Goal: Entertainment & Leisure: Consume media (video, audio)

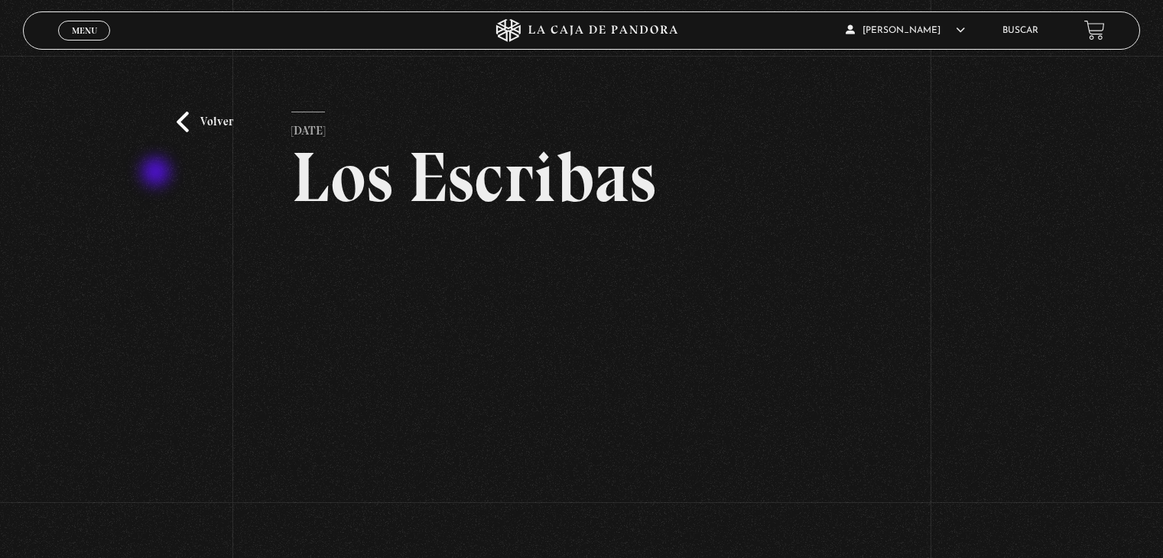
scroll to position [312, 0]
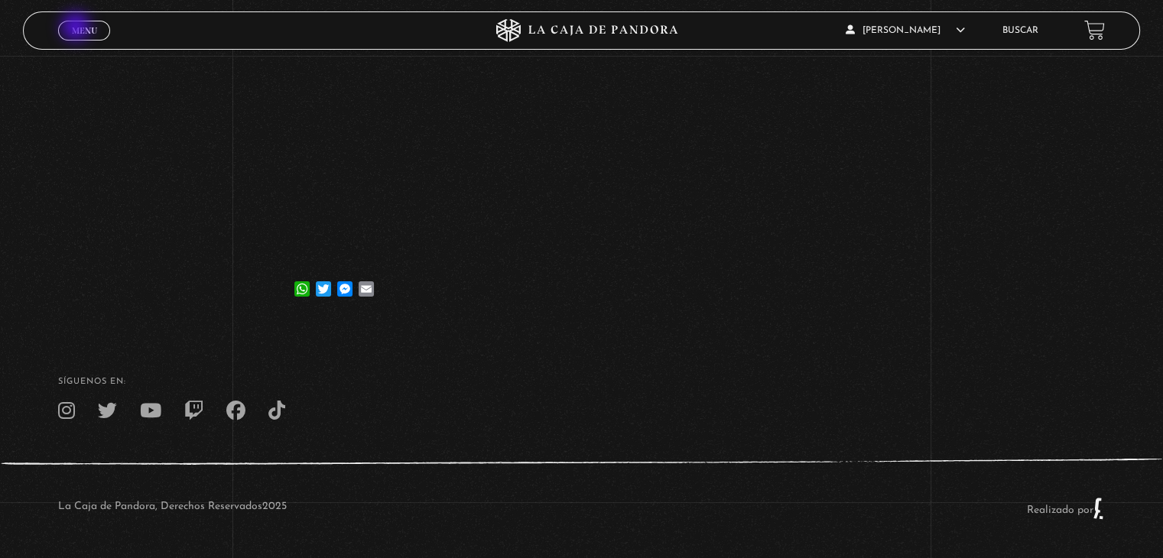
click at [77, 28] on span "Menu" at bounding box center [84, 30] width 25 height 9
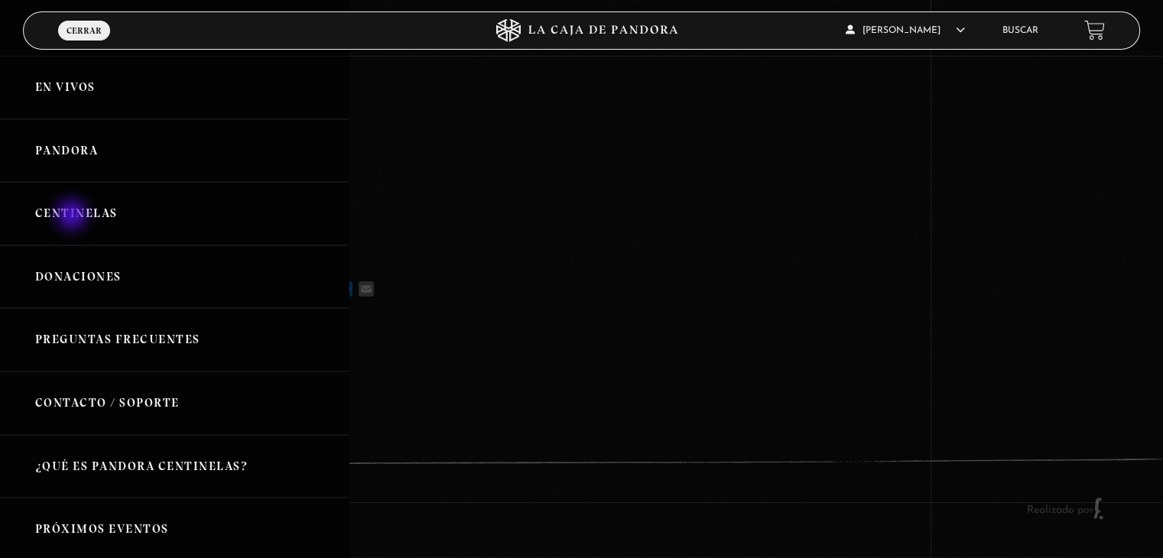
click at [73, 216] on link "Centinelas" at bounding box center [174, 213] width 349 height 63
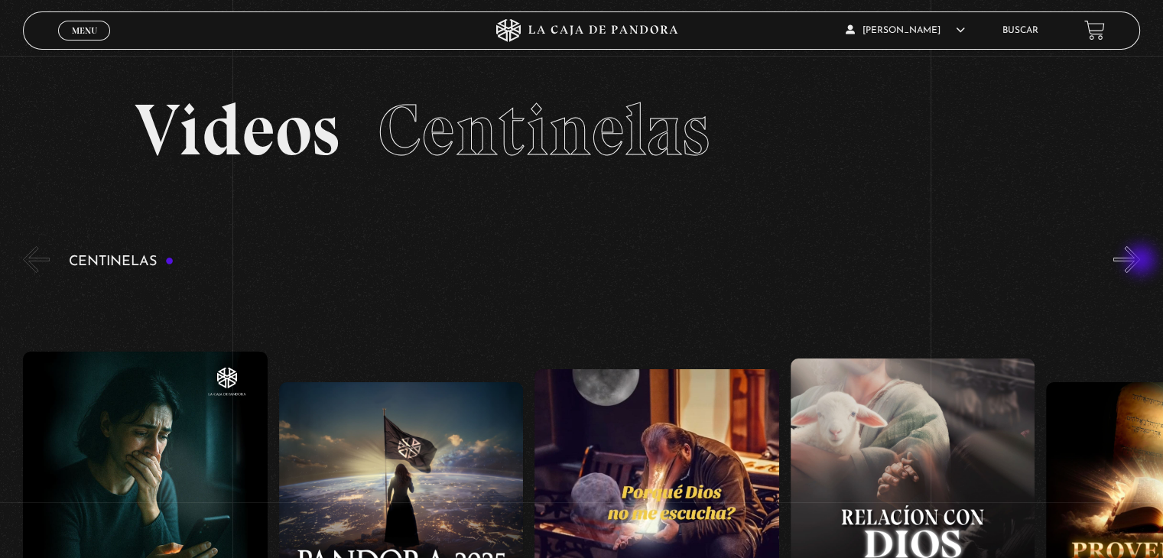
click at [1140, 262] on button "»" at bounding box center [1127, 259] width 27 height 27
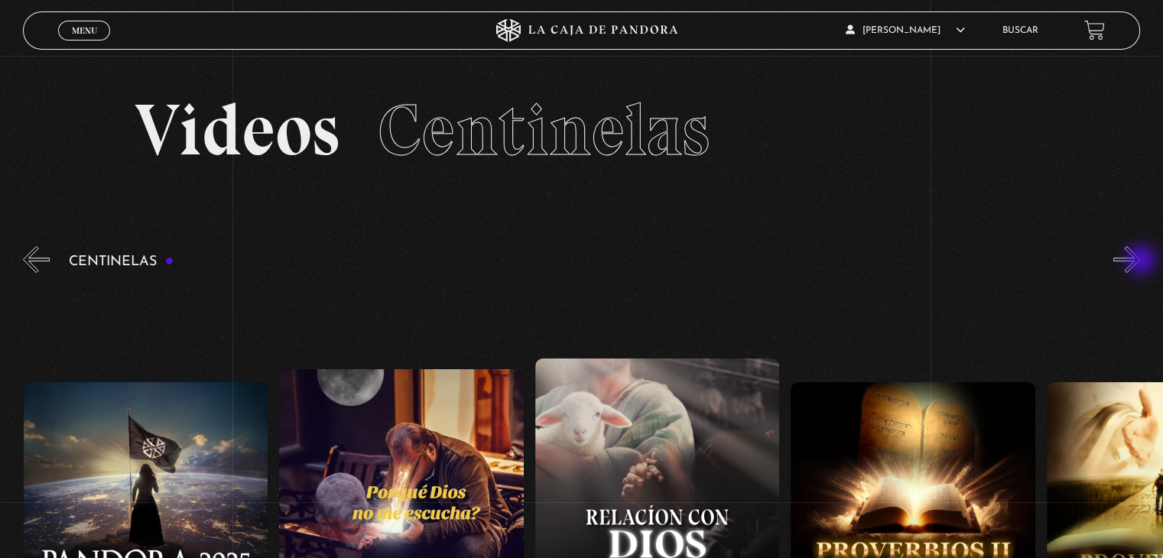
click at [1140, 262] on button "»" at bounding box center [1127, 259] width 27 height 27
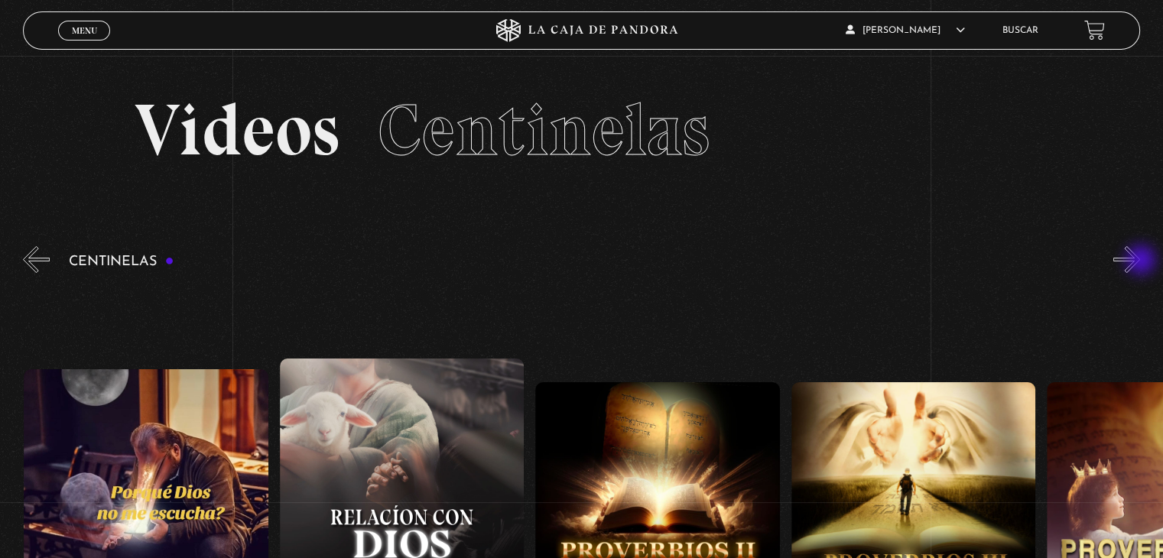
click at [1140, 262] on button "»" at bounding box center [1127, 259] width 27 height 27
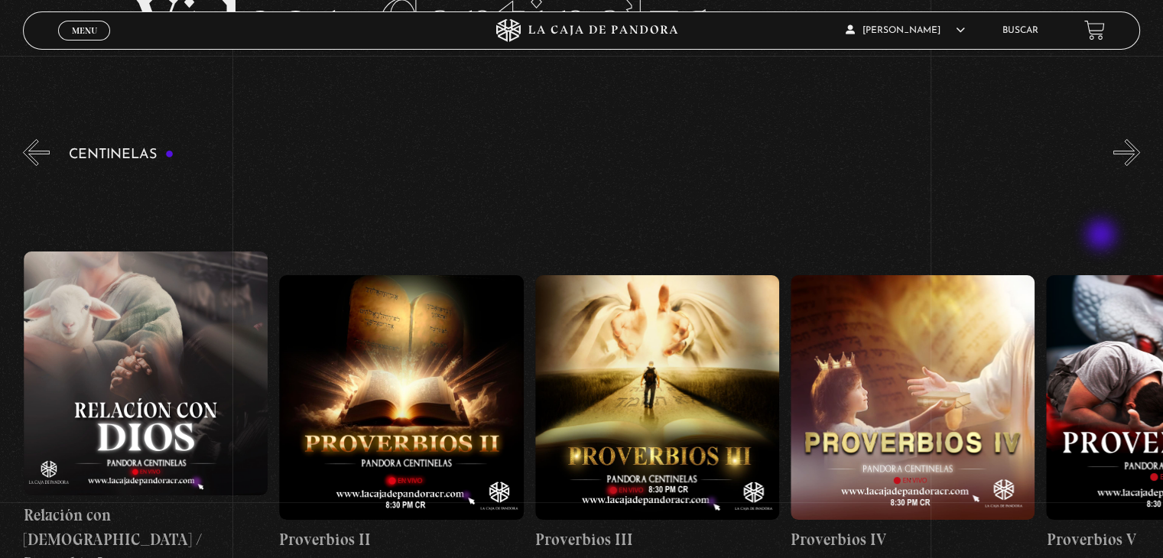
scroll to position [153, 0]
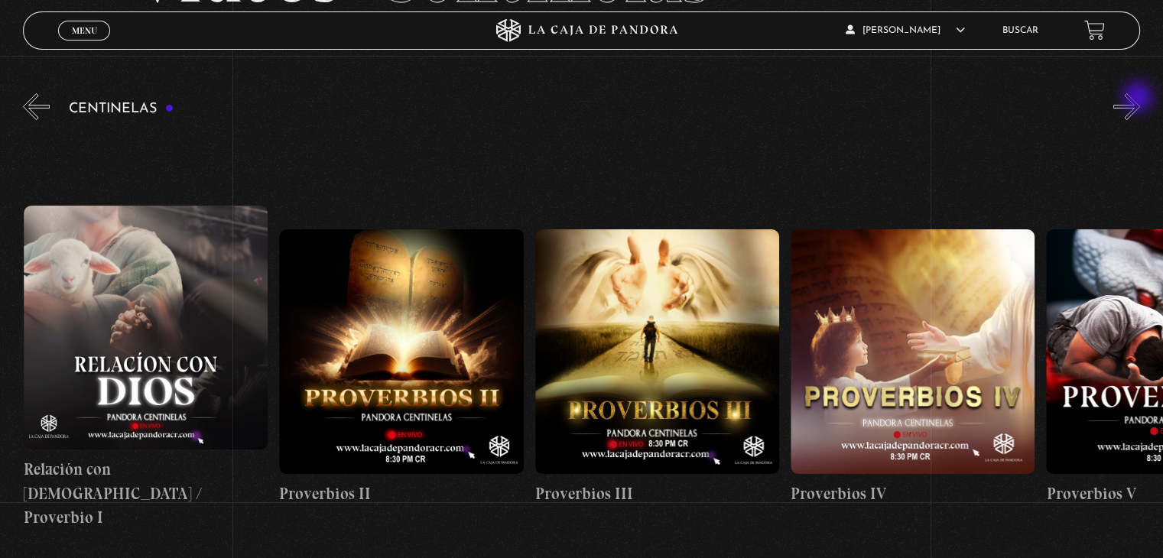
click at [1140, 99] on button "»" at bounding box center [1127, 106] width 27 height 27
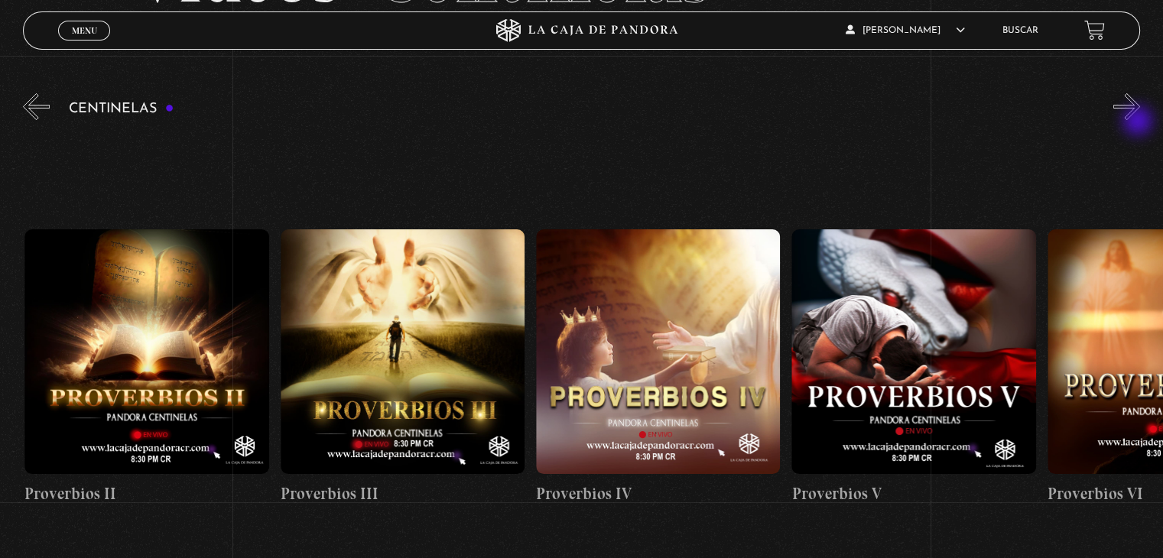
scroll to position [0, 1022]
click at [1141, 132] on link "Proverbios VI" at bounding box center [1169, 368] width 244 height 472
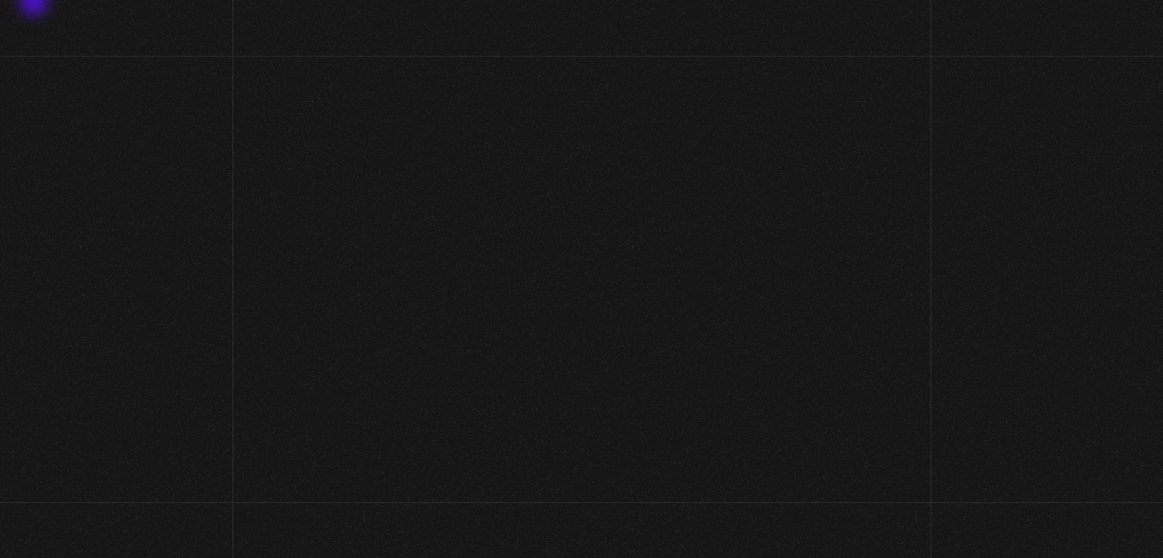
scroll to position [161, 0]
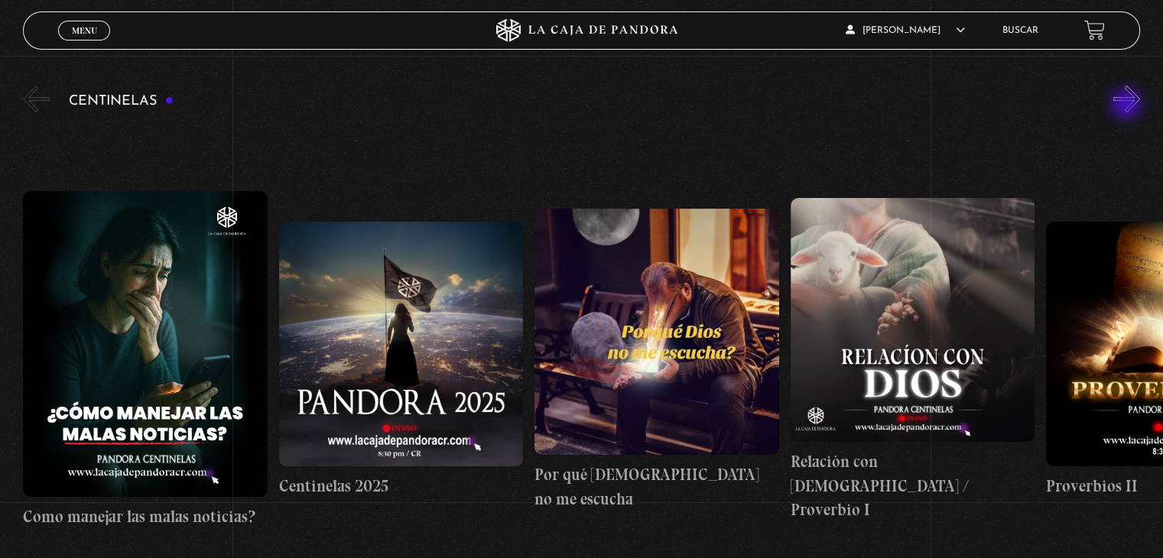
click at [1128, 106] on button "»" at bounding box center [1127, 99] width 27 height 27
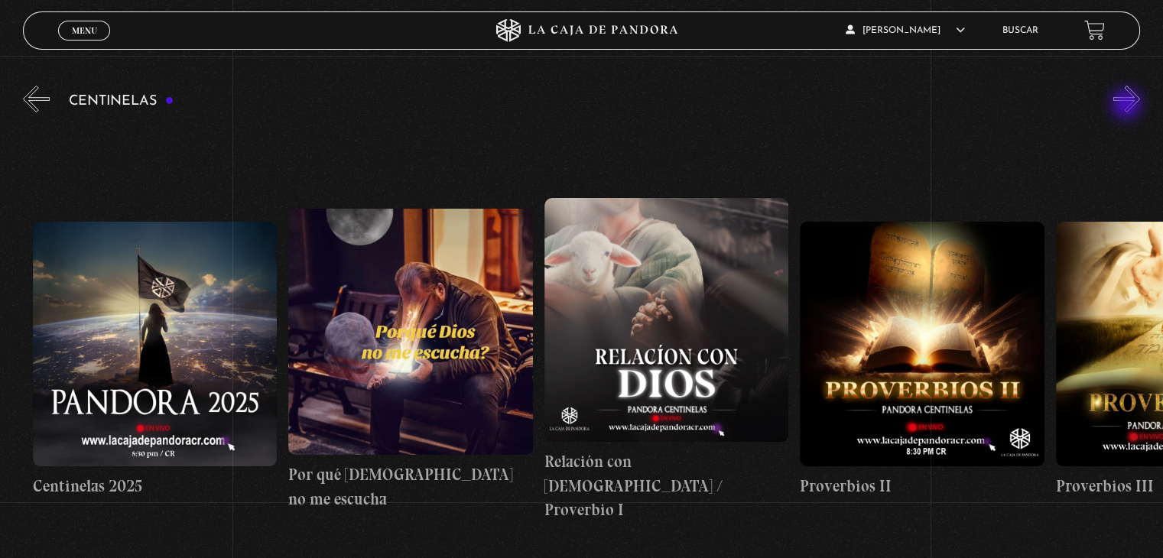
click at [1128, 106] on button "»" at bounding box center [1127, 99] width 27 height 27
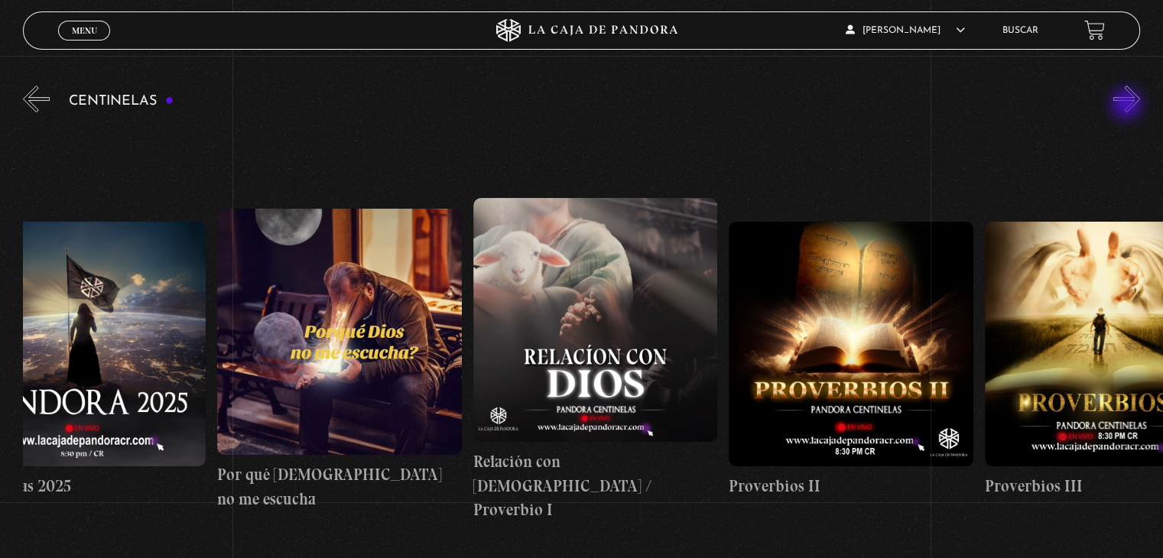
click at [1128, 106] on button "»" at bounding box center [1127, 99] width 27 height 27
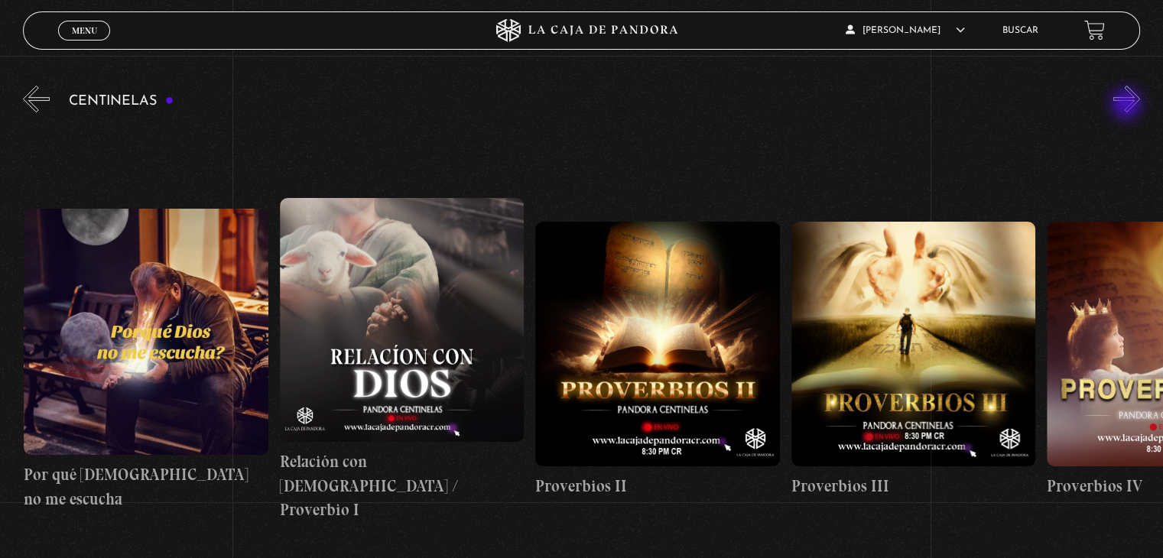
click at [1128, 106] on button "»" at bounding box center [1127, 99] width 27 height 27
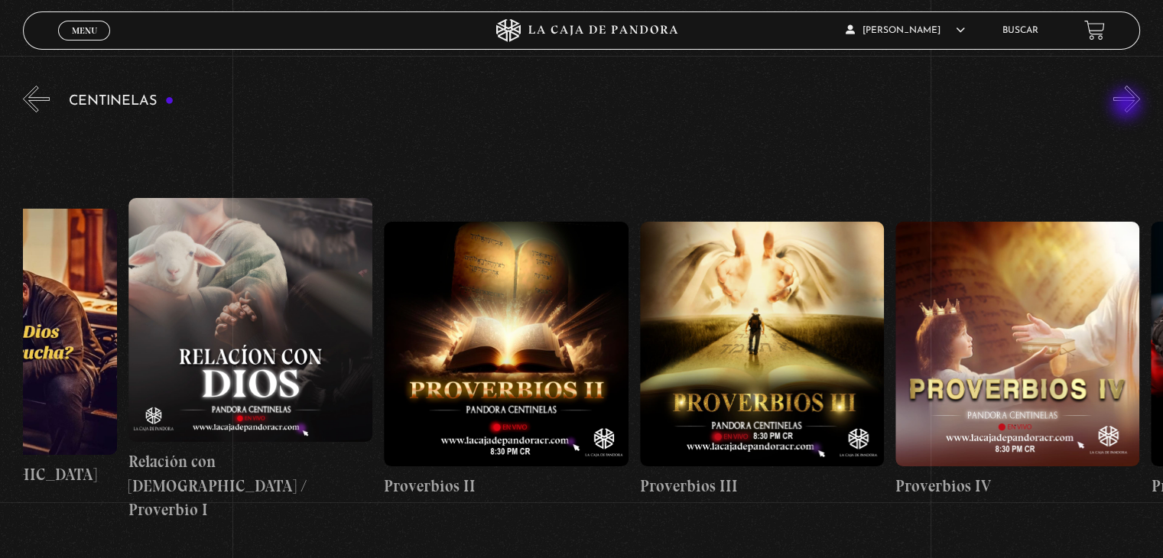
click at [1128, 106] on button "»" at bounding box center [1127, 99] width 27 height 27
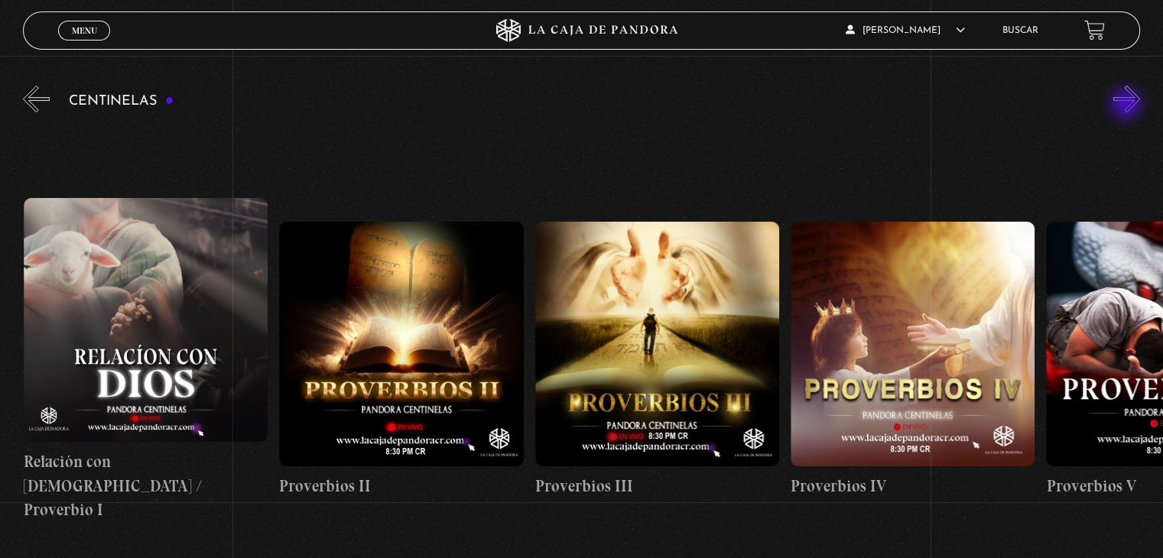
click at [1128, 106] on button "»" at bounding box center [1127, 99] width 27 height 27
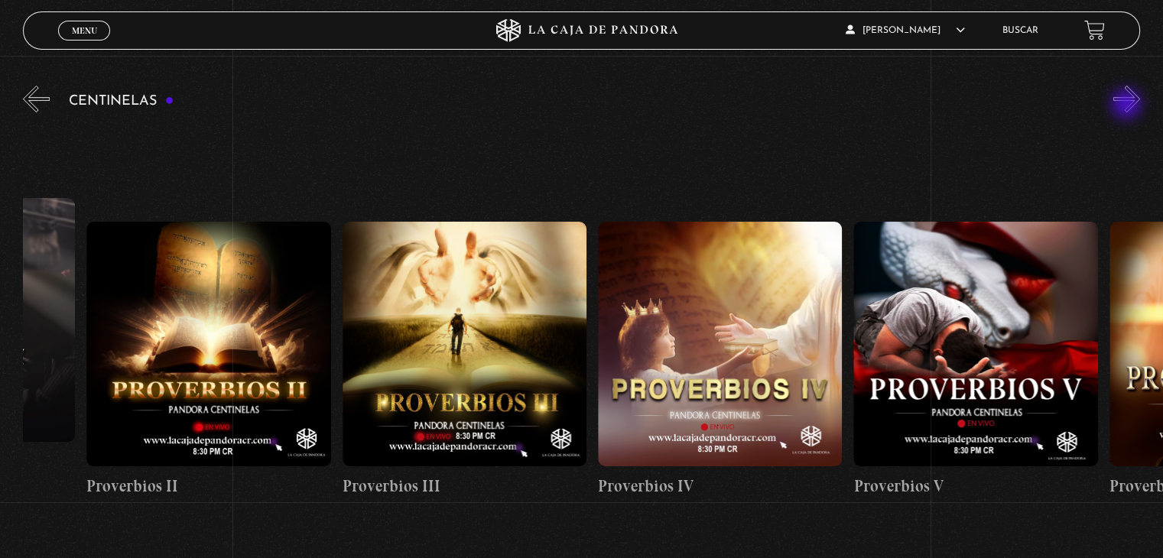
click at [1128, 106] on button "»" at bounding box center [1127, 99] width 27 height 27
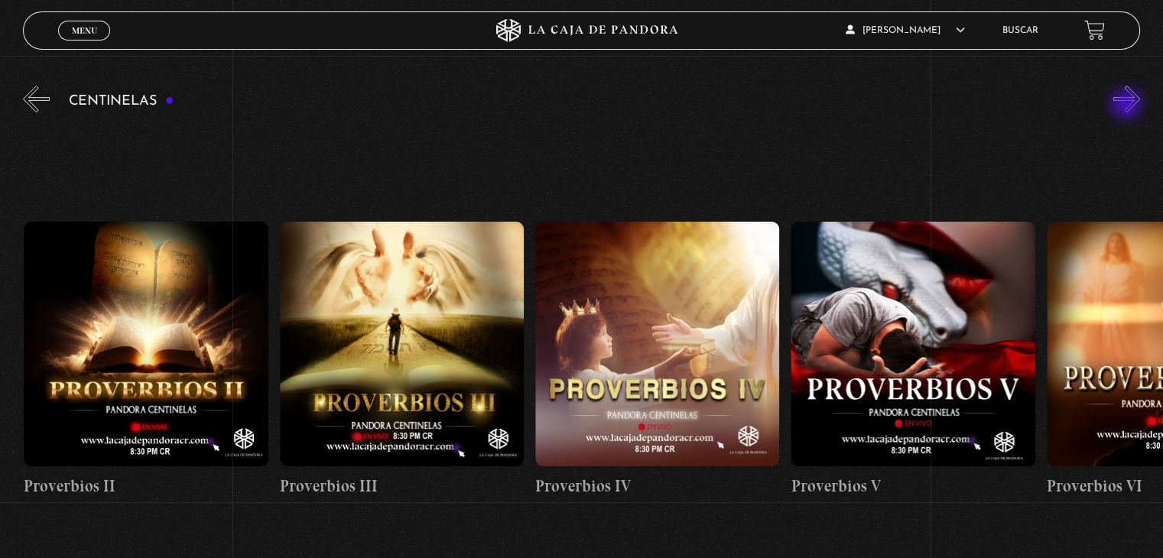
click at [1128, 106] on button "»" at bounding box center [1127, 99] width 27 height 27
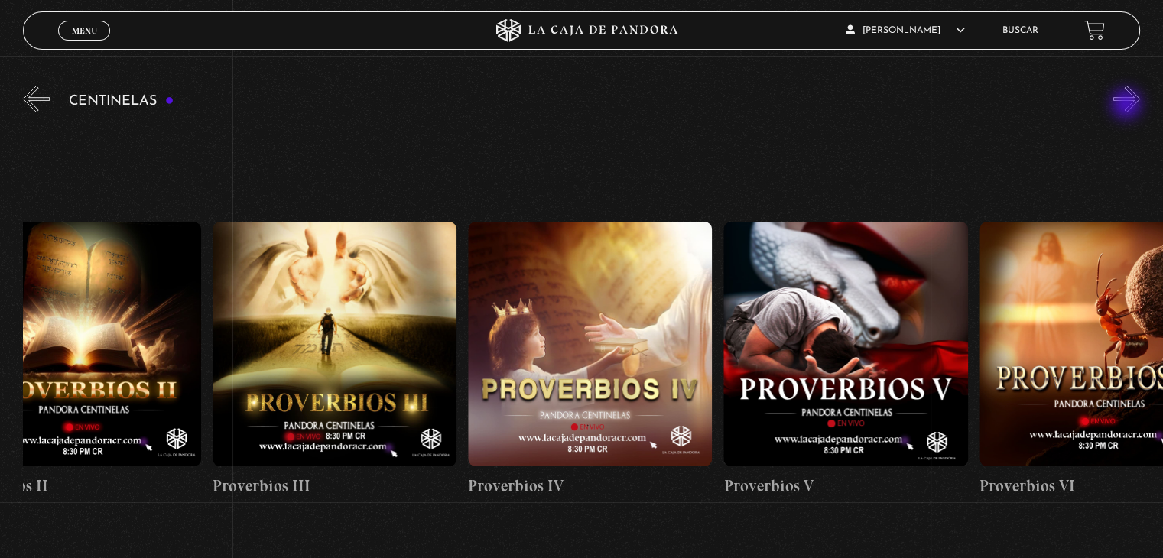
click at [1128, 106] on button "»" at bounding box center [1127, 99] width 27 height 27
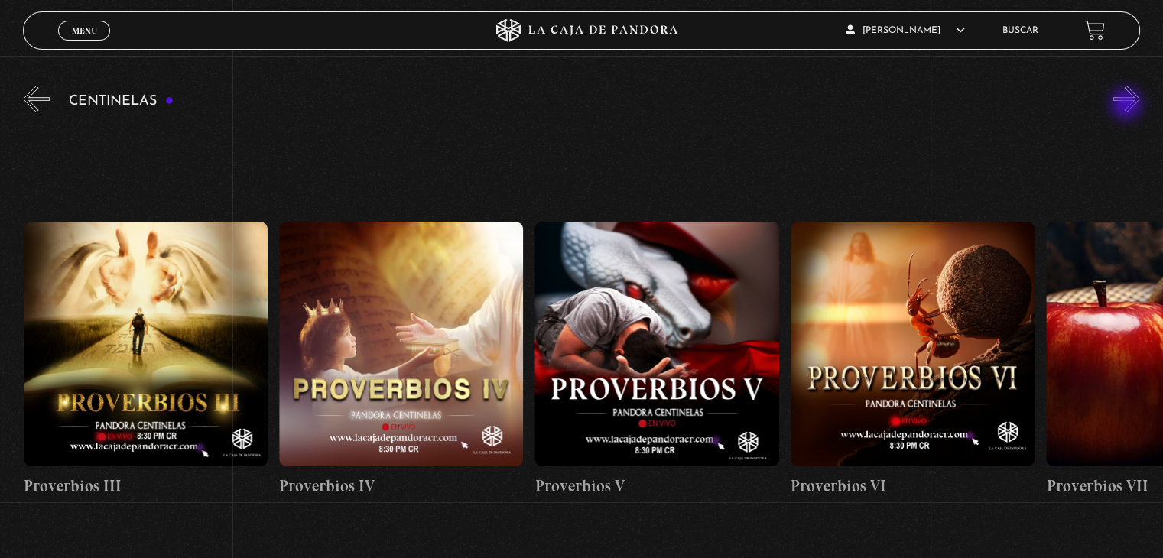
click at [1128, 106] on button "»" at bounding box center [1127, 99] width 27 height 27
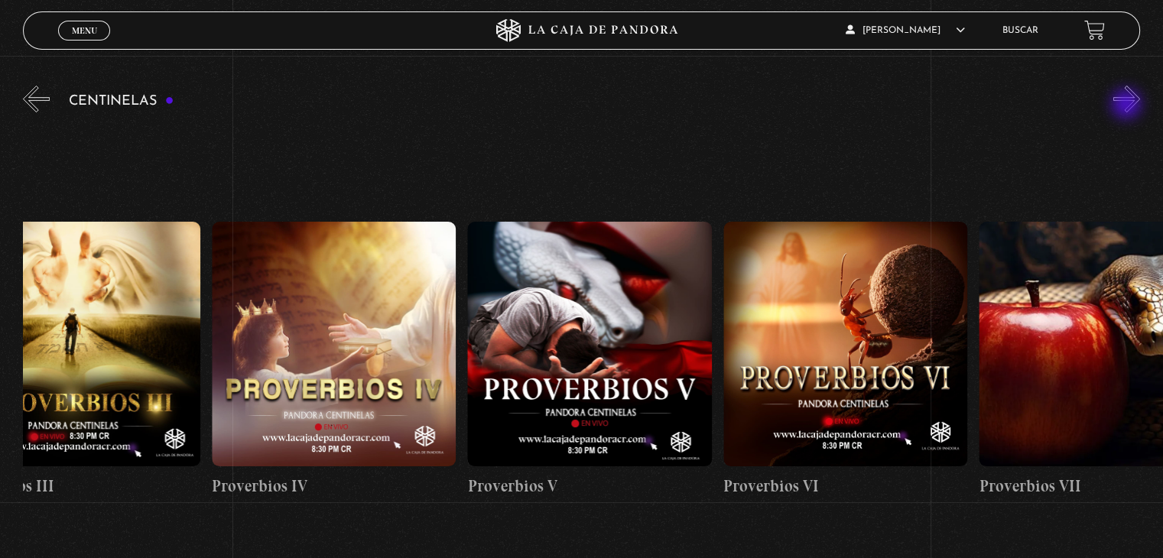
click at [1128, 106] on button "»" at bounding box center [1127, 99] width 27 height 27
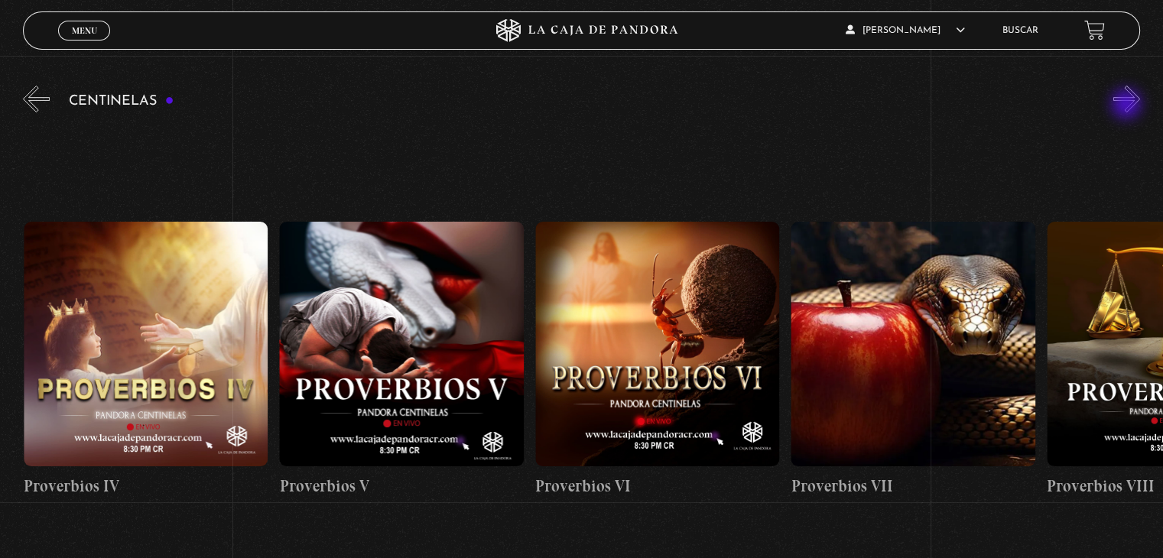
click at [1128, 106] on button "»" at bounding box center [1127, 99] width 27 height 27
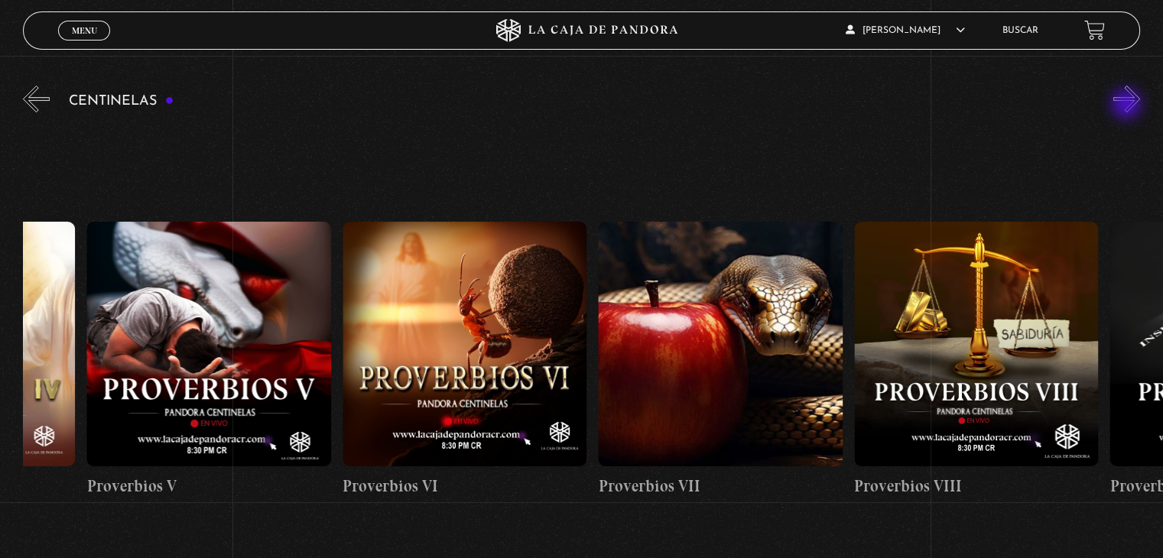
click at [1128, 106] on button "»" at bounding box center [1127, 99] width 27 height 27
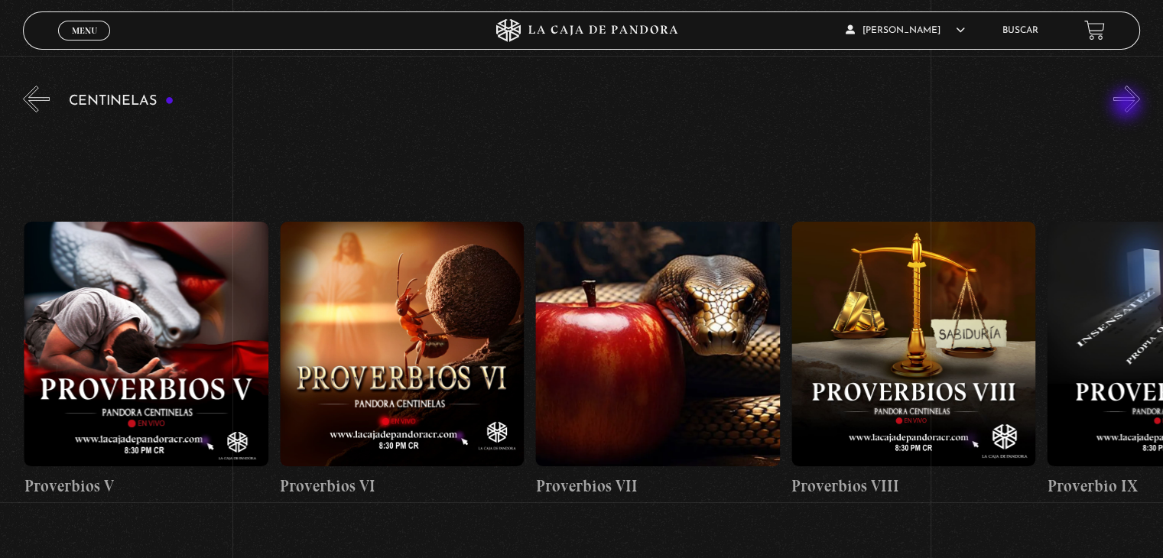
click at [1128, 106] on button "»" at bounding box center [1127, 99] width 27 height 27
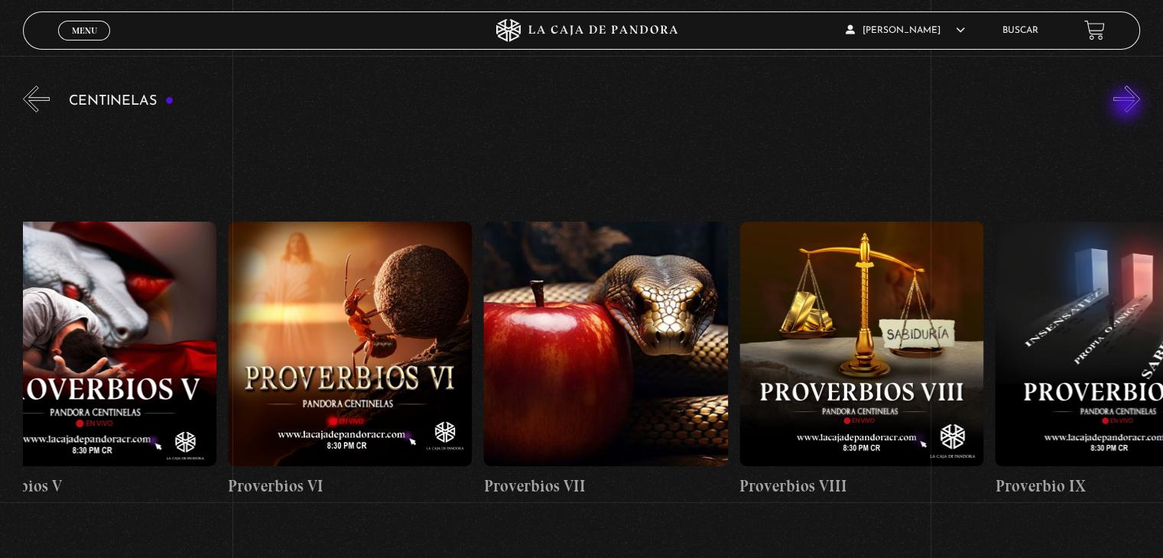
click at [1128, 106] on button "»" at bounding box center [1127, 99] width 27 height 27
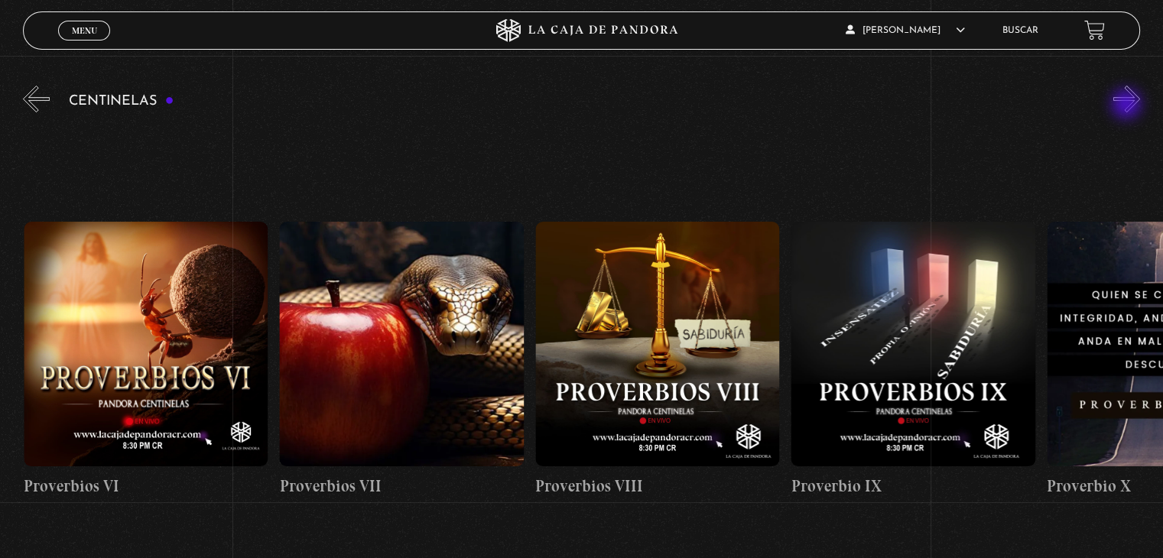
click at [1128, 106] on button "»" at bounding box center [1127, 99] width 27 height 27
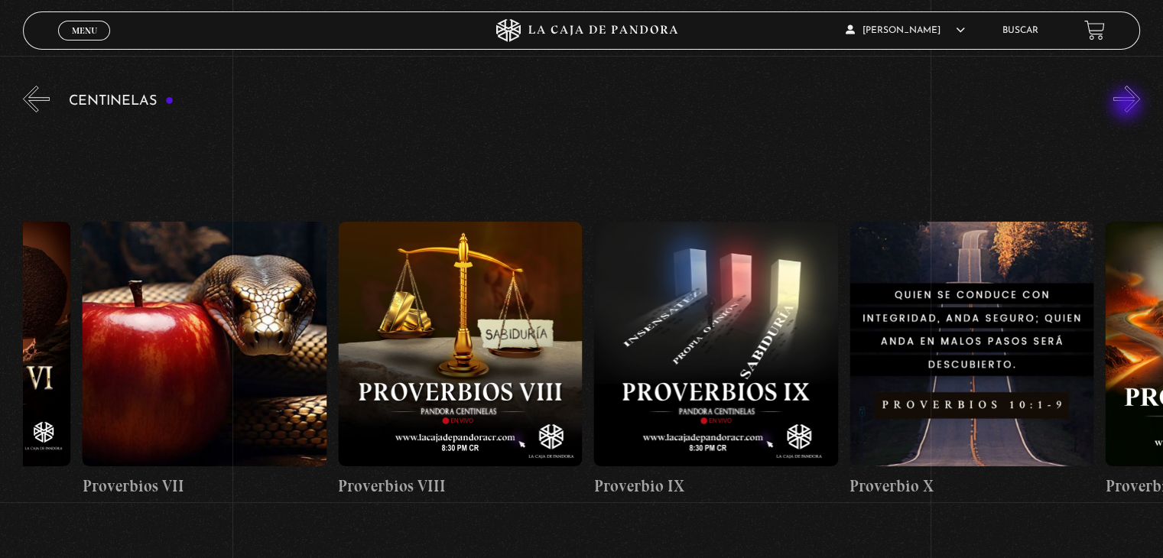
click at [1128, 106] on button "»" at bounding box center [1127, 99] width 27 height 27
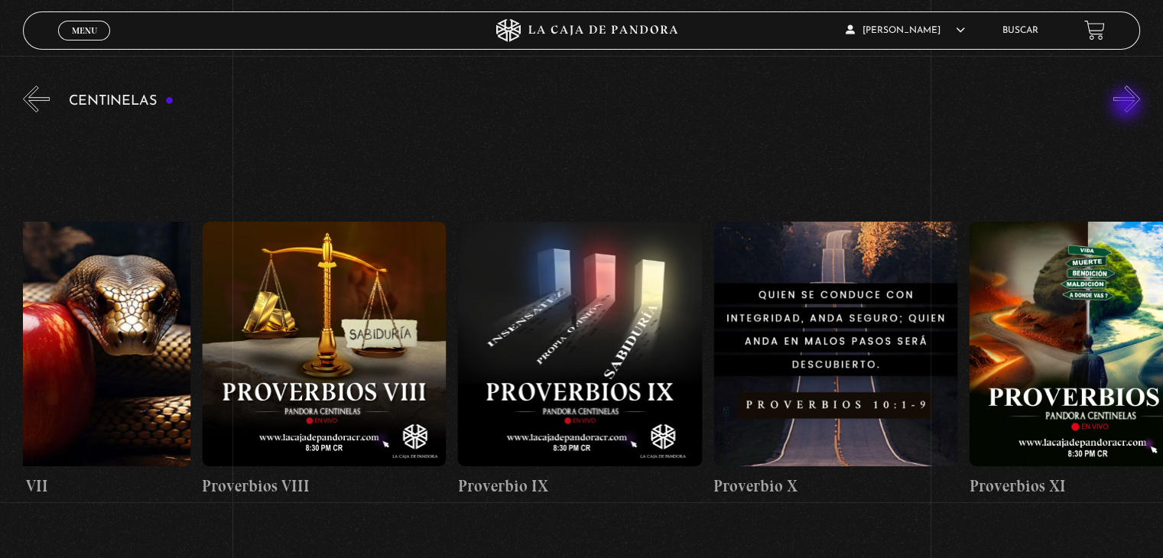
click at [1128, 106] on button "»" at bounding box center [1127, 99] width 27 height 27
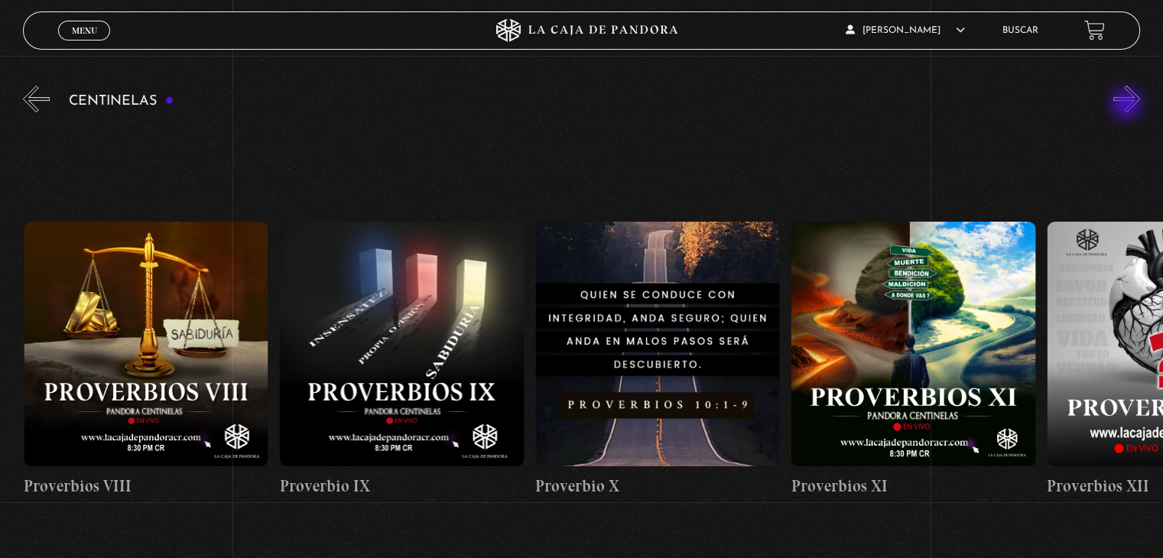
click at [1128, 106] on button "»" at bounding box center [1127, 99] width 27 height 27
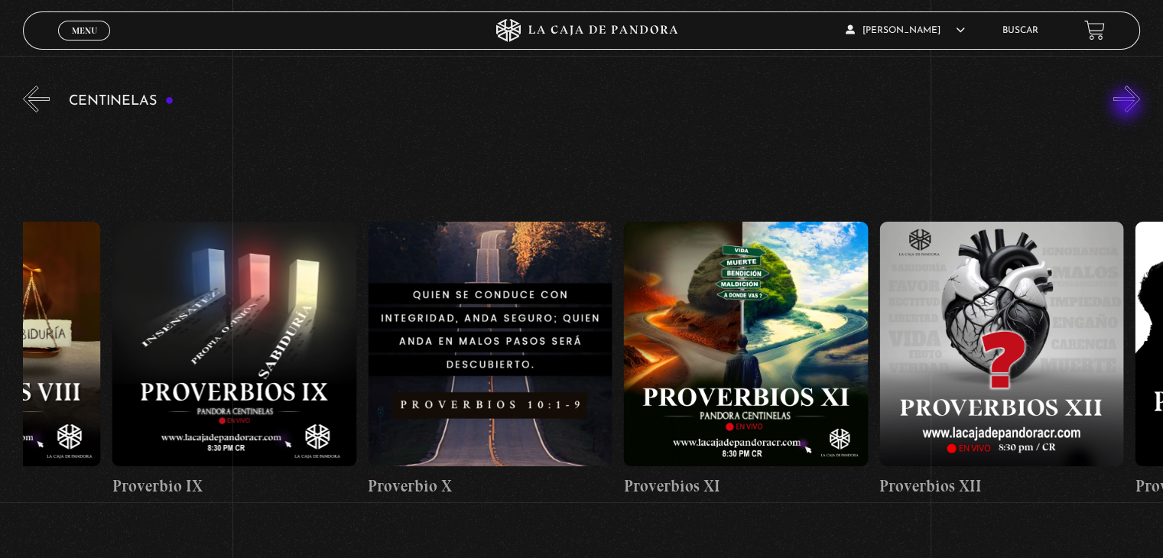
click at [1128, 106] on button "»" at bounding box center [1127, 99] width 27 height 27
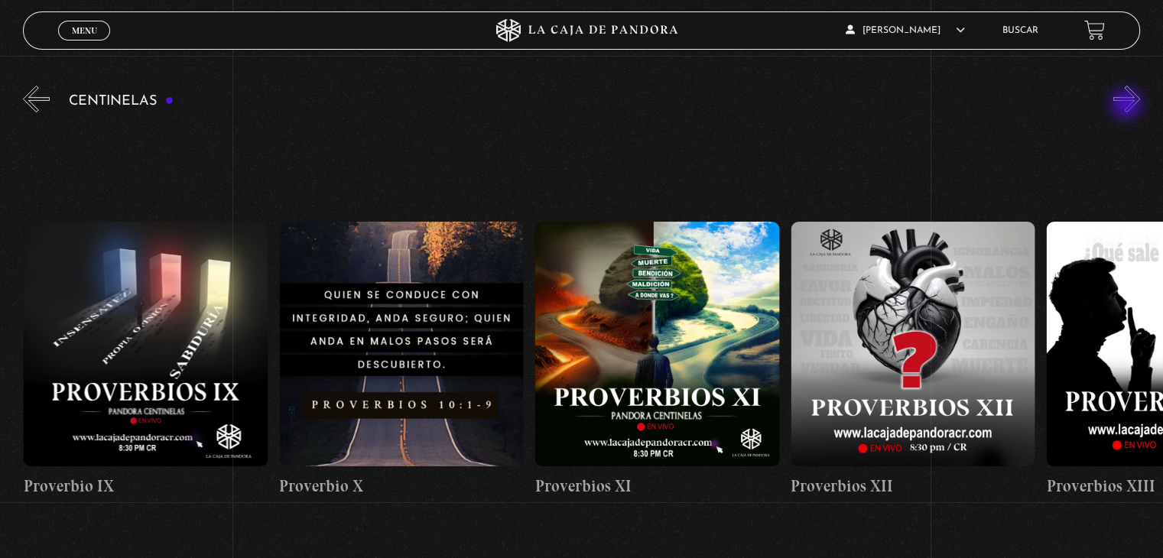
click at [1128, 106] on button "»" at bounding box center [1127, 99] width 27 height 27
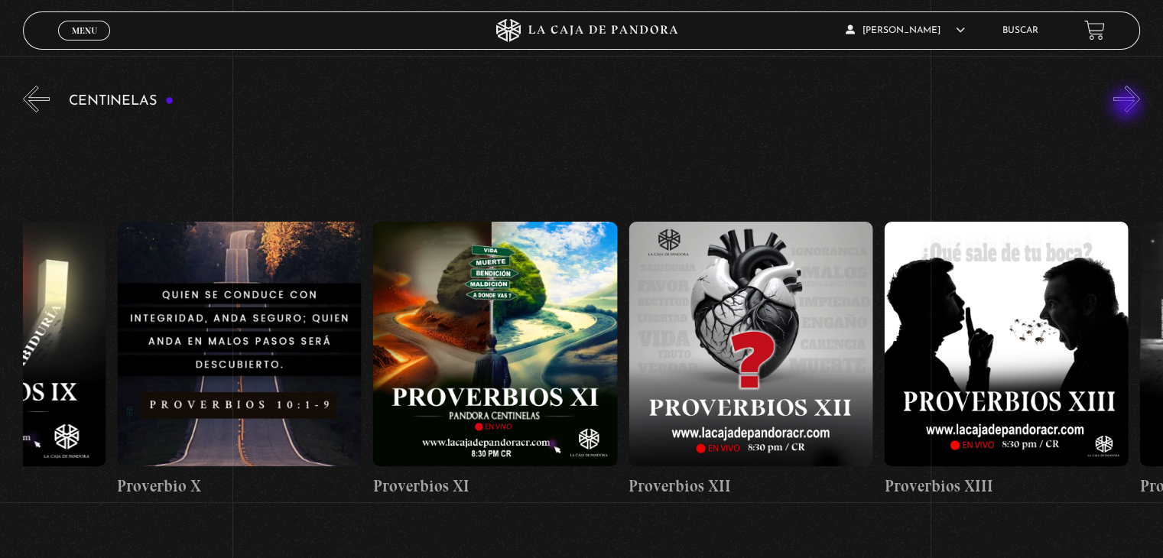
click at [1128, 106] on button "»" at bounding box center [1127, 99] width 27 height 27
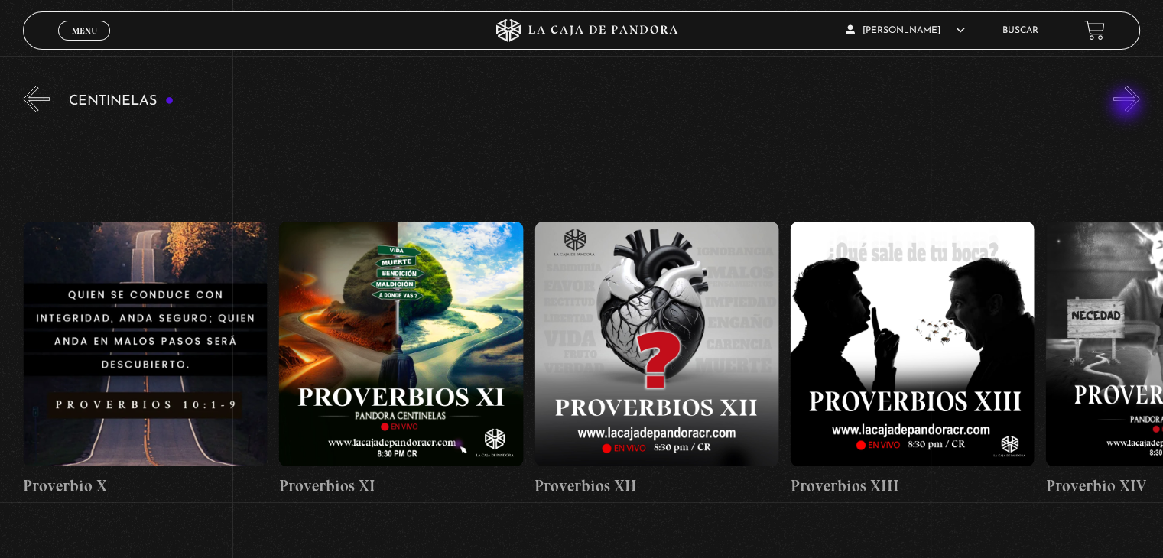
click at [1128, 106] on button "»" at bounding box center [1127, 99] width 27 height 27
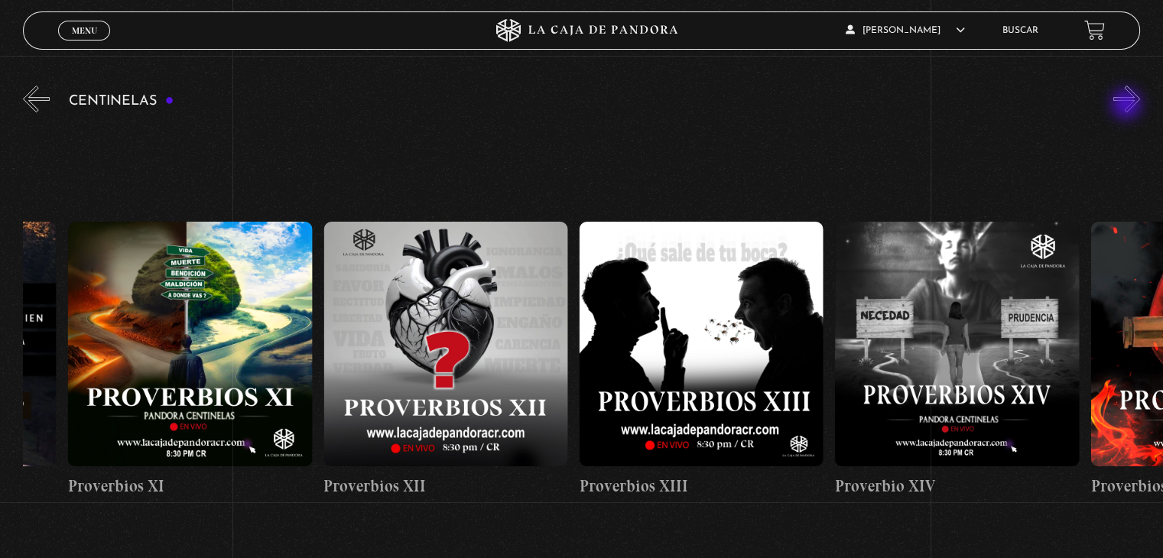
click at [1128, 106] on button "»" at bounding box center [1127, 99] width 27 height 27
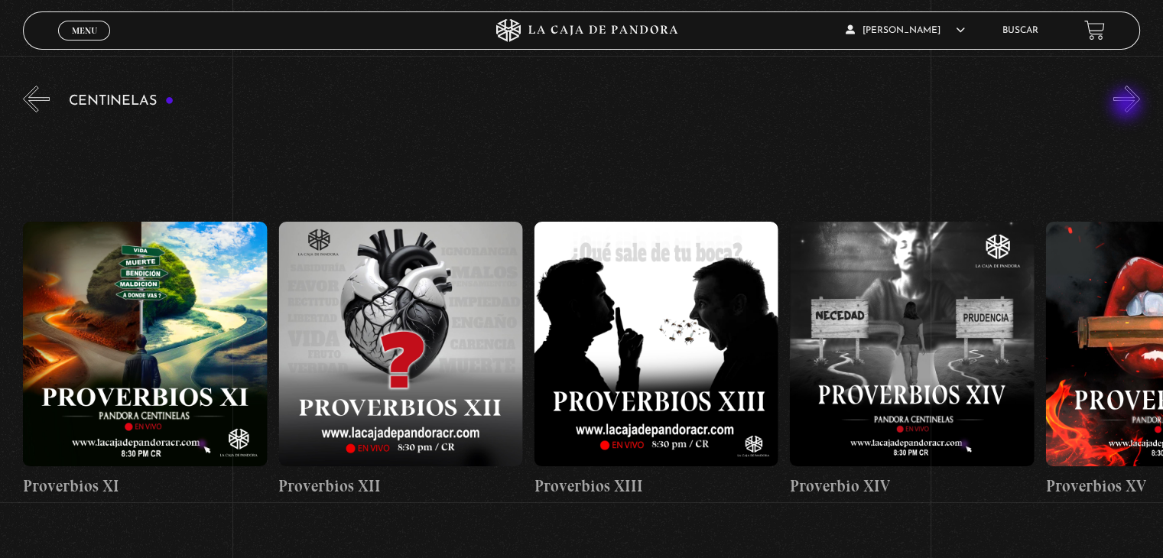
click at [1128, 106] on button "»" at bounding box center [1127, 99] width 27 height 27
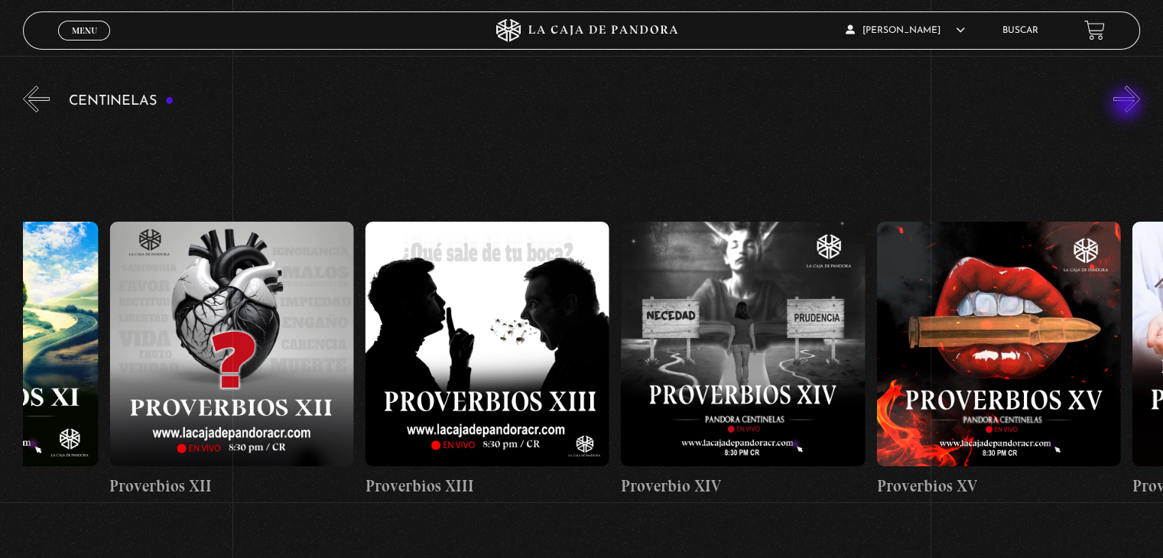
click at [1128, 106] on button "»" at bounding box center [1127, 99] width 27 height 27
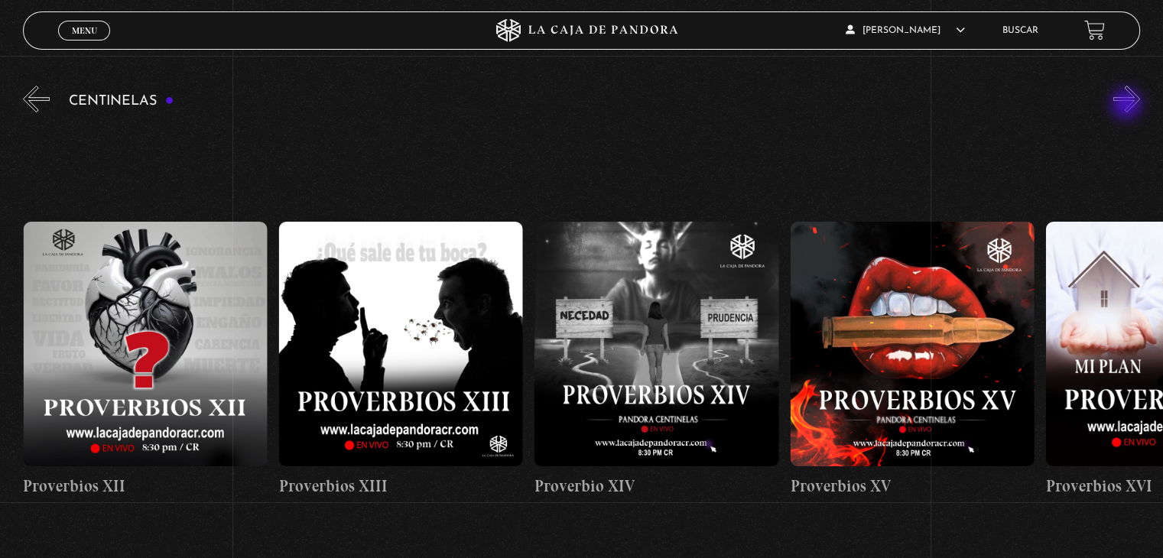
click at [1128, 106] on button "»" at bounding box center [1127, 99] width 27 height 27
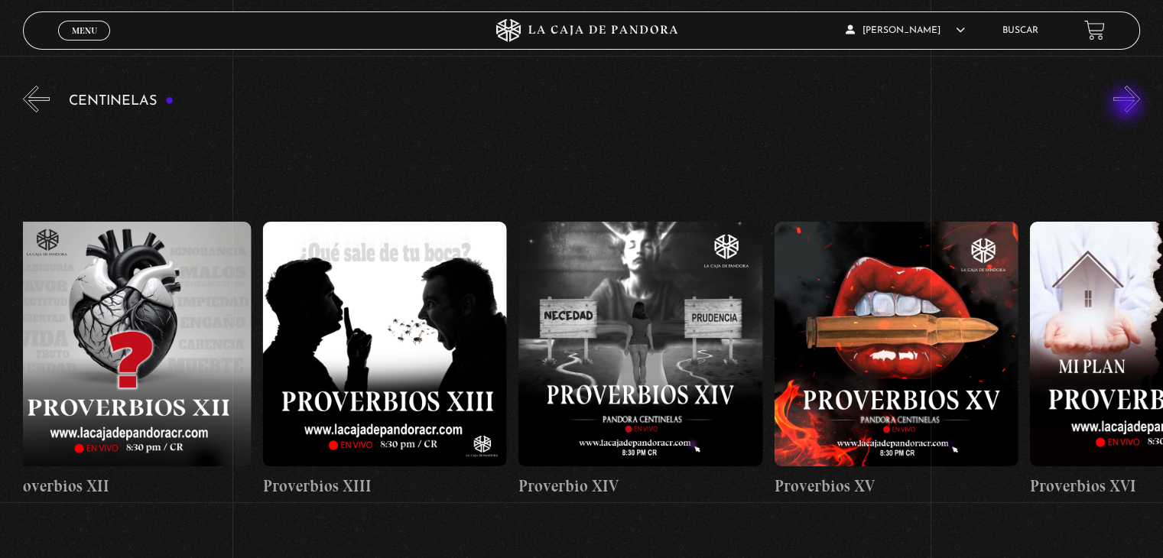
click at [1128, 106] on button "»" at bounding box center [1127, 99] width 27 height 27
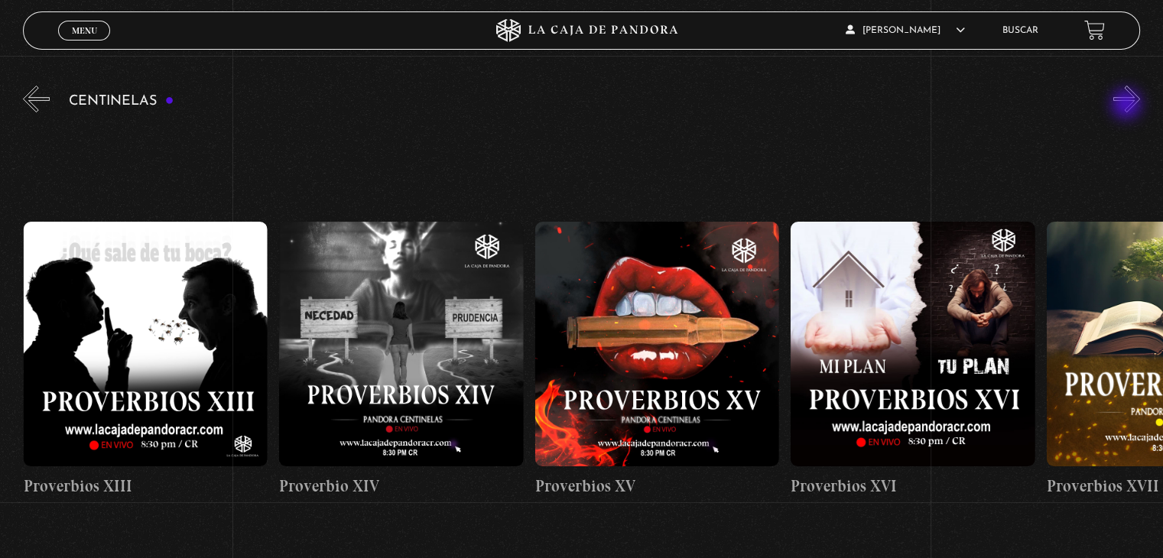
click at [1128, 106] on button "»" at bounding box center [1127, 99] width 27 height 27
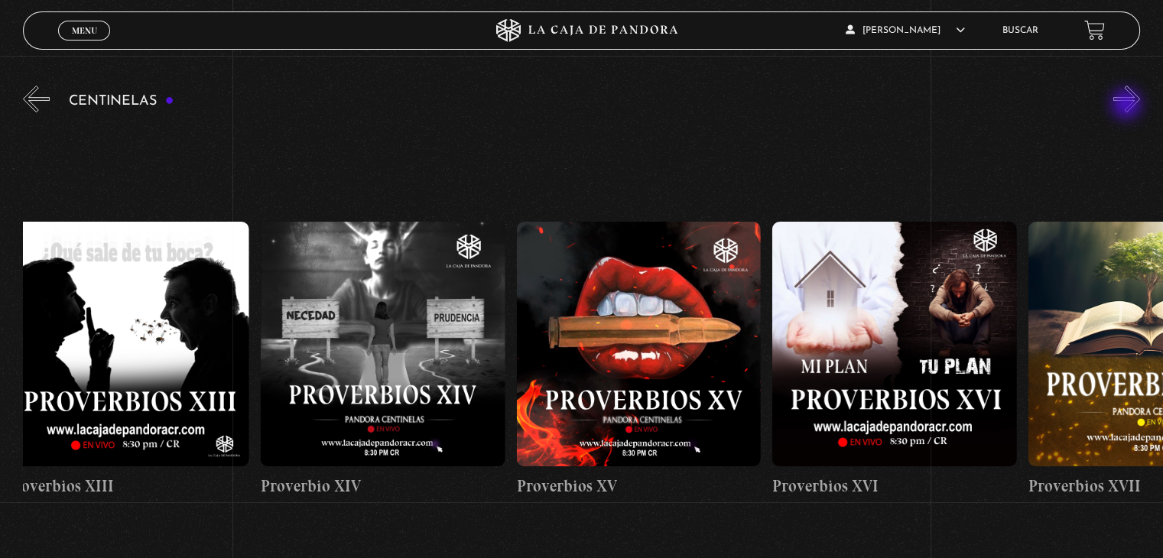
click at [1128, 106] on button "»" at bounding box center [1127, 99] width 27 height 27
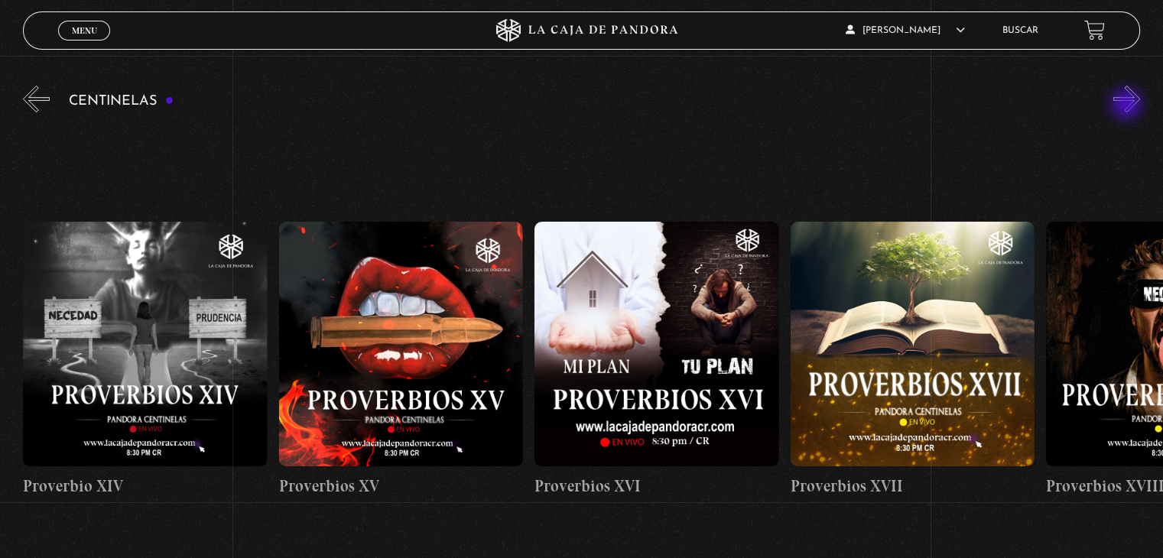
click at [1128, 106] on button "»" at bounding box center [1127, 99] width 27 height 27
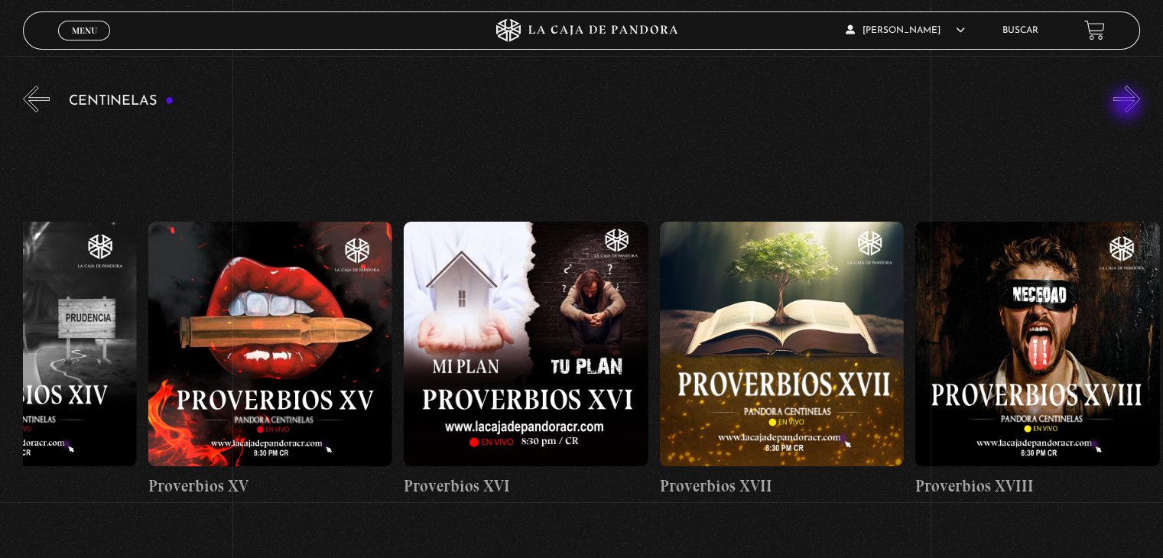
click at [1128, 106] on button "»" at bounding box center [1127, 99] width 27 height 27
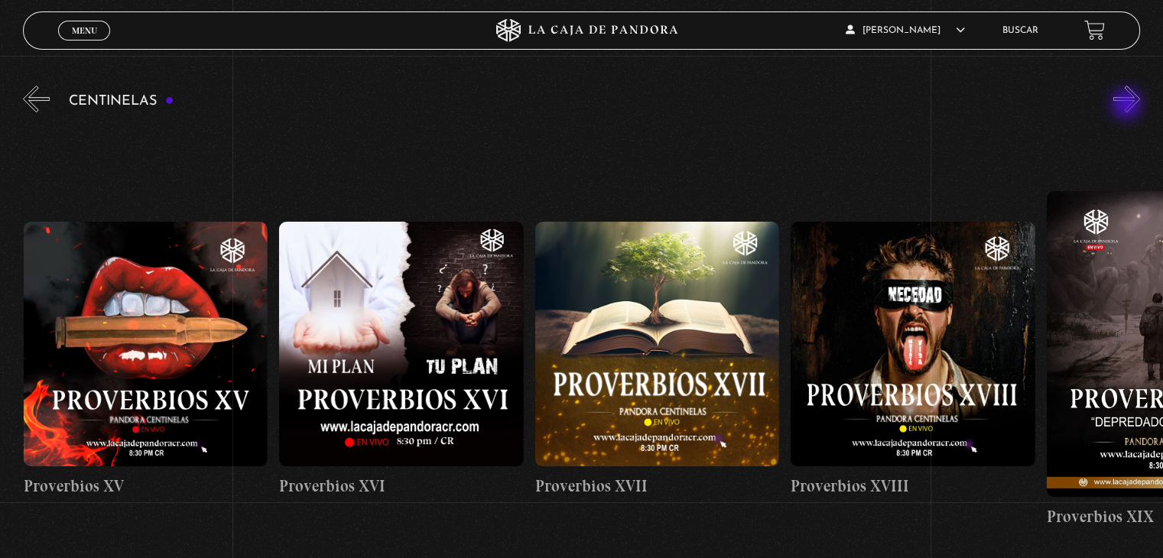
click at [1128, 106] on button "»" at bounding box center [1127, 99] width 27 height 27
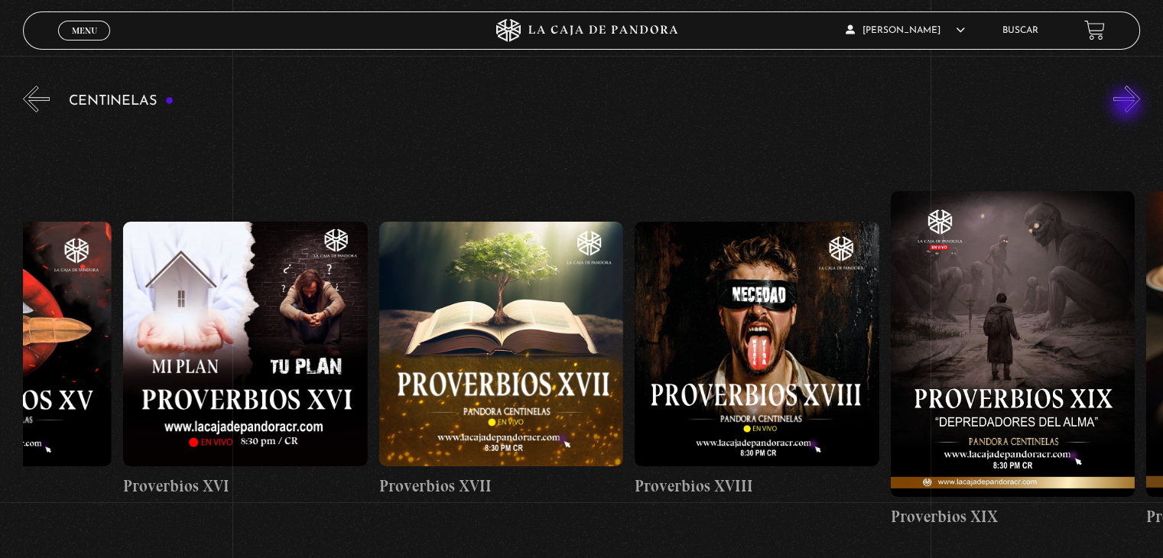
click at [1128, 106] on button "»" at bounding box center [1127, 99] width 27 height 27
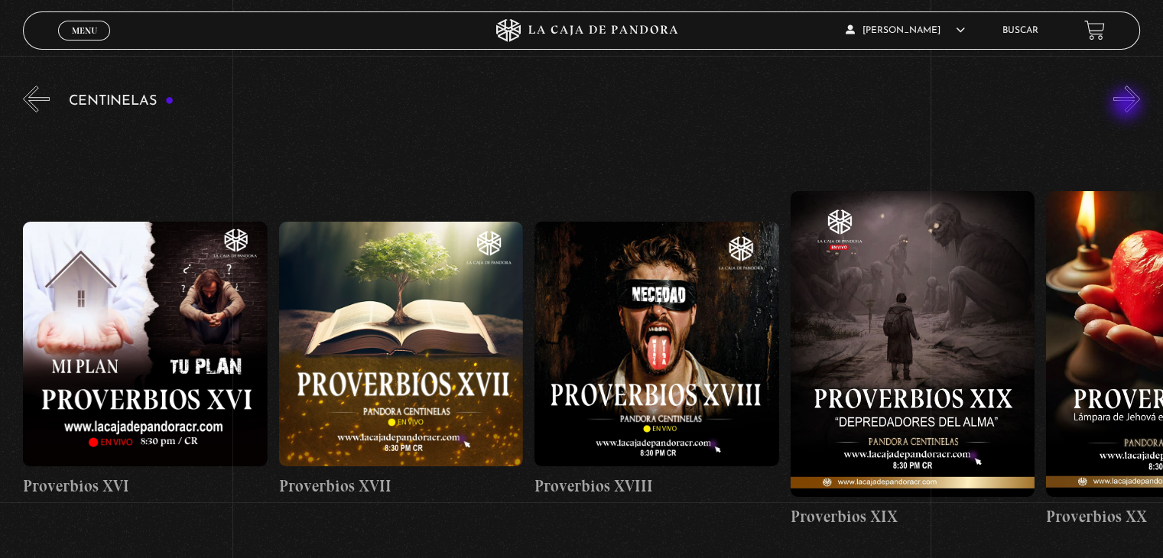
click at [1128, 106] on button "»" at bounding box center [1127, 99] width 27 height 27
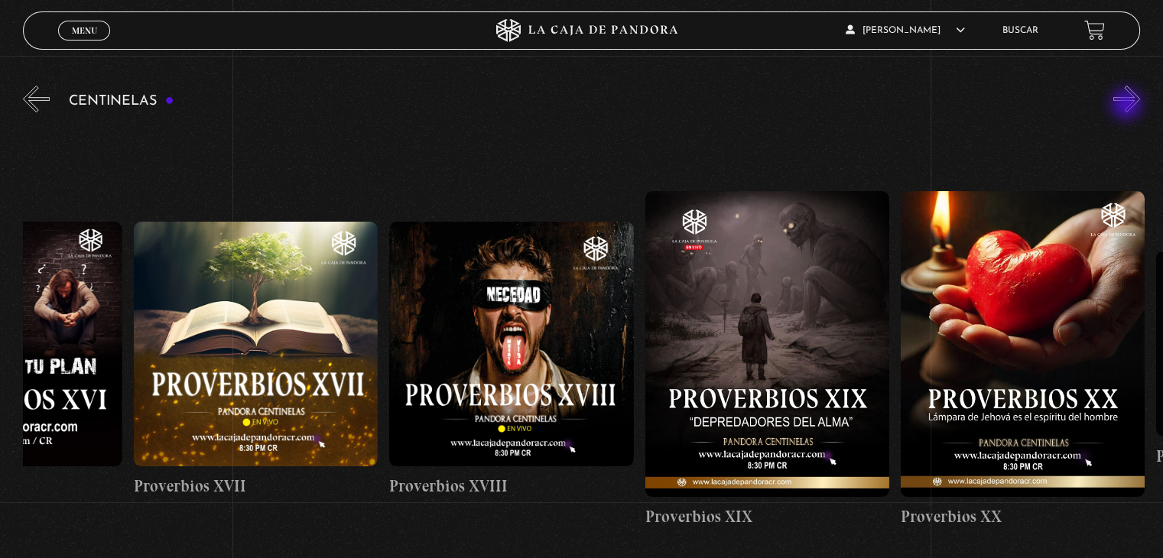
click at [1128, 106] on button "»" at bounding box center [1127, 99] width 27 height 27
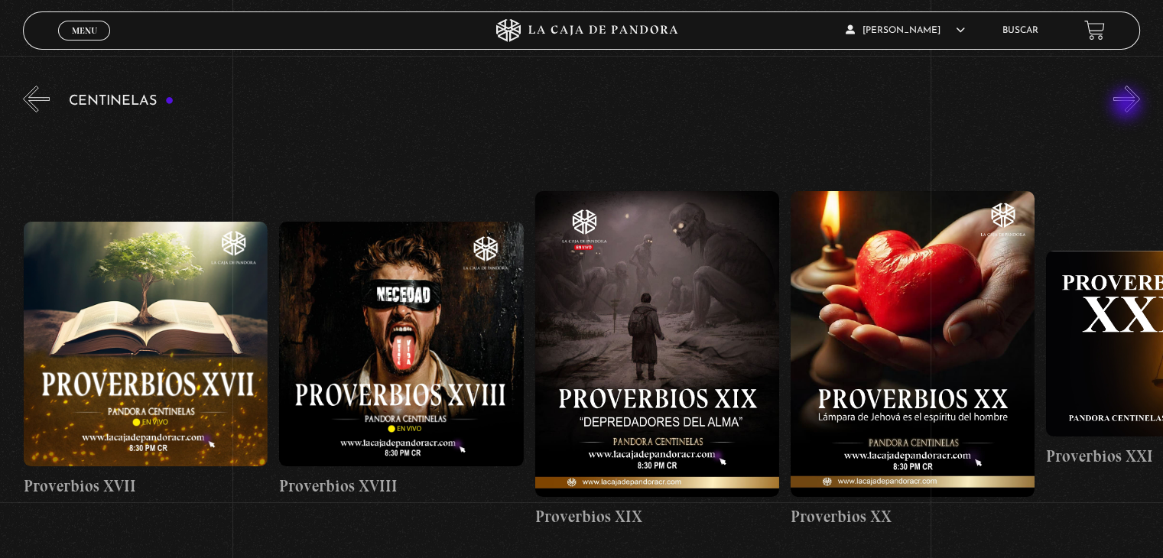
click at [1128, 106] on button "»" at bounding box center [1127, 99] width 27 height 27
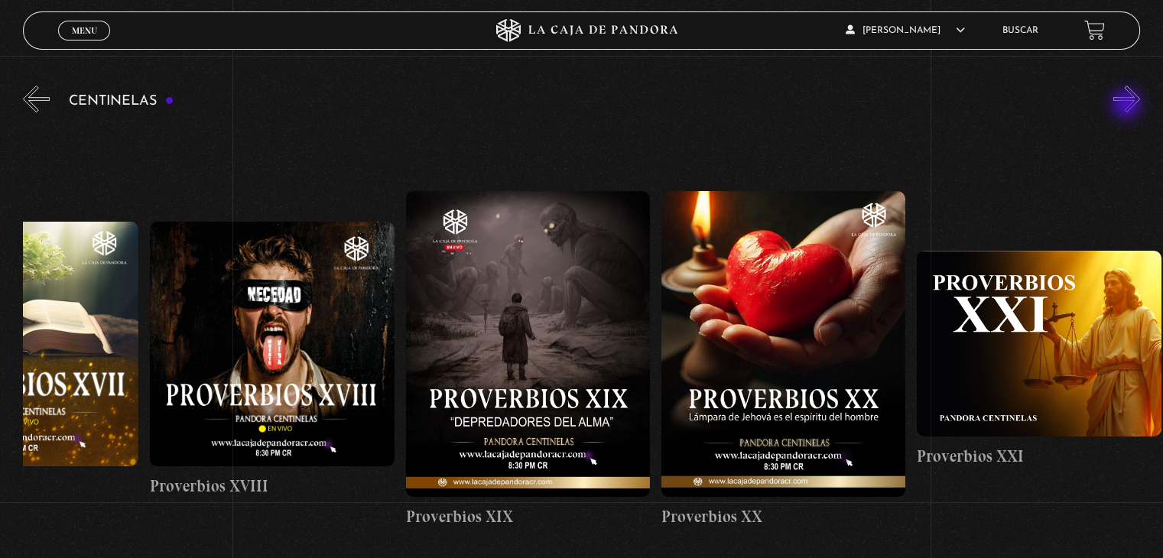
click at [1128, 106] on button "»" at bounding box center [1127, 99] width 27 height 27
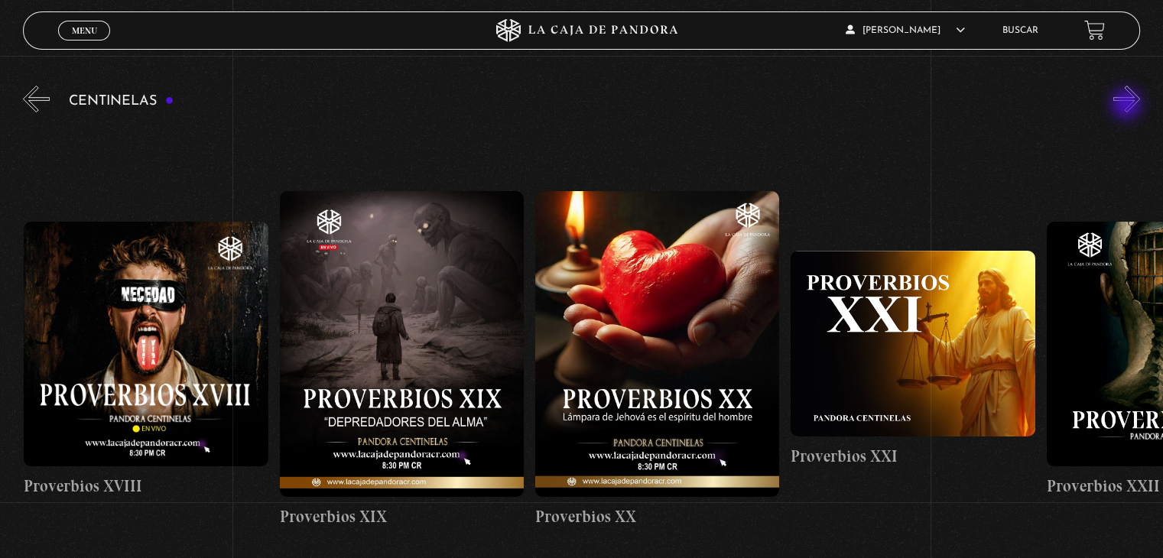
click at [1128, 106] on button "»" at bounding box center [1127, 99] width 27 height 27
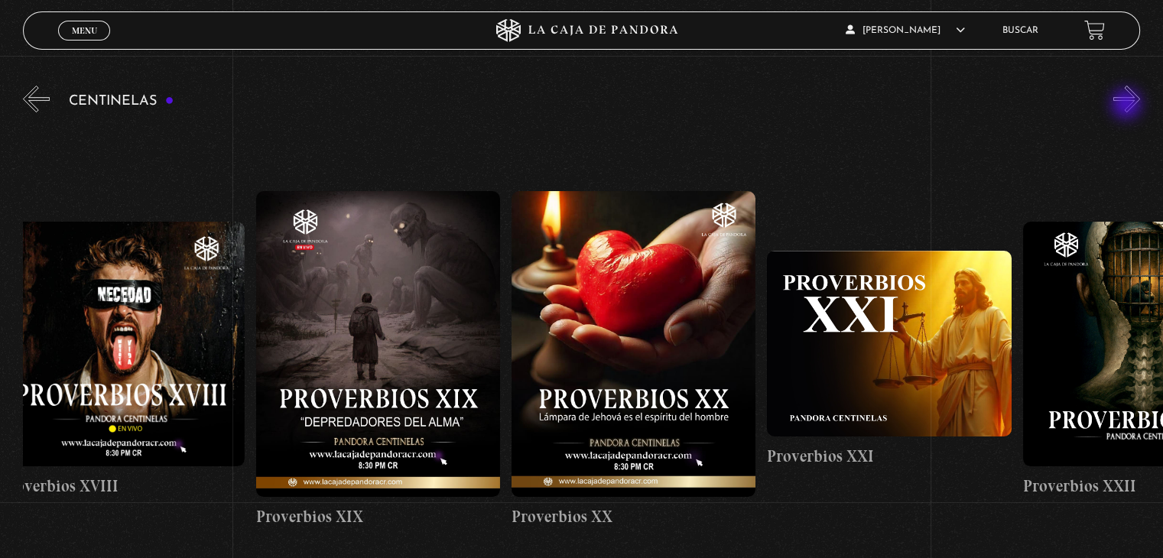
click at [1128, 106] on button "»" at bounding box center [1127, 99] width 27 height 27
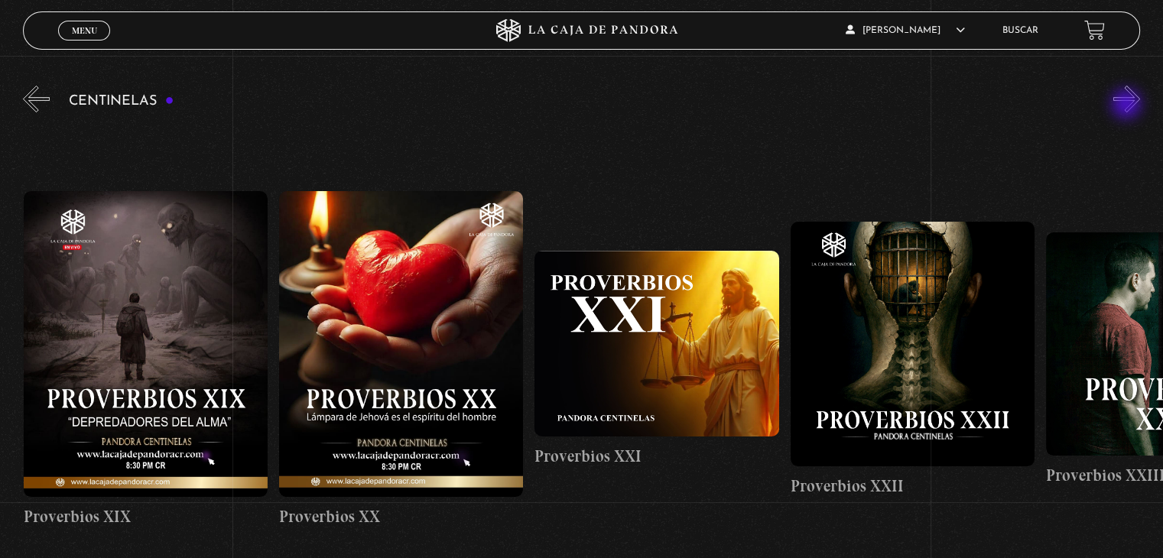
click at [1128, 106] on button "»" at bounding box center [1127, 99] width 27 height 27
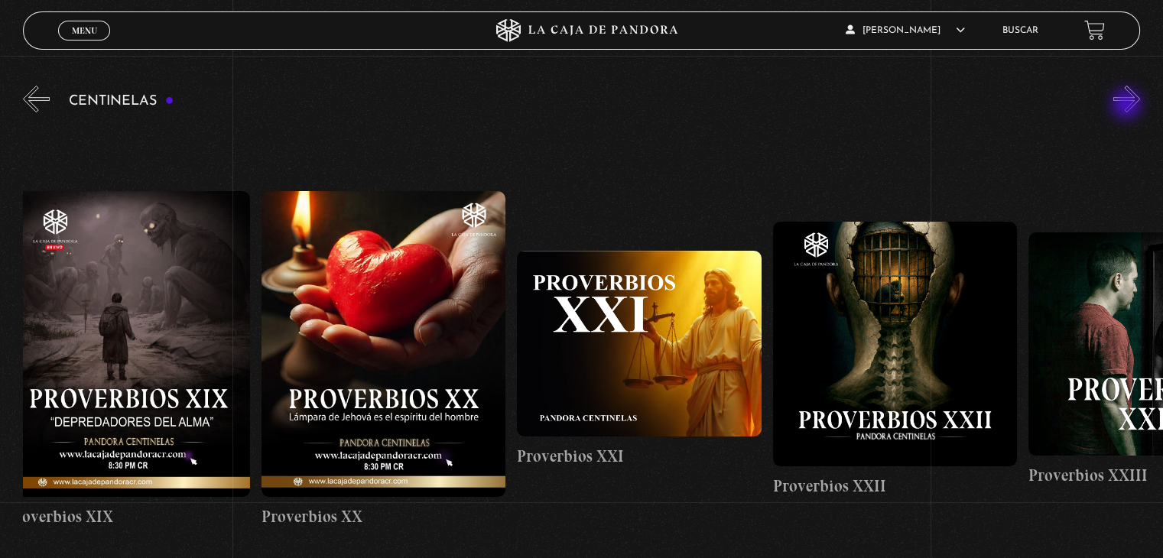
click at [1128, 106] on button "»" at bounding box center [1127, 99] width 27 height 27
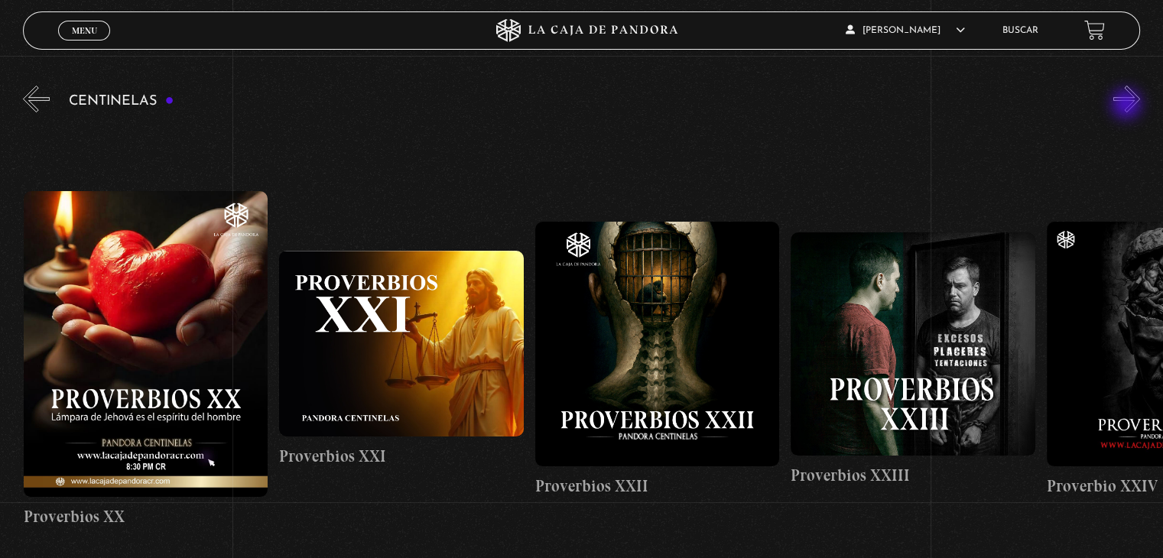
click at [1128, 106] on button "»" at bounding box center [1127, 99] width 27 height 27
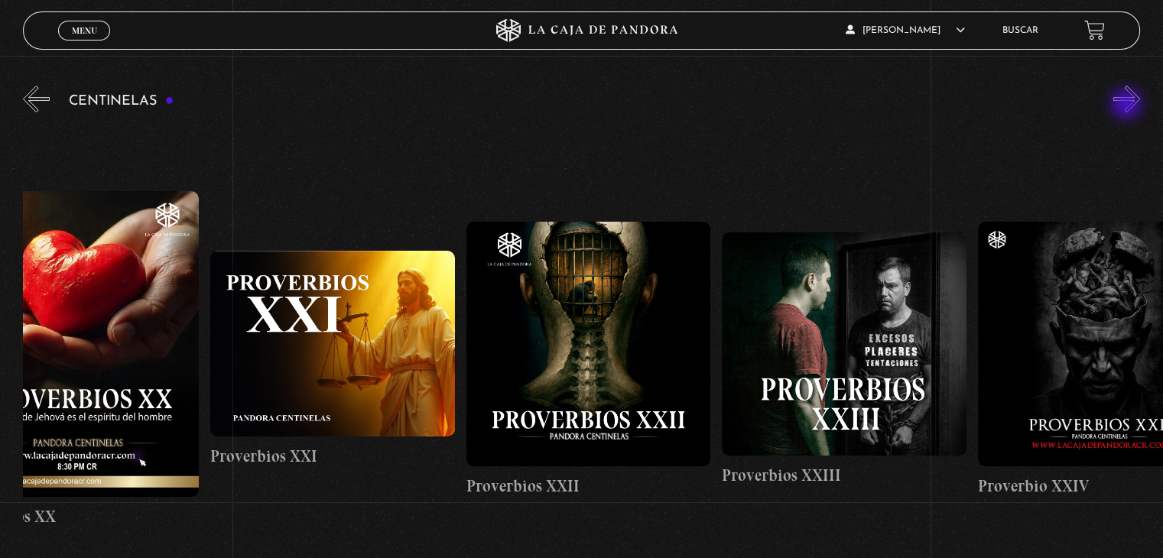
click at [1128, 106] on button "»" at bounding box center [1127, 99] width 27 height 27
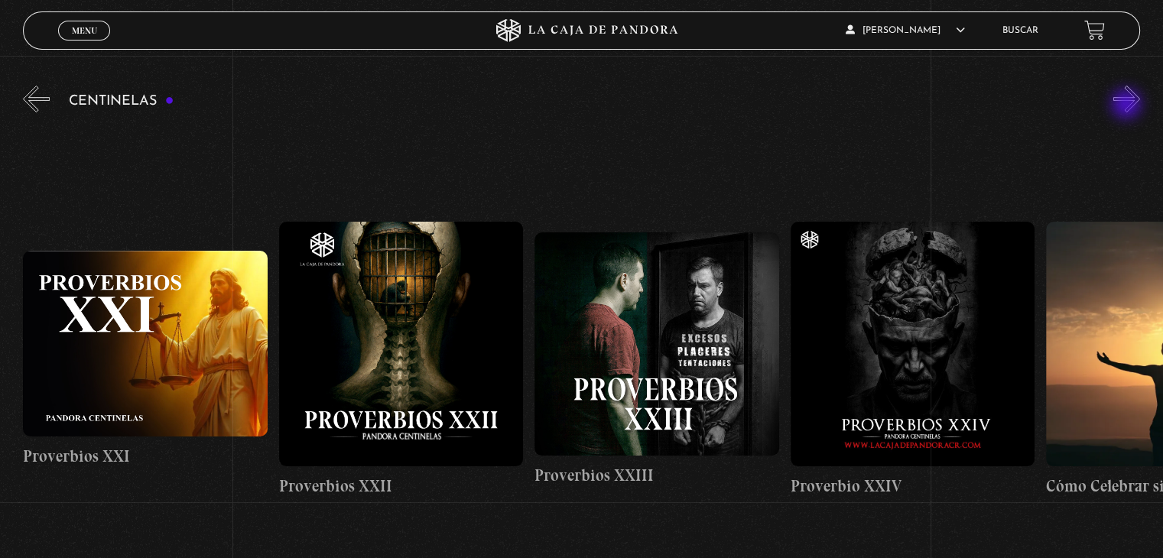
click at [1128, 106] on button "»" at bounding box center [1127, 99] width 27 height 27
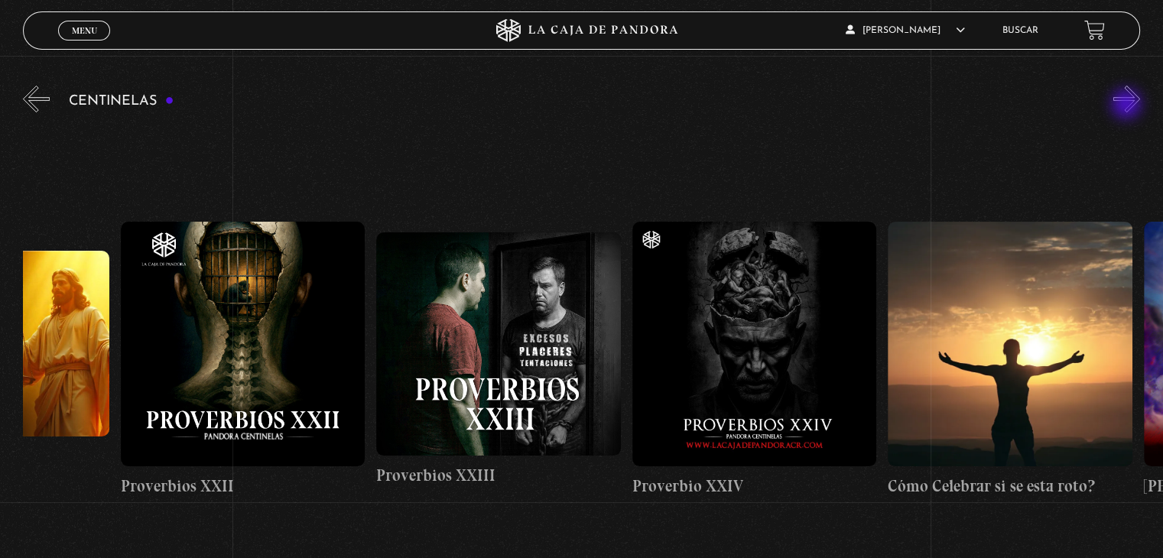
click at [1128, 106] on button "»" at bounding box center [1127, 99] width 27 height 27
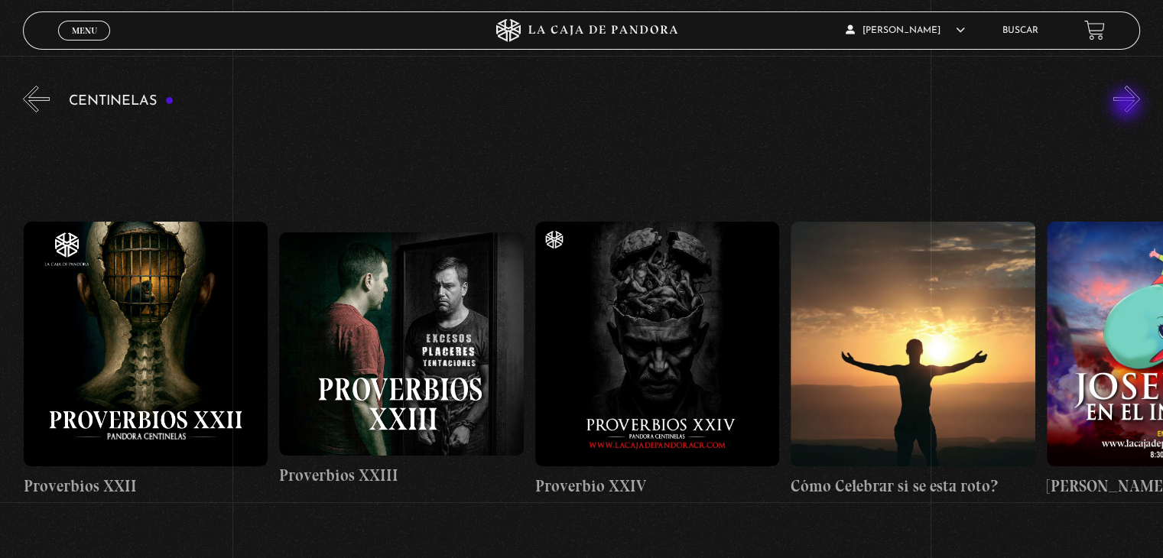
click at [1128, 106] on button "»" at bounding box center [1127, 99] width 27 height 27
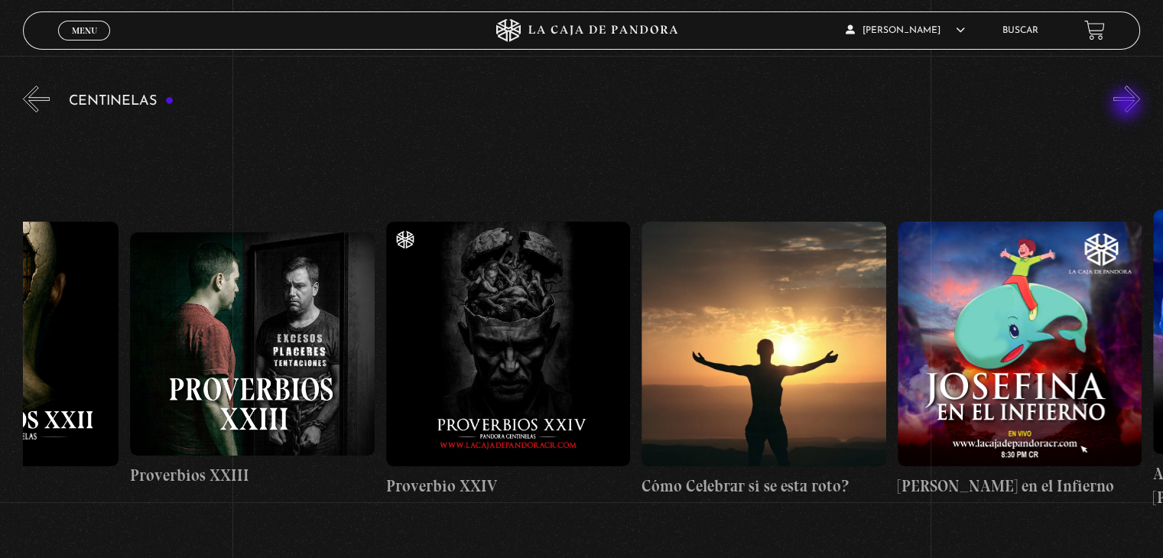
click at [1128, 106] on button "»" at bounding box center [1127, 99] width 27 height 27
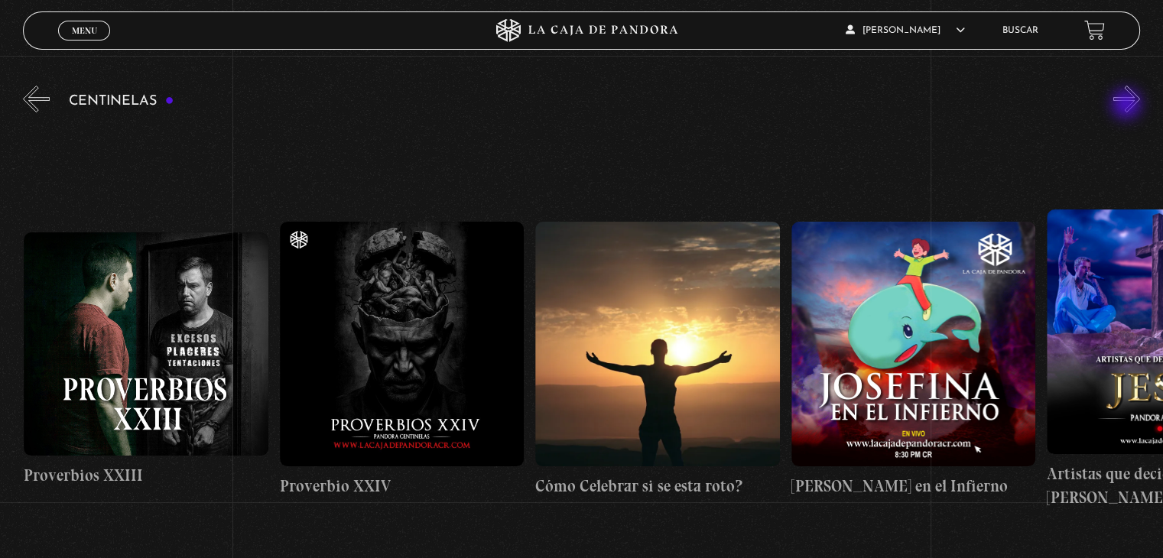
click at [1128, 106] on button "»" at bounding box center [1127, 99] width 27 height 27
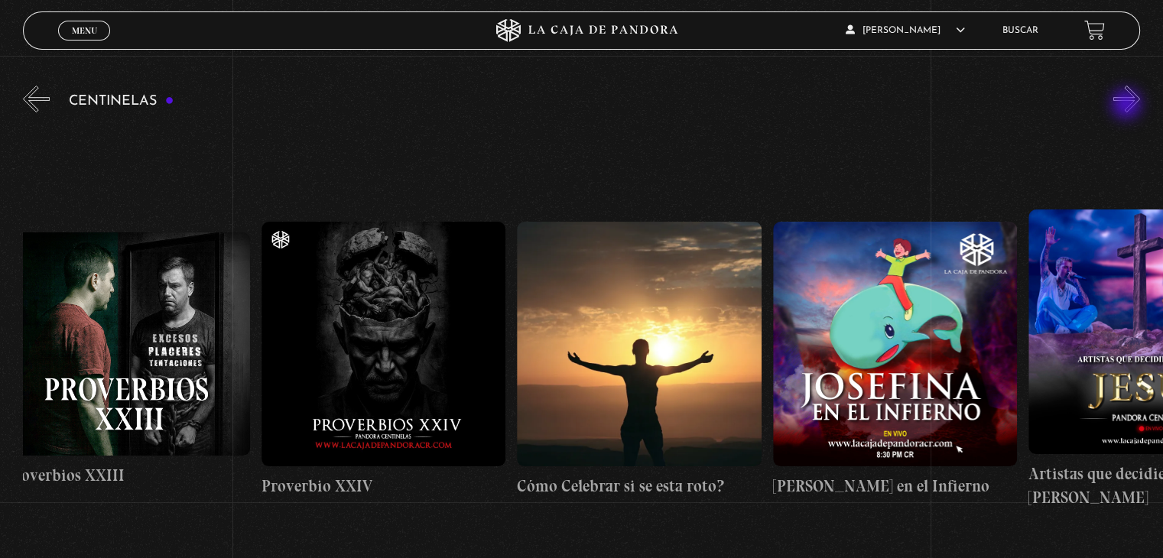
click at [1128, 106] on button "»" at bounding box center [1127, 99] width 27 height 27
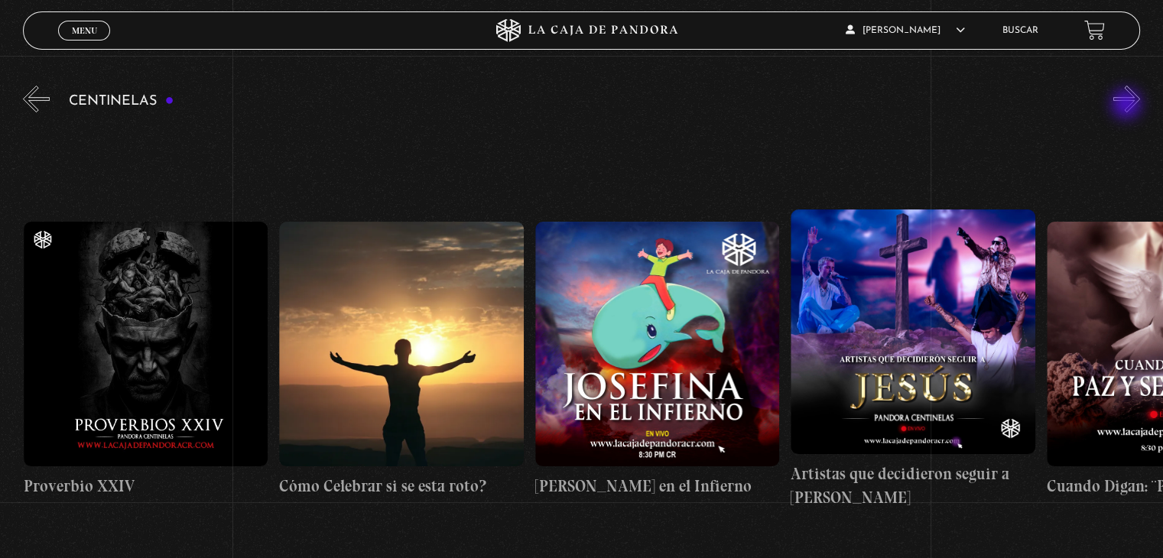
click at [1128, 106] on button "»" at bounding box center [1127, 99] width 27 height 27
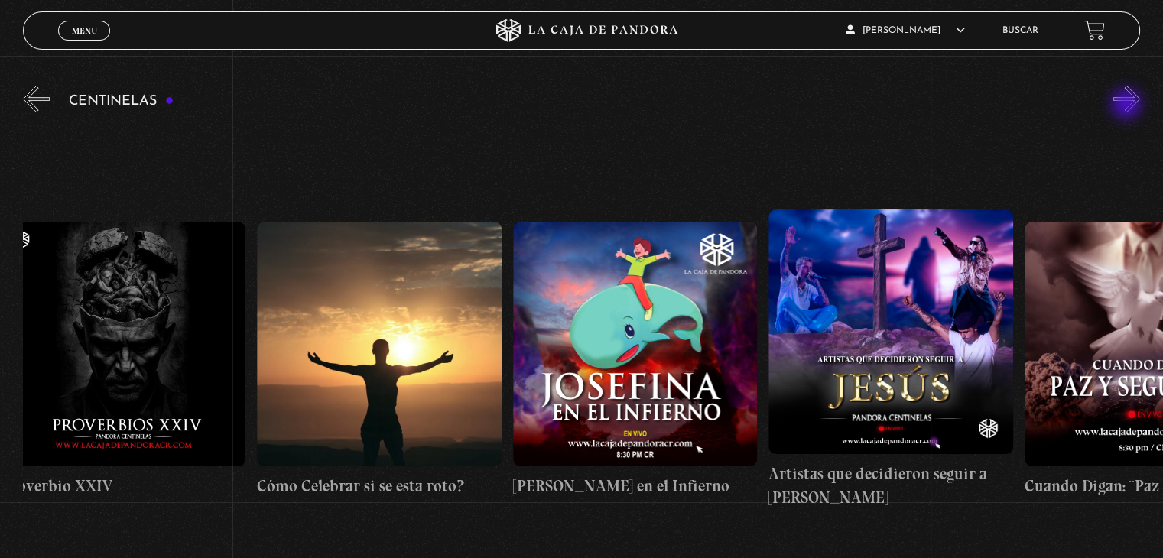
click at [1128, 106] on button "»" at bounding box center [1127, 99] width 27 height 27
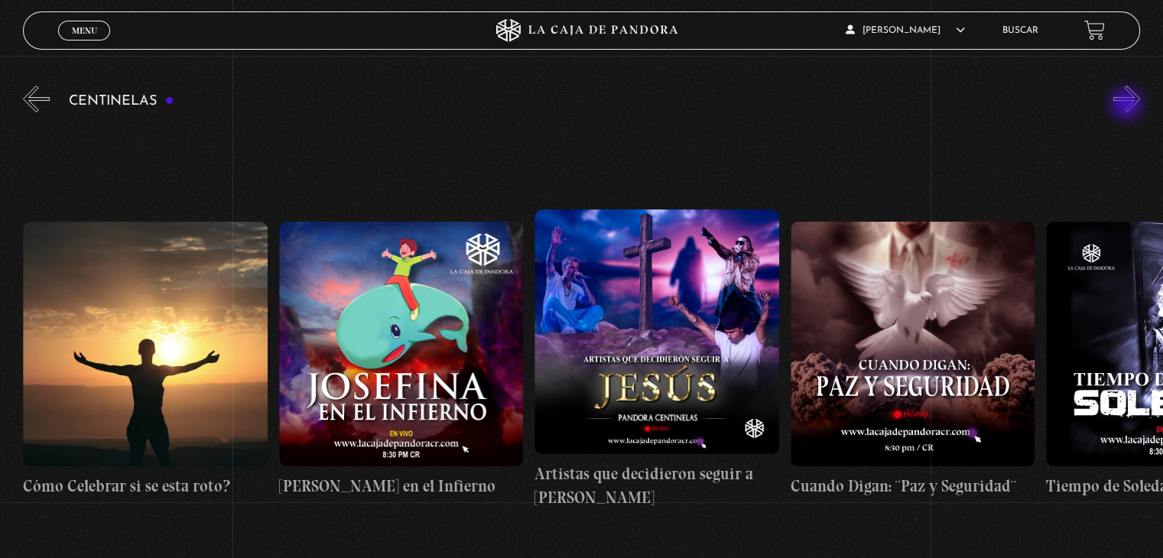
click at [1128, 106] on button "»" at bounding box center [1127, 99] width 27 height 27
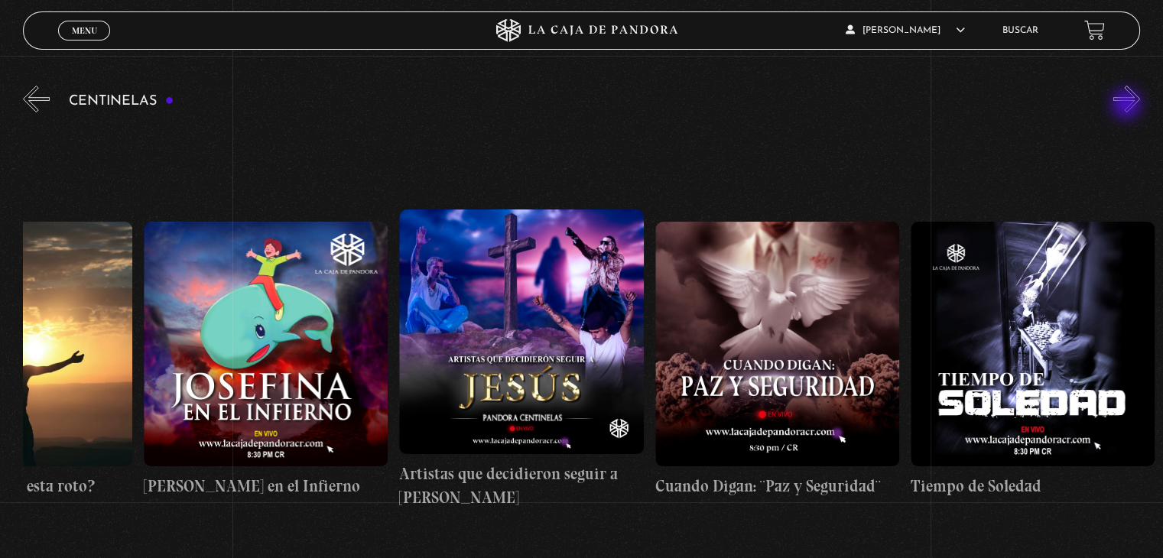
click at [1128, 106] on button "»" at bounding box center [1127, 99] width 27 height 27
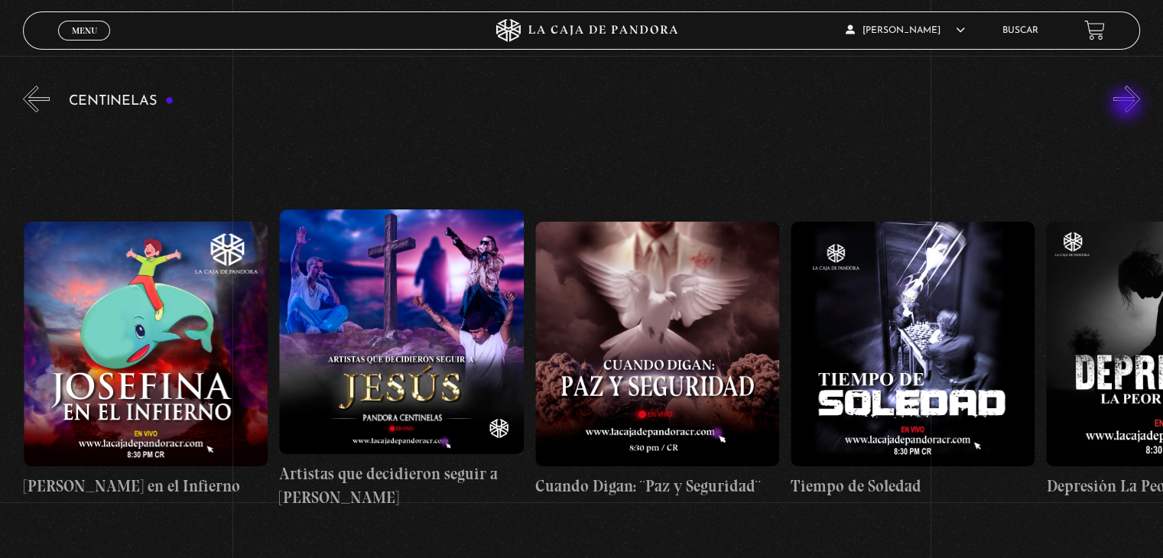
click at [1128, 106] on button "»" at bounding box center [1127, 99] width 27 height 27
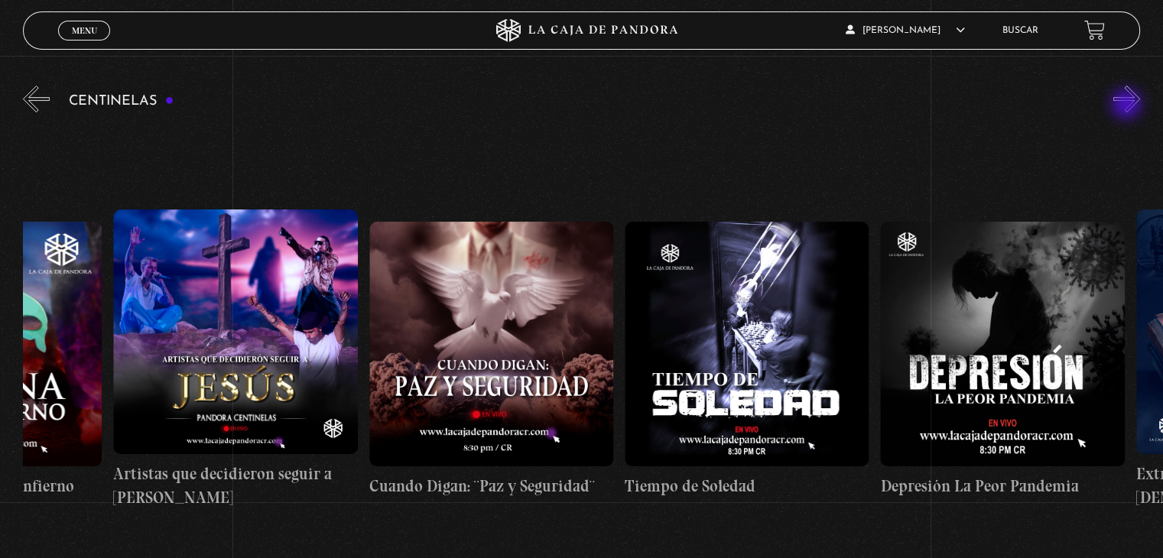
click at [1128, 106] on button "»" at bounding box center [1127, 99] width 27 height 27
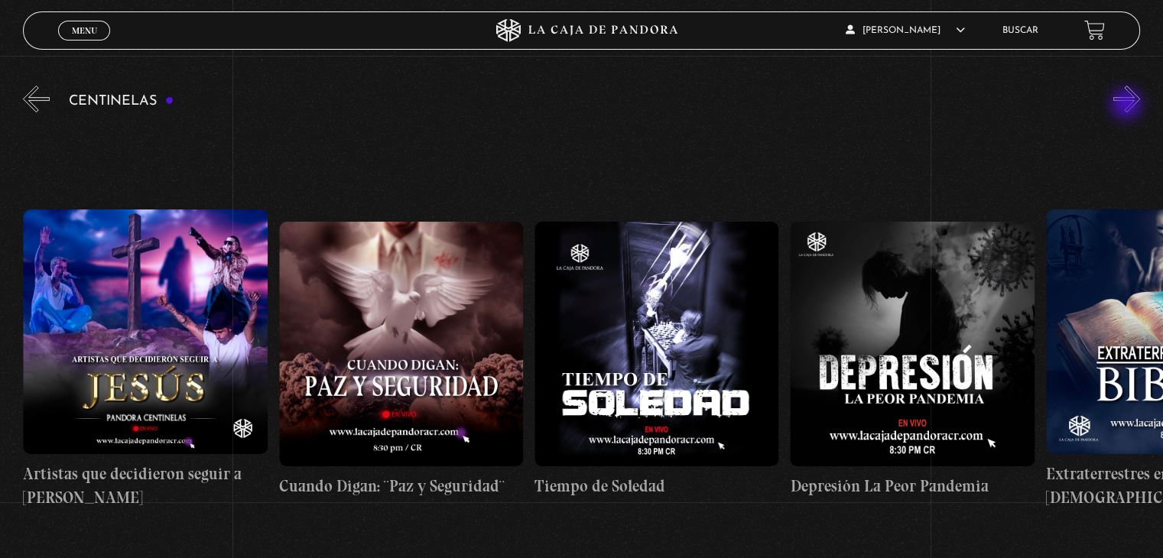
click at [1128, 106] on button "»" at bounding box center [1127, 99] width 27 height 27
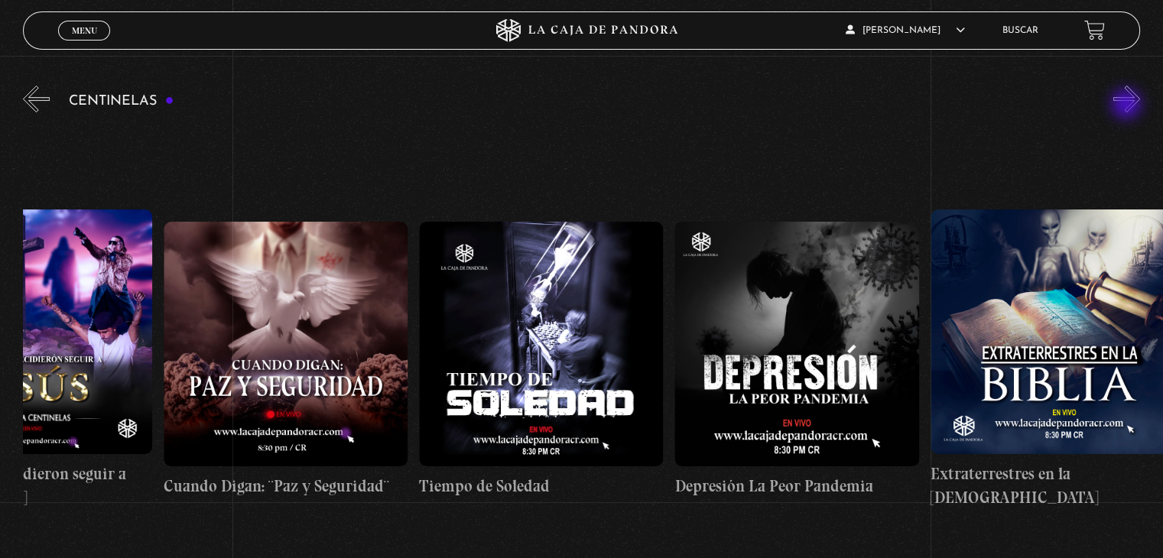
click at [1128, 106] on button "»" at bounding box center [1127, 99] width 27 height 27
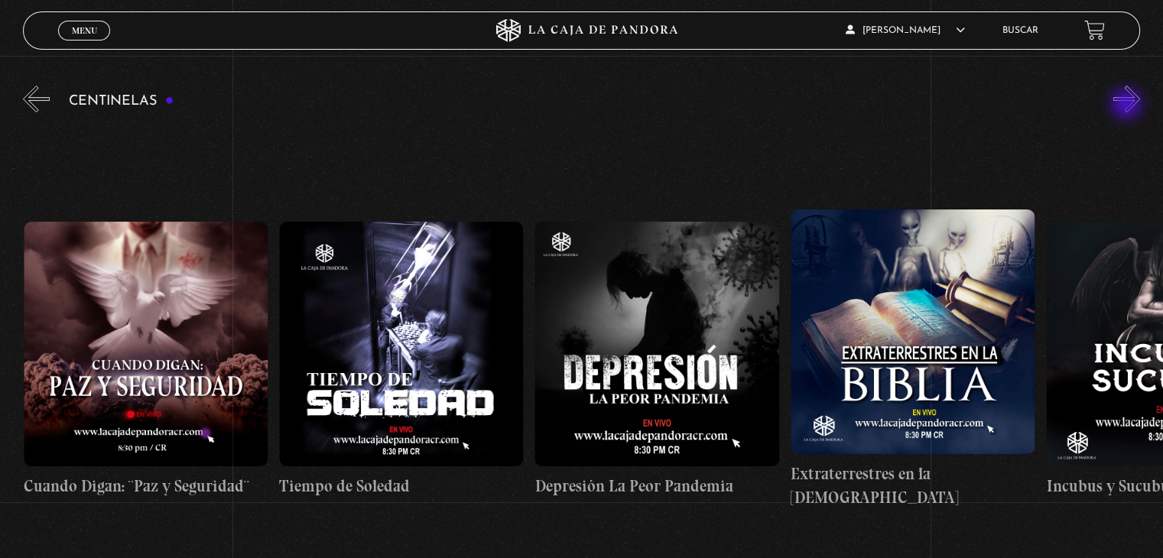
click at [1128, 106] on button "»" at bounding box center [1127, 99] width 27 height 27
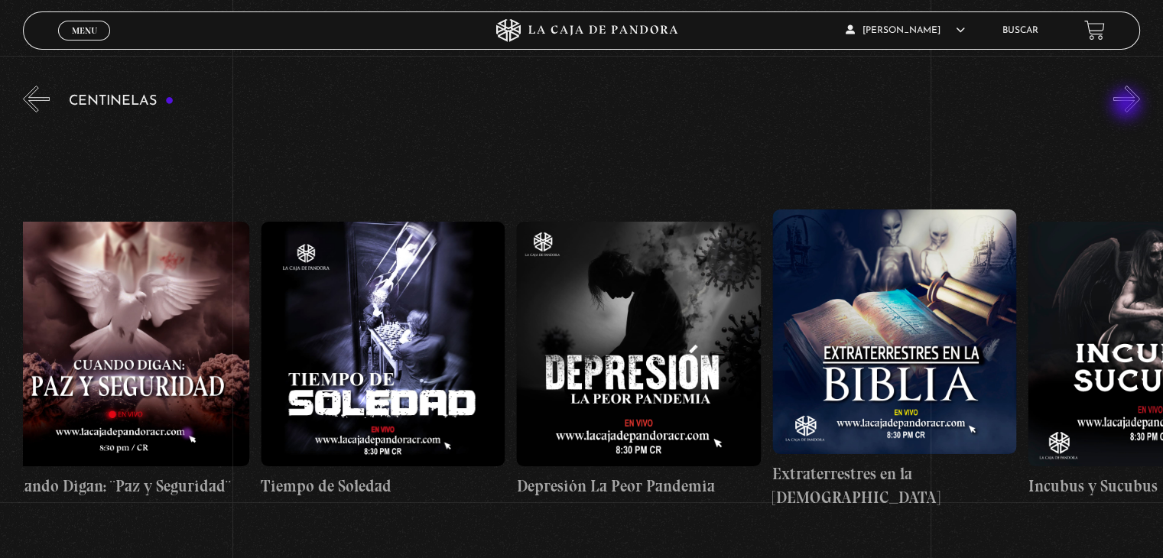
click at [1128, 106] on button "»" at bounding box center [1127, 99] width 27 height 27
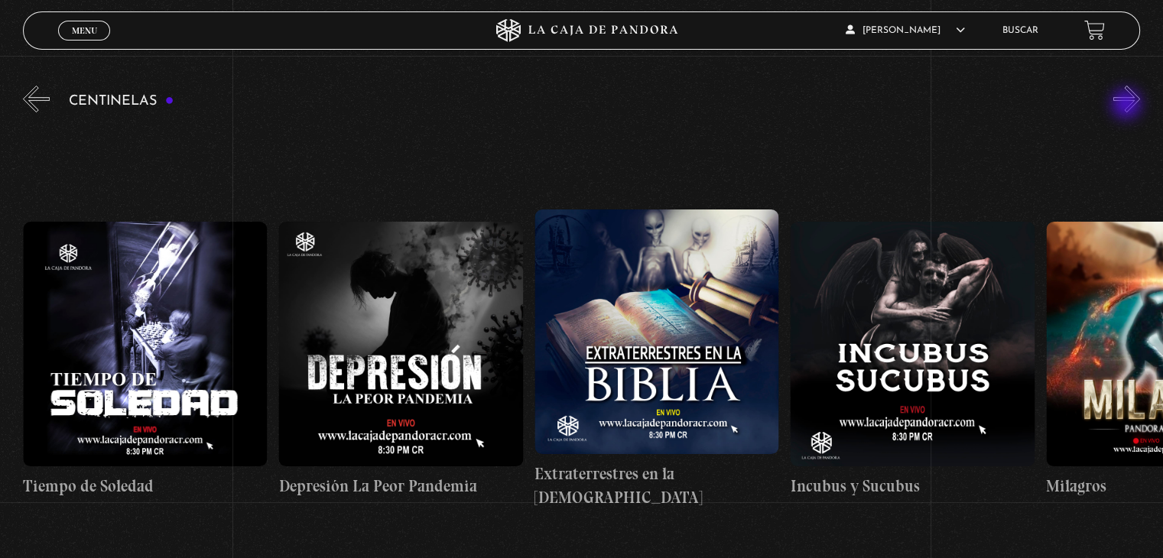
click at [1128, 106] on button "»" at bounding box center [1127, 99] width 27 height 27
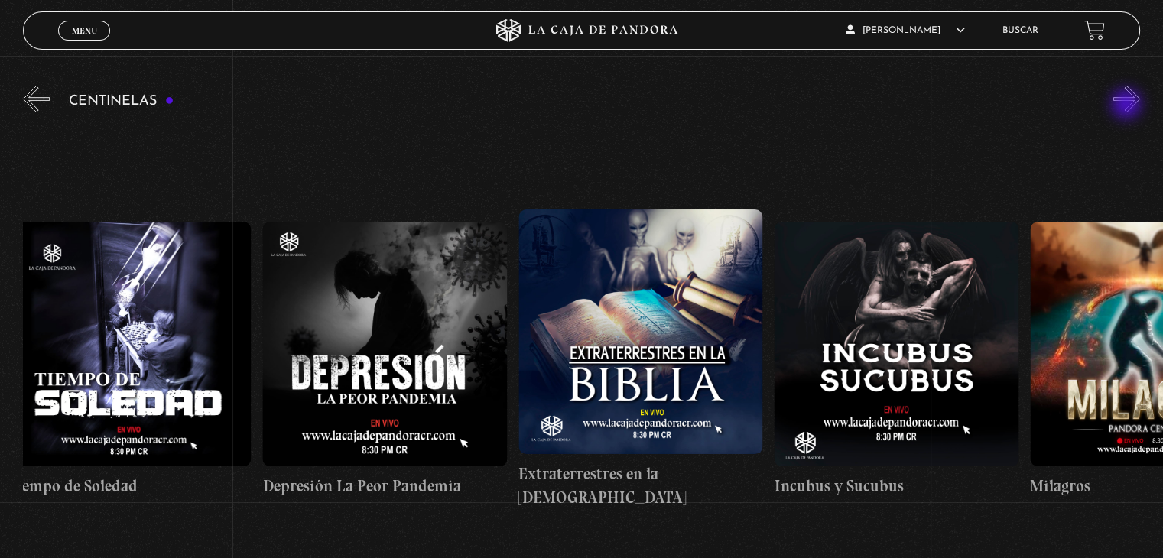
click at [1128, 106] on button "»" at bounding box center [1127, 99] width 27 height 27
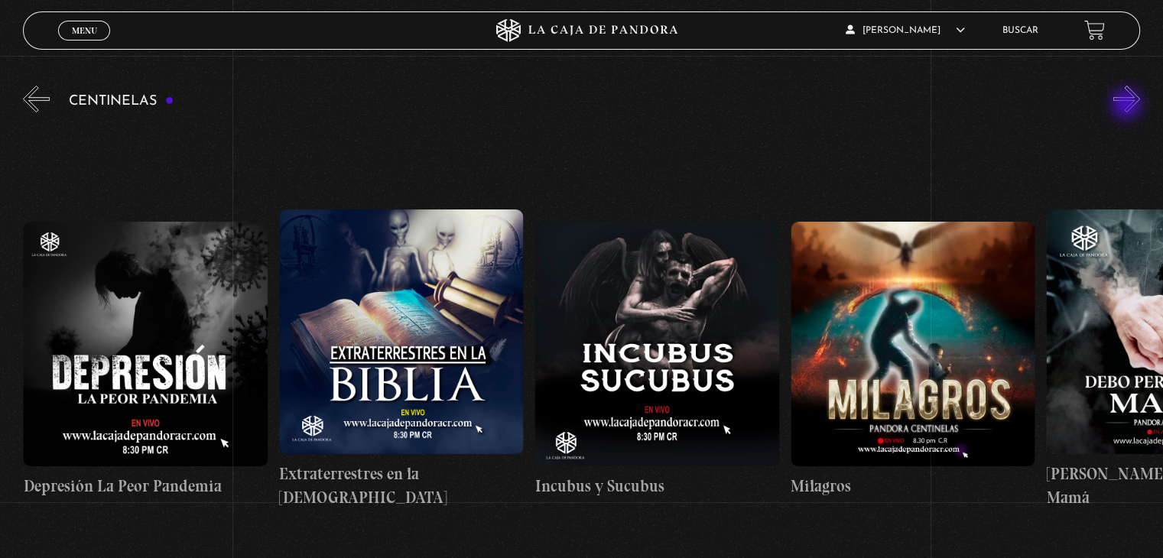
click at [1128, 106] on button "»" at bounding box center [1127, 99] width 27 height 27
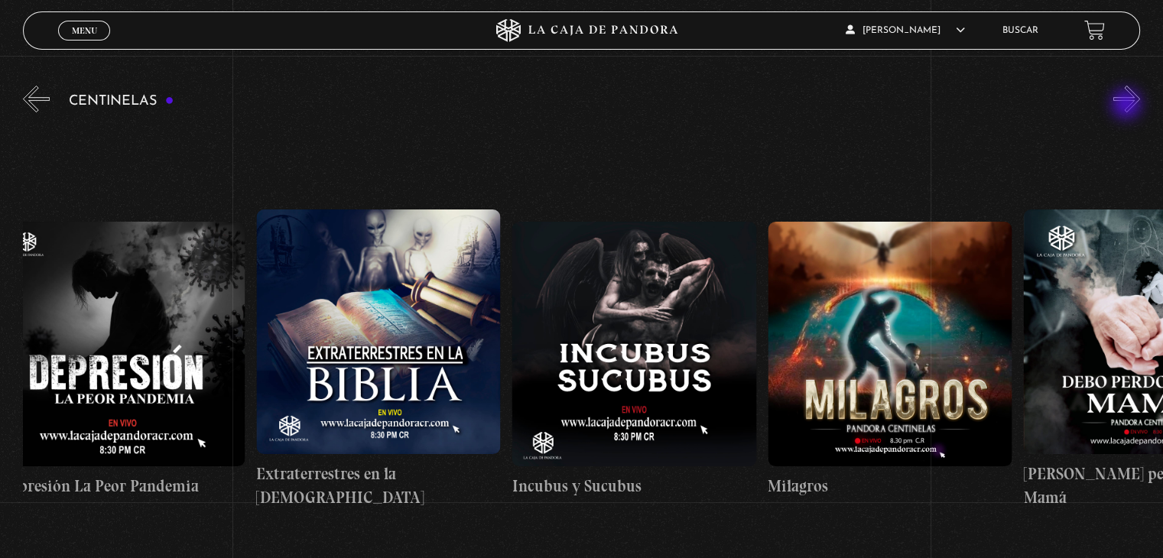
click at [1128, 106] on button "»" at bounding box center [1127, 99] width 27 height 27
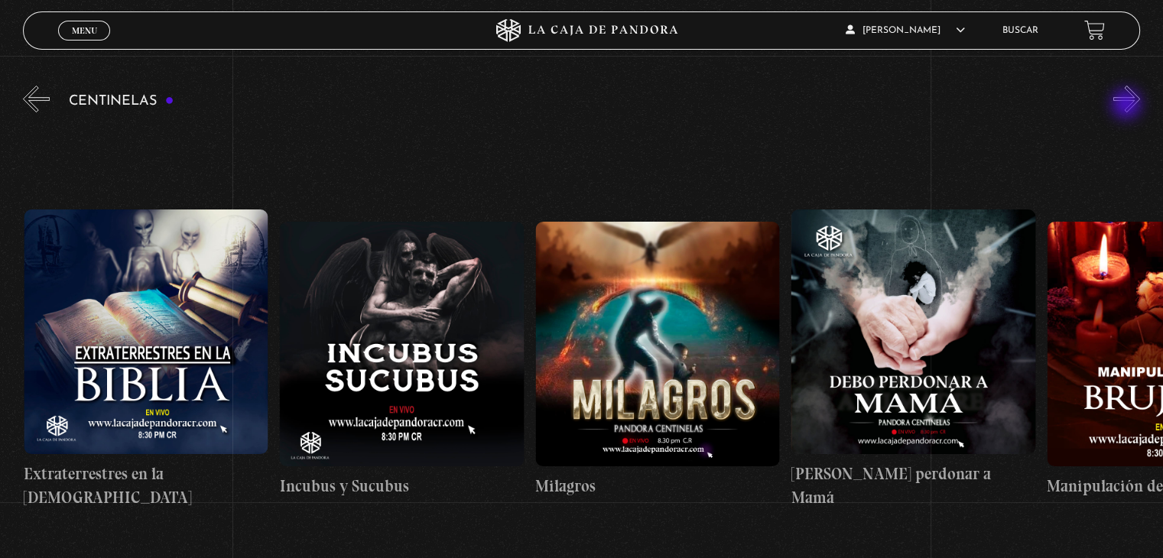
click at [1128, 106] on button "»" at bounding box center [1127, 99] width 27 height 27
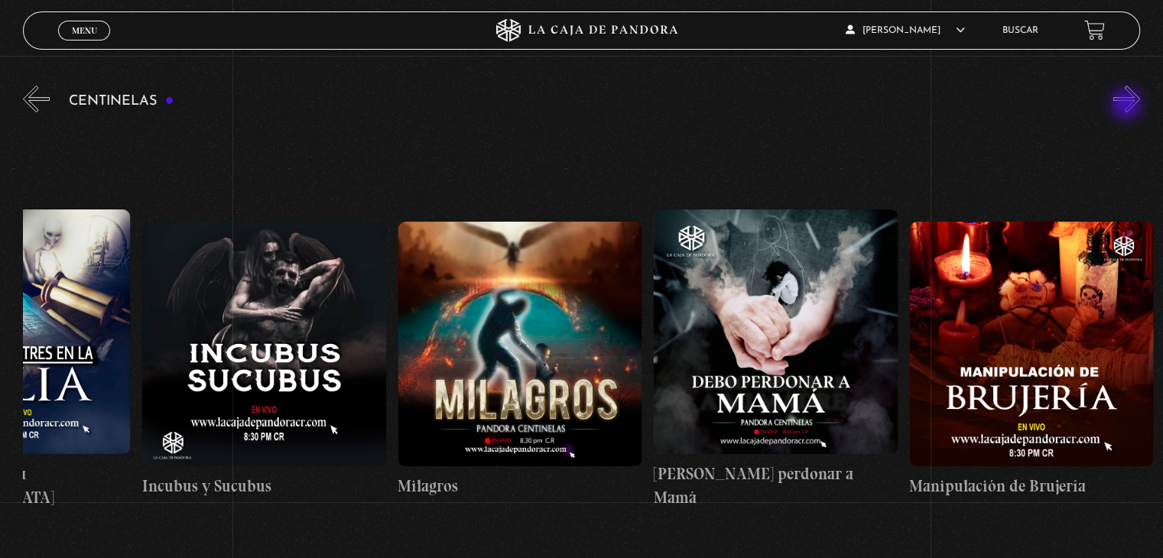
click at [1128, 106] on button "»" at bounding box center [1127, 99] width 27 height 27
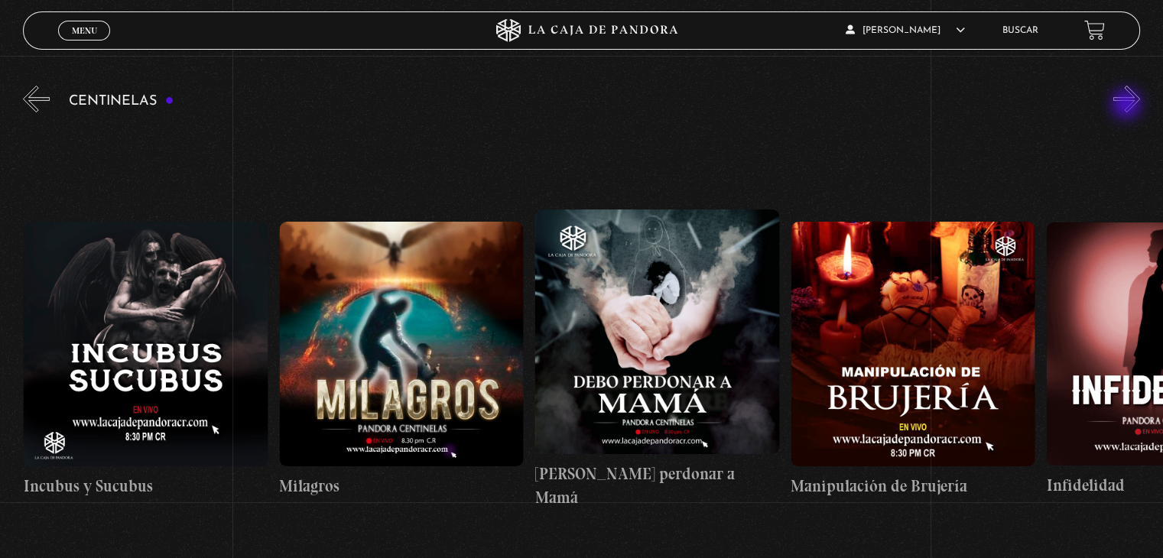
click at [1128, 106] on button "»" at bounding box center [1127, 99] width 27 height 27
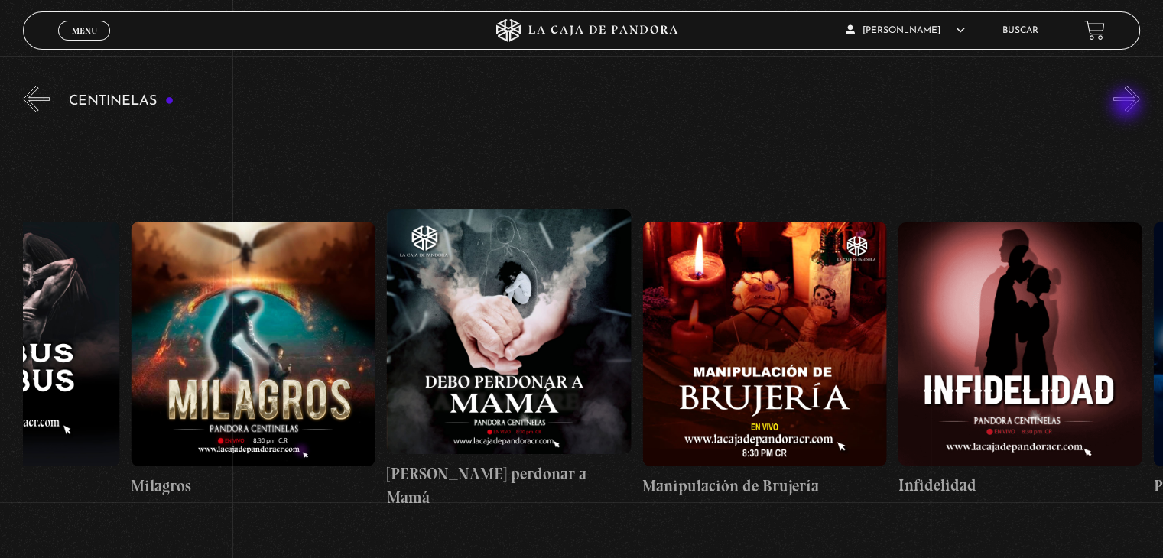
click at [1128, 106] on button "»" at bounding box center [1127, 99] width 27 height 27
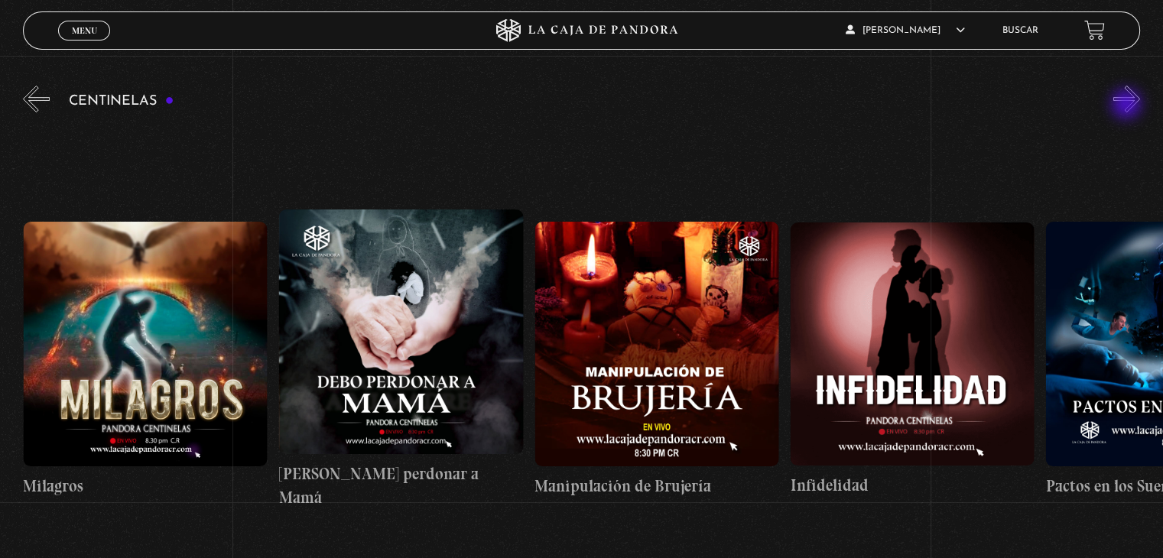
click at [1128, 106] on button "»" at bounding box center [1127, 99] width 27 height 27
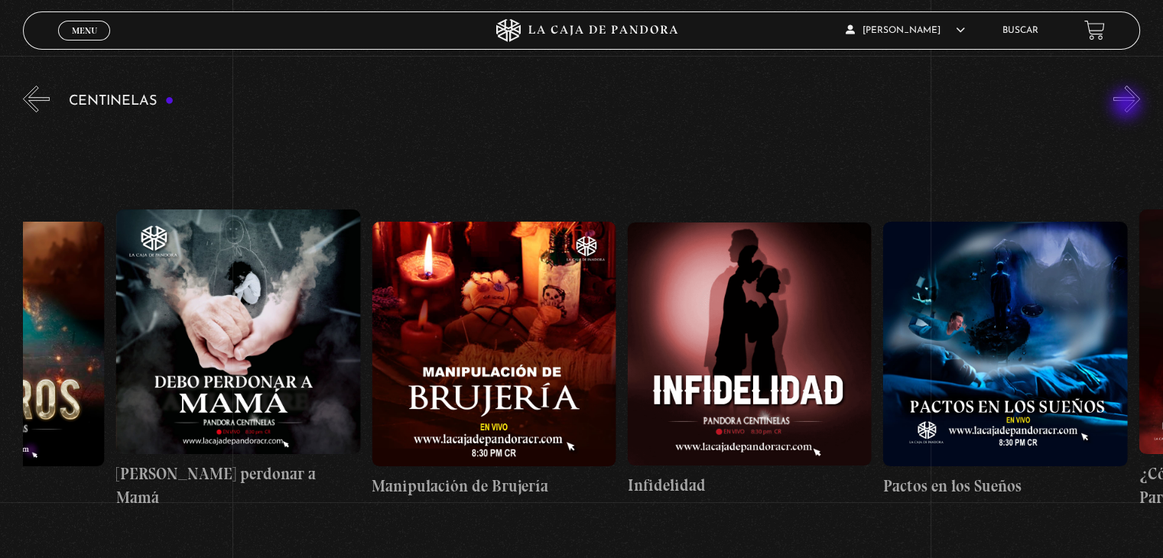
click at [1128, 106] on button "»" at bounding box center [1127, 99] width 27 height 27
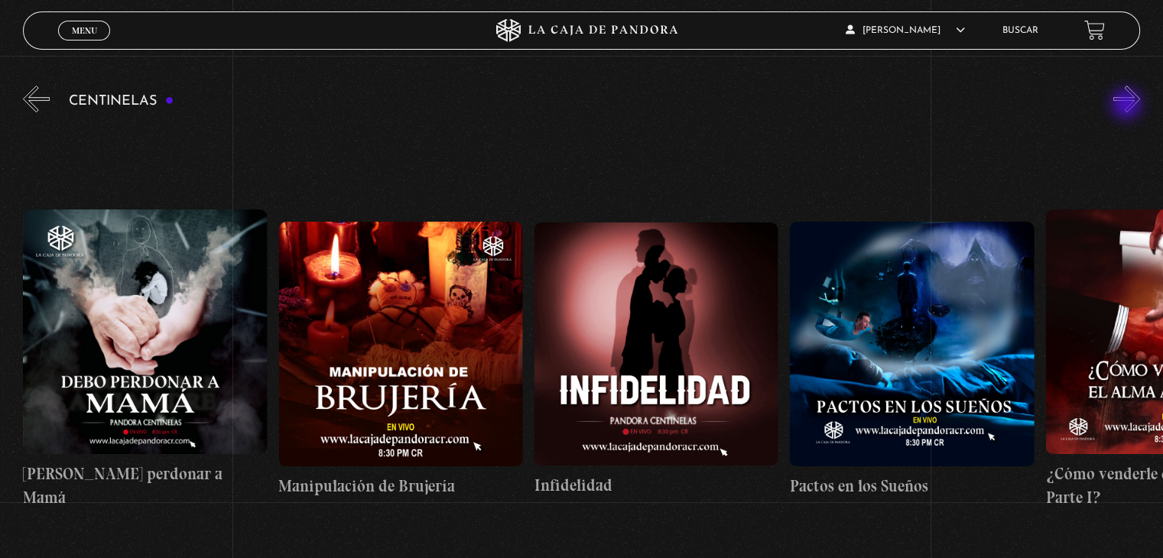
click at [1128, 106] on button "»" at bounding box center [1127, 99] width 27 height 27
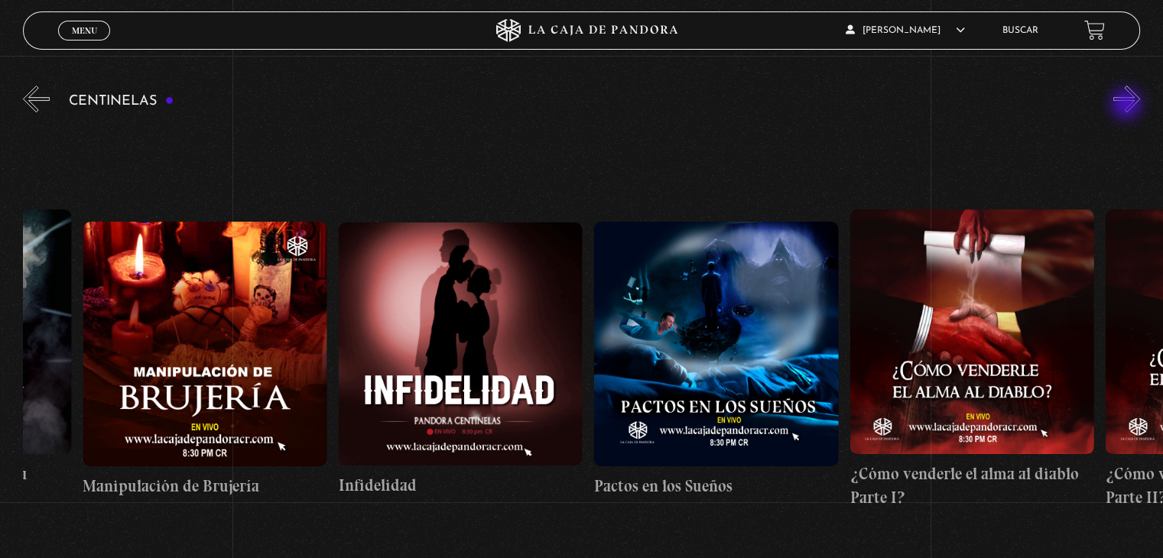
click at [1128, 106] on button "»" at bounding box center [1127, 99] width 27 height 27
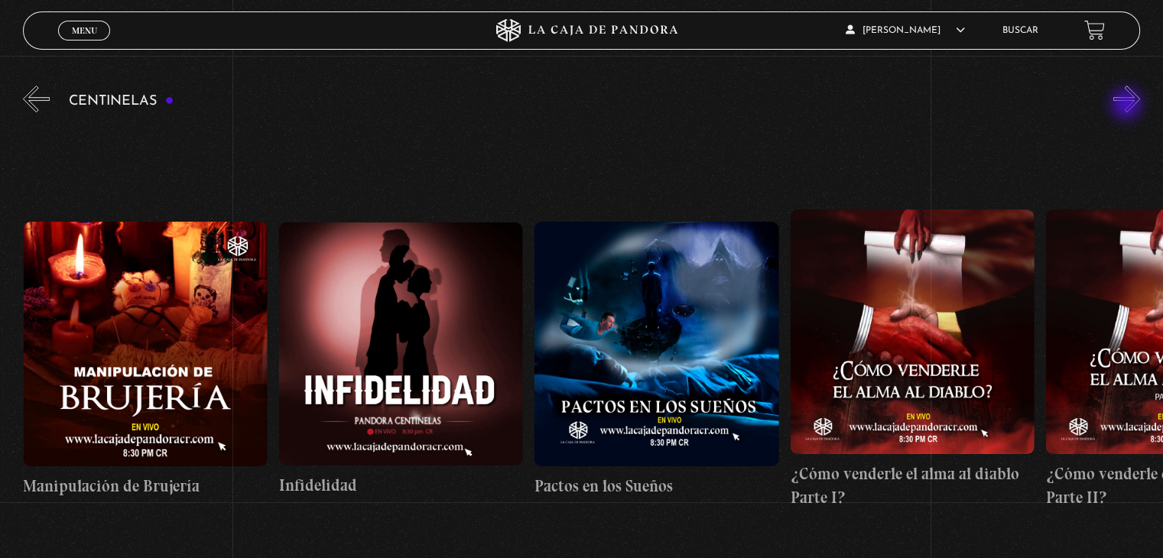
click at [1128, 106] on button "»" at bounding box center [1127, 99] width 27 height 27
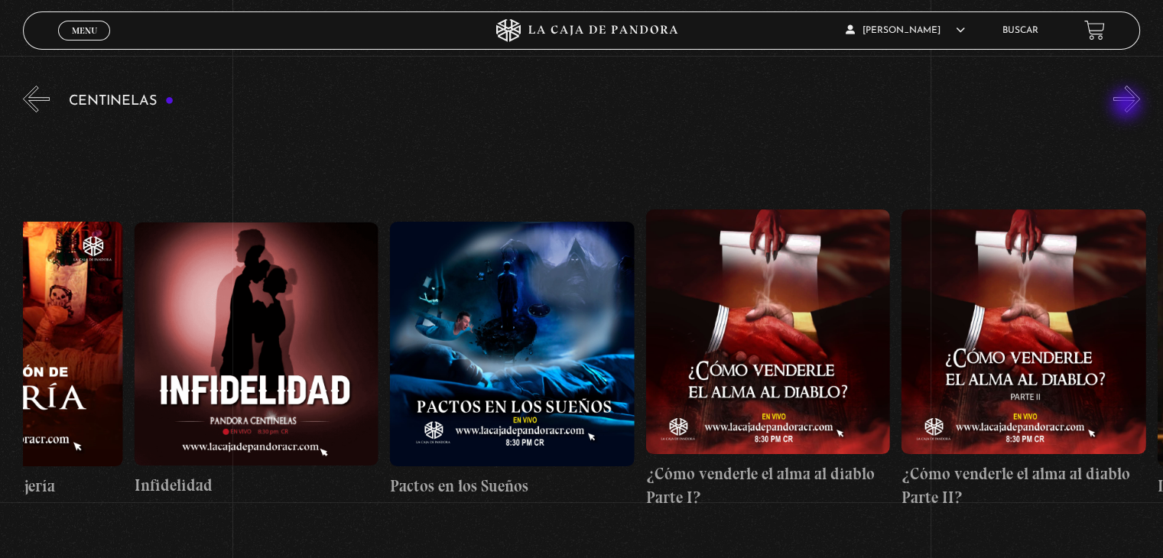
click at [1128, 106] on button "»" at bounding box center [1127, 99] width 27 height 27
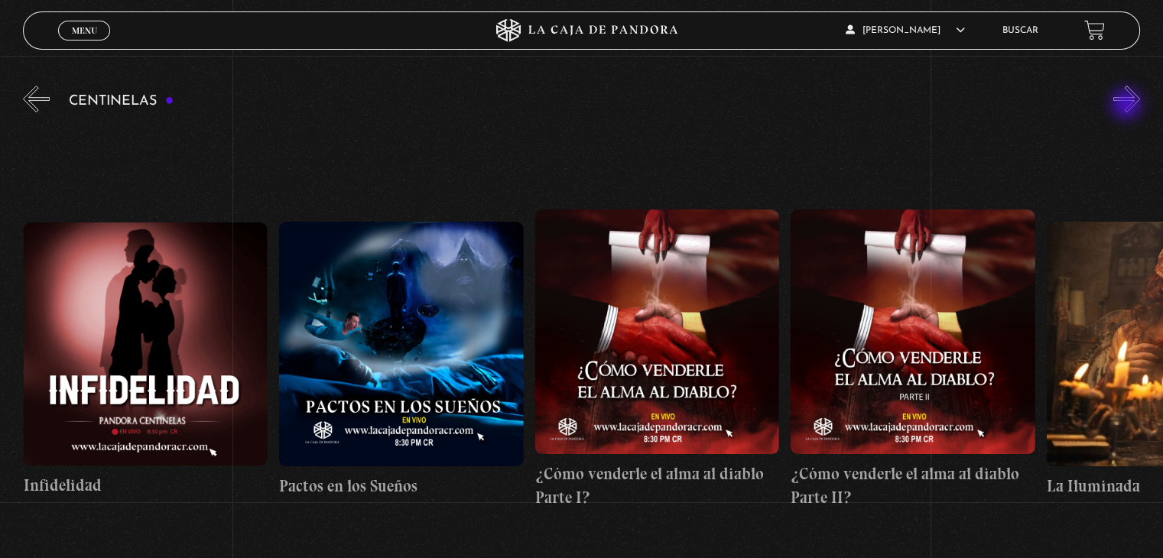
click at [1128, 106] on button "»" at bounding box center [1127, 99] width 27 height 27
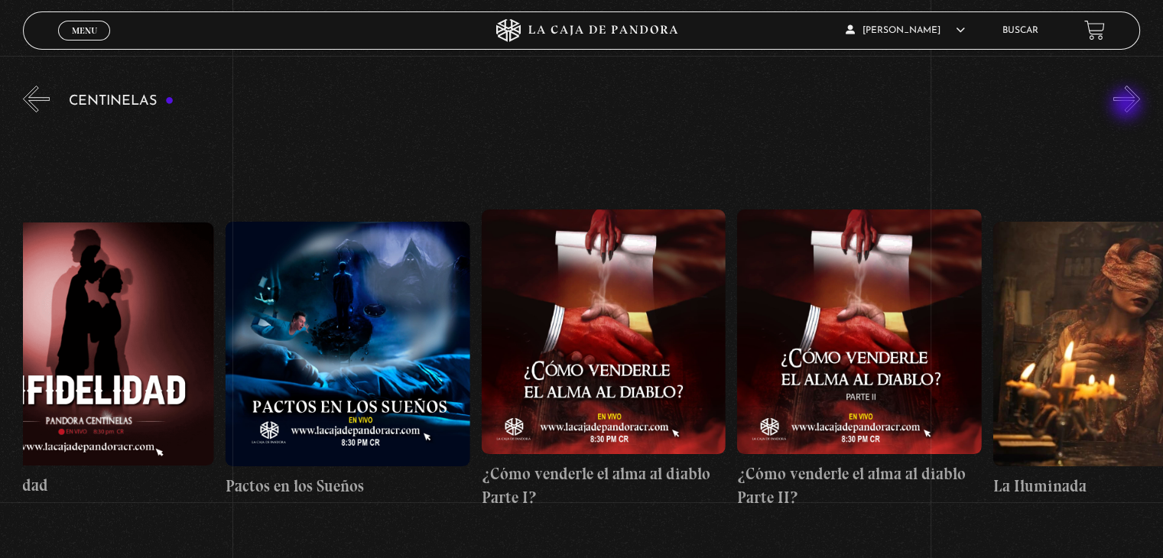
click at [1128, 106] on button "»" at bounding box center [1127, 99] width 27 height 27
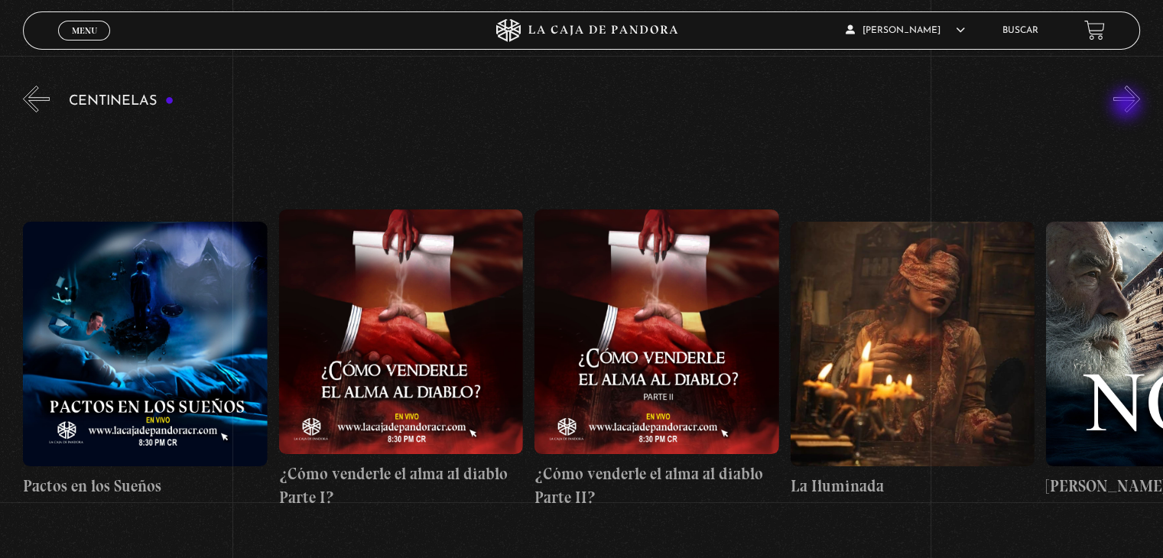
click at [1128, 106] on button "»" at bounding box center [1127, 99] width 27 height 27
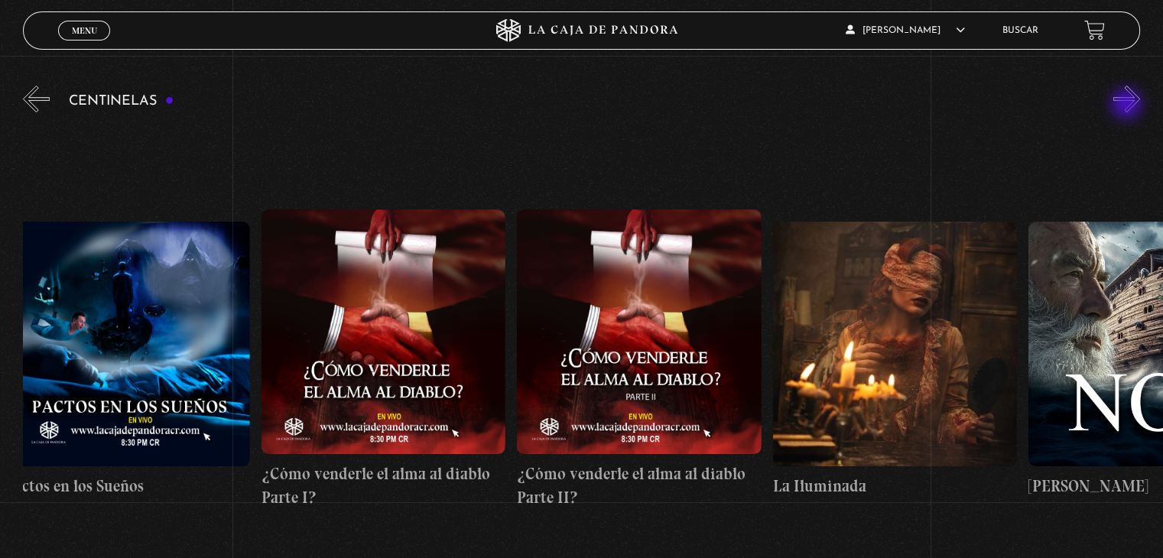
click at [1128, 106] on button "»" at bounding box center [1127, 99] width 27 height 27
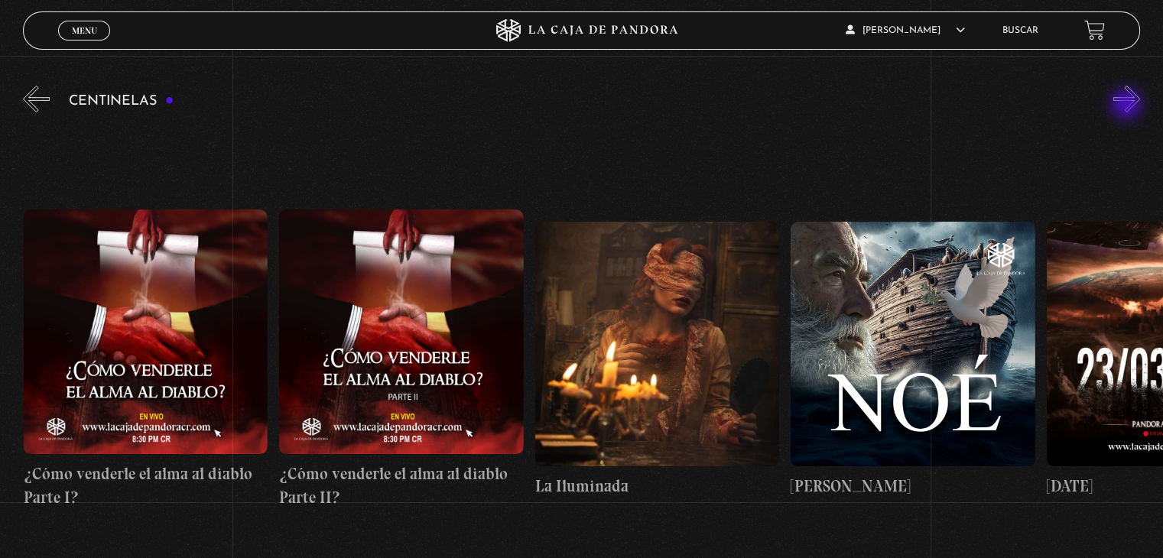
click at [1128, 106] on button "»" at bounding box center [1127, 99] width 27 height 27
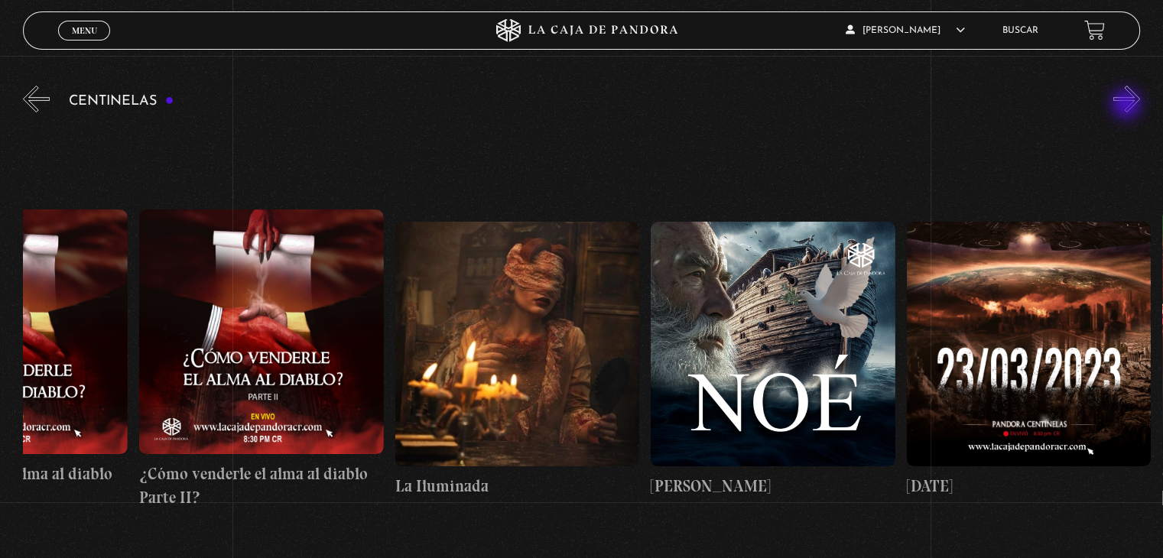
click at [1128, 106] on button "»" at bounding box center [1127, 99] width 27 height 27
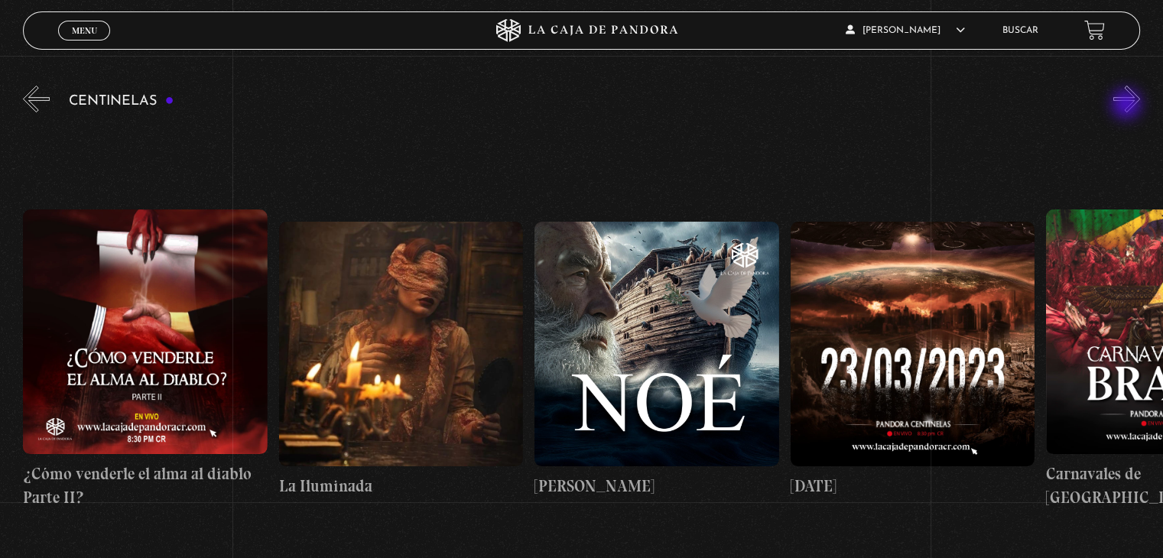
click at [1128, 106] on button "»" at bounding box center [1127, 99] width 27 height 27
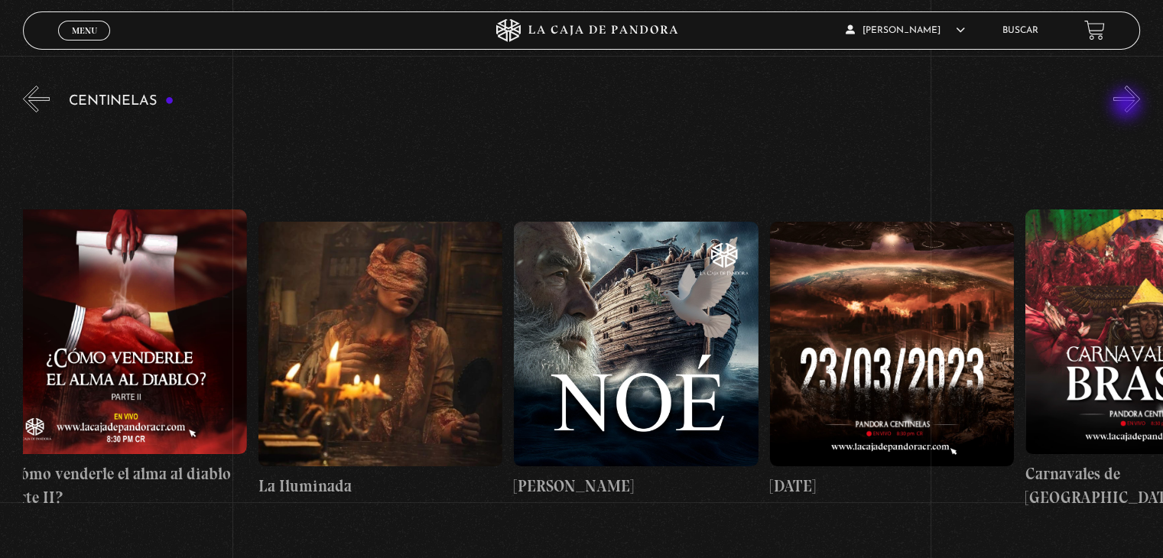
click at [1128, 106] on button "»" at bounding box center [1127, 99] width 27 height 27
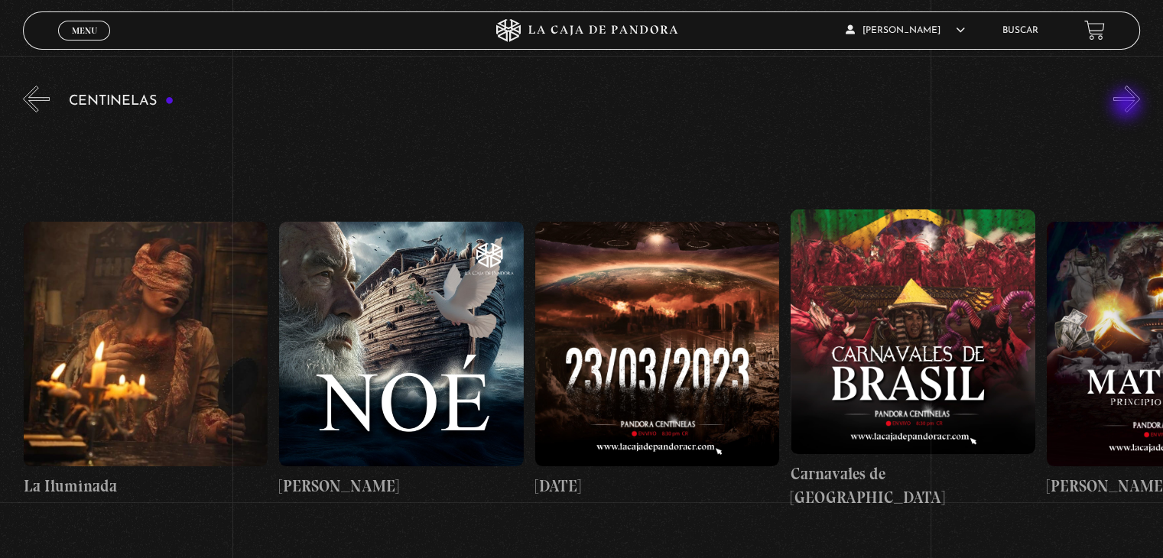
click at [1128, 106] on button "»" at bounding box center [1127, 99] width 27 height 27
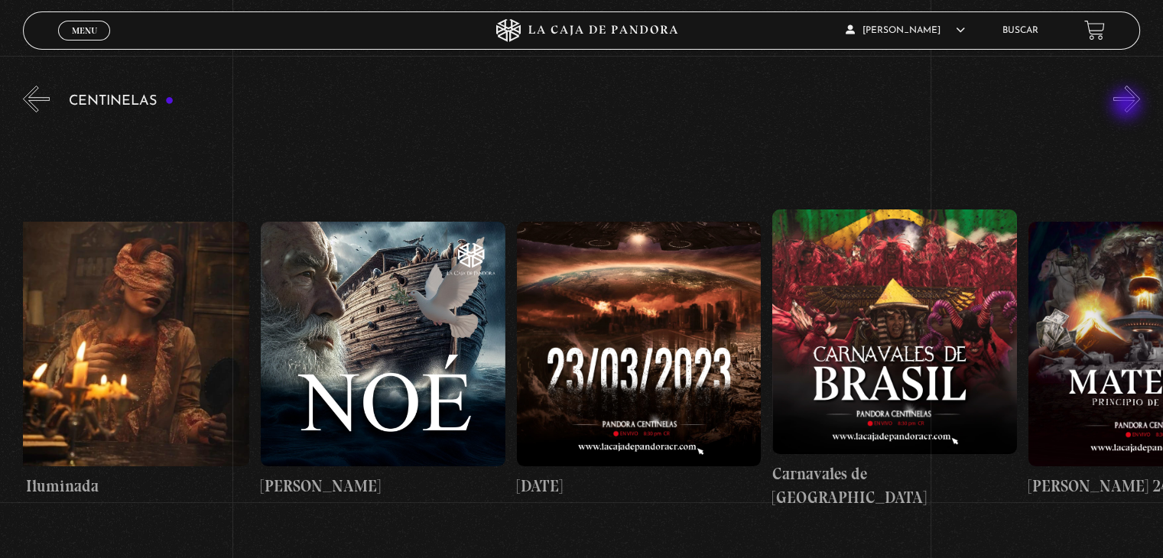
click at [1128, 106] on button "»" at bounding box center [1127, 99] width 27 height 27
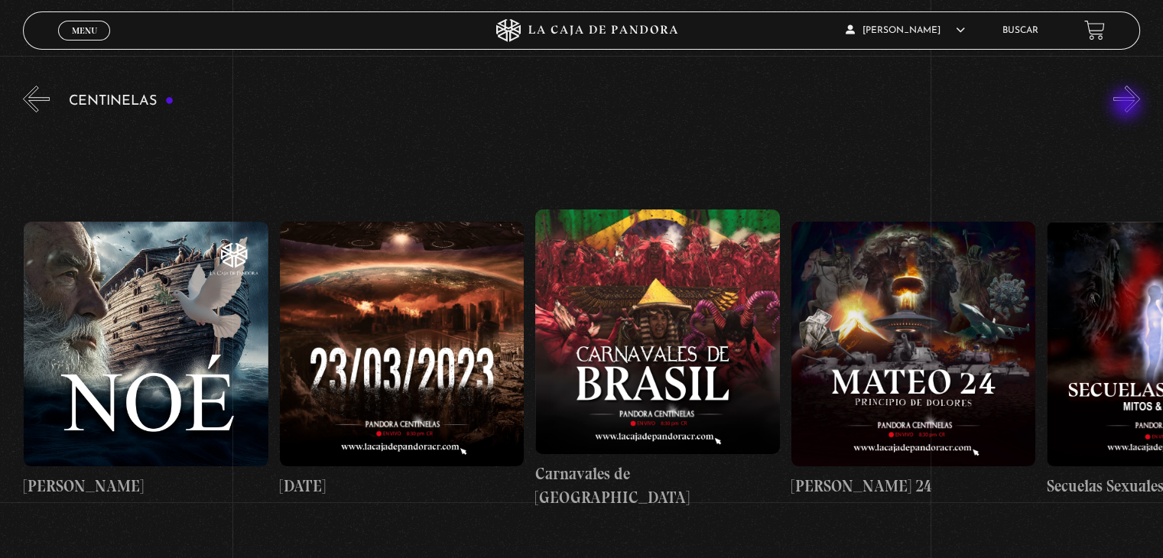
click at [1128, 106] on button "»" at bounding box center [1127, 99] width 27 height 27
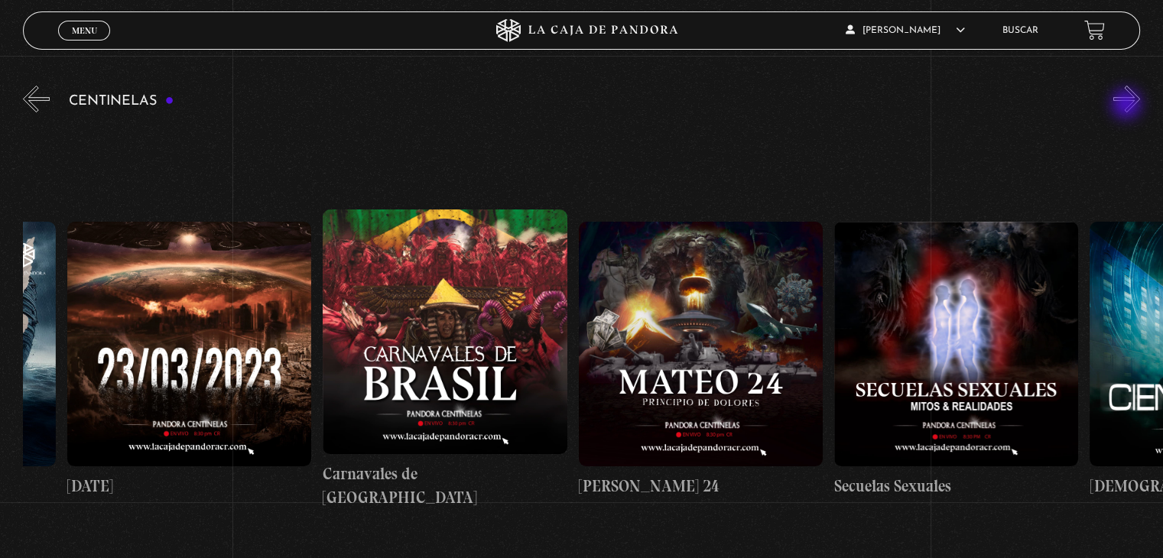
click at [1128, 106] on button "»" at bounding box center [1127, 99] width 27 height 27
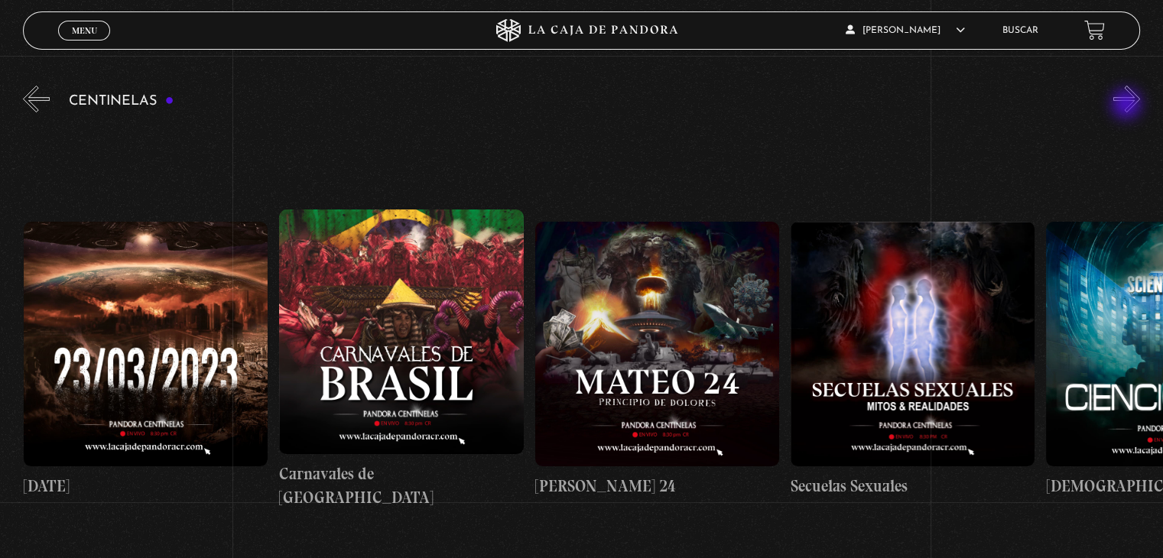
click at [1128, 106] on button "»" at bounding box center [1127, 99] width 27 height 27
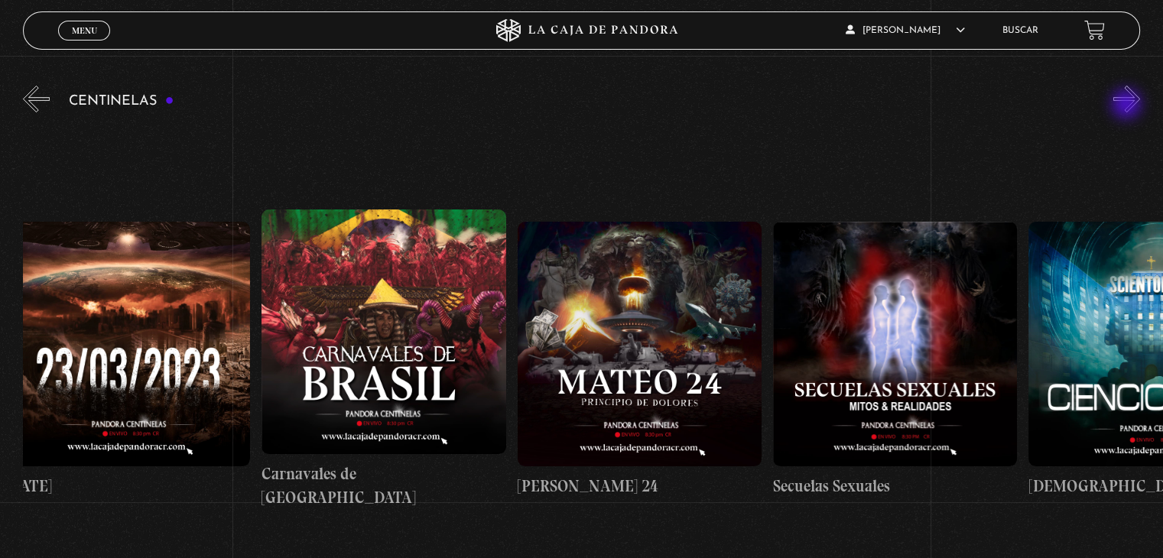
click at [1128, 106] on button "»" at bounding box center [1127, 99] width 27 height 27
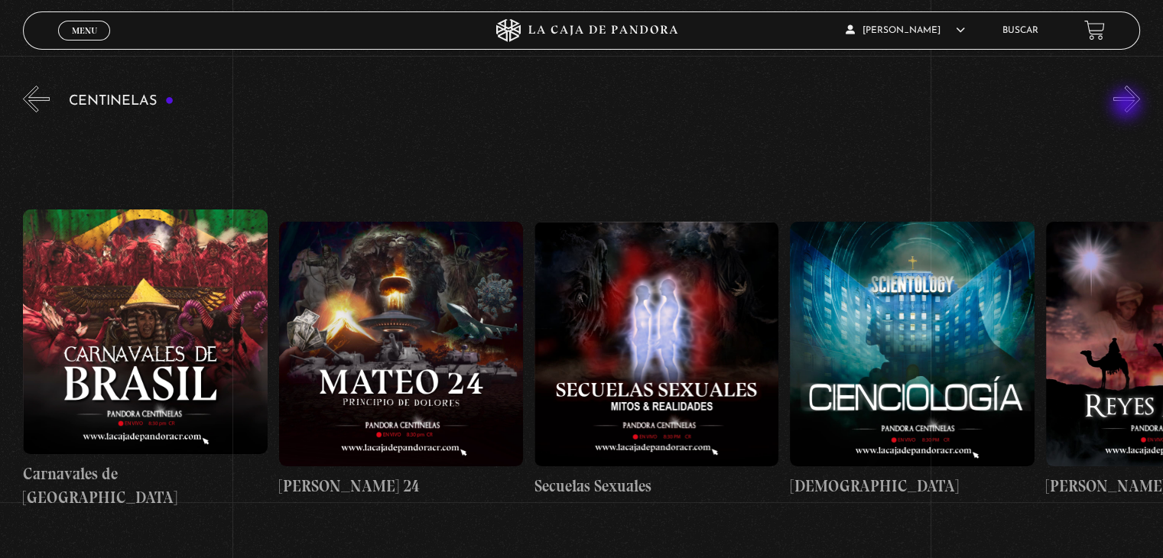
click at [1128, 106] on button "»" at bounding box center [1127, 99] width 27 height 27
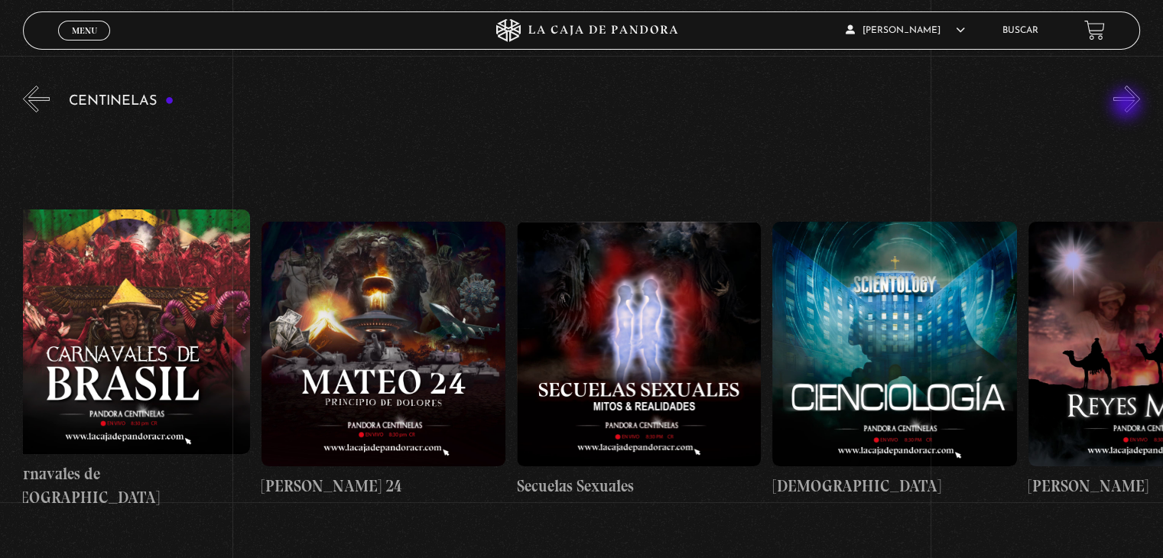
click at [1128, 106] on button "»" at bounding box center [1127, 99] width 27 height 27
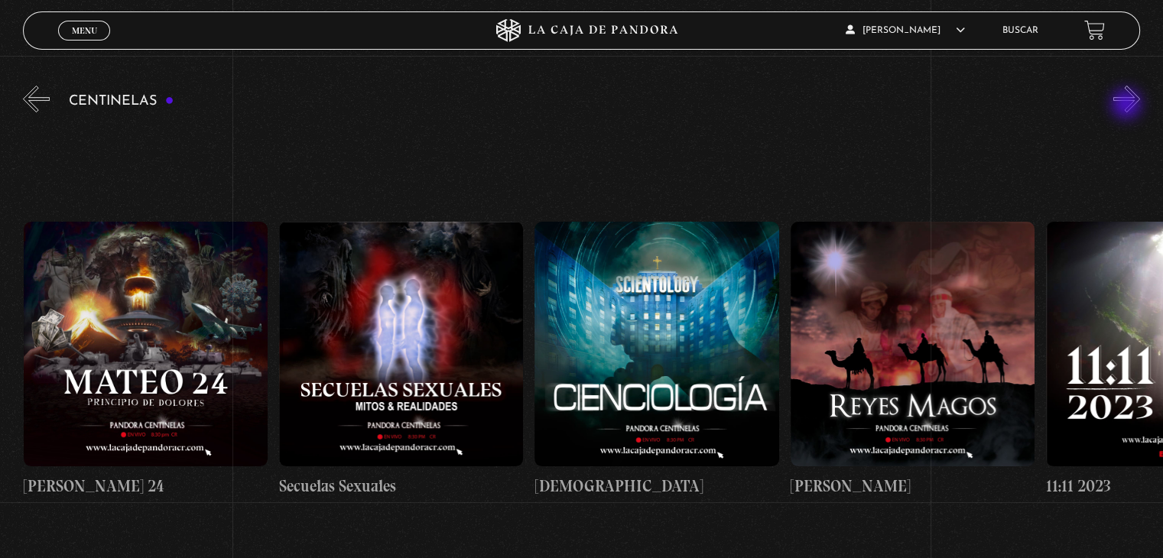
click at [1128, 106] on button "»" at bounding box center [1127, 99] width 27 height 27
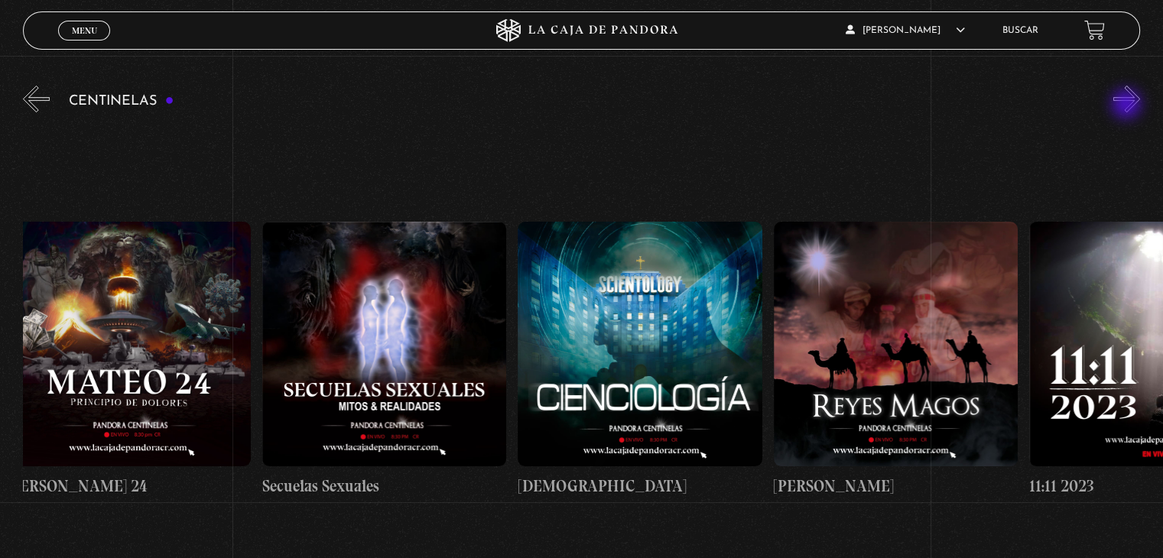
click at [1128, 106] on button "»" at bounding box center [1127, 99] width 27 height 27
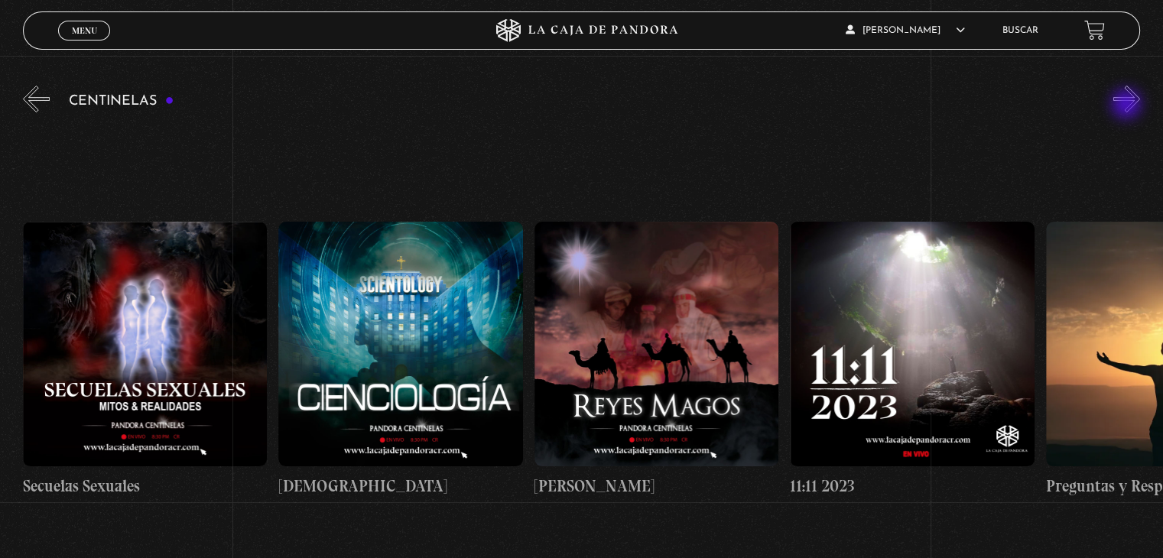
click at [1128, 106] on button "»" at bounding box center [1127, 99] width 27 height 27
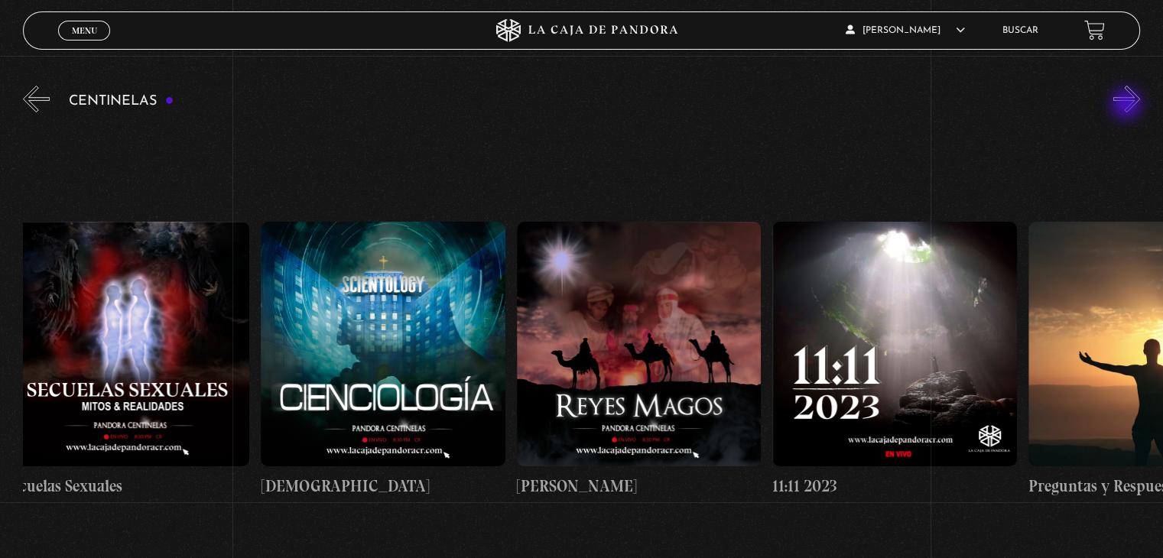
click at [1128, 106] on button "»" at bounding box center [1127, 99] width 27 height 27
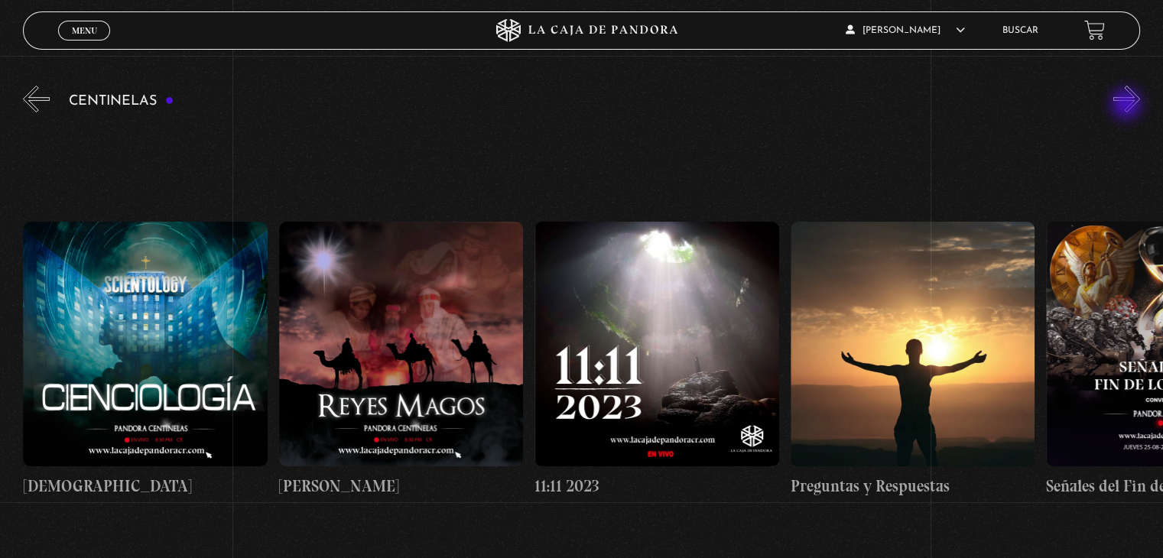
click at [1128, 106] on button "»" at bounding box center [1127, 99] width 27 height 27
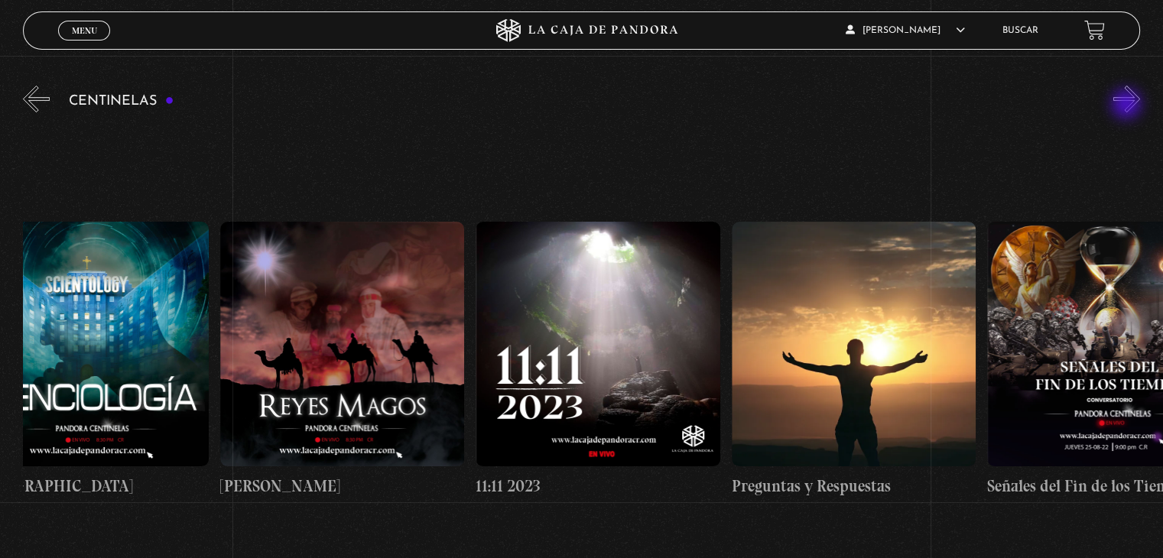
click at [1128, 106] on button "»" at bounding box center [1127, 99] width 27 height 27
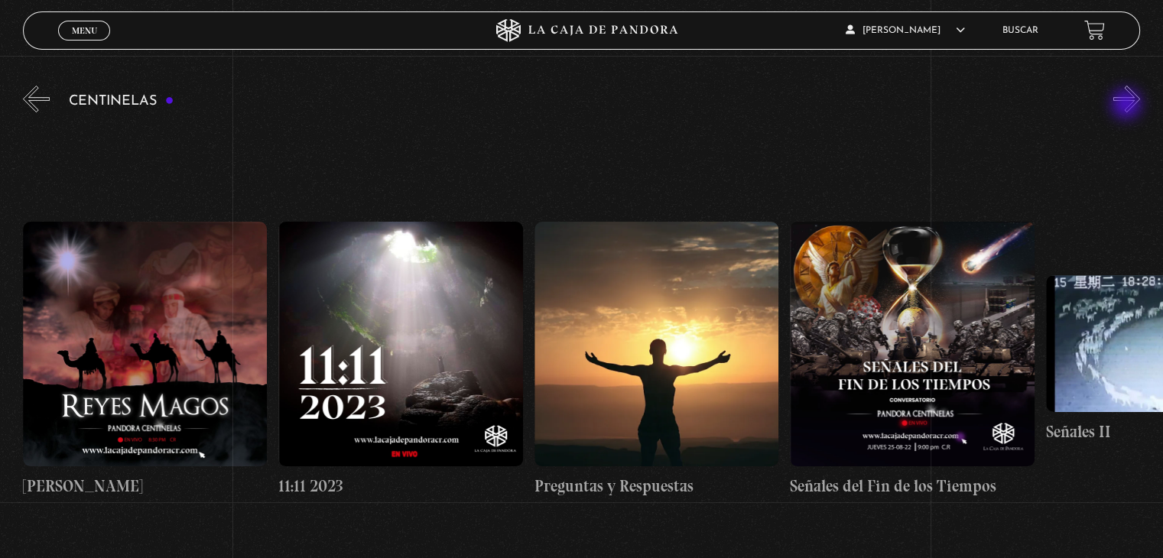
click at [1128, 106] on button "»" at bounding box center [1127, 99] width 27 height 27
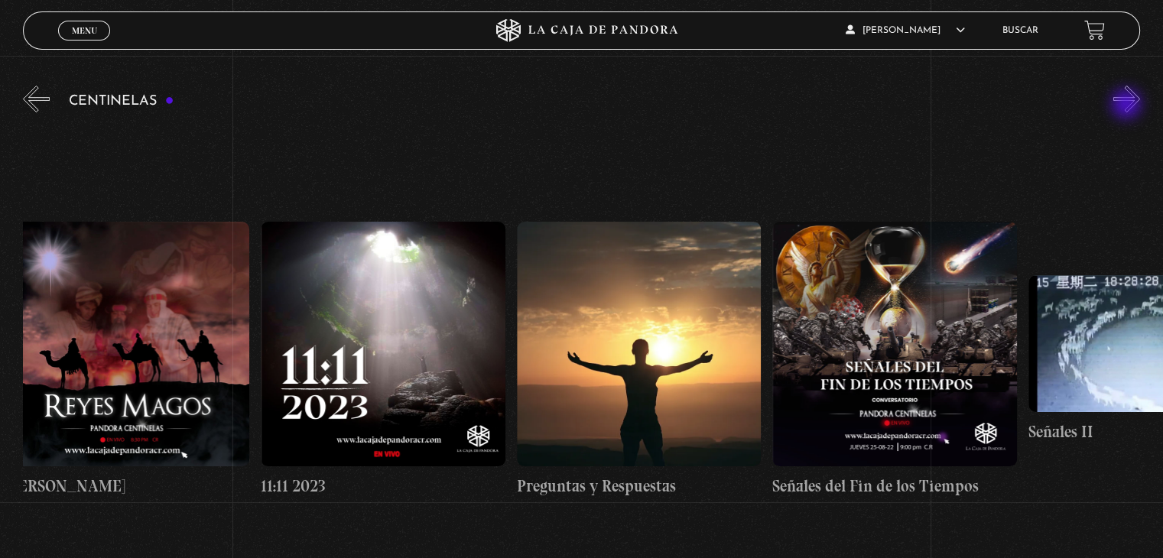
click at [1128, 106] on button "»" at bounding box center [1127, 99] width 27 height 27
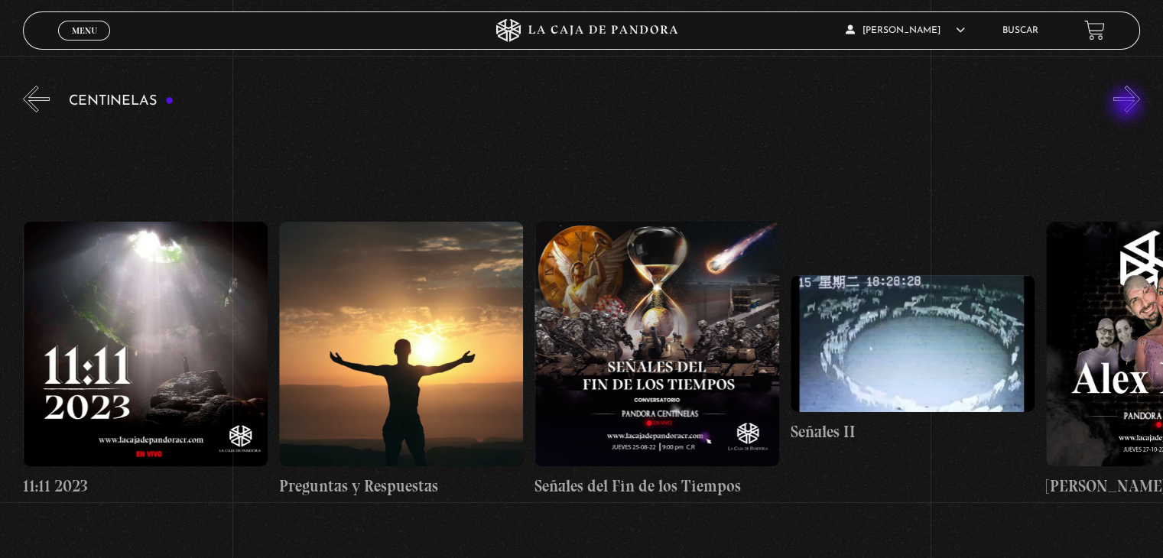
click at [1128, 106] on button "»" at bounding box center [1127, 99] width 27 height 27
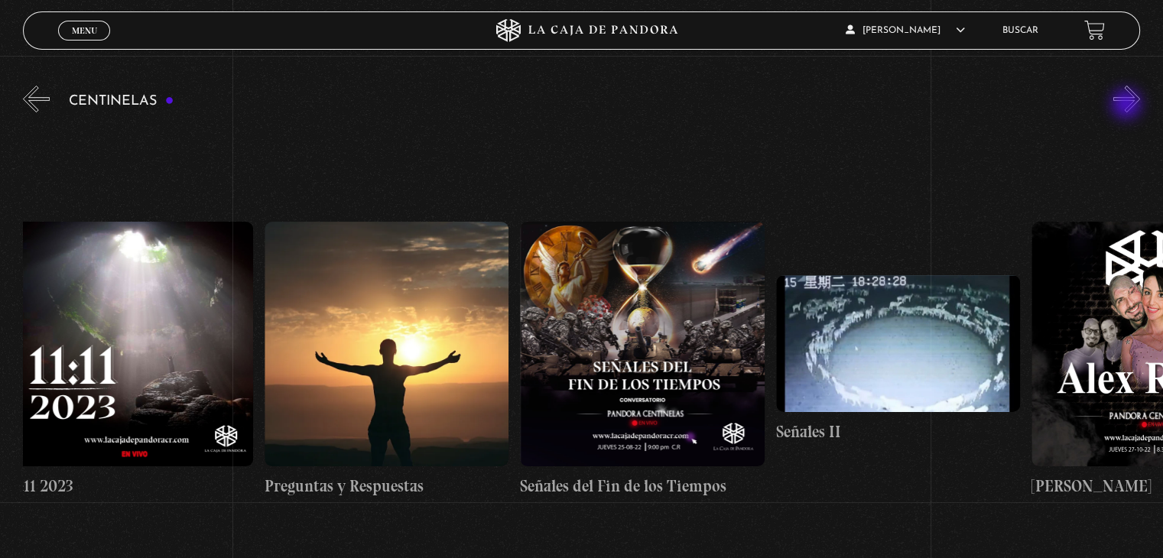
click at [1128, 106] on button "»" at bounding box center [1127, 99] width 27 height 27
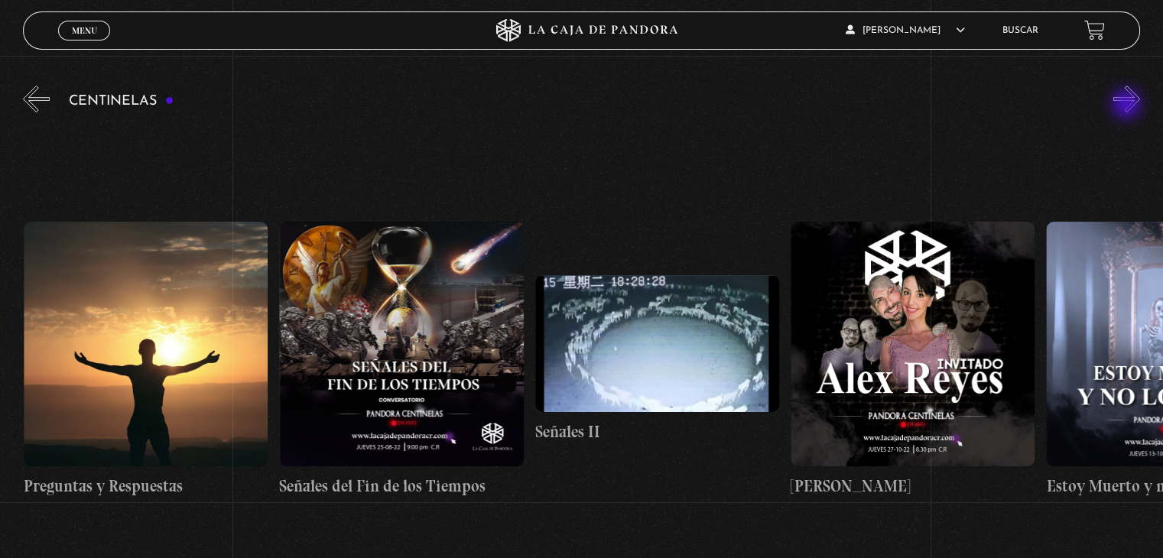
click at [1128, 106] on button "»" at bounding box center [1127, 99] width 27 height 27
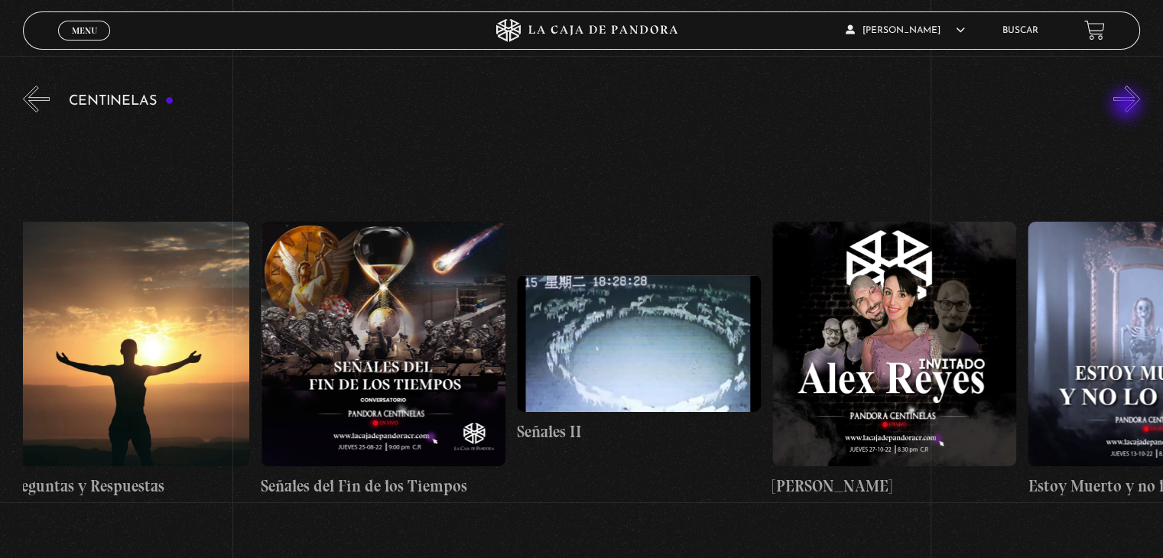
click at [1128, 106] on button "»" at bounding box center [1127, 99] width 27 height 27
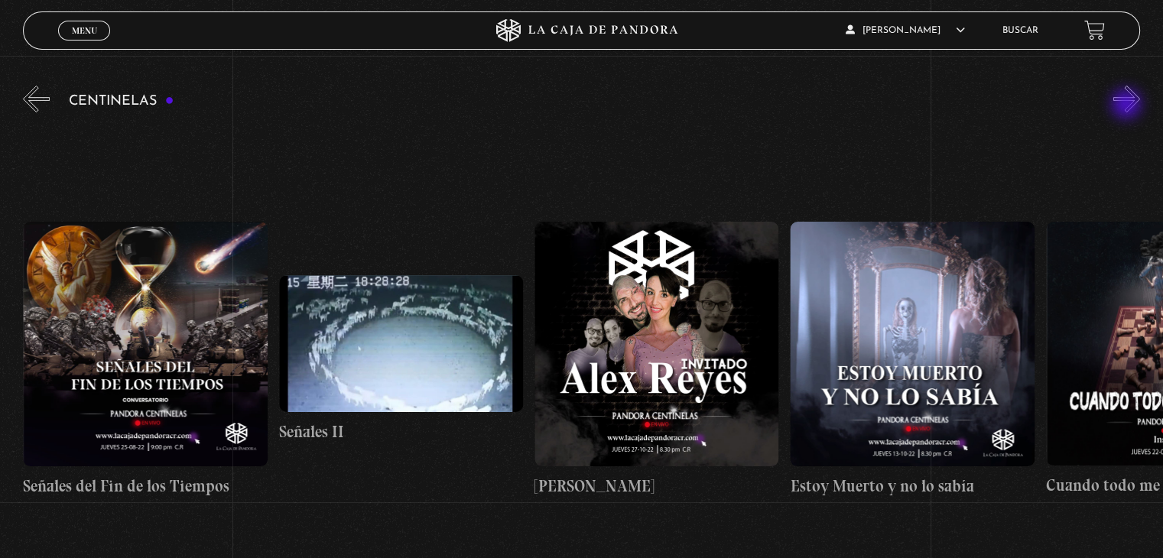
click at [1128, 106] on button "»" at bounding box center [1127, 99] width 27 height 27
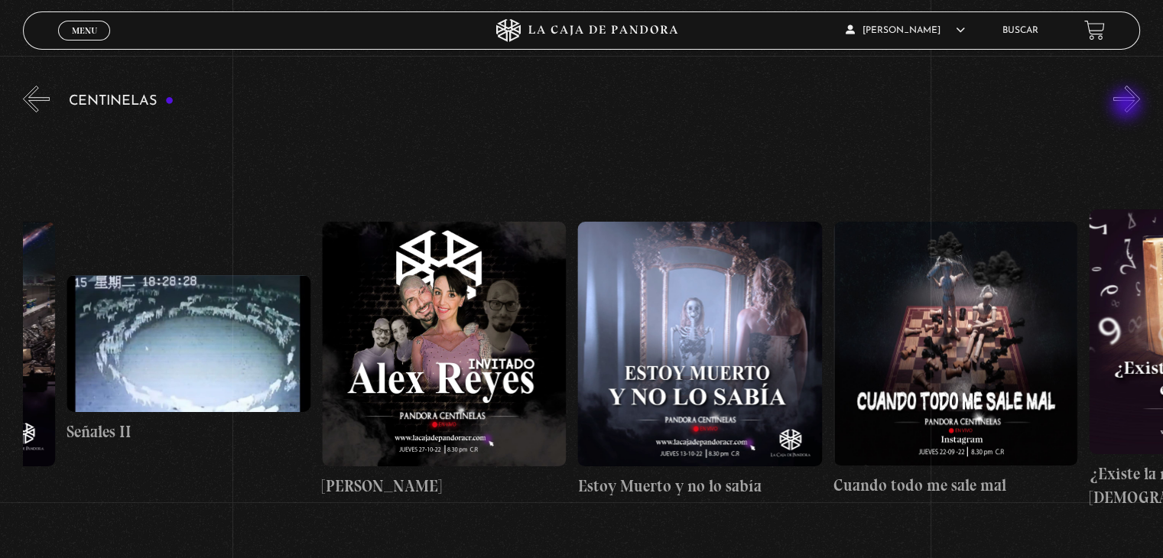
click at [1128, 106] on button "»" at bounding box center [1127, 99] width 27 height 27
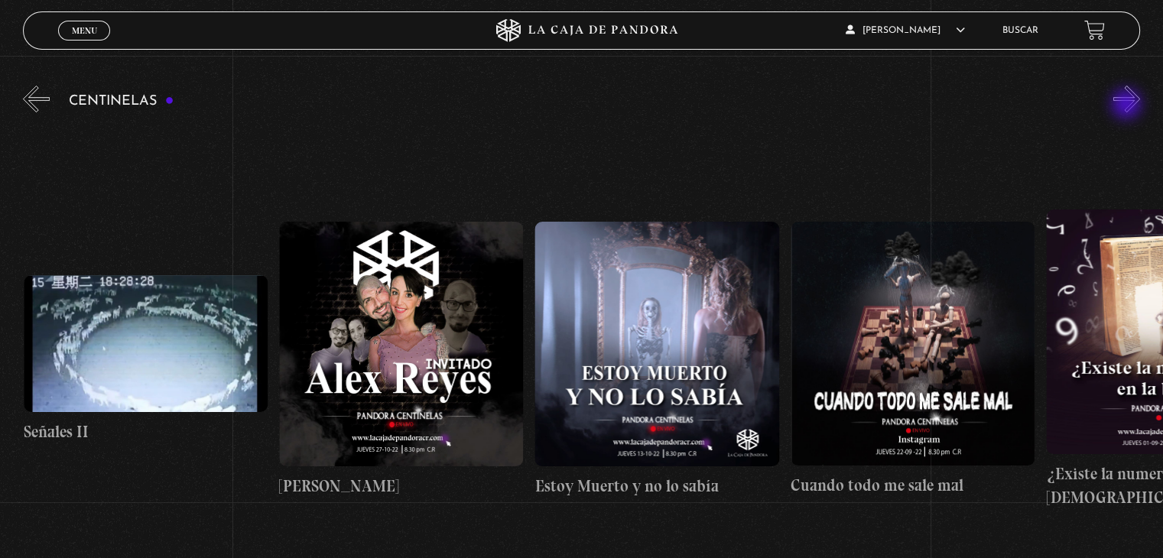
click at [1128, 106] on button "»" at bounding box center [1127, 99] width 27 height 27
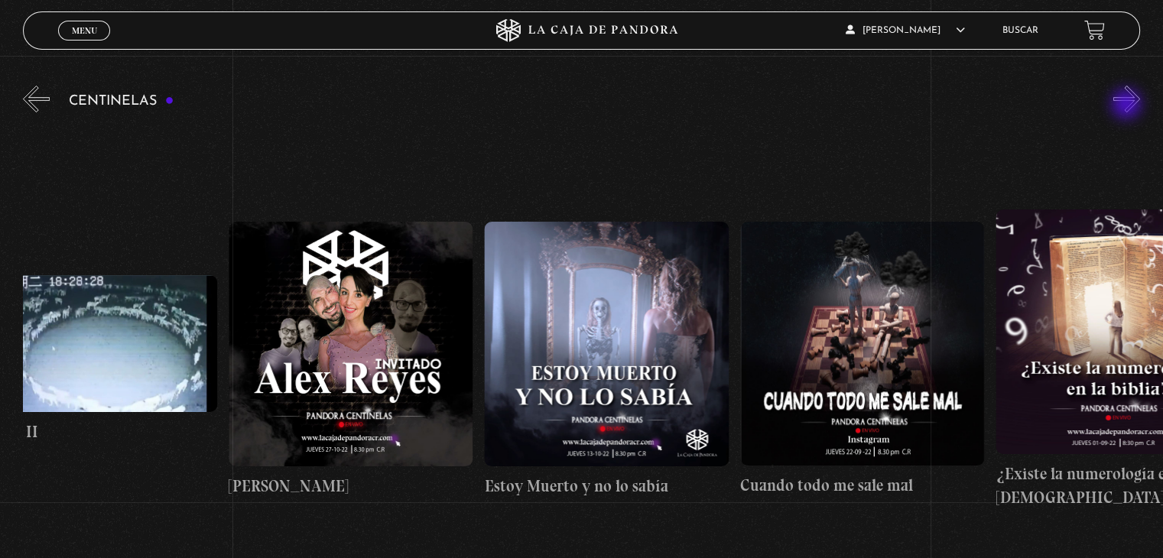
click at [1128, 106] on button "»" at bounding box center [1127, 99] width 27 height 27
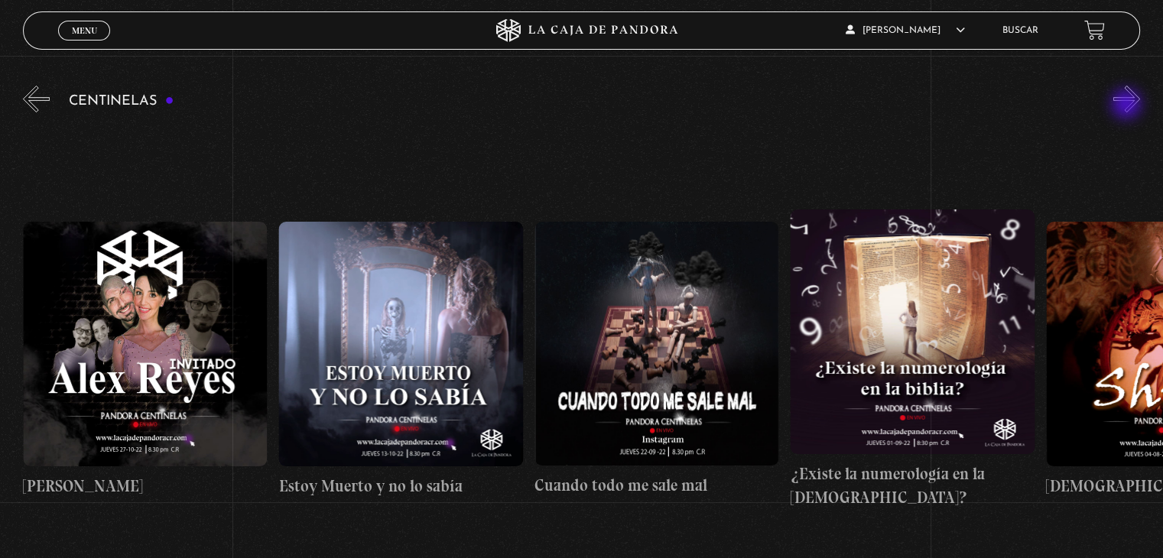
click at [1128, 106] on button "»" at bounding box center [1127, 99] width 27 height 27
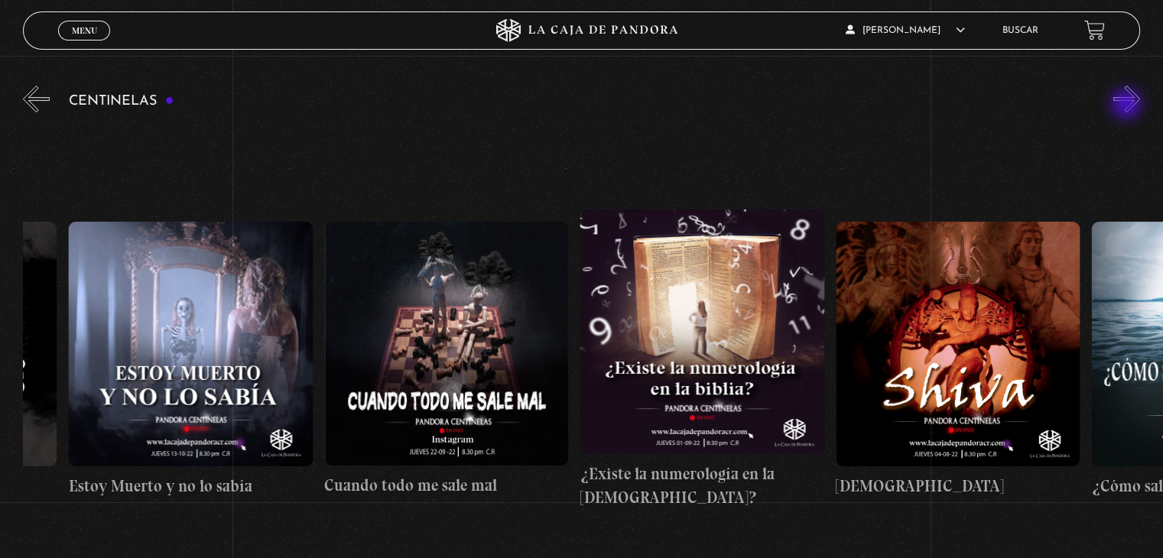
click at [1128, 106] on button "»" at bounding box center [1127, 99] width 27 height 27
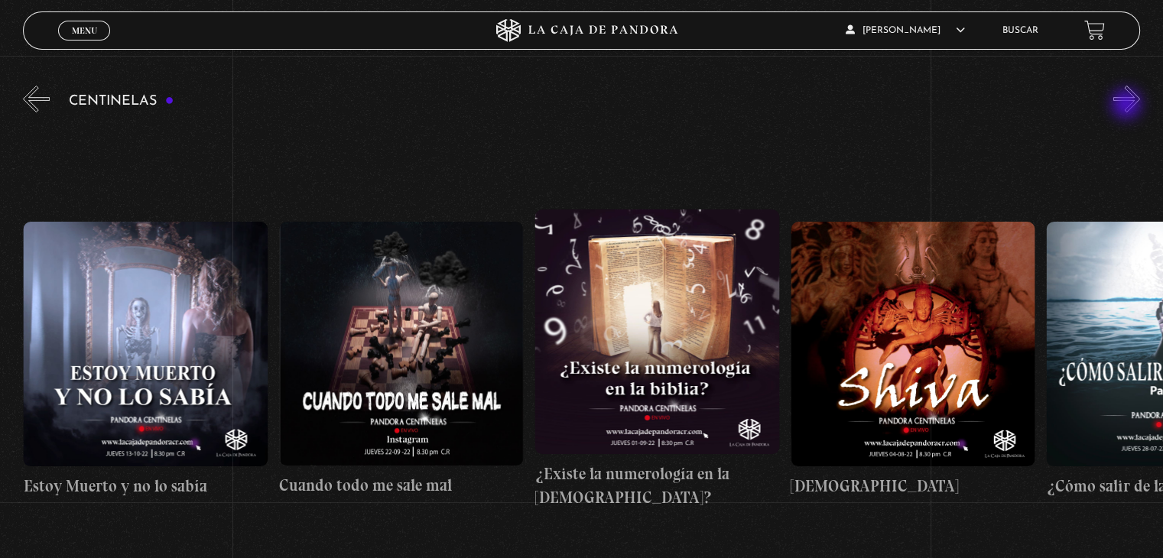
click at [1128, 106] on button "»" at bounding box center [1127, 99] width 27 height 27
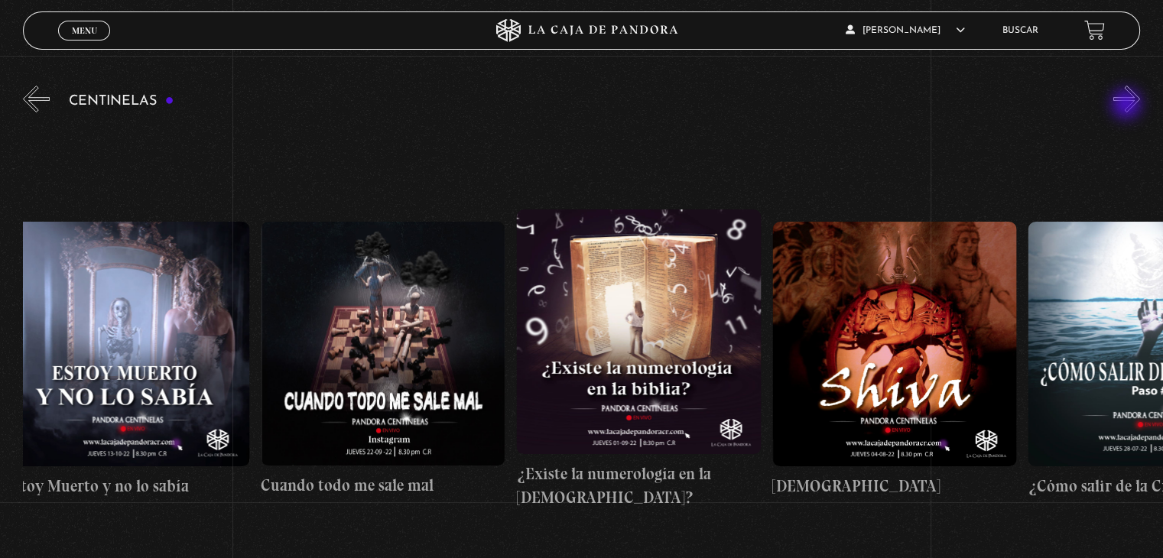
click at [1128, 106] on button "»" at bounding box center [1127, 99] width 27 height 27
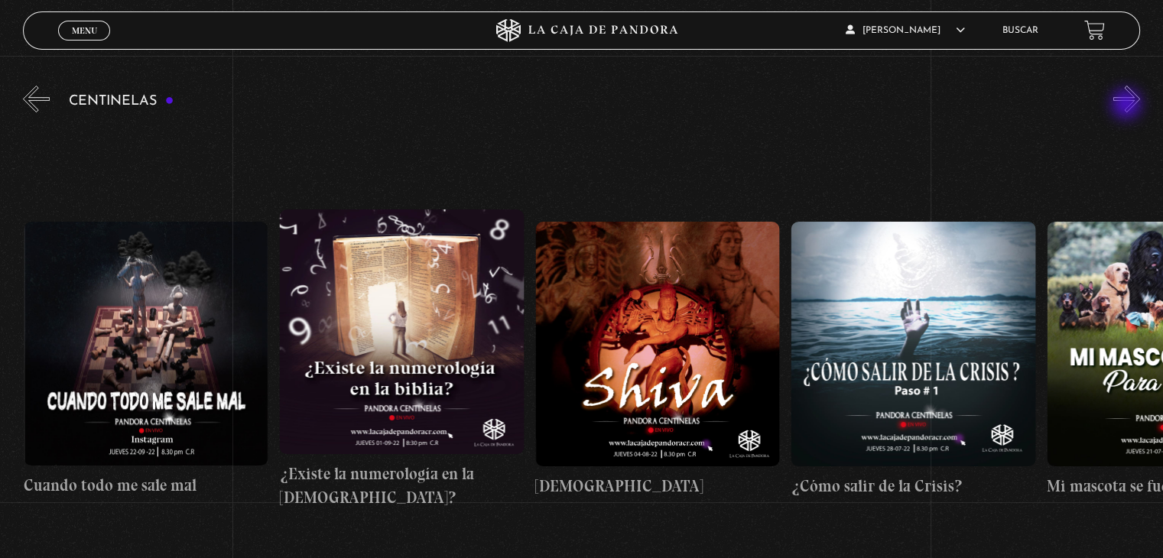
click at [1128, 106] on button "»" at bounding box center [1127, 99] width 27 height 27
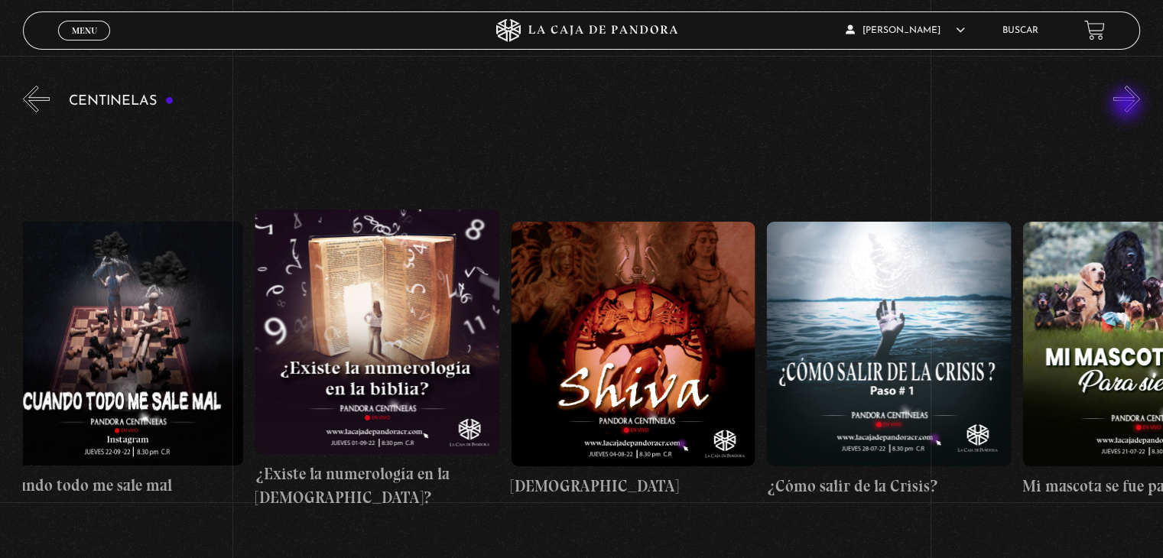
click at [1128, 106] on button "»" at bounding box center [1127, 99] width 27 height 27
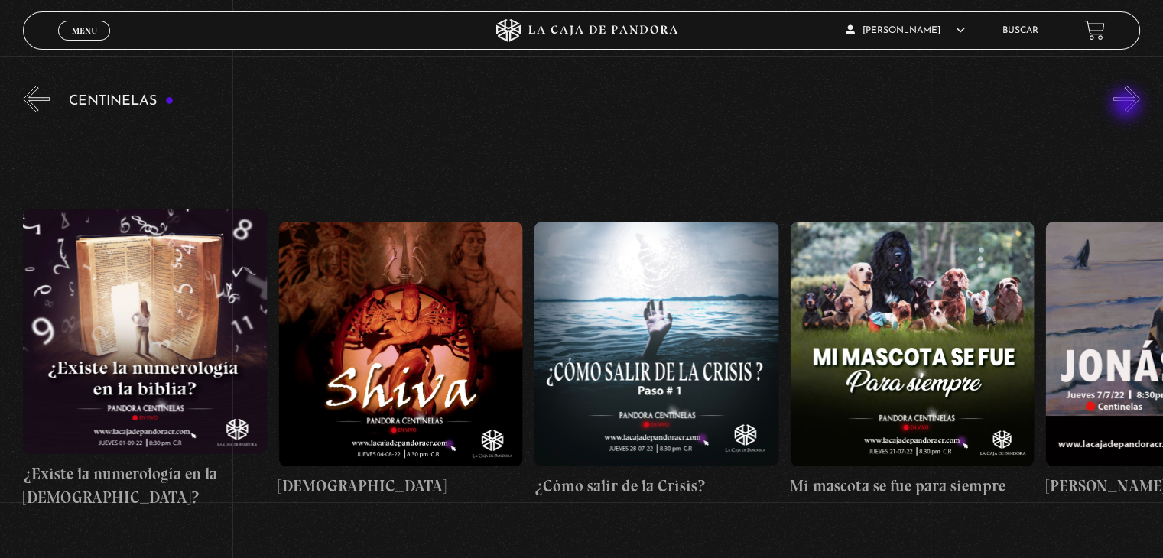
click at [1128, 106] on button "»" at bounding box center [1127, 99] width 27 height 27
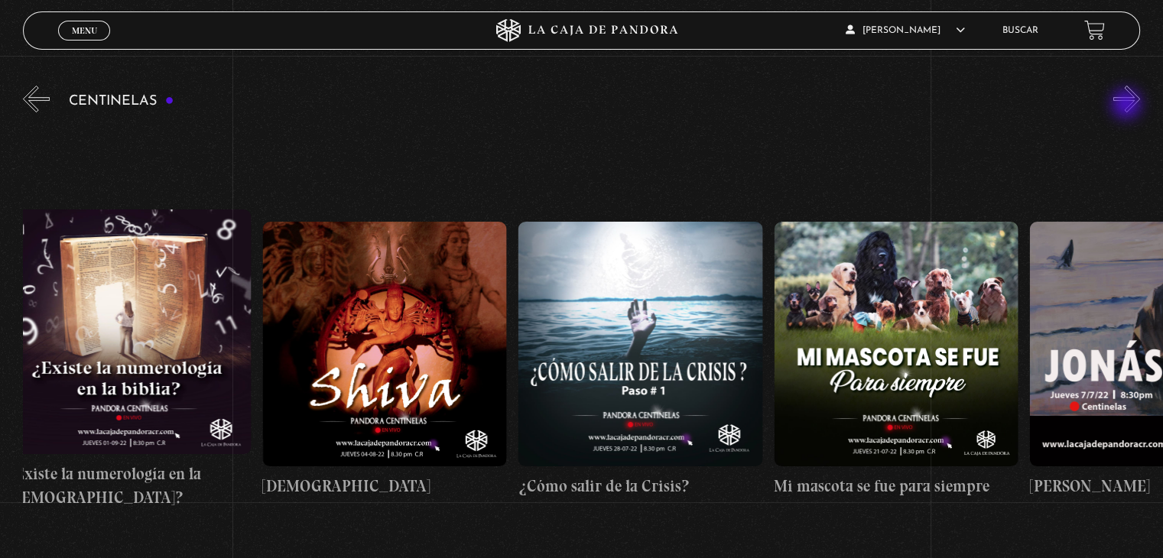
click at [1128, 106] on button "»" at bounding box center [1127, 99] width 27 height 27
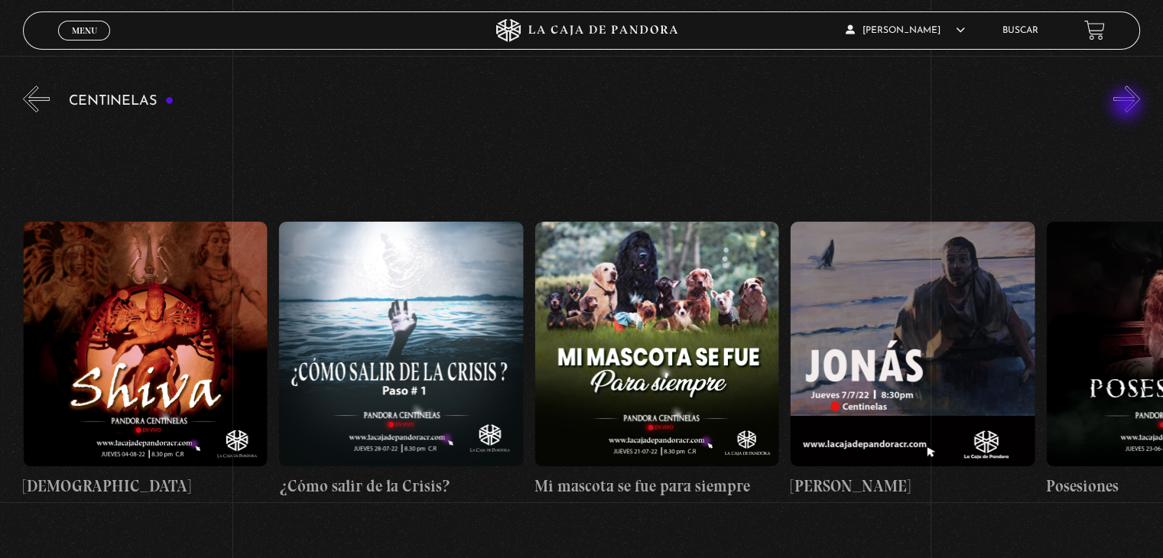
click at [1128, 106] on button "»" at bounding box center [1127, 99] width 27 height 27
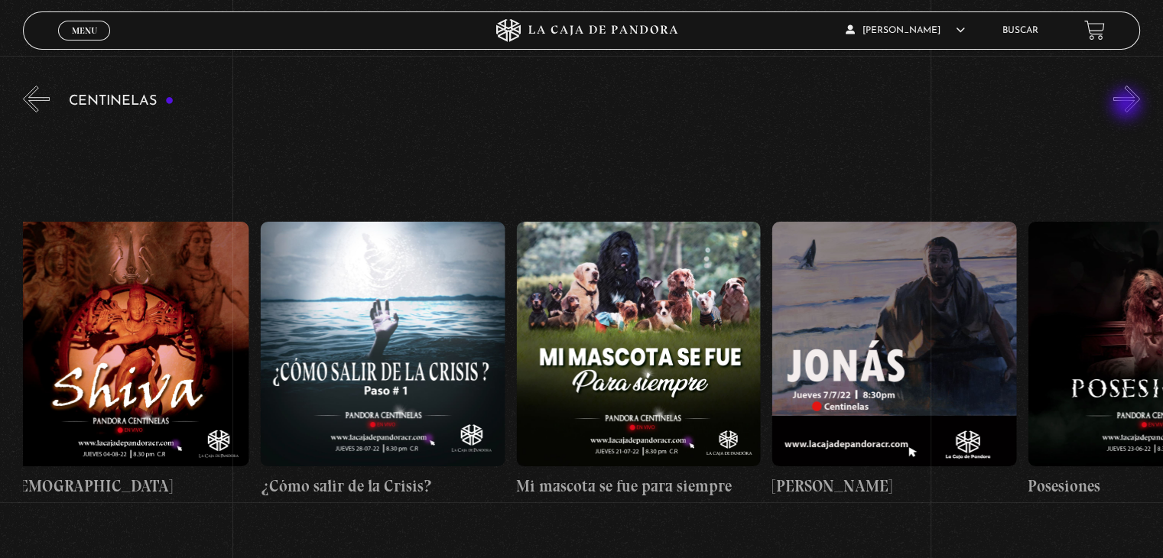
click at [1128, 106] on button "»" at bounding box center [1127, 99] width 27 height 27
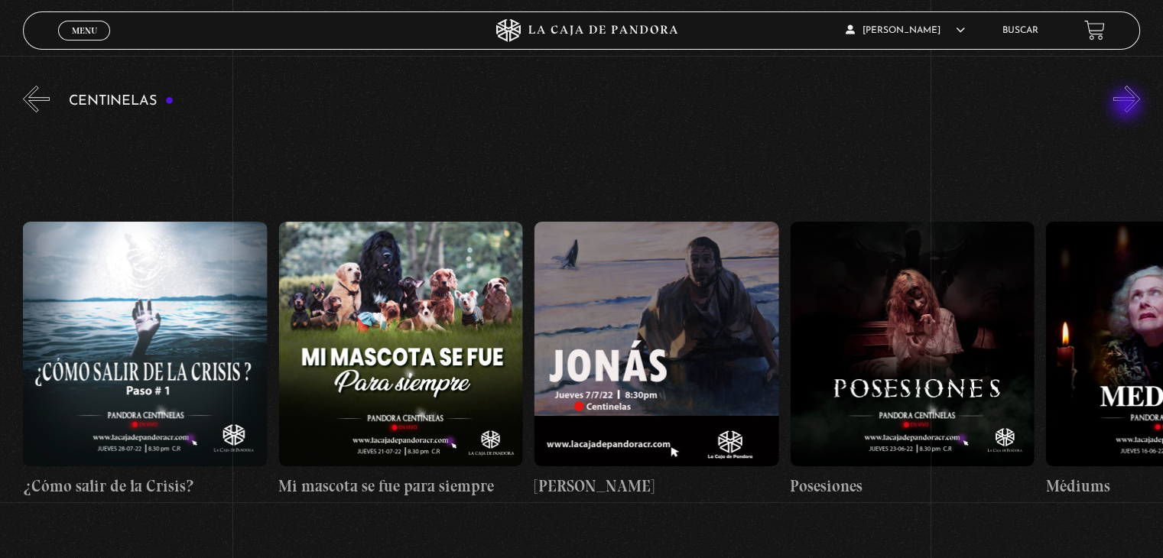
click at [1128, 106] on button "»" at bounding box center [1127, 99] width 27 height 27
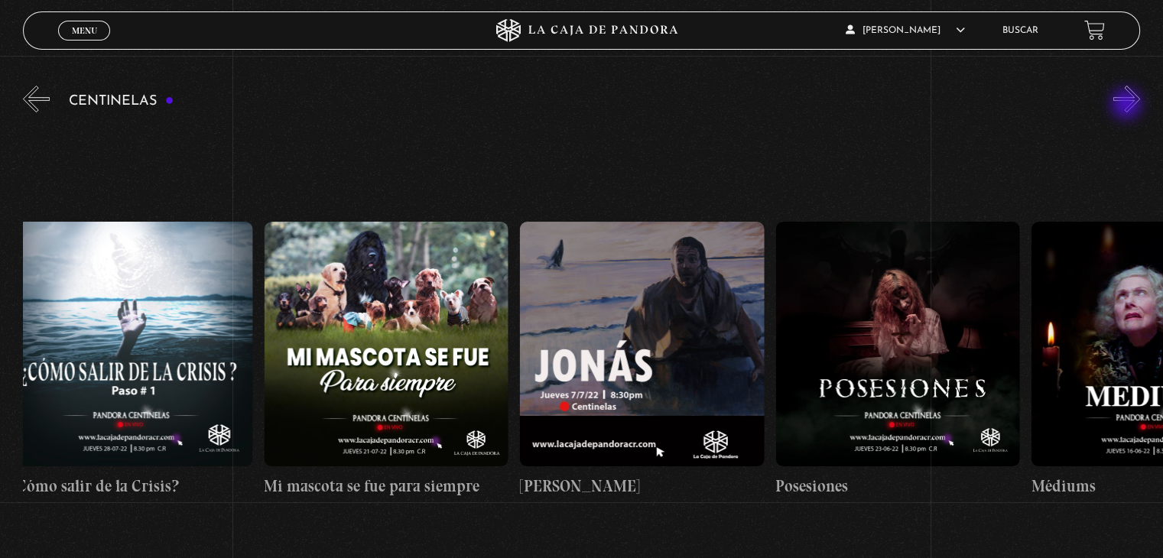
click at [1128, 106] on button "»" at bounding box center [1127, 99] width 27 height 27
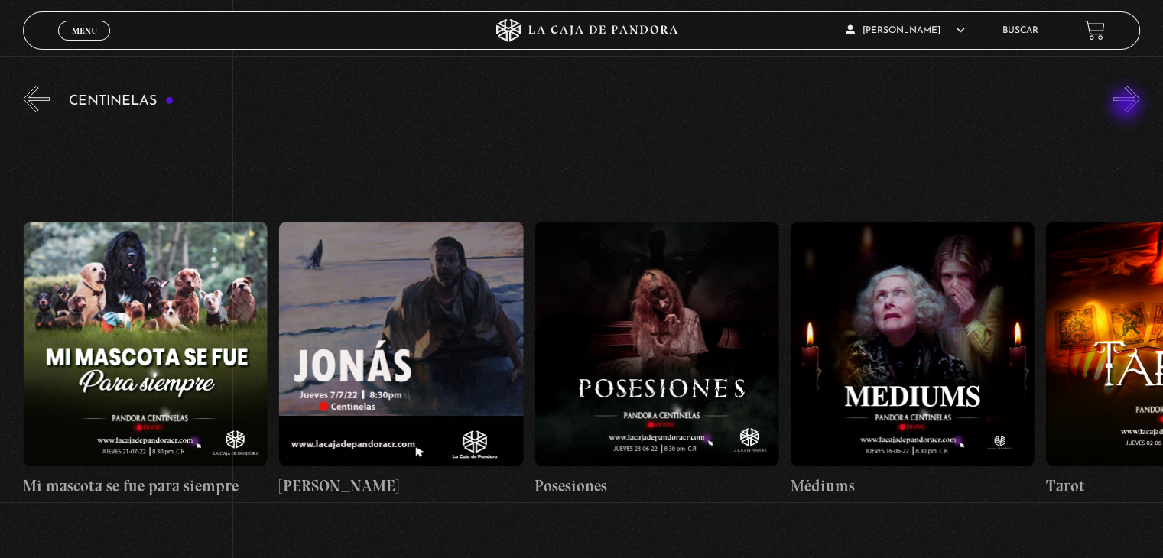
click at [1128, 106] on button "»" at bounding box center [1127, 99] width 27 height 27
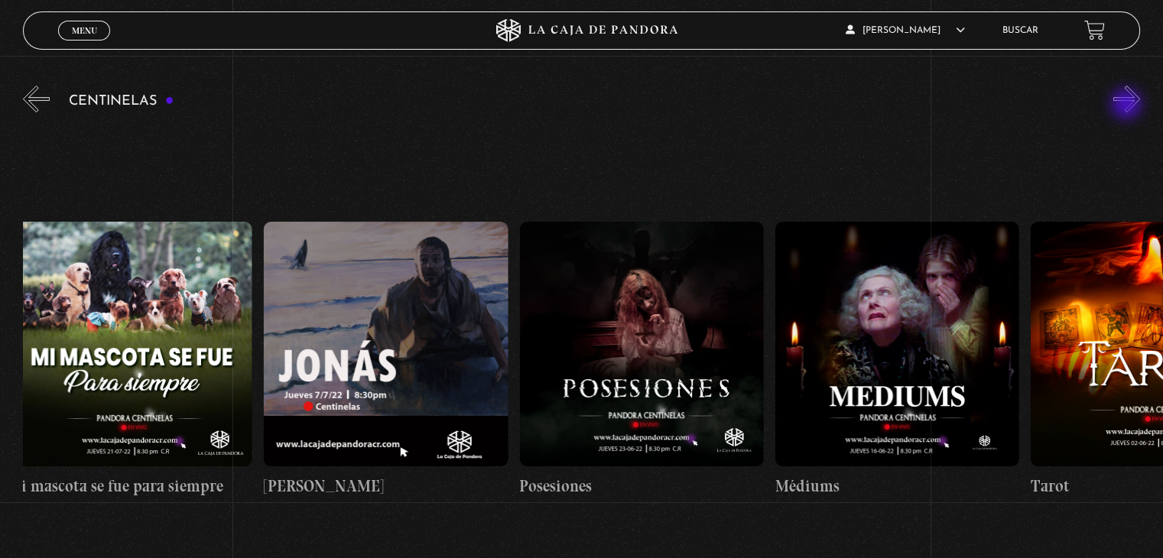
click at [1128, 106] on button "»" at bounding box center [1127, 99] width 27 height 27
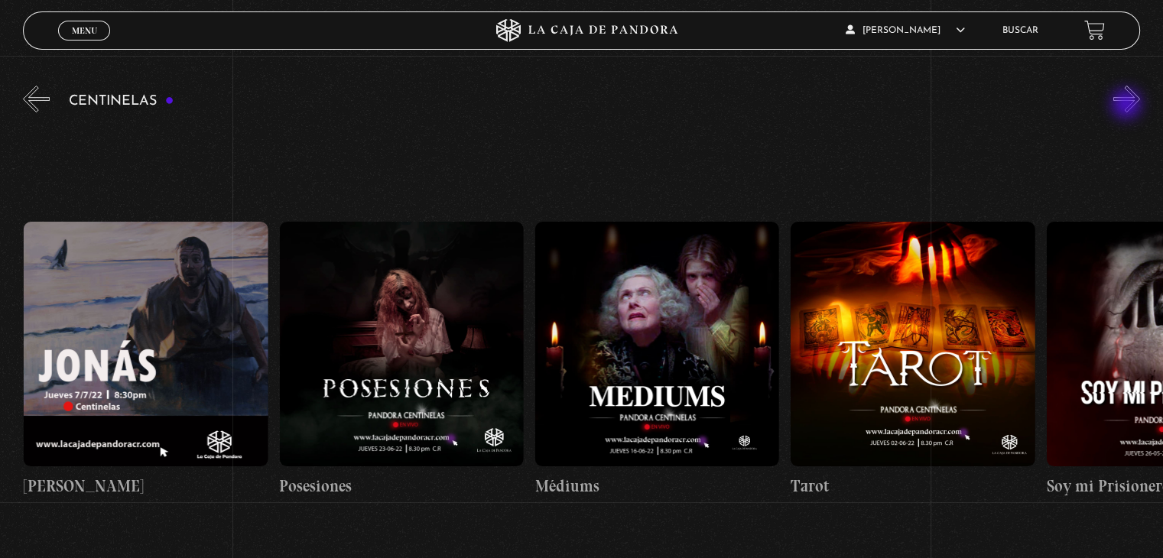
click at [1128, 106] on button "»" at bounding box center [1127, 99] width 27 height 27
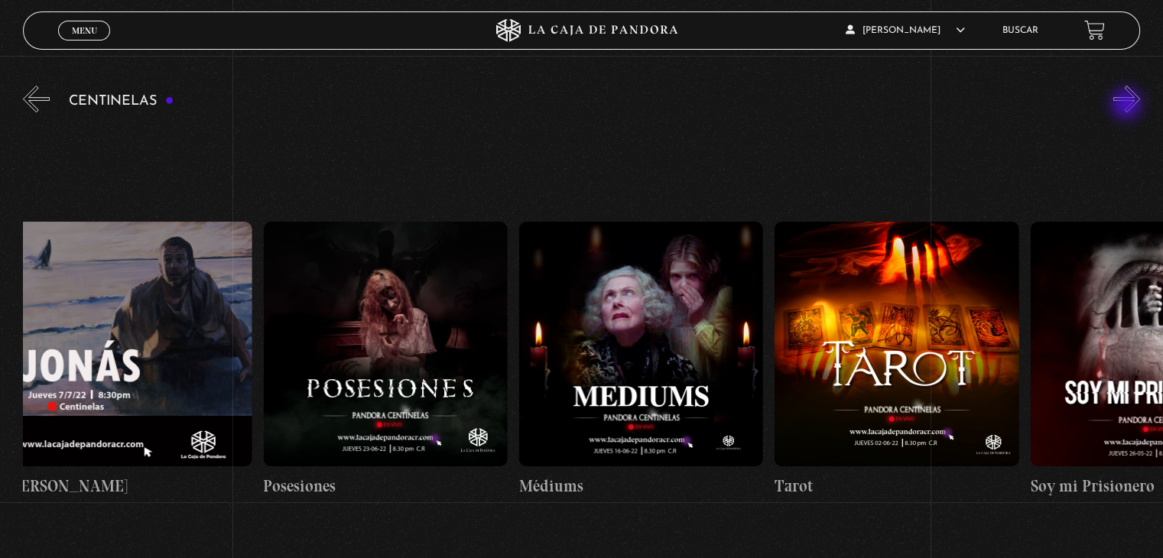
click at [1128, 106] on button "»" at bounding box center [1127, 99] width 27 height 27
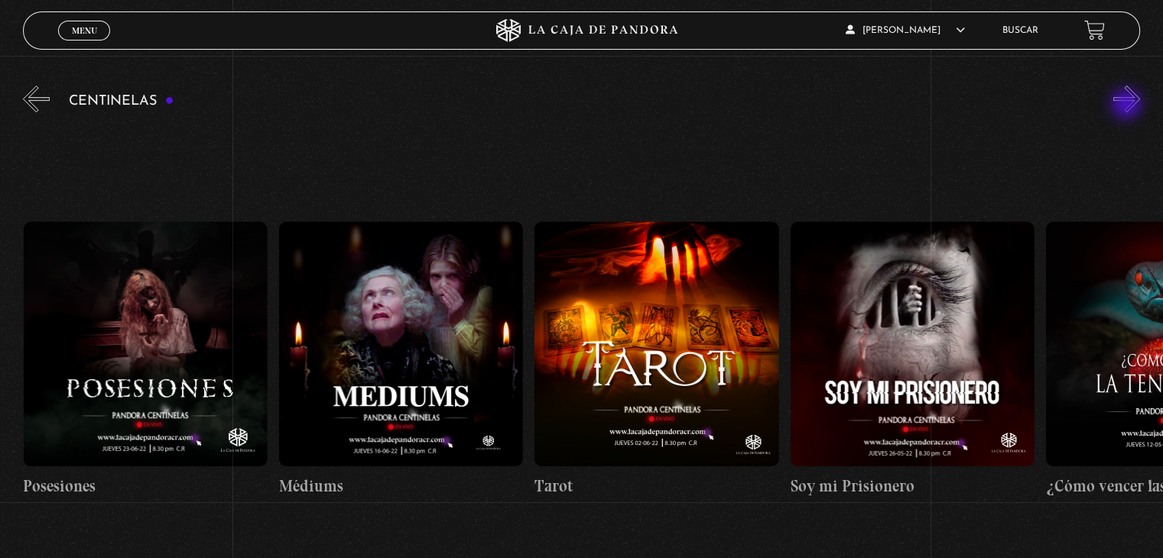
click at [1128, 106] on button "»" at bounding box center [1127, 99] width 27 height 27
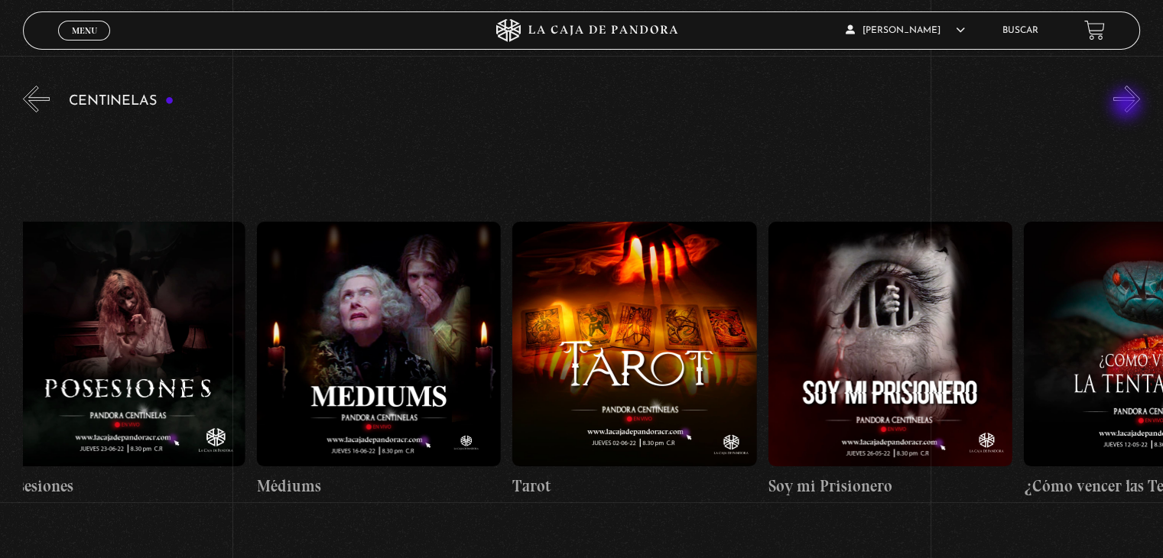
click at [1128, 106] on button "»" at bounding box center [1127, 99] width 27 height 27
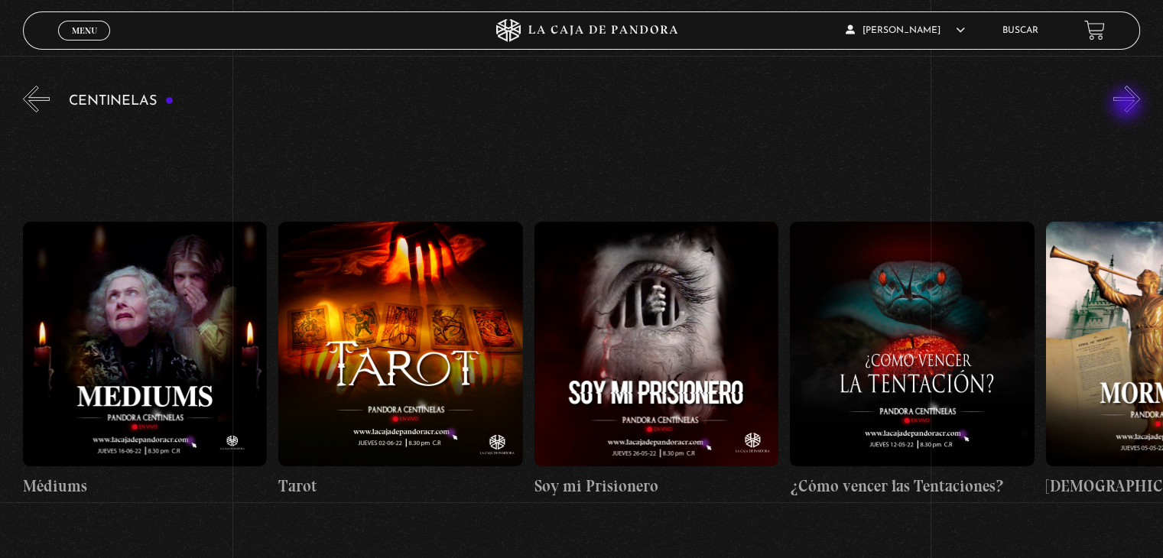
click at [1128, 106] on button "»" at bounding box center [1127, 99] width 27 height 27
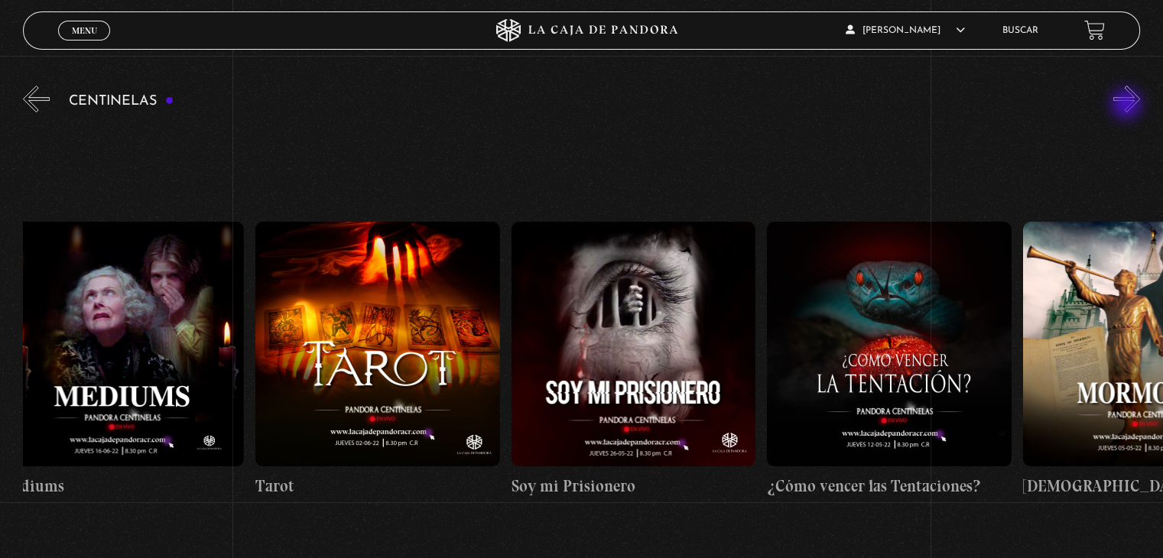
click at [1128, 106] on button "»" at bounding box center [1127, 99] width 27 height 27
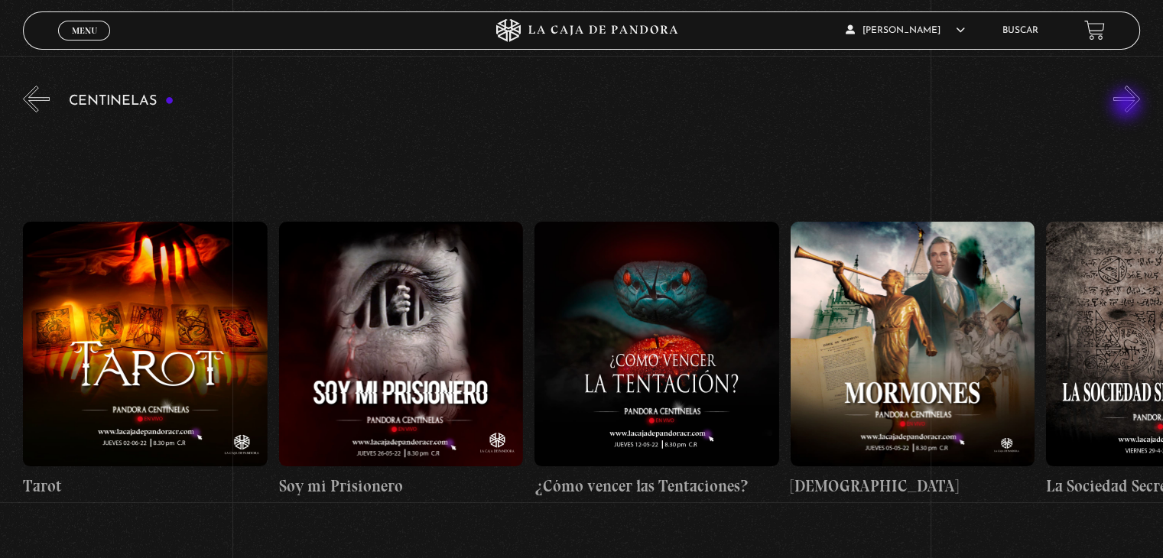
click at [1128, 106] on button "»" at bounding box center [1127, 99] width 27 height 27
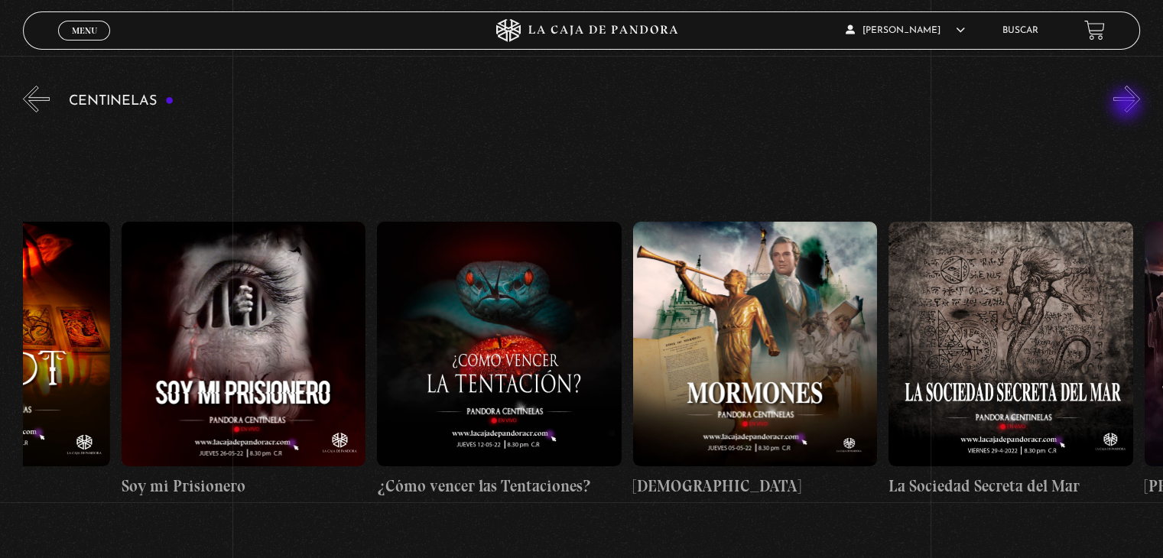
click at [1128, 106] on button "»" at bounding box center [1127, 99] width 27 height 27
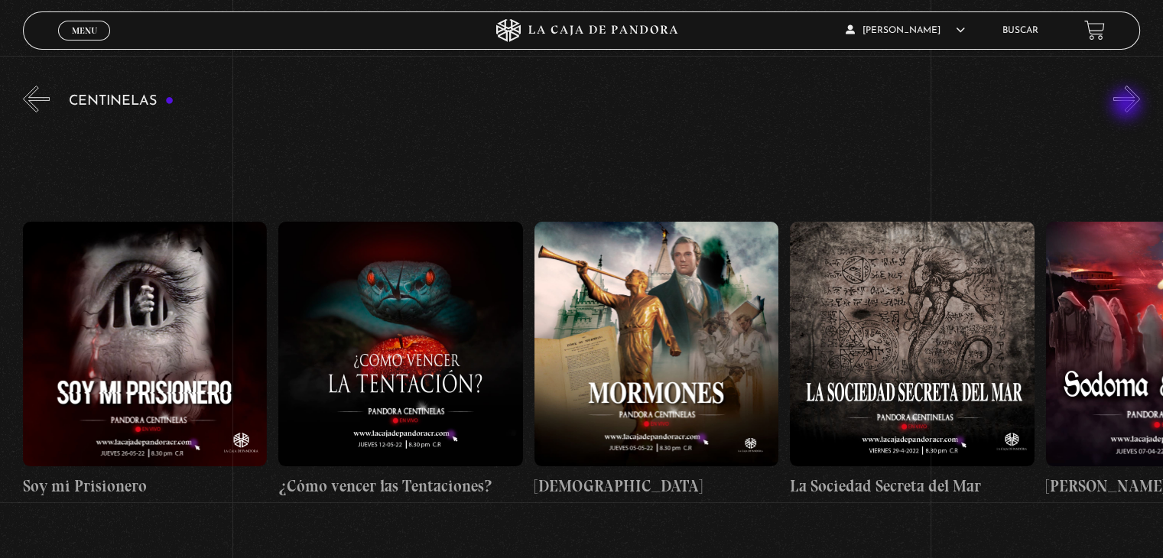
click at [1128, 106] on button "»" at bounding box center [1127, 99] width 27 height 27
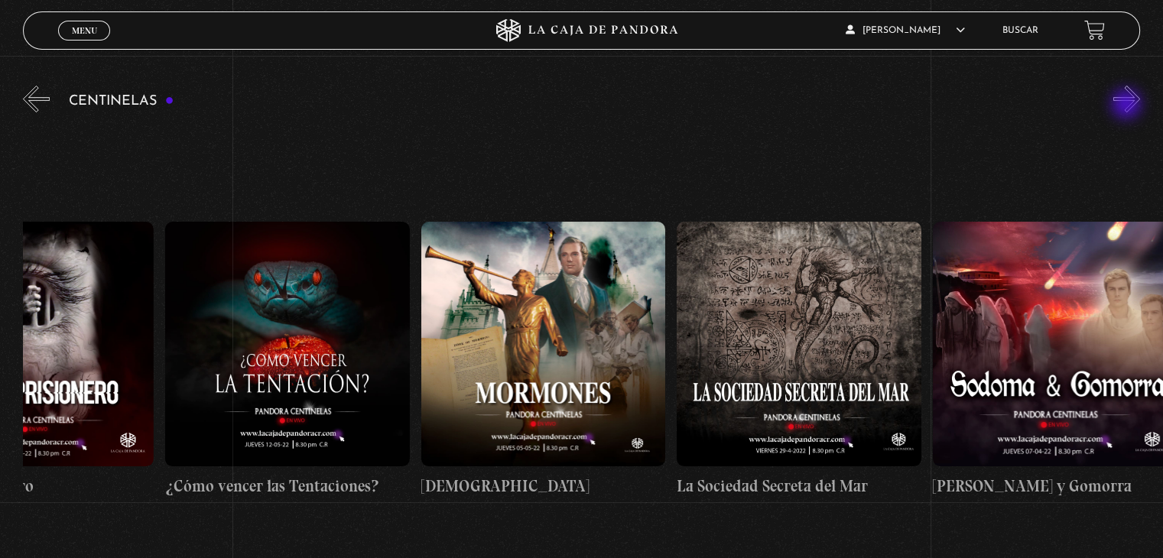
click at [1128, 106] on button "»" at bounding box center [1127, 99] width 27 height 27
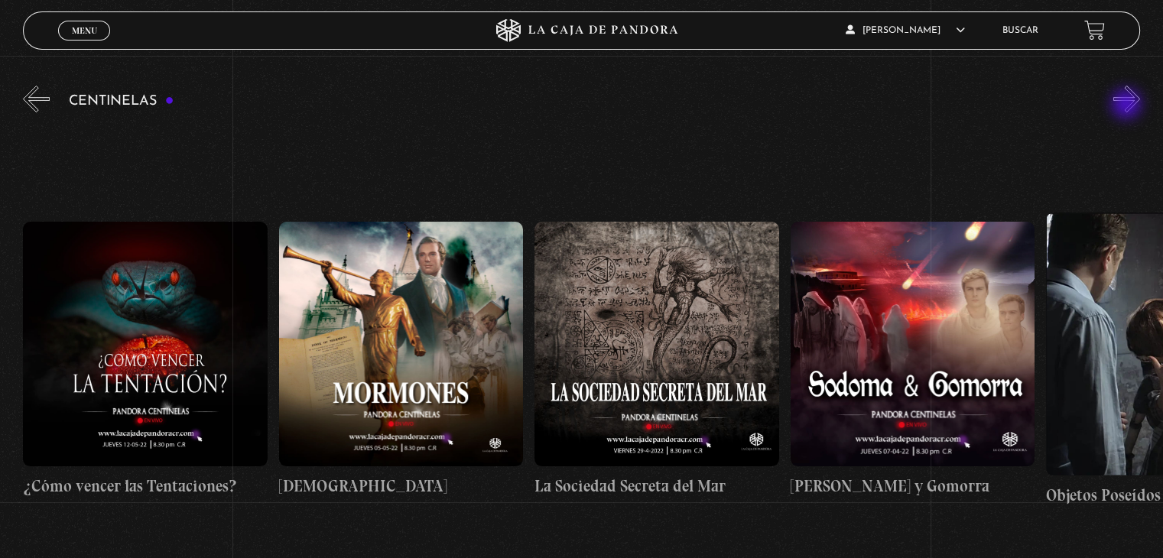
click at [1128, 106] on button "»" at bounding box center [1127, 99] width 27 height 27
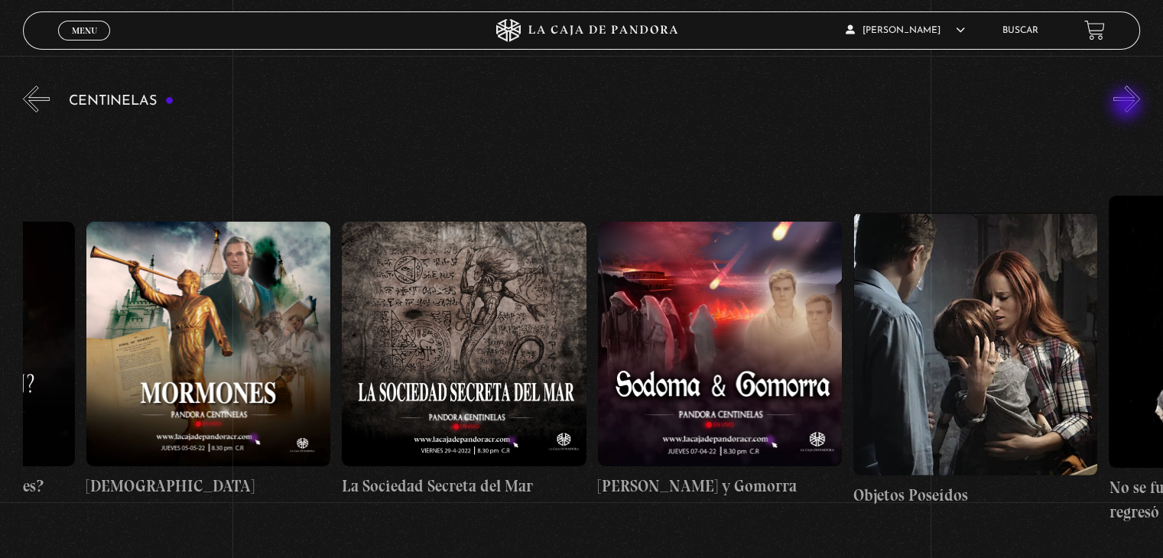
click at [1128, 106] on button "»" at bounding box center [1127, 99] width 27 height 27
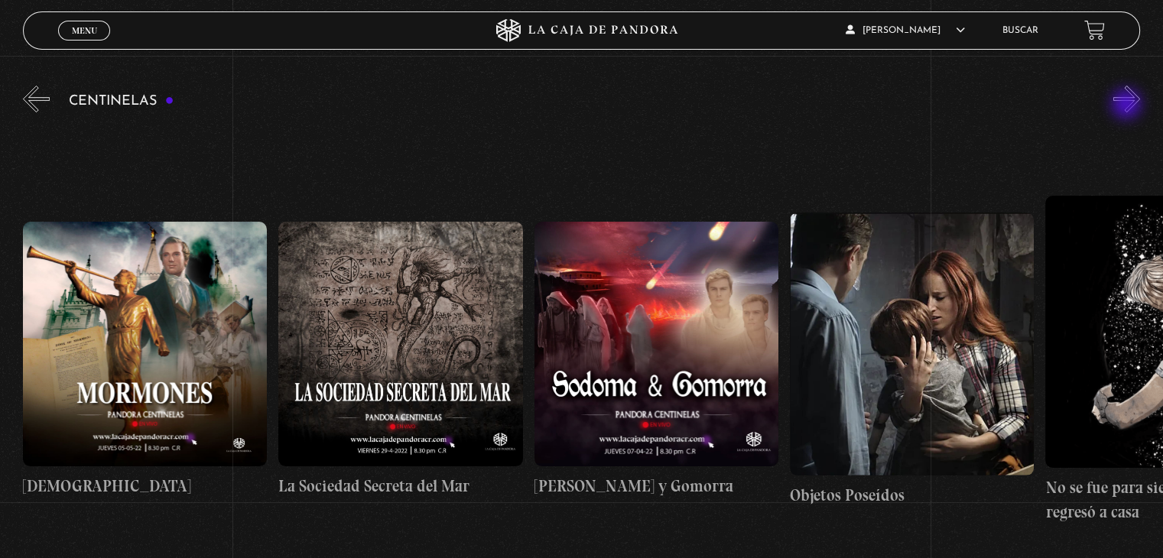
click at [1128, 106] on button "»" at bounding box center [1127, 99] width 27 height 27
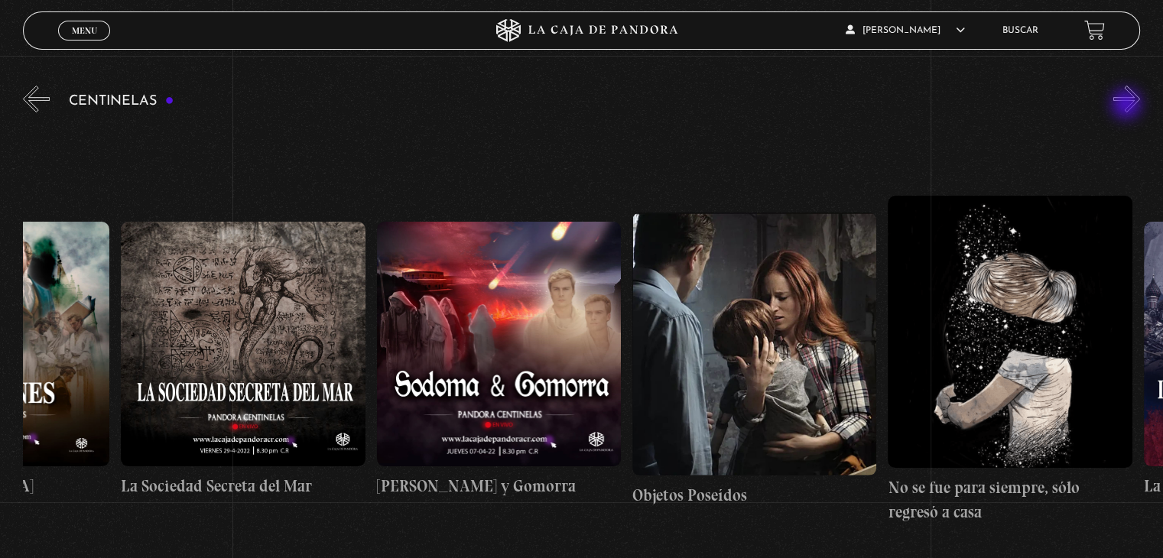
click at [1128, 106] on button "»" at bounding box center [1127, 99] width 27 height 27
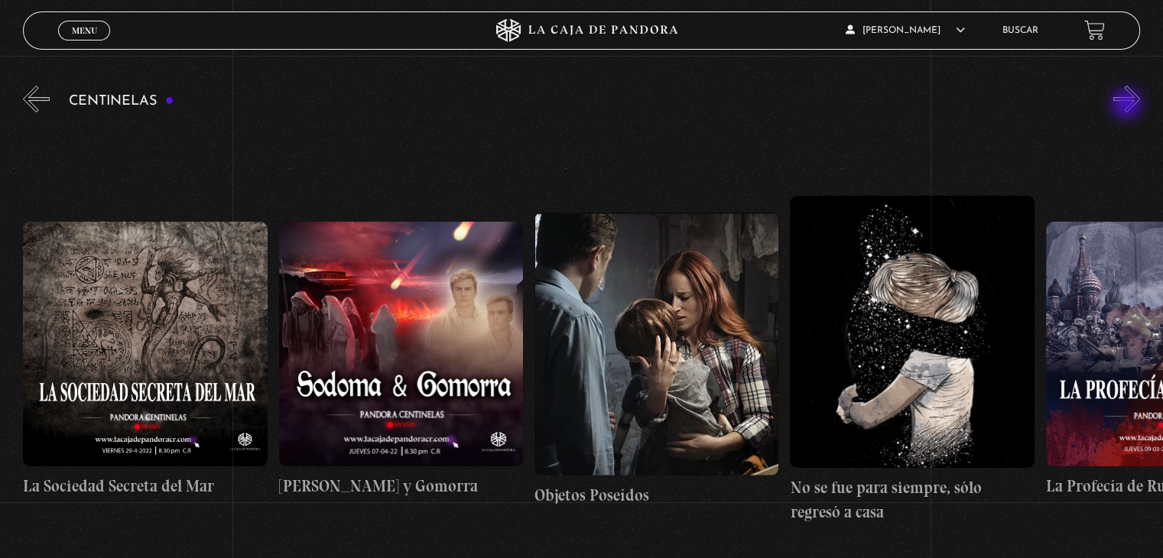
click at [1128, 106] on button "»" at bounding box center [1127, 99] width 27 height 27
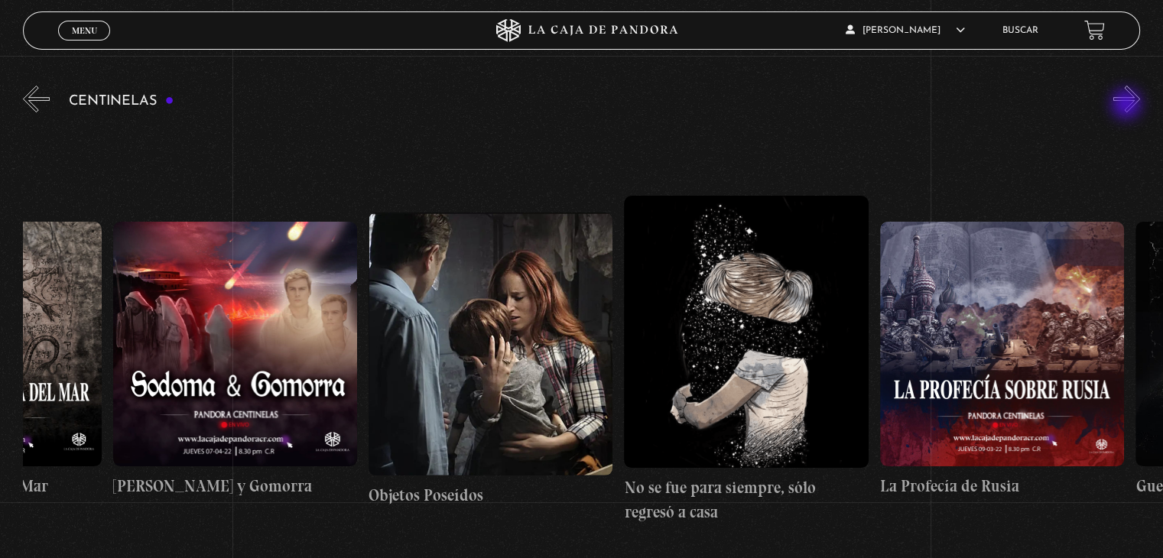
click at [1128, 106] on button "»" at bounding box center [1127, 99] width 27 height 27
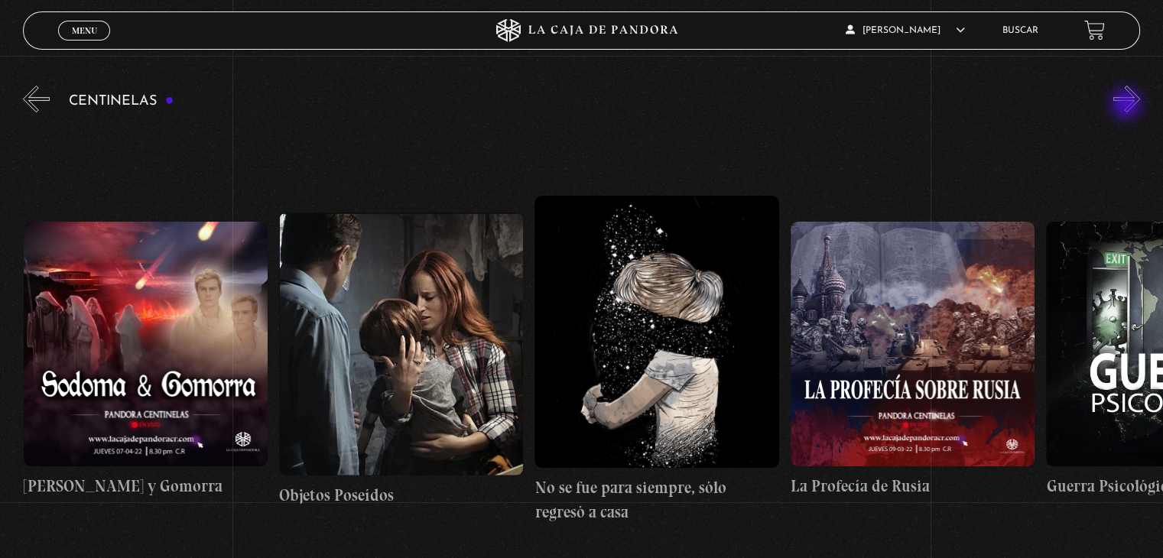
click at [1128, 106] on button "»" at bounding box center [1127, 99] width 27 height 27
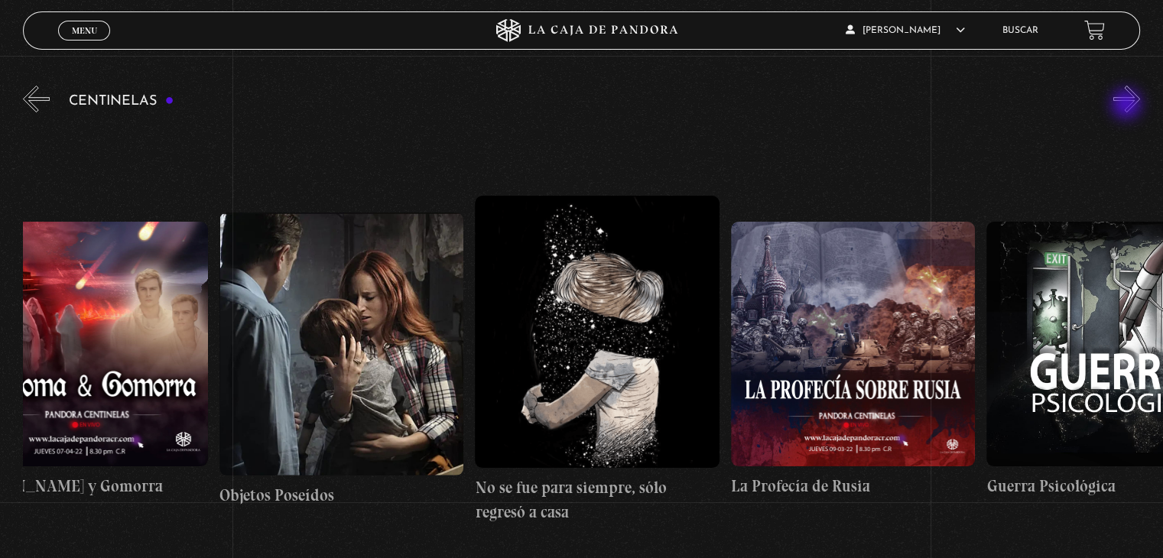
click at [1128, 106] on button "»" at bounding box center [1127, 99] width 27 height 27
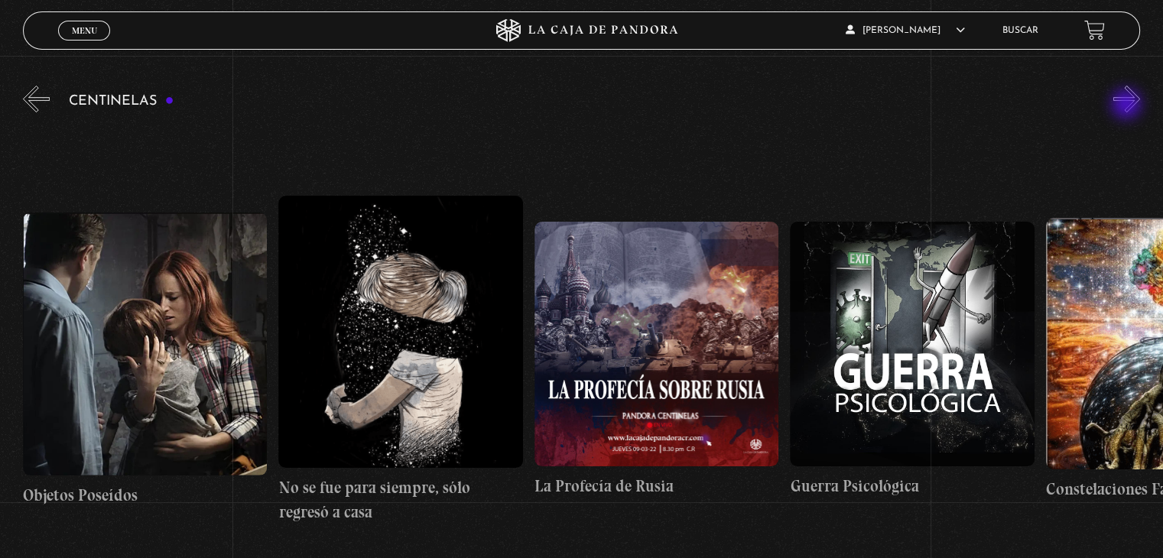
click at [1128, 106] on button "»" at bounding box center [1127, 99] width 27 height 27
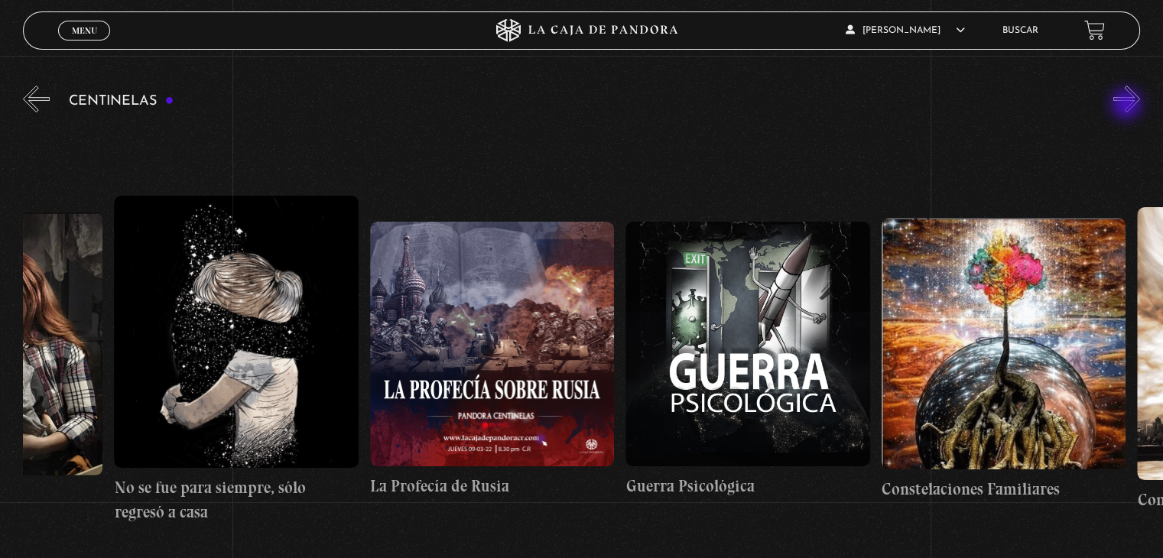
click at [1128, 106] on button "»" at bounding box center [1127, 99] width 27 height 27
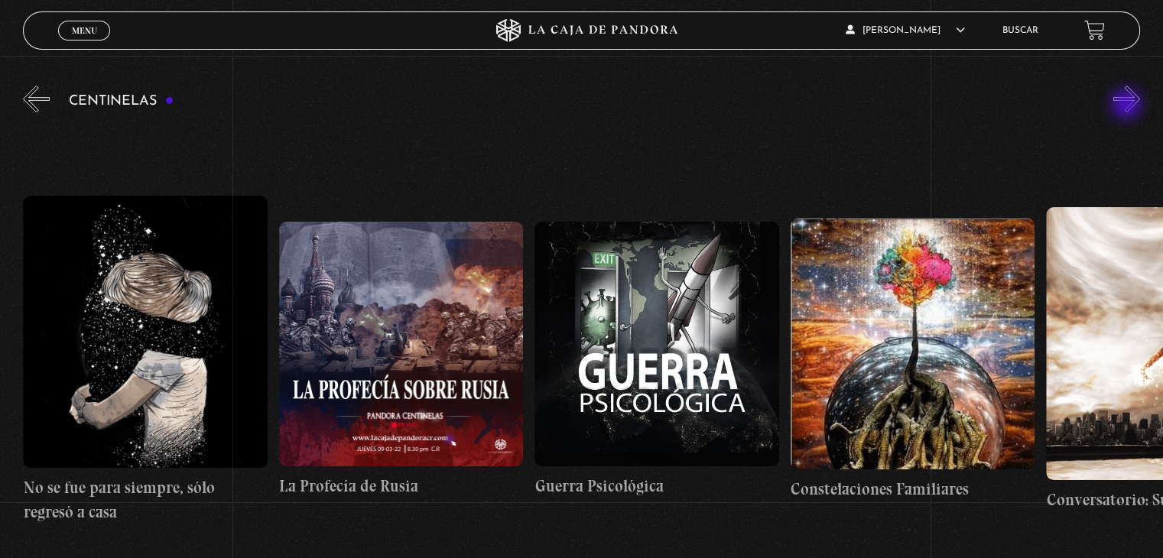
click at [1128, 106] on button "»" at bounding box center [1127, 99] width 27 height 27
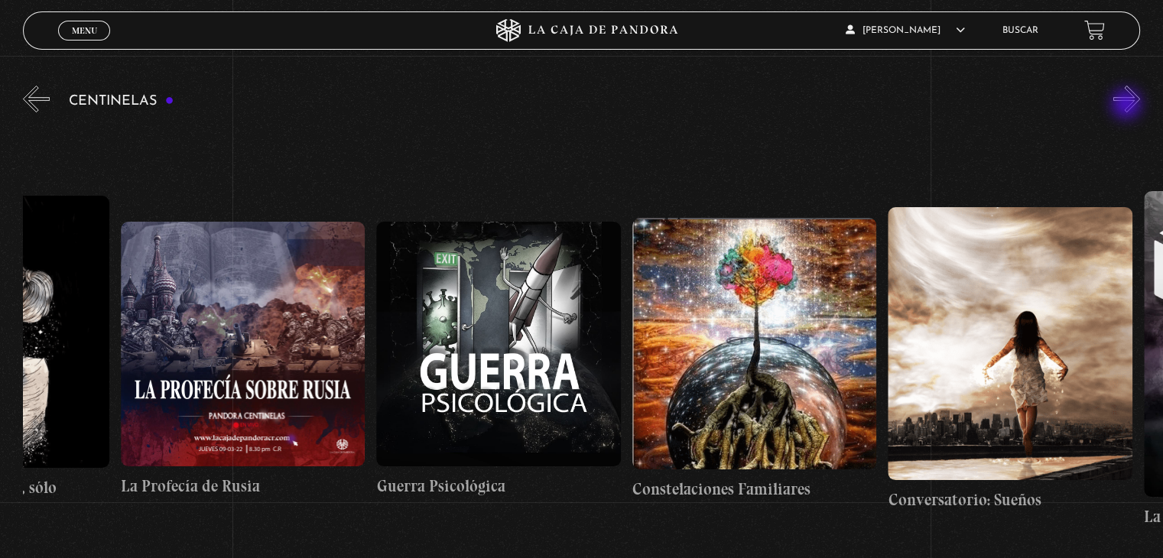
click at [1128, 106] on button "»" at bounding box center [1127, 99] width 27 height 27
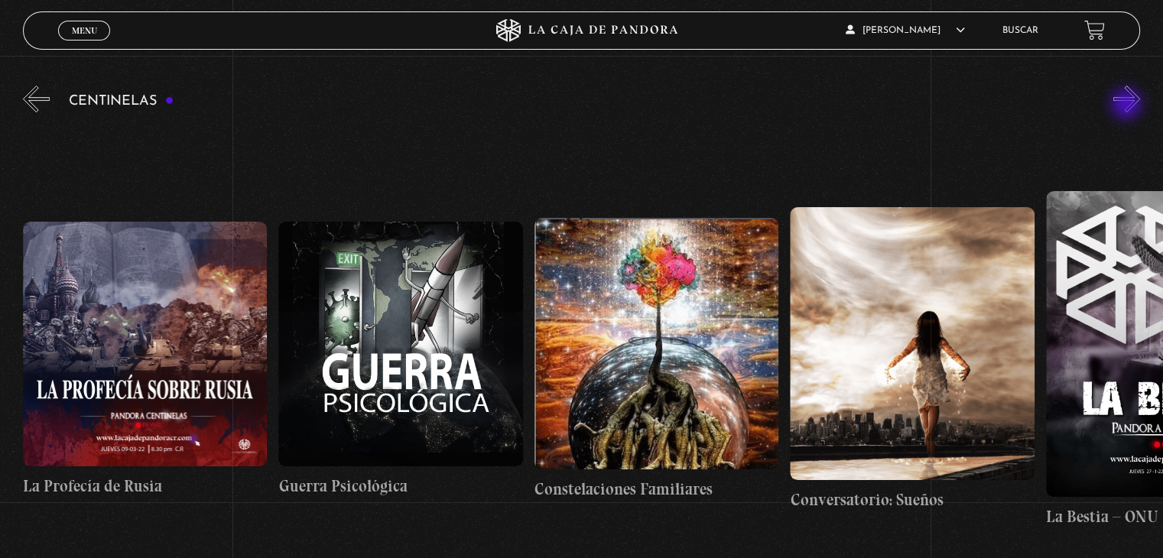
click at [1128, 106] on button "»" at bounding box center [1127, 99] width 27 height 27
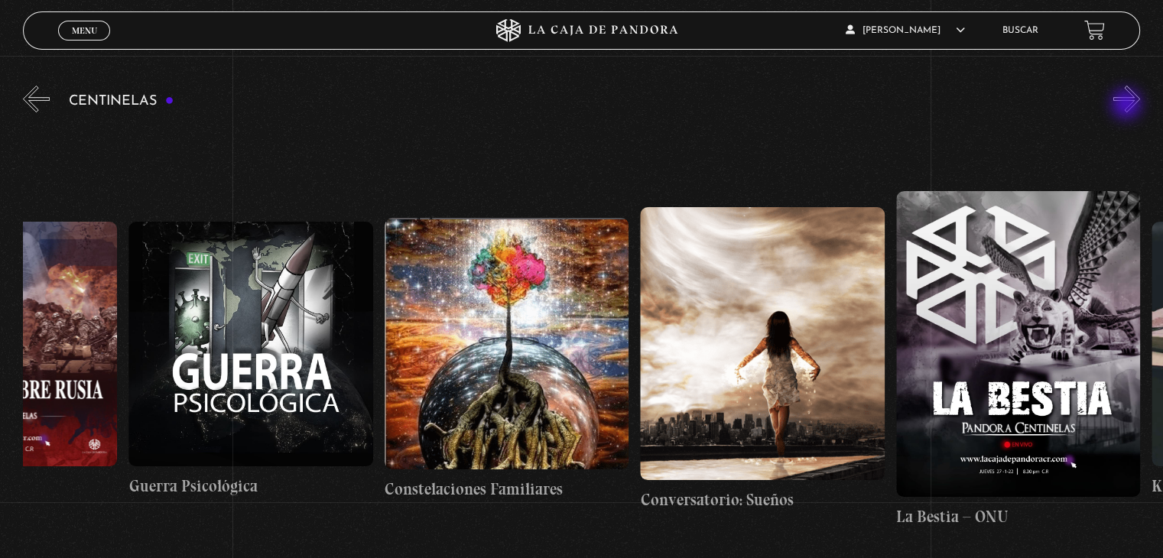
click at [1128, 106] on button "»" at bounding box center [1127, 99] width 27 height 27
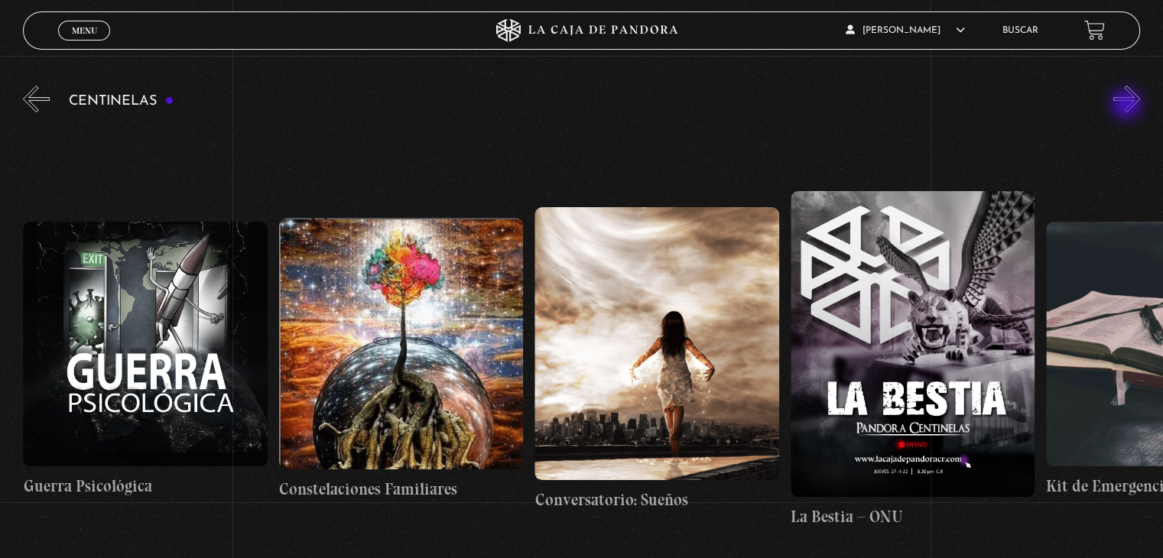
click at [1128, 106] on button "»" at bounding box center [1127, 99] width 27 height 27
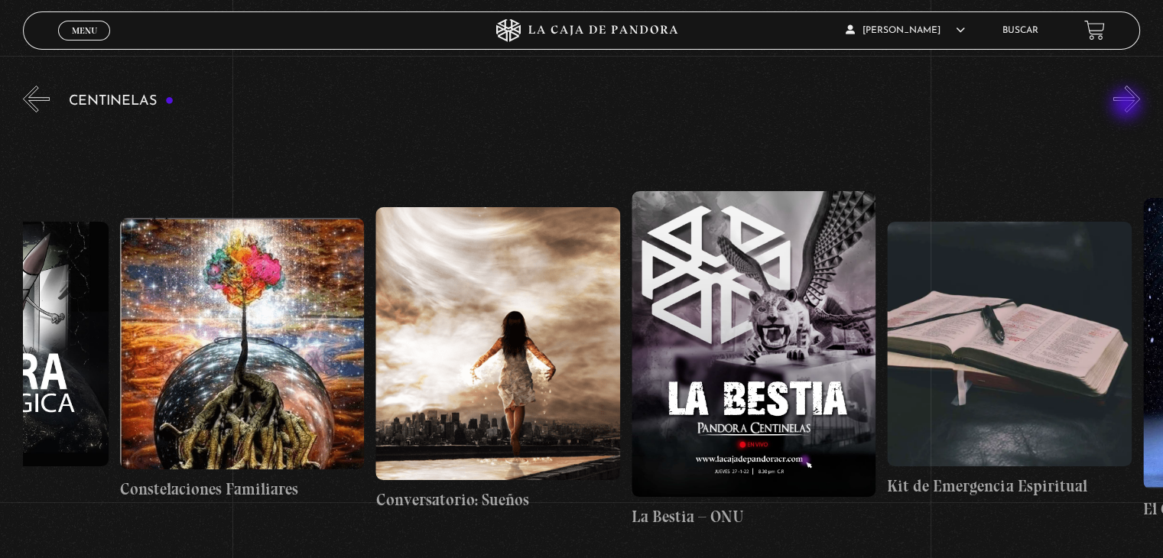
click at [1128, 106] on button "»" at bounding box center [1127, 99] width 27 height 27
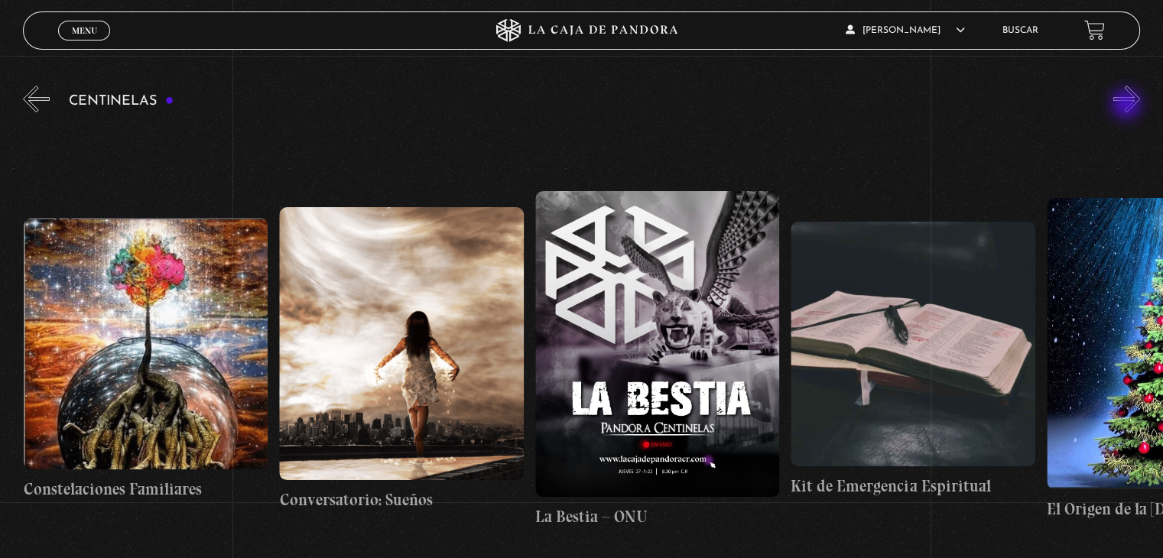
click at [1128, 106] on button "»" at bounding box center [1127, 99] width 27 height 27
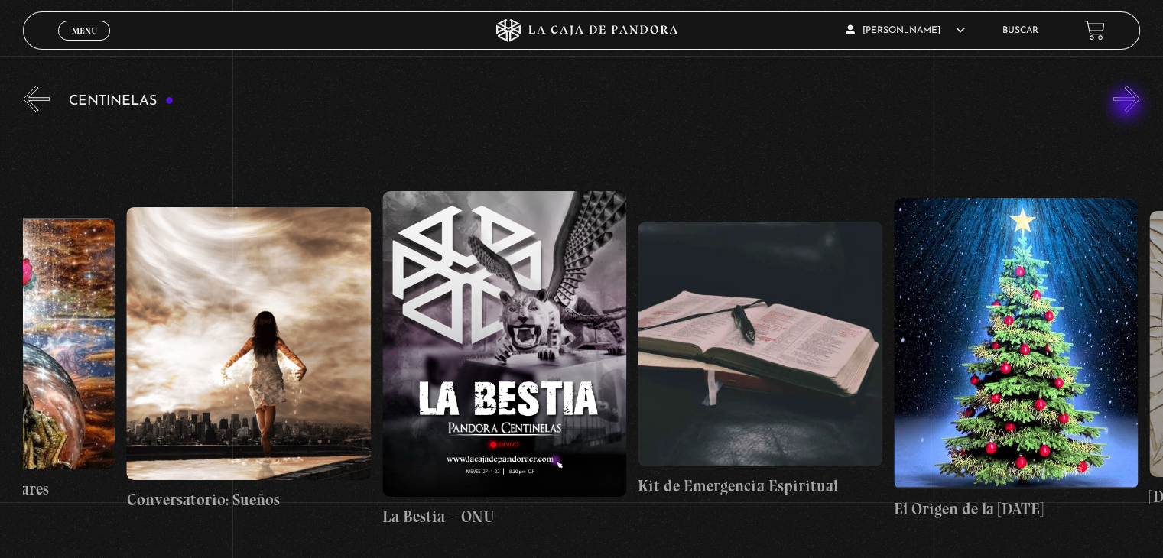
click at [1128, 106] on button "»" at bounding box center [1127, 99] width 27 height 27
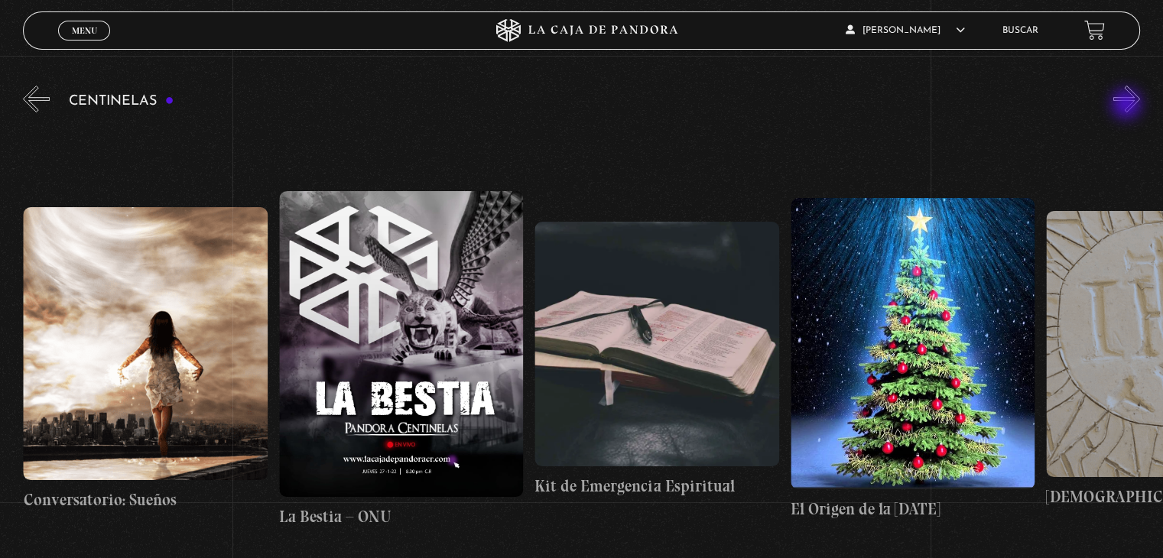
click at [1128, 106] on button "»" at bounding box center [1127, 99] width 27 height 27
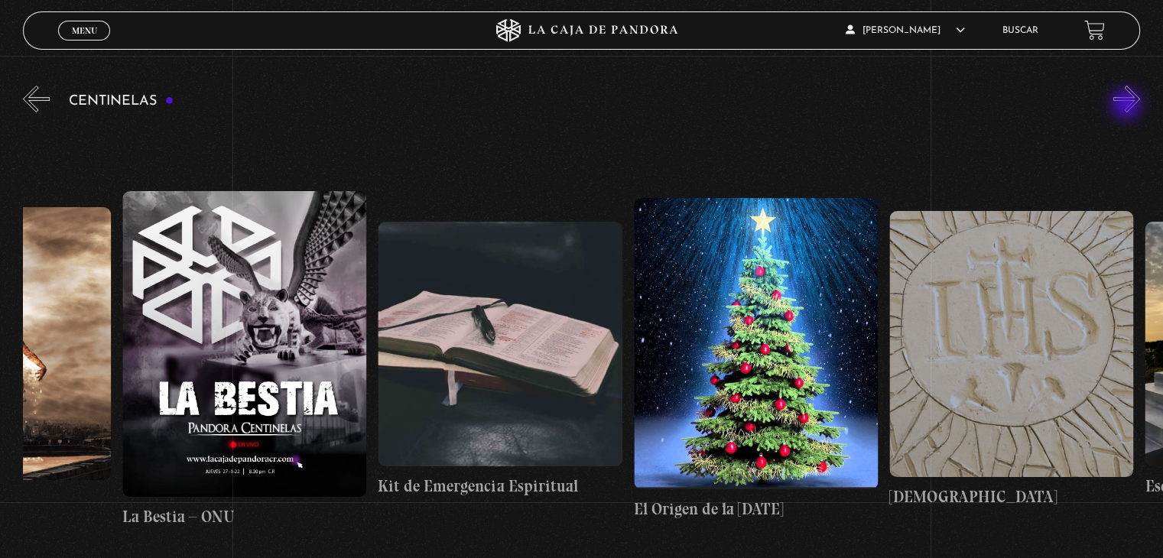
click at [1128, 106] on button "»" at bounding box center [1127, 99] width 27 height 27
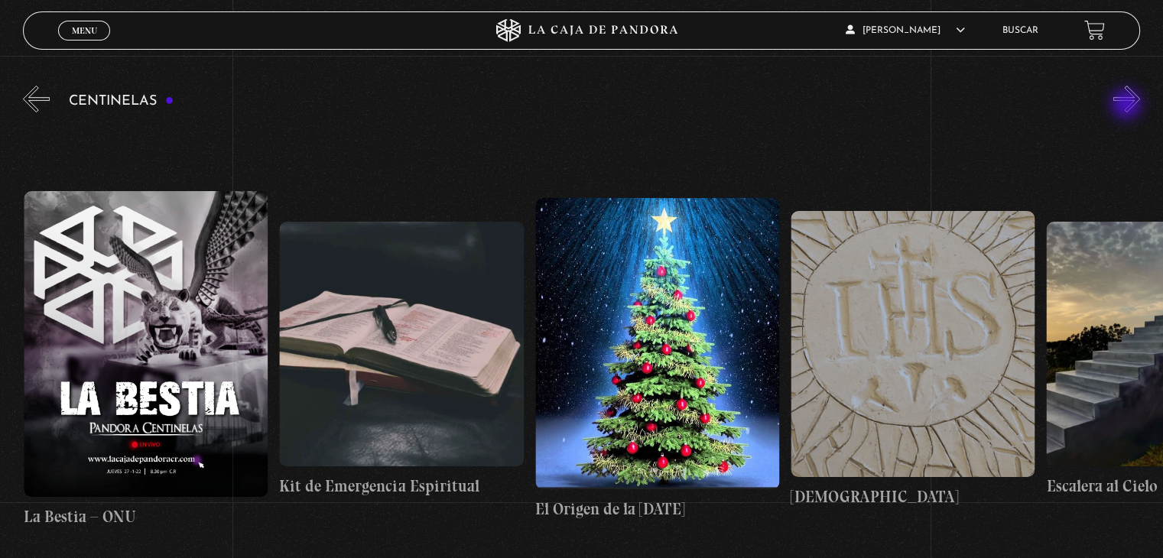
click at [1128, 106] on button "»" at bounding box center [1127, 99] width 27 height 27
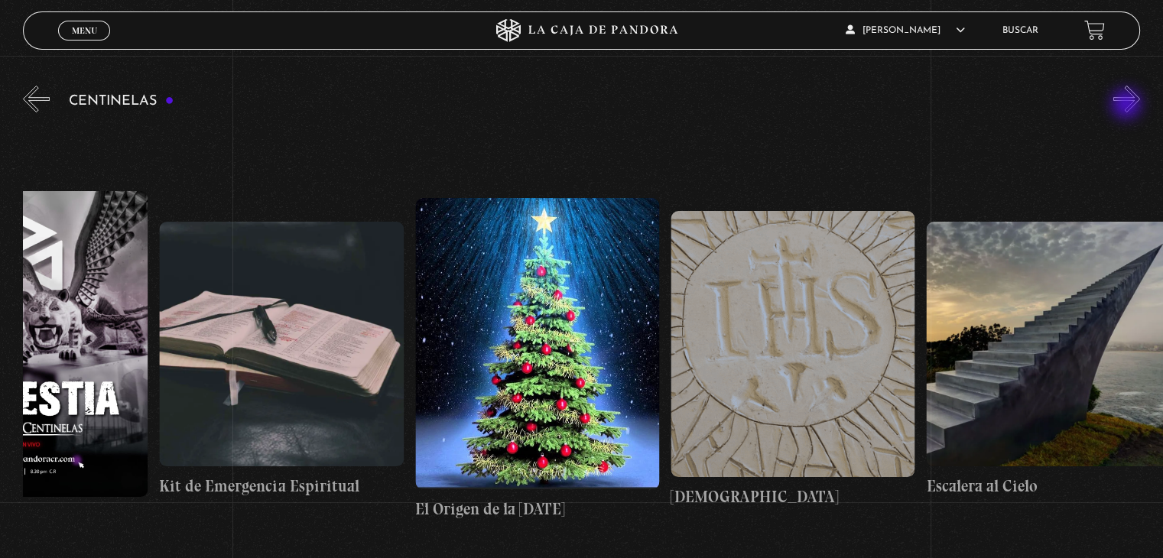
click at [1128, 106] on button "»" at bounding box center [1127, 99] width 27 height 27
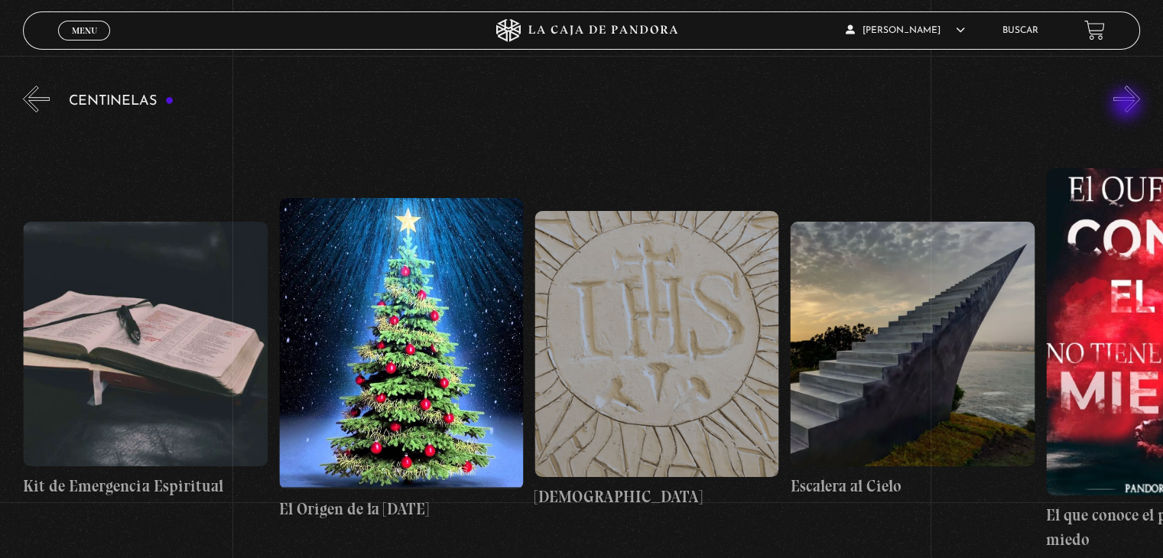
click at [1128, 106] on button "»" at bounding box center [1127, 99] width 27 height 27
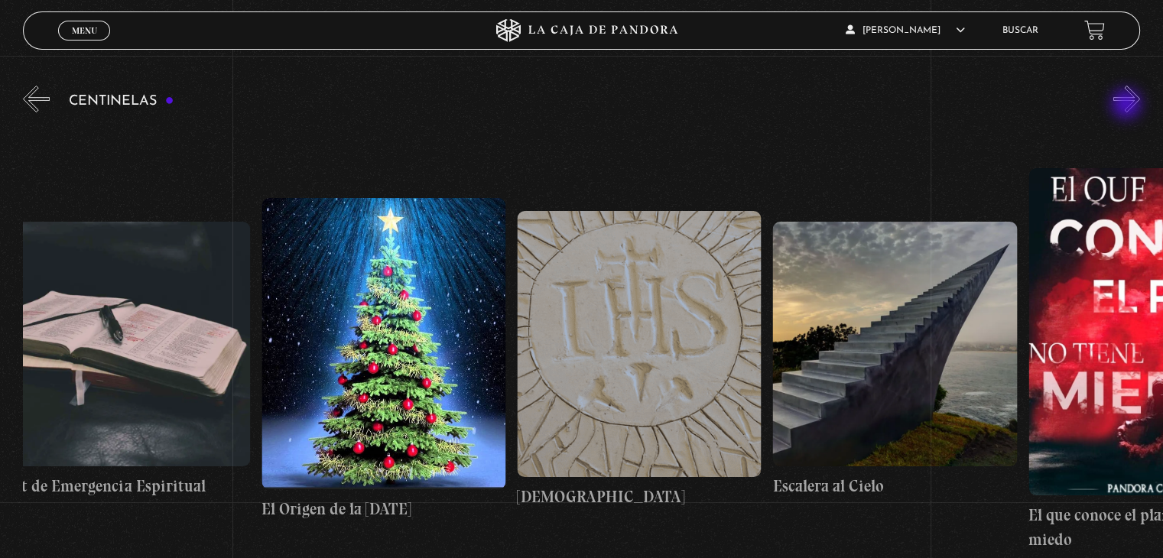
click at [1128, 106] on button "»" at bounding box center [1127, 99] width 27 height 27
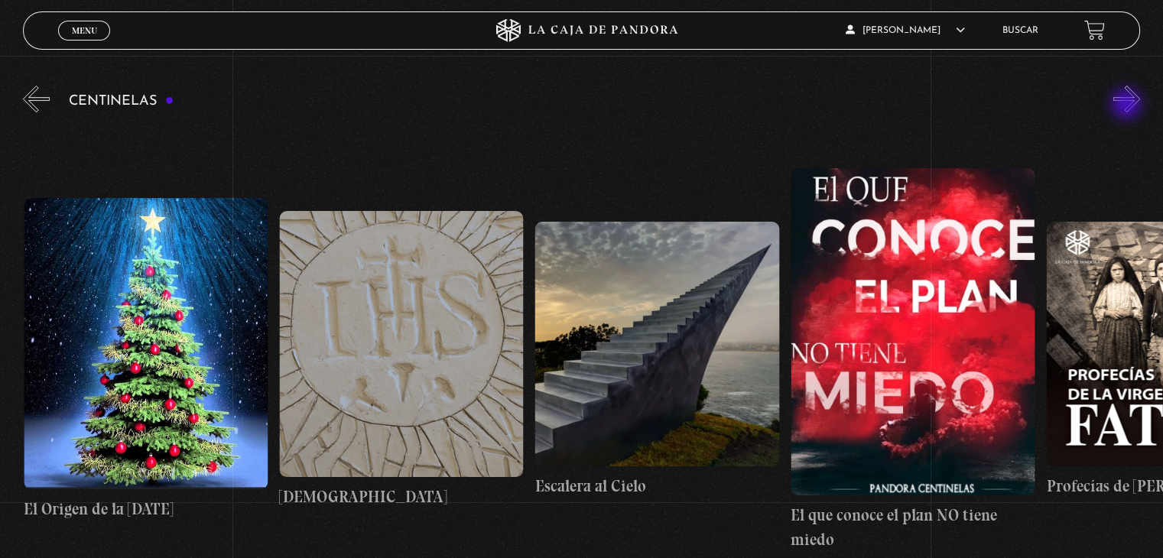
click at [1128, 106] on button "»" at bounding box center [1127, 99] width 27 height 27
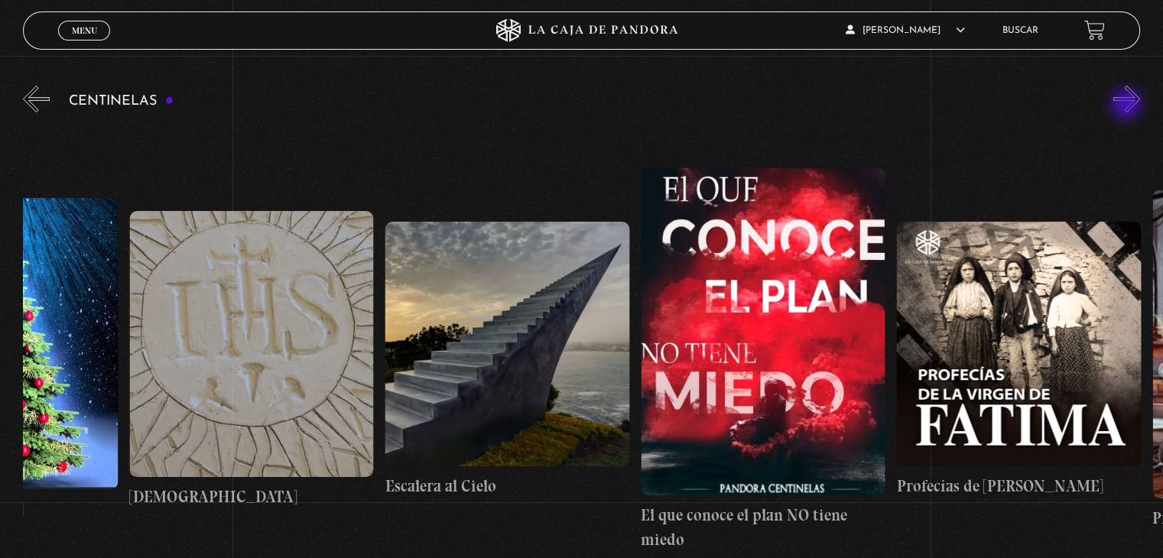
click at [1128, 106] on button "»" at bounding box center [1127, 99] width 27 height 27
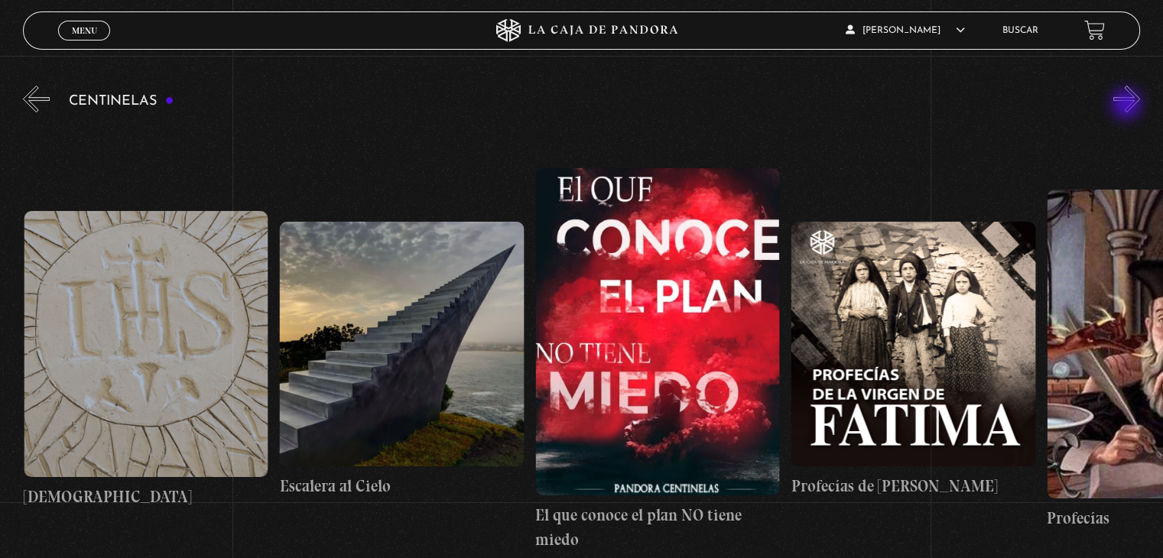
click at [1128, 106] on button "»" at bounding box center [1127, 99] width 27 height 27
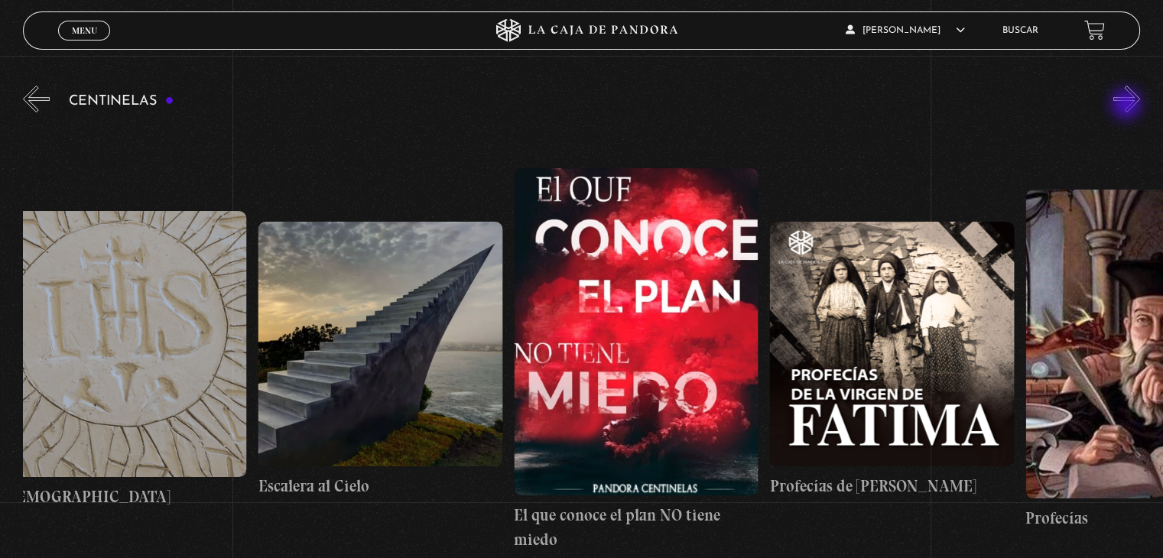
click at [1128, 106] on button "»" at bounding box center [1127, 99] width 27 height 27
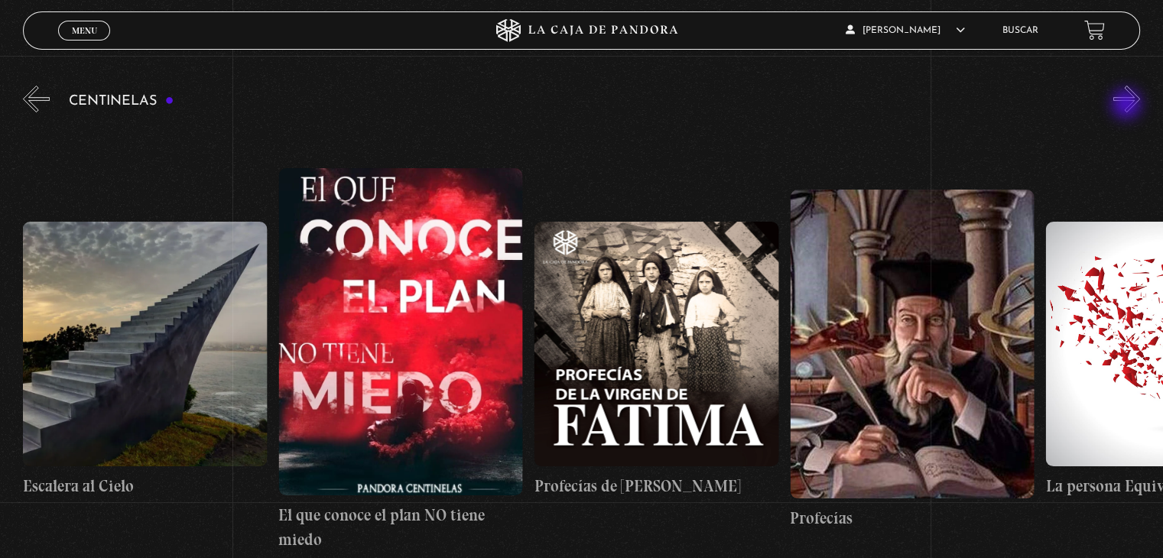
click at [1128, 106] on button "»" at bounding box center [1127, 99] width 27 height 27
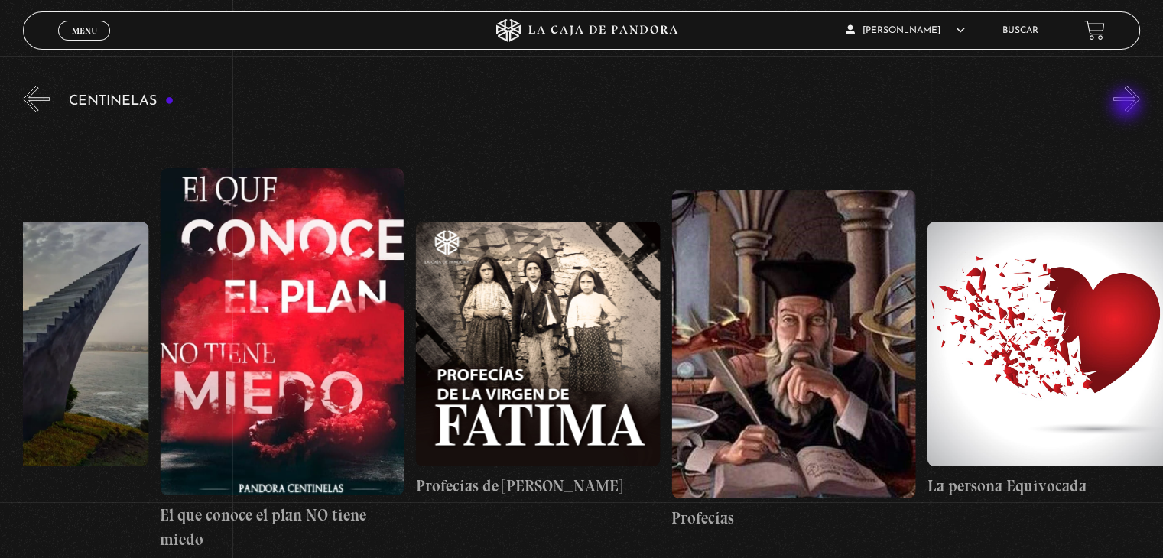
click at [1128, 106] on button "»" at bounding box center [1127, 99] width 27 height 27
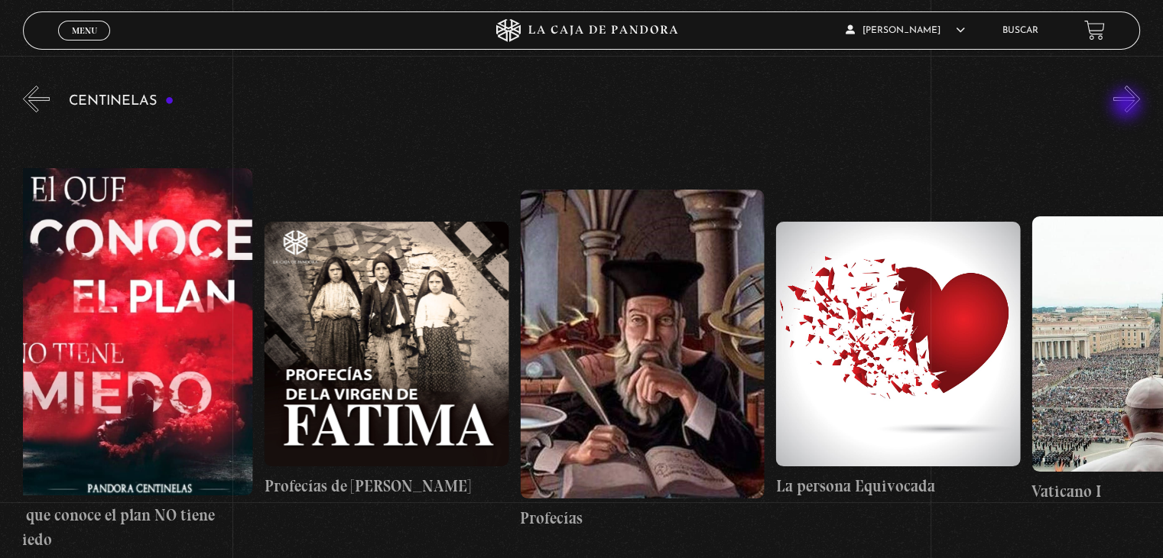
click at [1128, 106] on button "»" at bounding box center [1127, 99] width 27 height 27
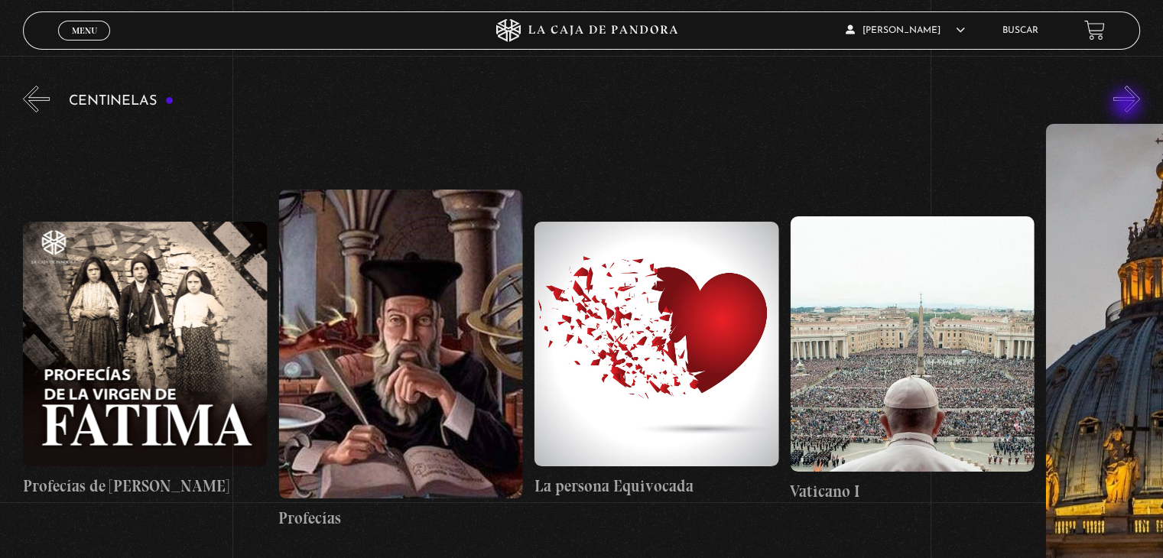
click at [1128, 106] on button "»" at bounding box center [1127, 99] width 27 height 27
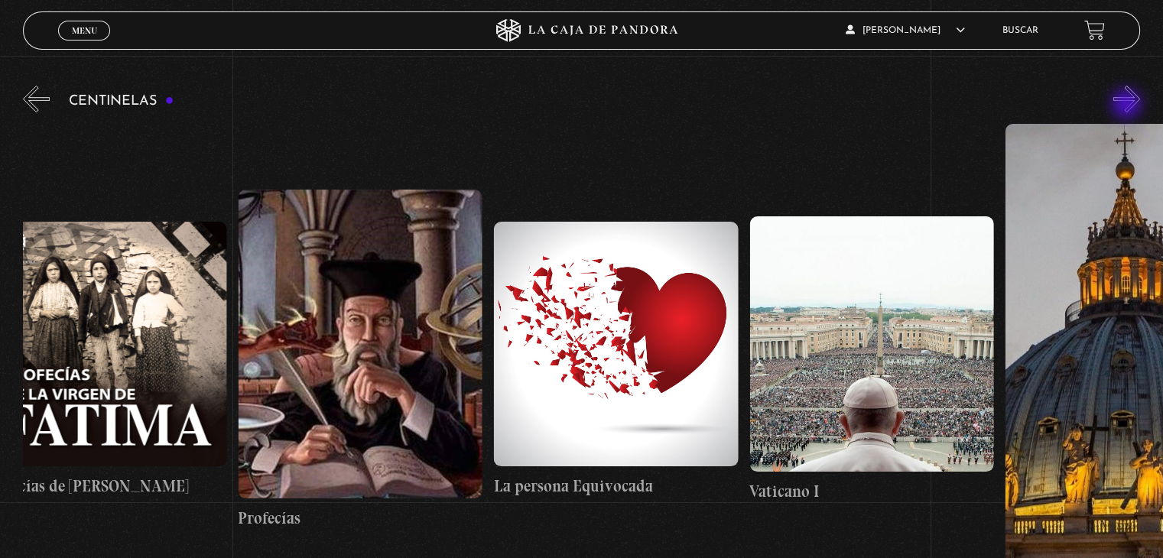
click at [1128, 106] on button "»" at bounding box center [1127, 99] width 27 height 27
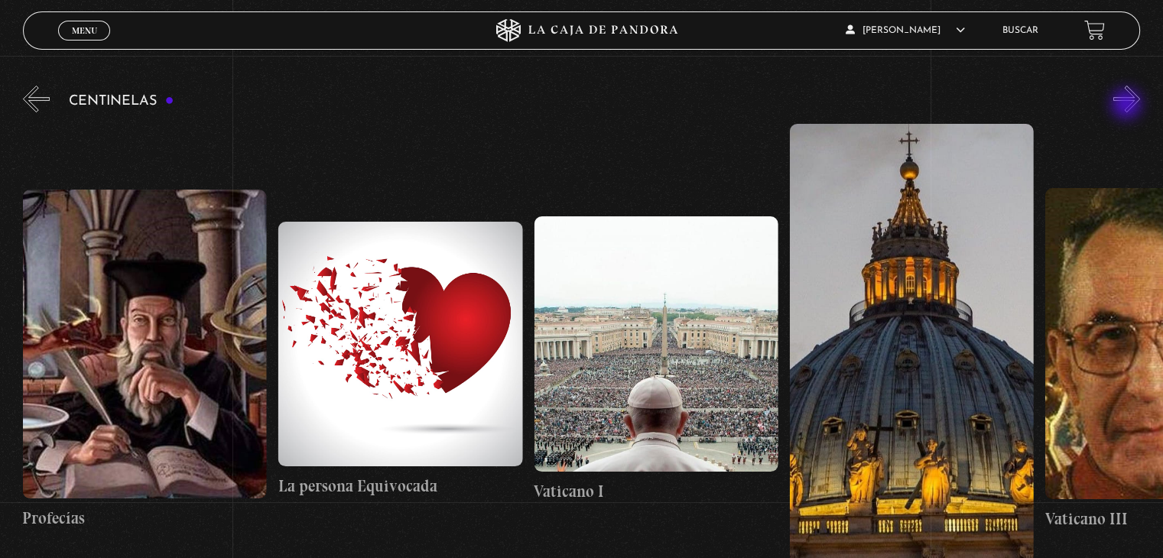
click at [1128, 106] on button "»" at bounding box center [1127, 99] width 27 height 27
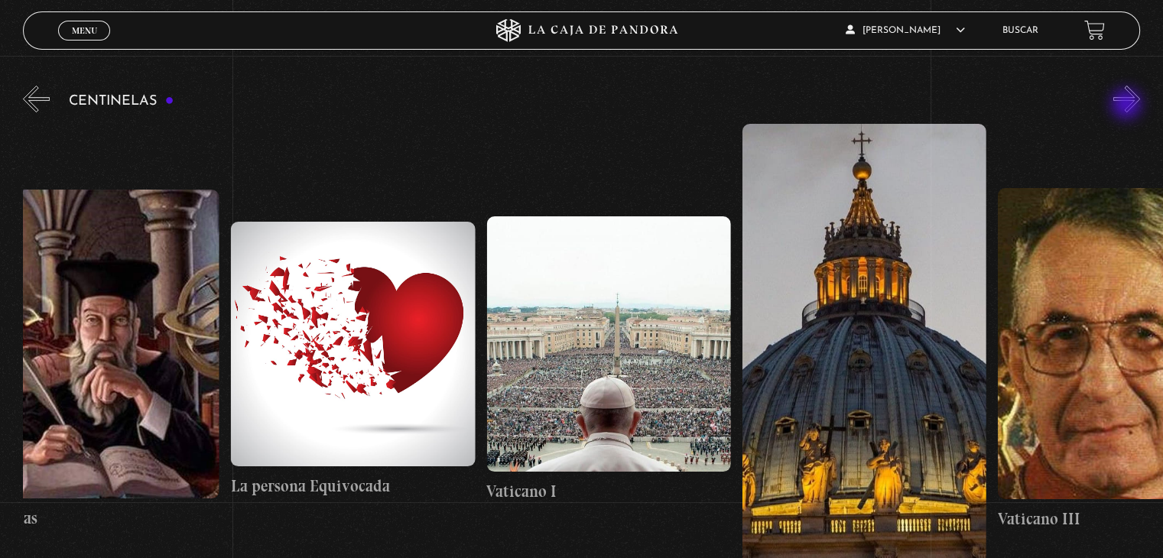
click at [1128, 106] on button "»" at bounding box center [1127, 99] width 27 height 27
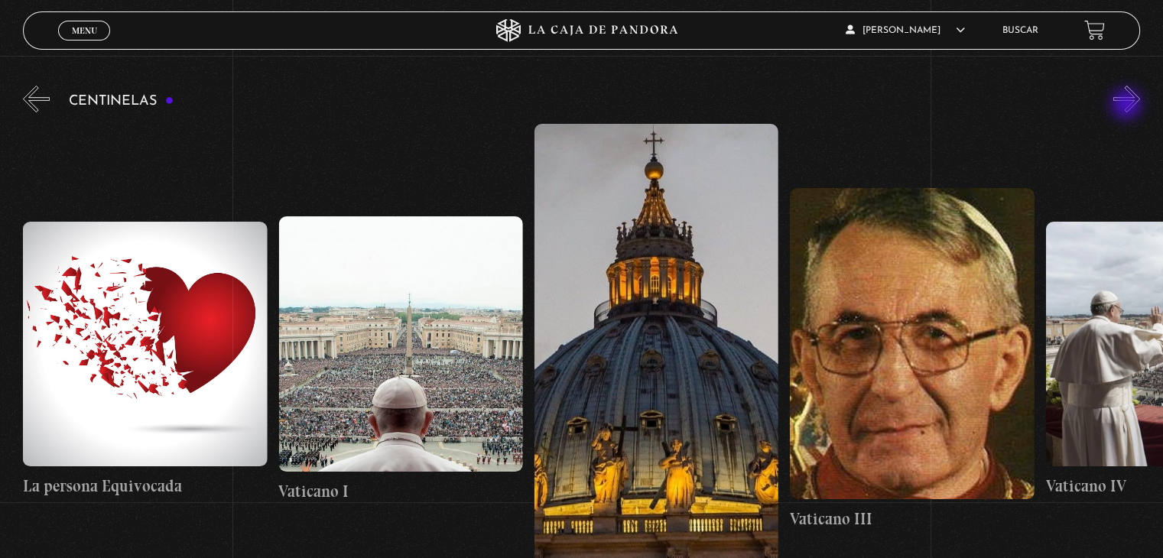
click at [1128, 106] on button "»" at bounding box center [1127, 99] width 27 height 27
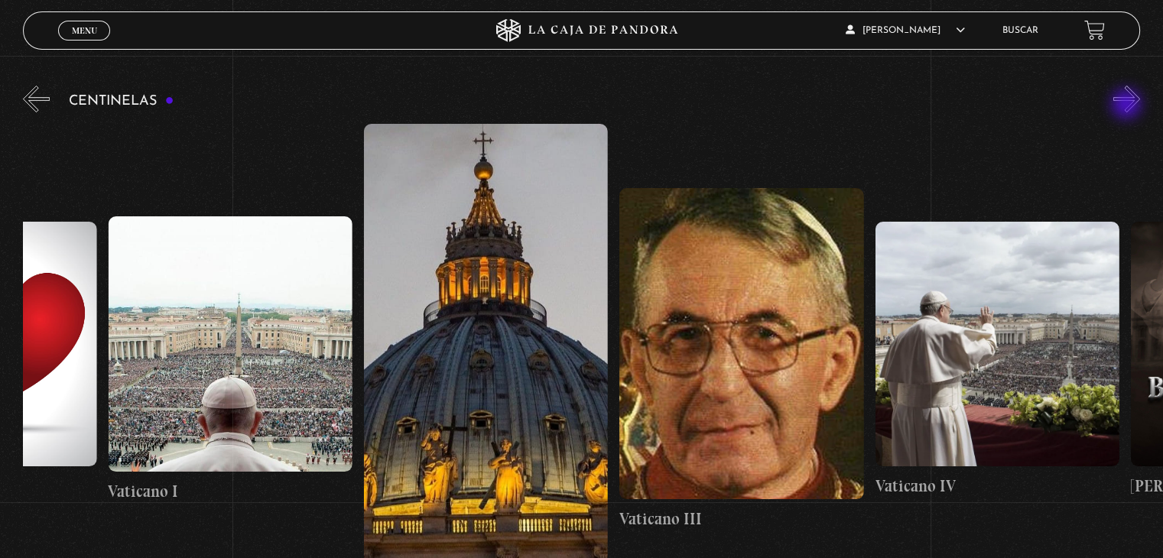
click at [1128, 106] on button "»" at bounding box center [1127, 99] width 27 height 27
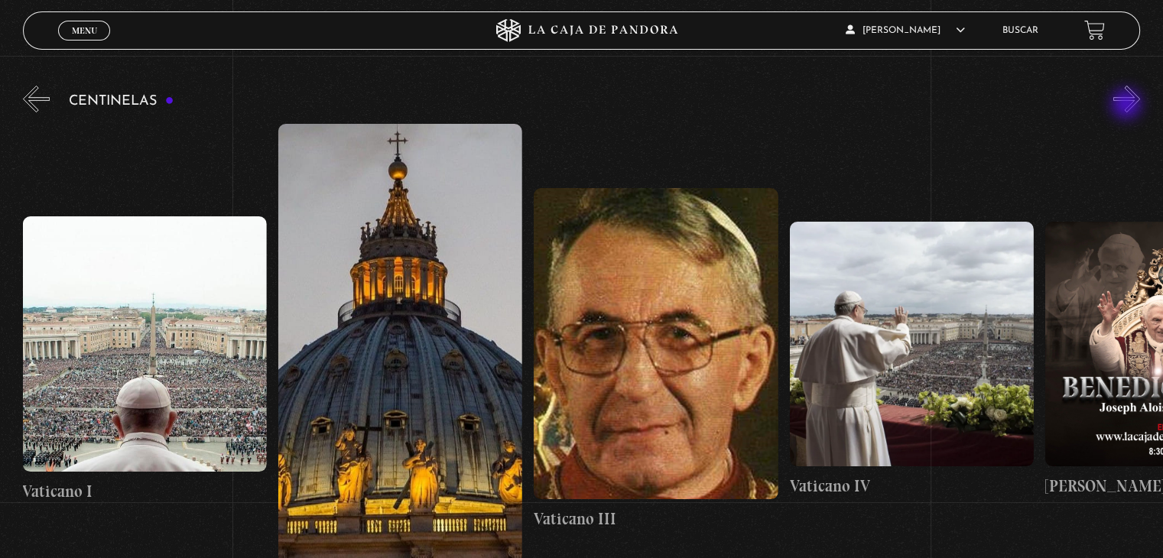
click at [1128, 106] on button "»" at bounding box center [1127, 99] width 27 height 27
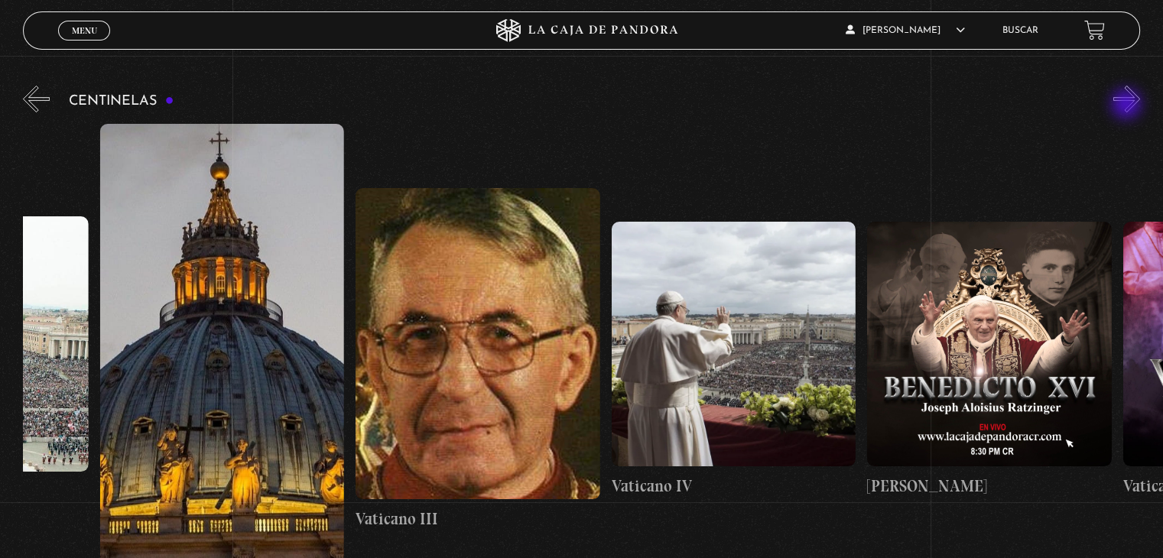
click at [1128, 106] on button "»" at bounding box center [1127, 99] width 27 height 27
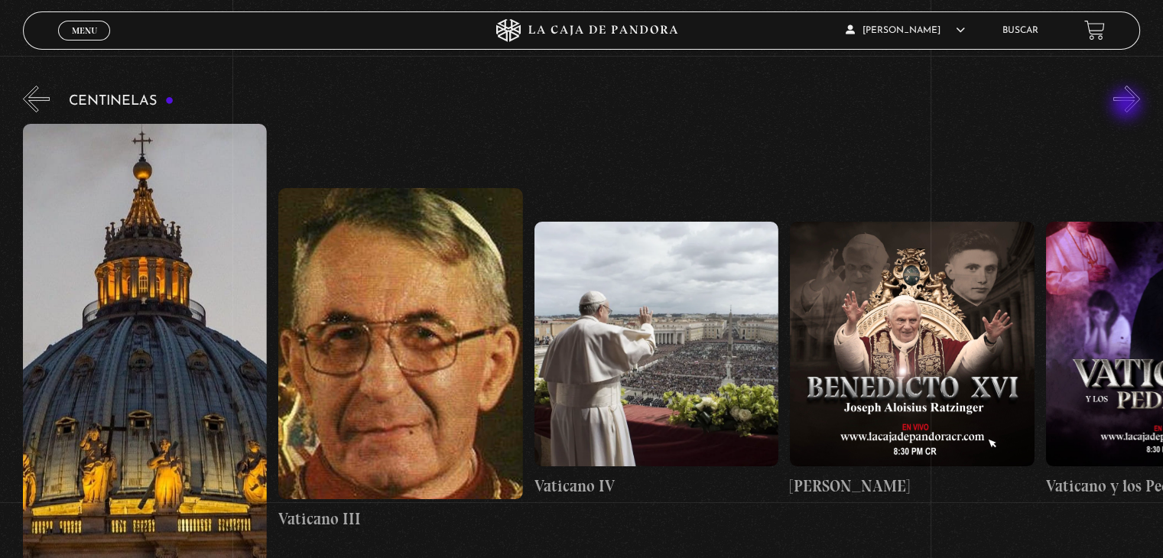
click at [1128, 106] on button "»" at bounding box center [1127, 99] width 27 height 27
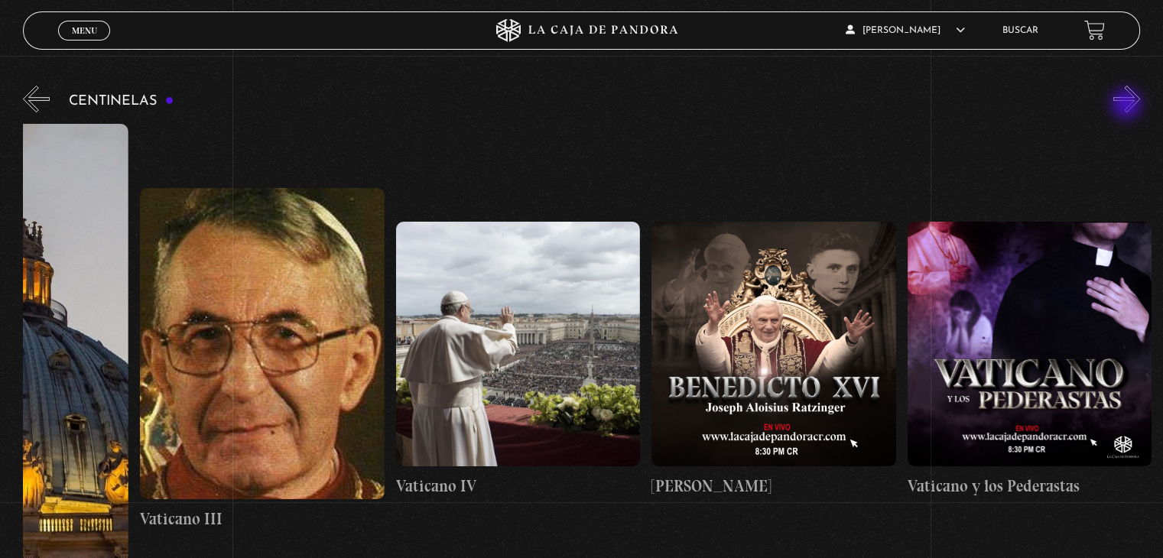
click at [1128, 106] on button "»" at bounding box center [1127, 99] width 27 height 27
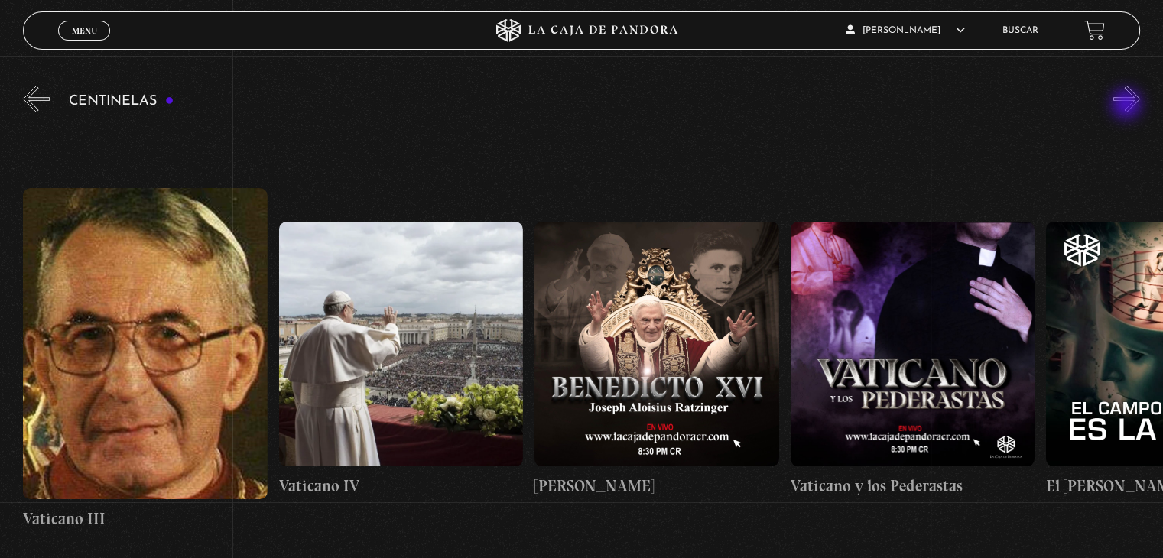
click at [1128, 106] on button "»" at bounding box center [1127, 99] width 27 height 27
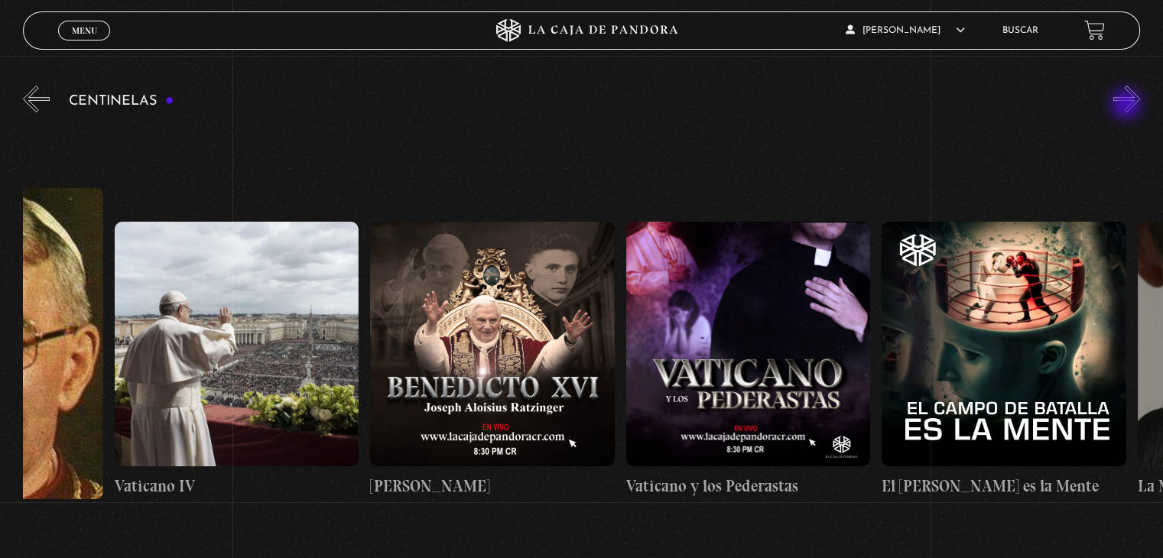
click at [1128, 106] on button "»" at bounding box center [1127, 99] width 27 height 27
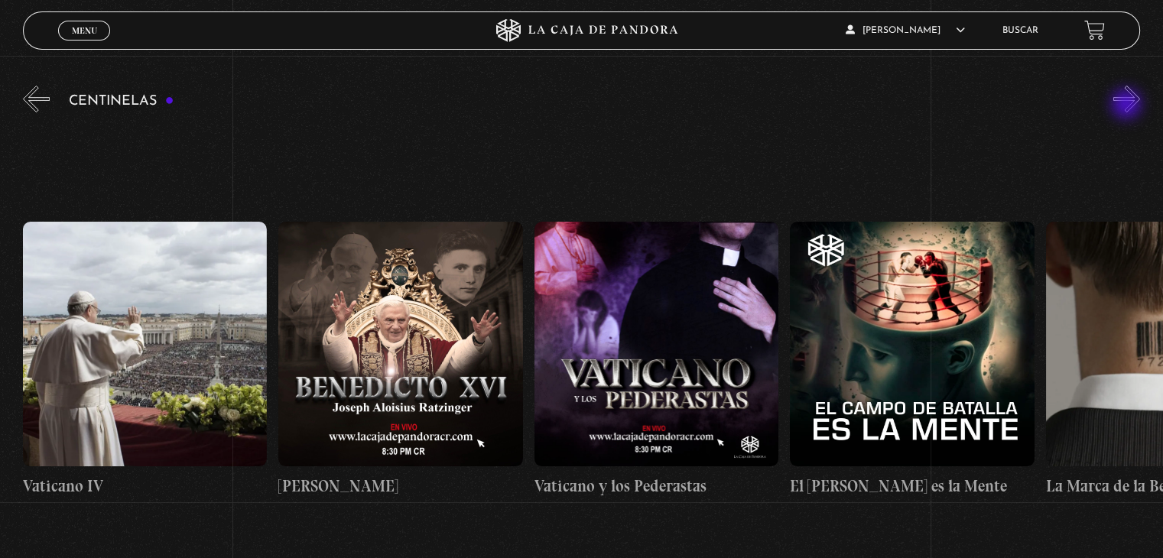
click at [1128, 106] on button "»" at bounding box center [1127, 99] width 27 height 27
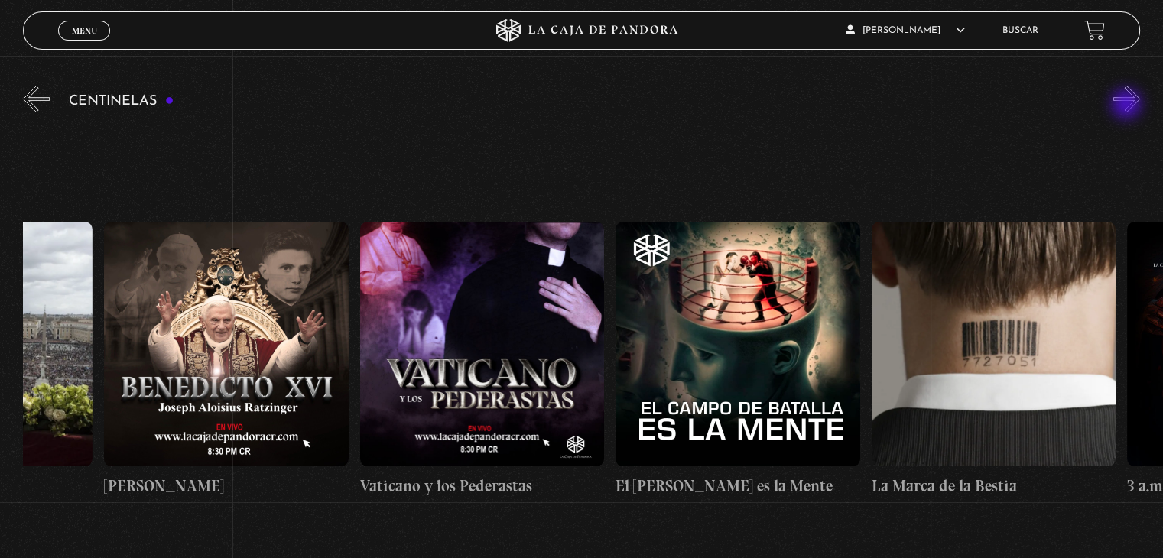
click at [1128, 106] on button "»" at bounding box center [1127, 99] width 27 height 27
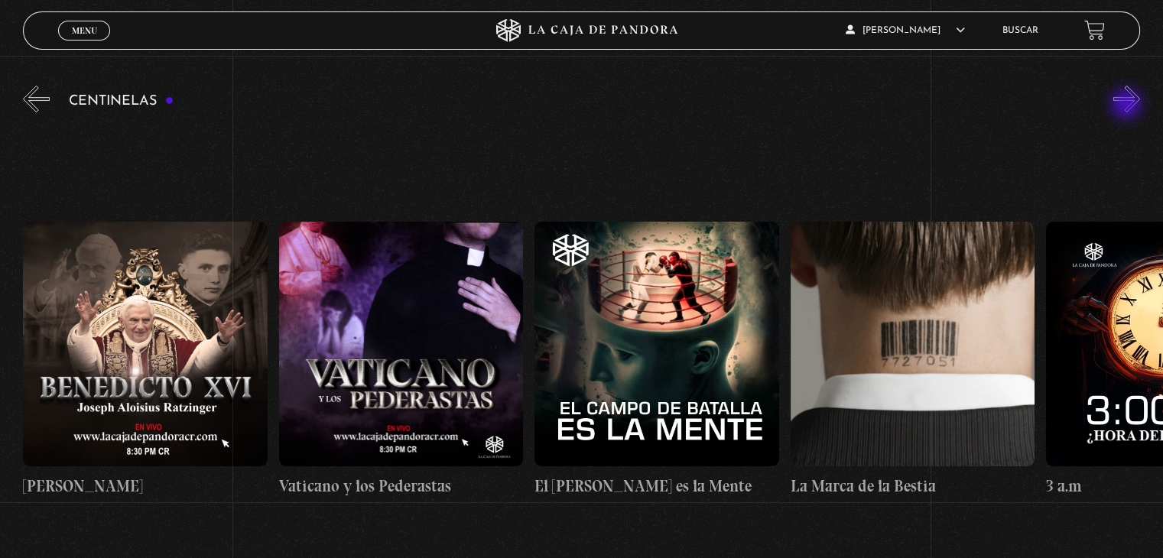
click at [1128, 106] on button "»" at bounding box center [1127, 99] width 27 height 27
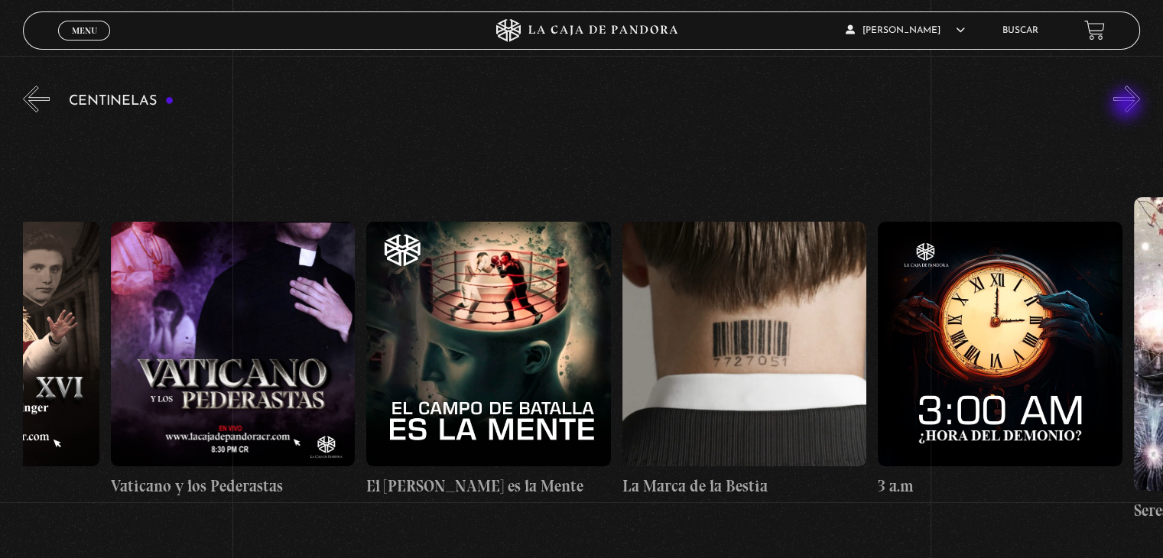
click at [1128, 106] on button "»" at bounding box center [1127, 99] width 27 height 27
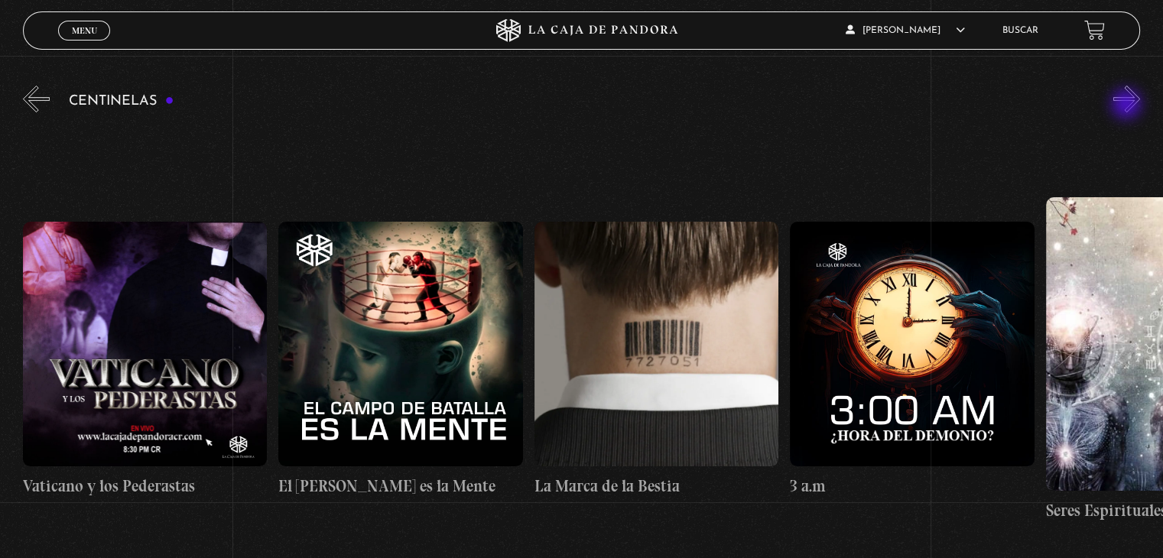
click at [1128, 106] on button "»" at bounding box center [1127, 99] width 27 height 27
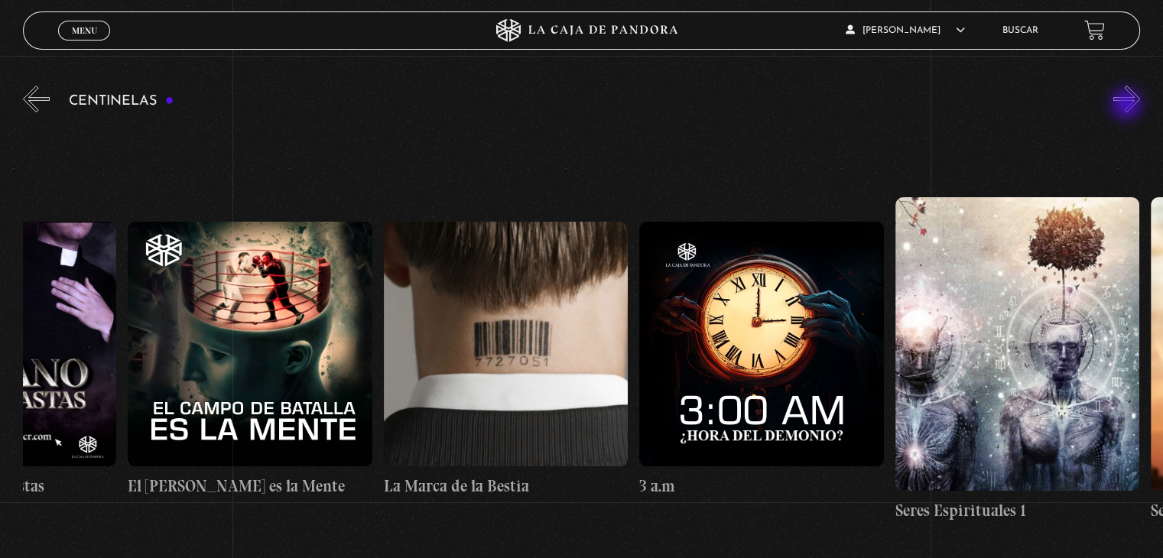
click at [1128, 106] on button "»" at bounding box center [1127, 99] width 27 height 27
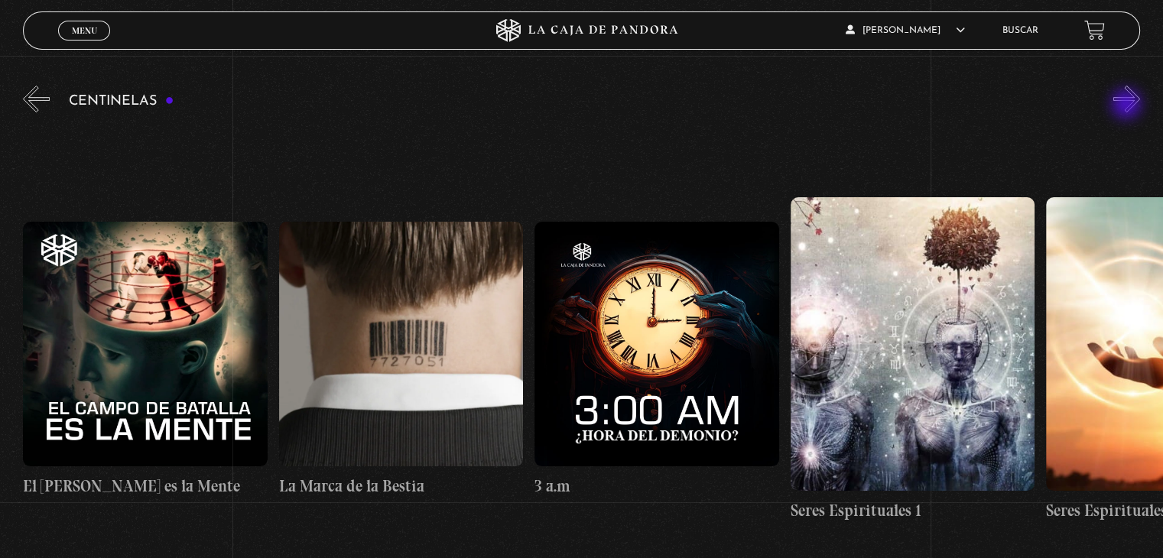
click at [1128, 106] on button "»" at bounding box center [1127, 99] width 27 height 27
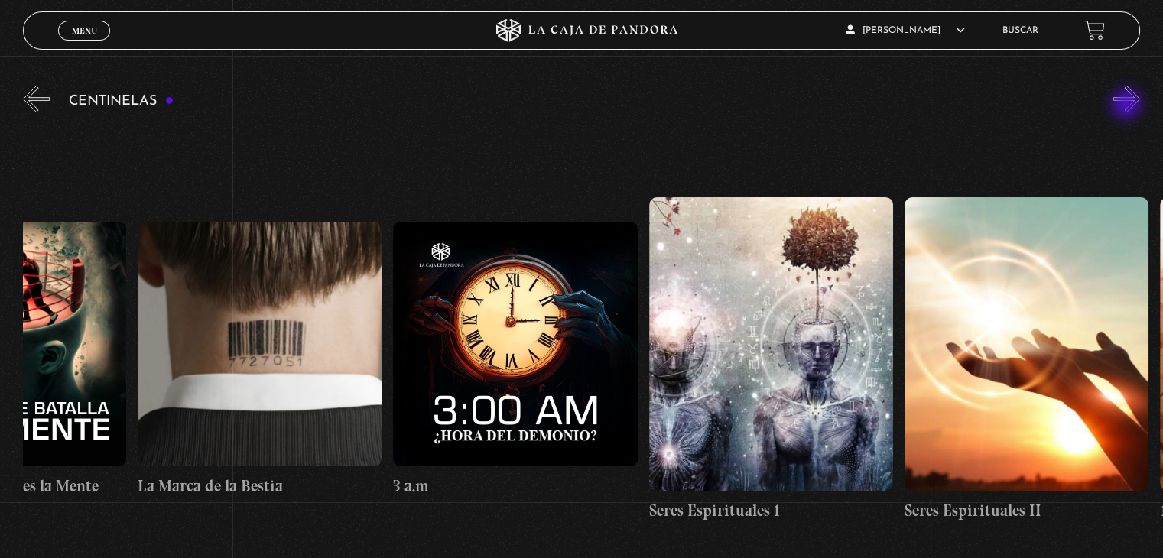
click at [1128, 106] on button "»" at bounding box center [1127, 99] width 27 height 27
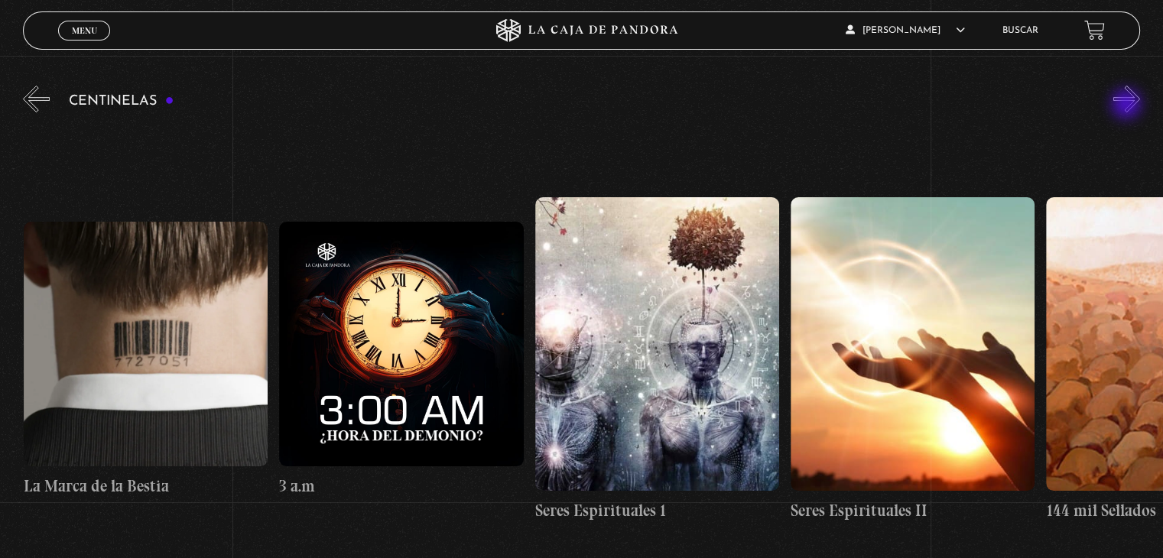
click at [1128, 106] on button "»" at bounding box center [1127, 99] width 27 height 27
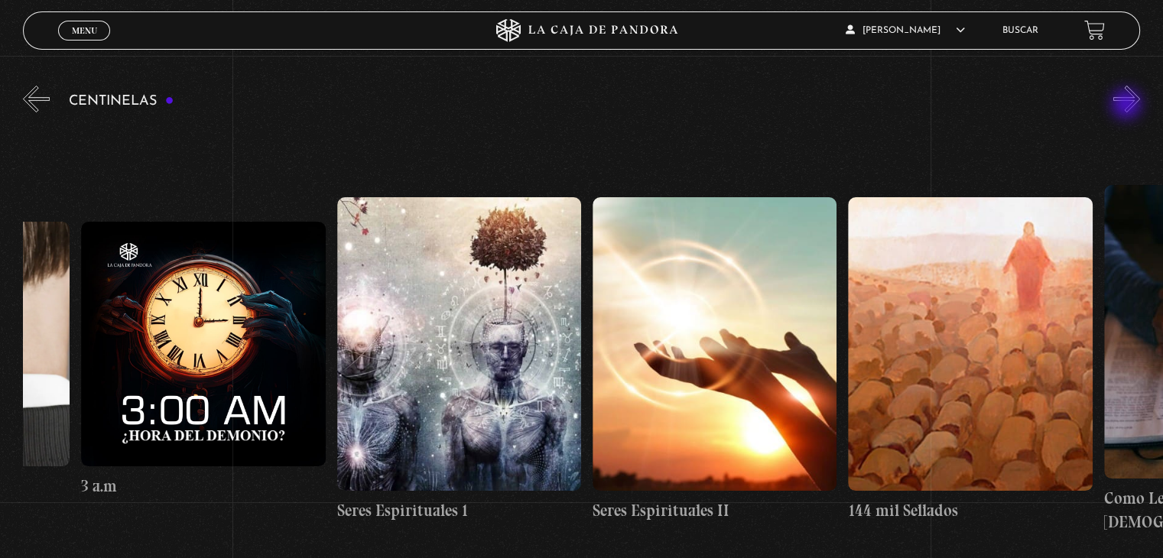
click at [1128, 106] on button "»" at bounding box center [1127, 99] width 27 height 27
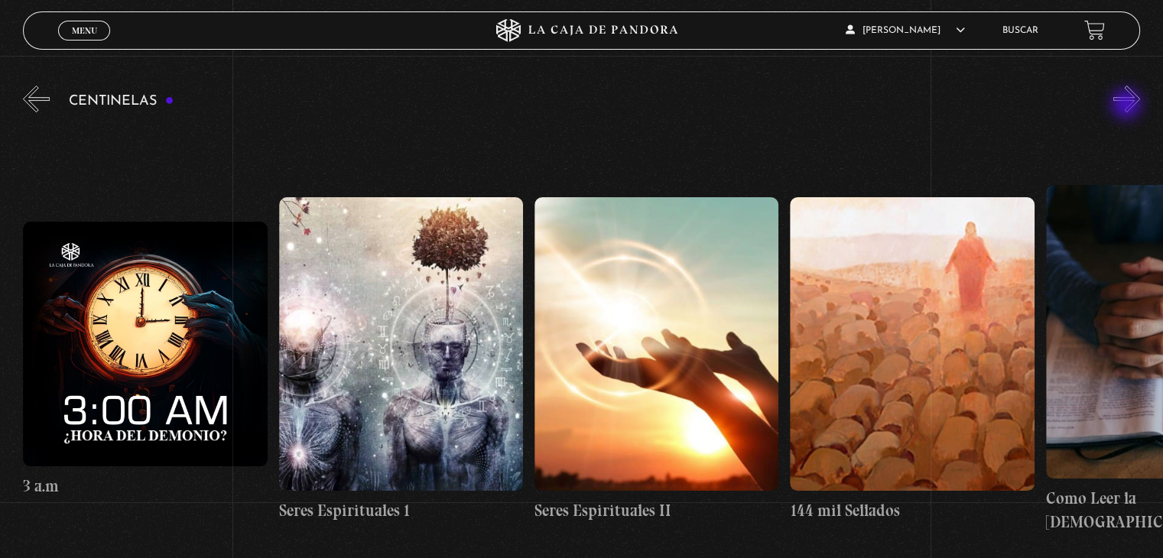
click at [1128, 106] on button "»" at bounding box center [1127, 99] width 27 height 27
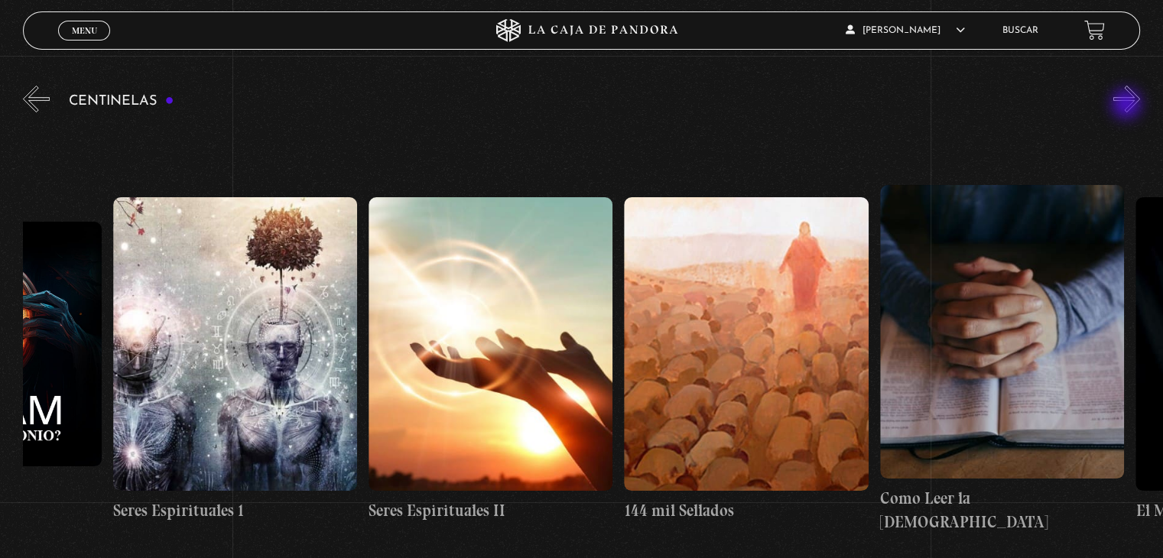
click at [1128, 106] on button "»" at bounding box center [1127, 99] width 27 height 27
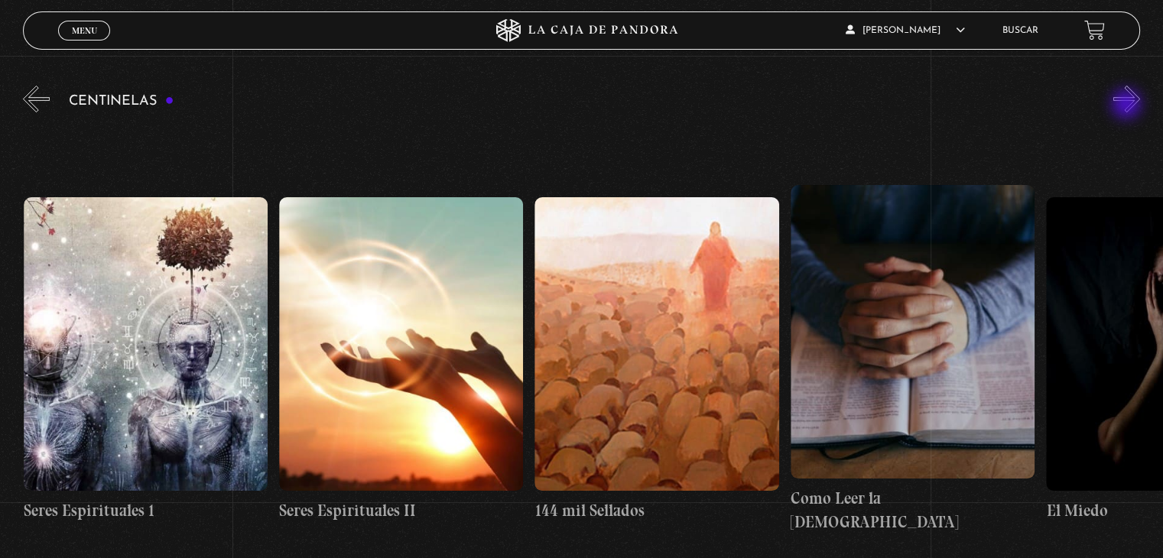
click at [1128, 106] on button "»" at bounding box center [1127, 99] width 27 height 27
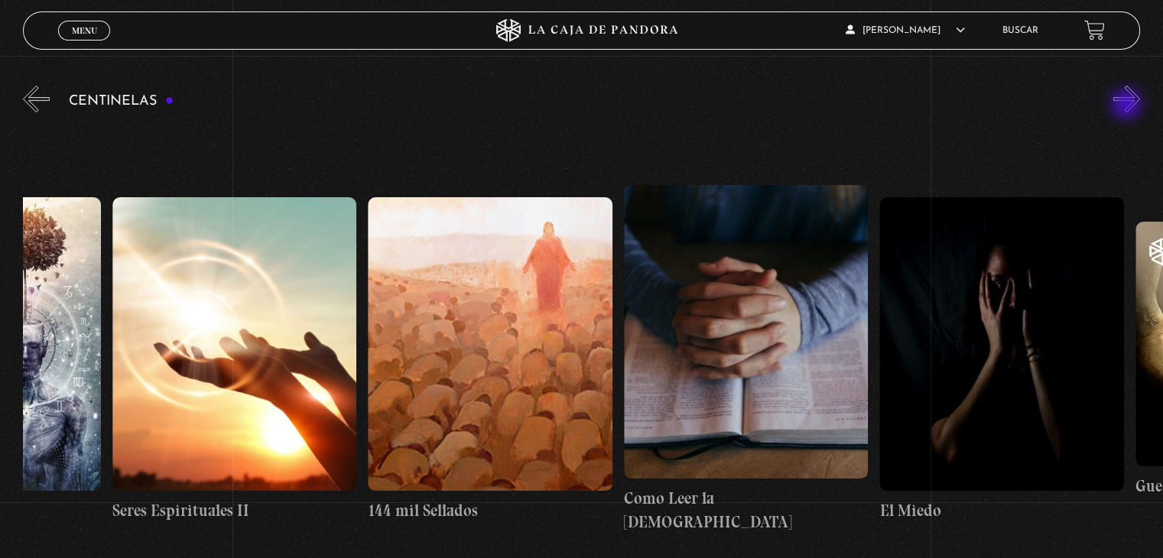
click at [1128, 106] on button "»" at bounding box center [1127, 99] width 27 height 27
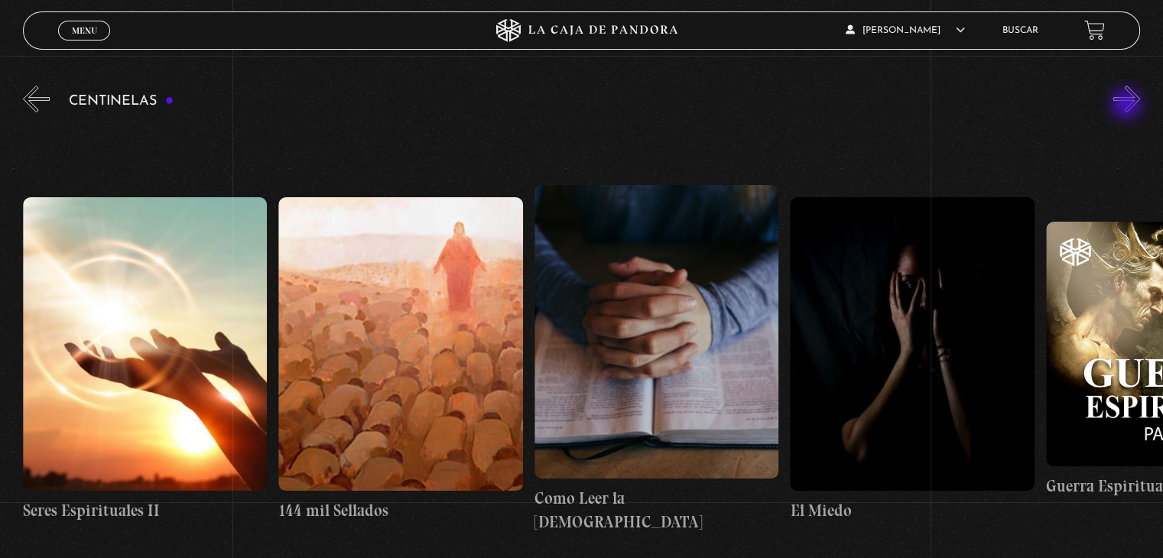
click at [1128, 106] on button "»" at bounding box center [1127, 99] width 27 height 27
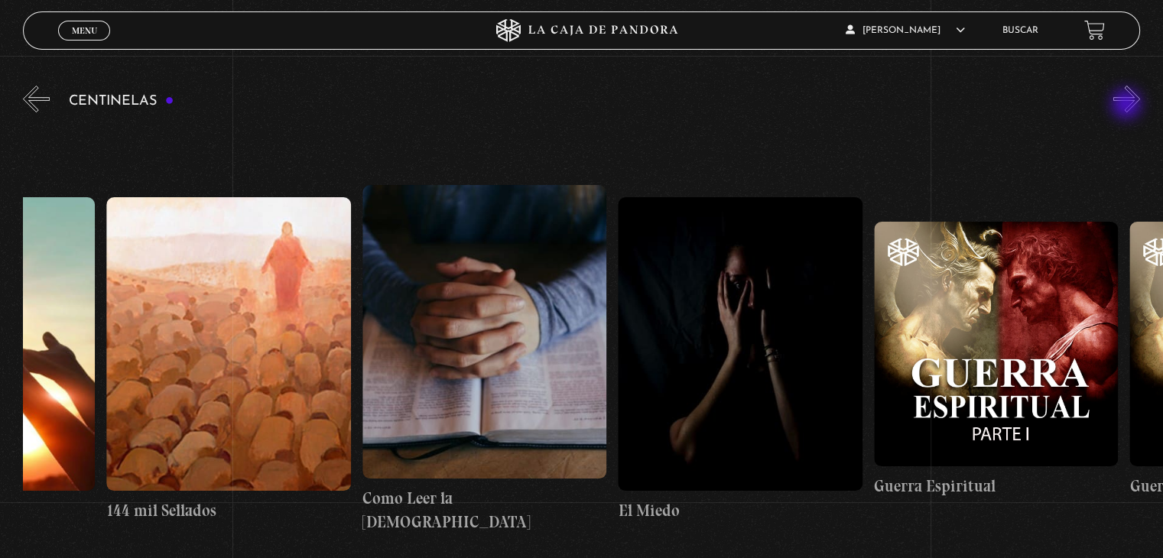
click at [1128, 106] on button "»" at bounding box center [1127, 99] width 27 height 27
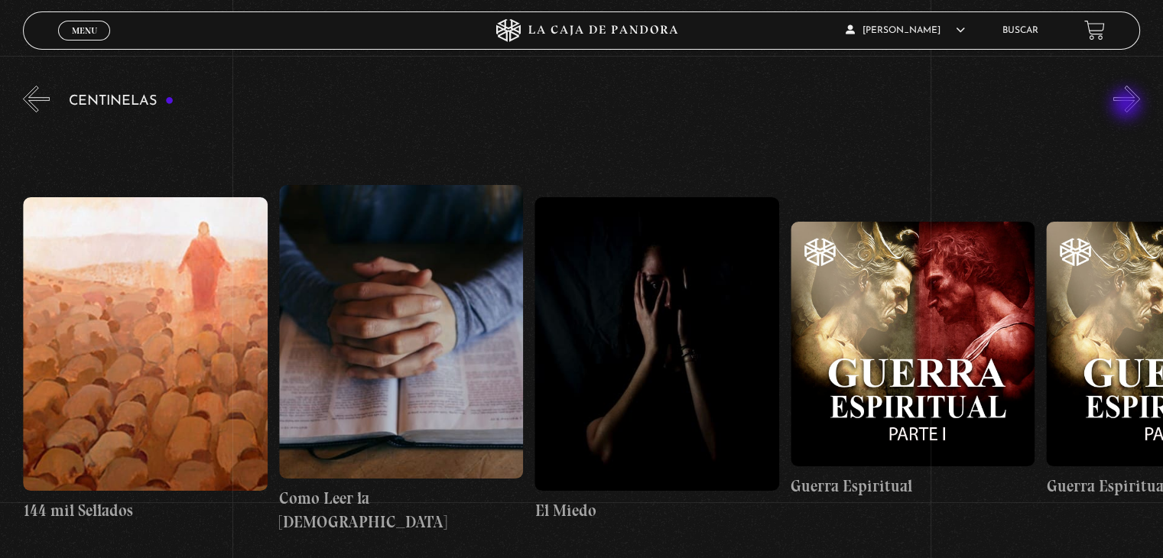
click at [1128, 106] on button "»" at bounding box center [1127, 99] width 27 height 27
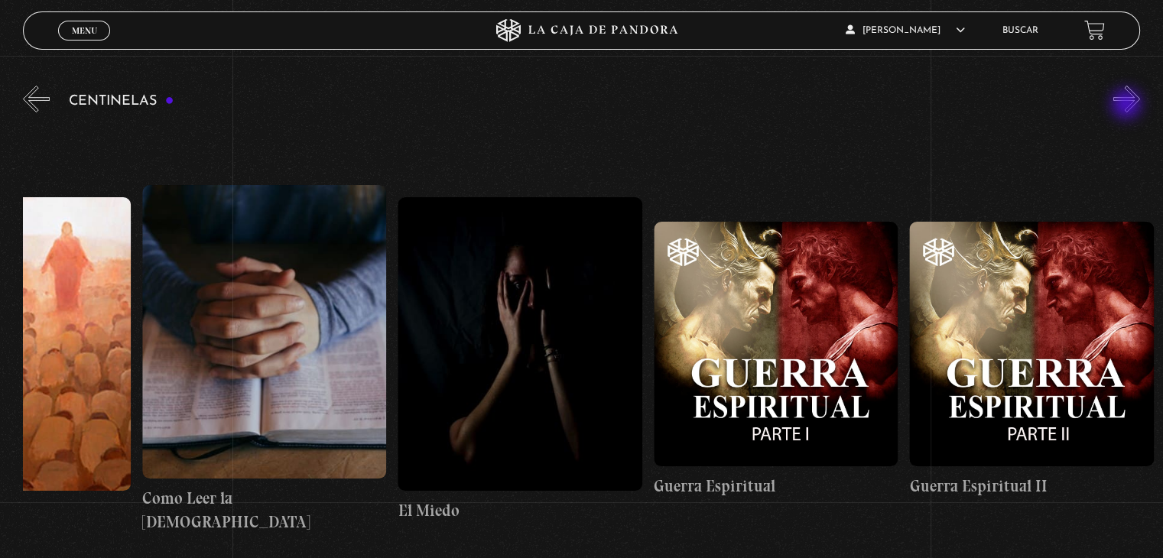
click at [1128, 106] on button "»" at bounding box center [1127, 99] width 27 height 27
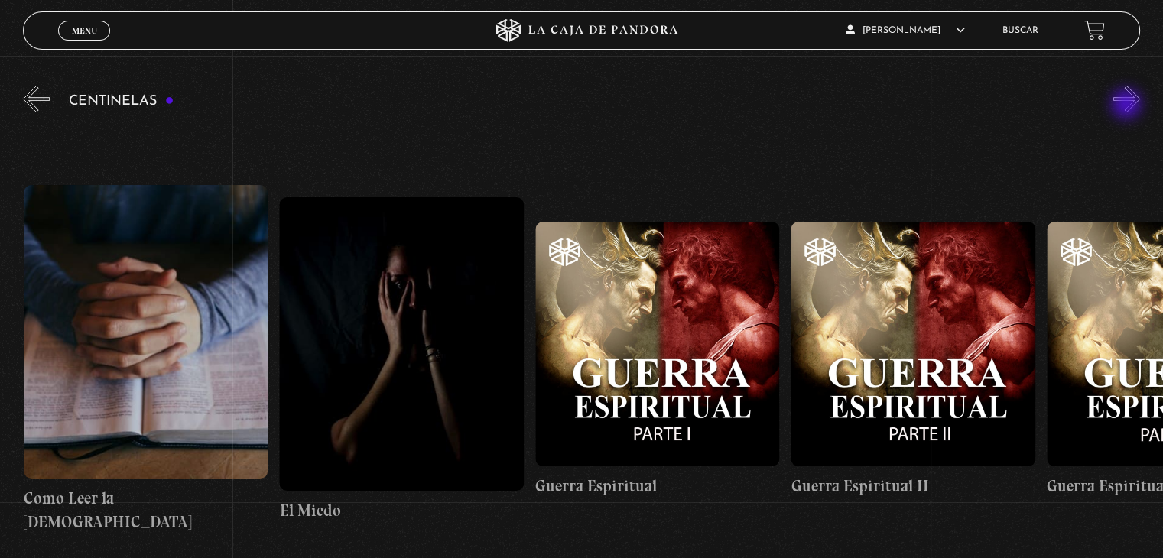
click at [1128, 106] on button "»" at bounding box center [1127, 99] width 27 height 27
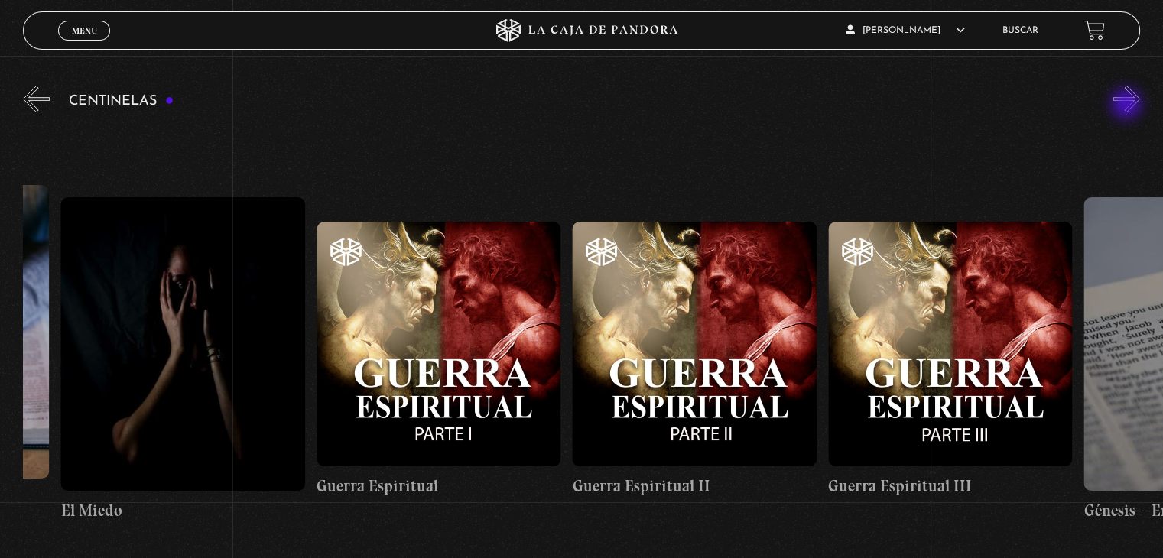
click at [1128, 106] on button "»" at bounding box center [1127, 99] width 27 height 27
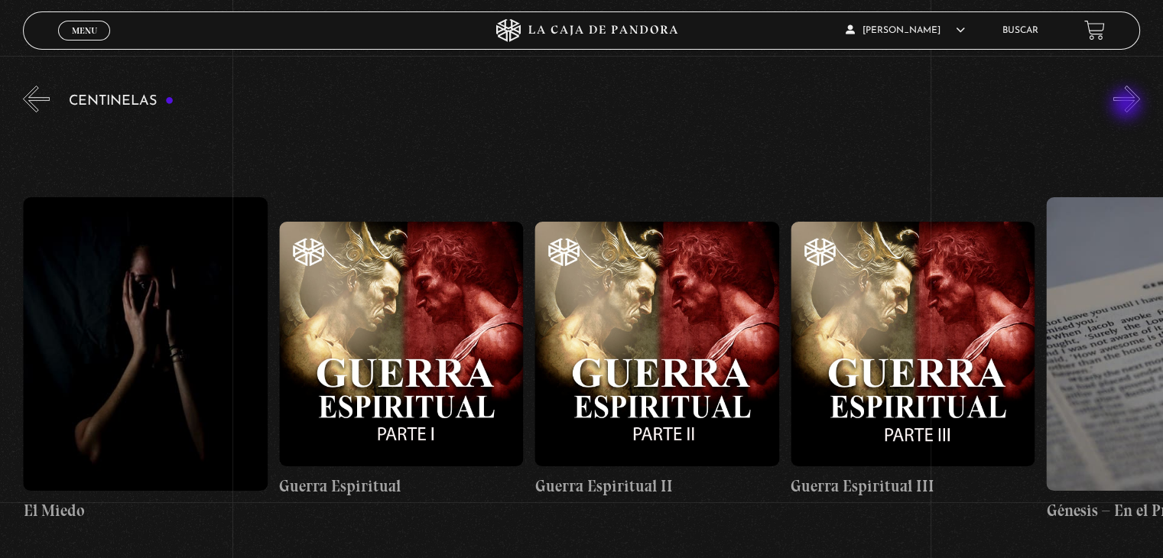
click at [1128, 106] on button "»" at bounding box center [1127, 99] width 27 height 27
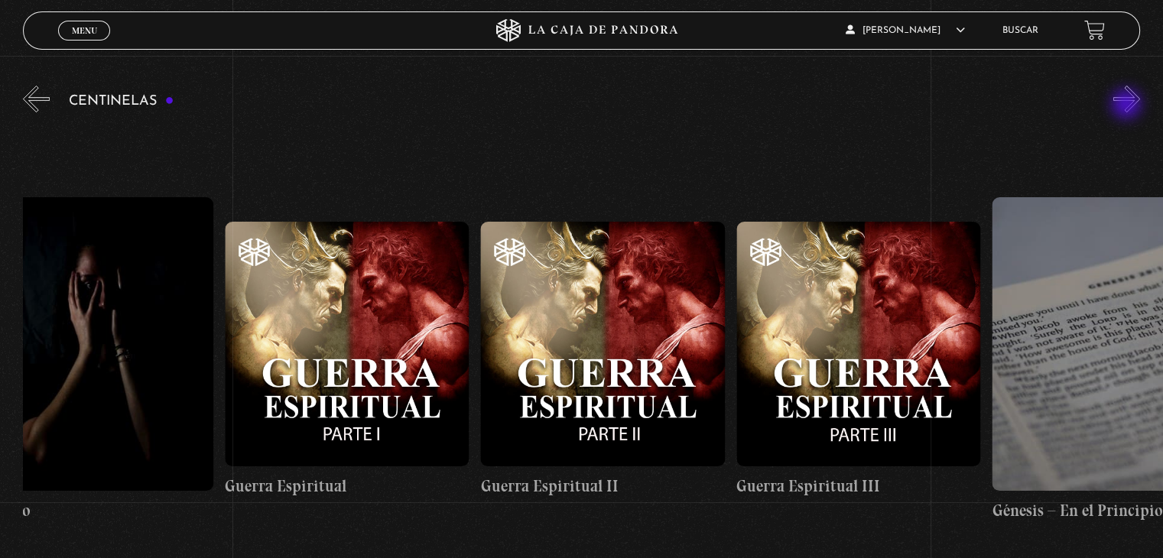
click at [1128, 106] on button "»" at bounding box center [1127, 99] width 27 height 27
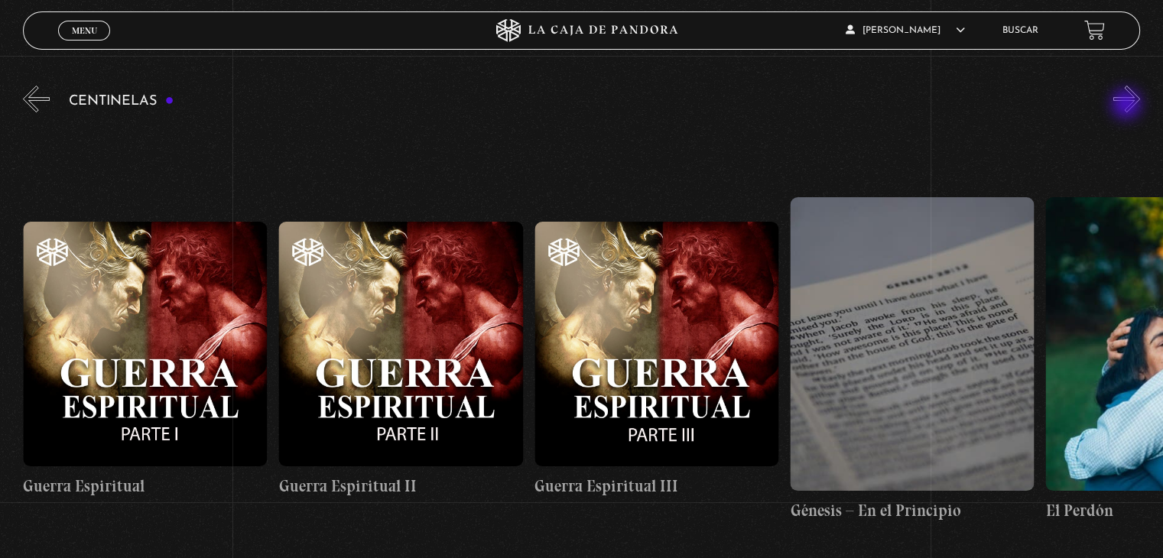
click at [1128, 106] on button "»" at bounding box center [1127, 99] width 27 height 27
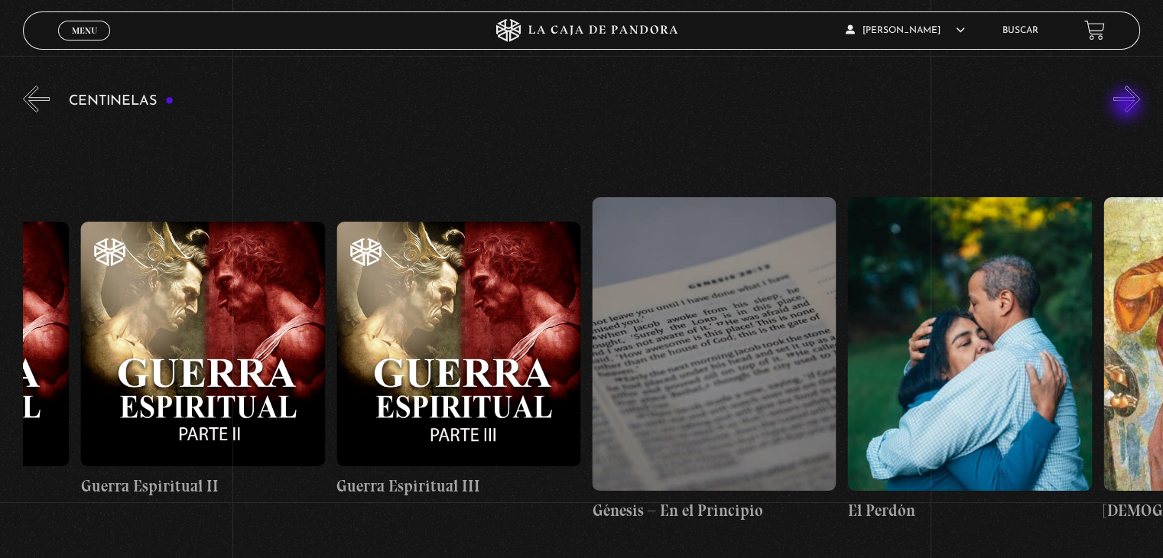
click at [1128, 106] on button "»" at bounding box center [1127, 99] width 27 height 27
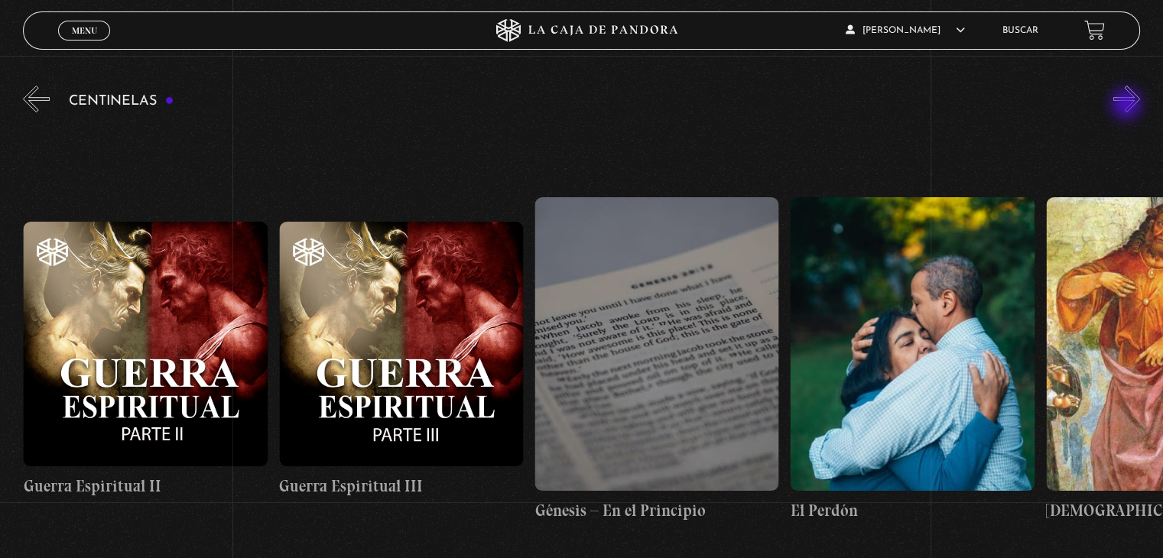
click at [1128, 106] on button "»" at bounding box center [1127, 99] width 27 height 27
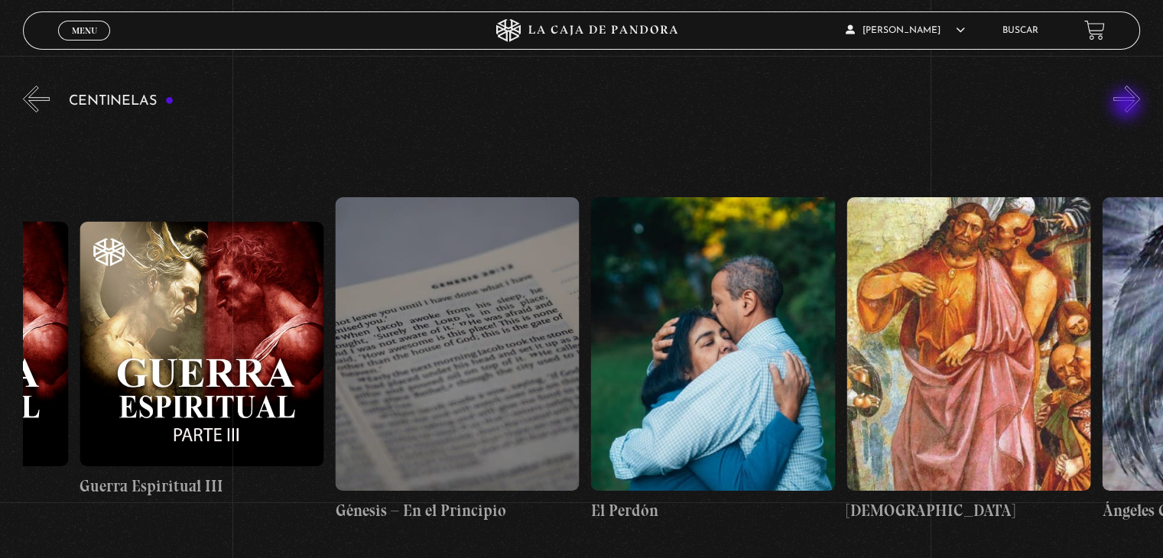
click at [1128, 106] on button "»" at bounding box center [1127, 99] width 27 height 27
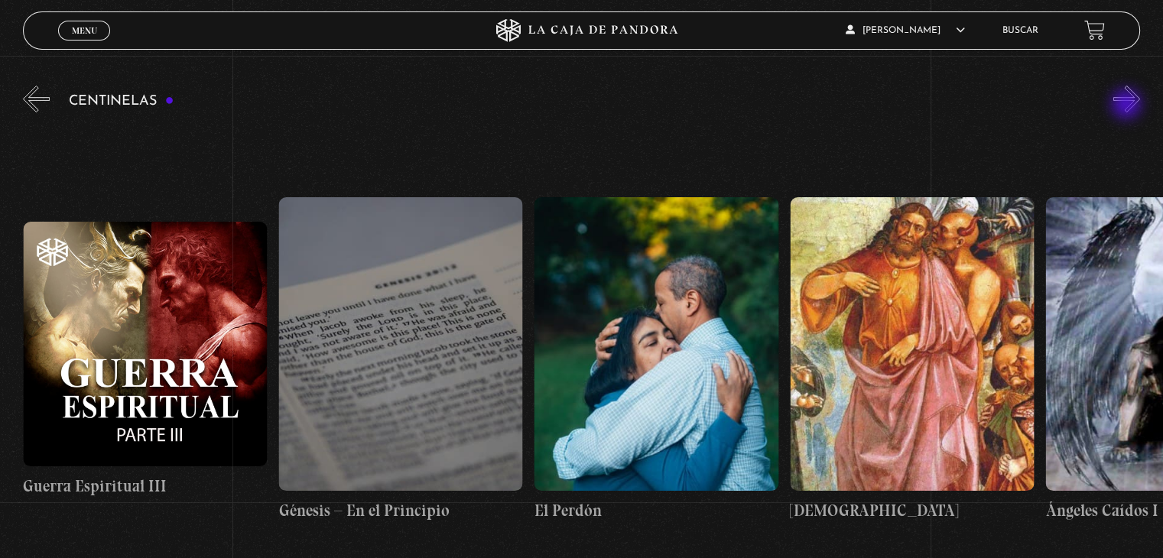
click at [1128, 105] on button "»" at bounding box center [1127, 99] width 27 height 27
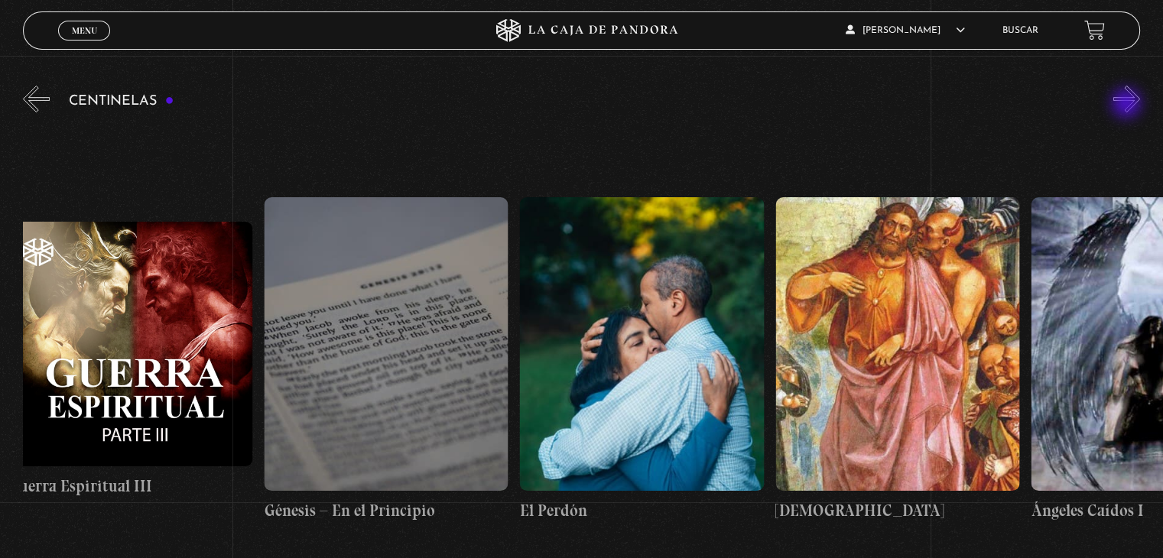
click at [1128, 105] on button "»" at bounding box center [1127, 99] width 27 height 27
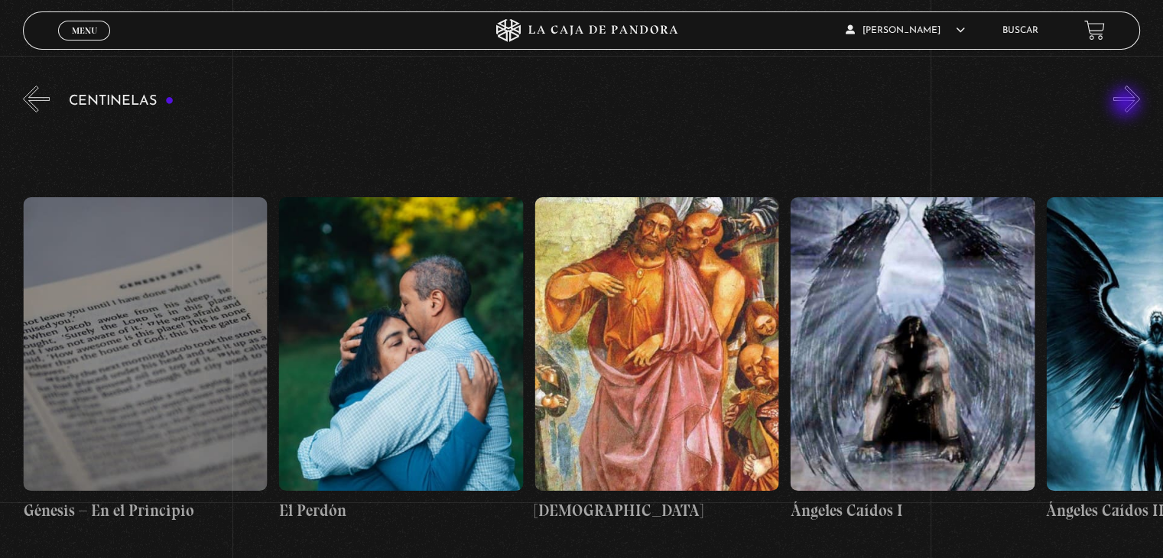
click at [1127, 104] on button "»" at bounding box center [1127, 99] width 27 height 27
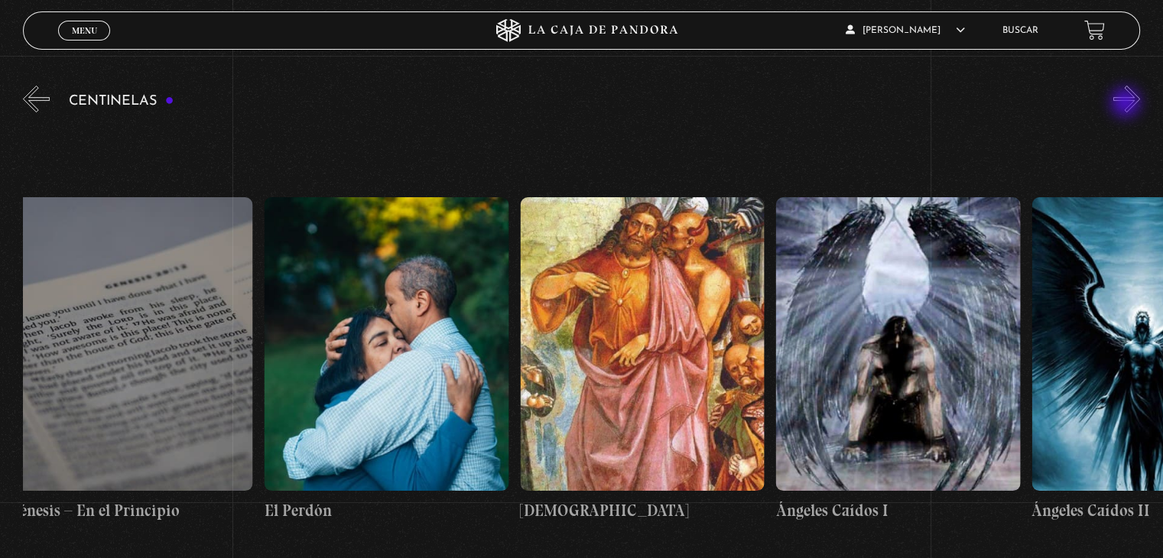
click at [1127, 104] on button "»" at bounding box center [1127, 99] width 27 height 27
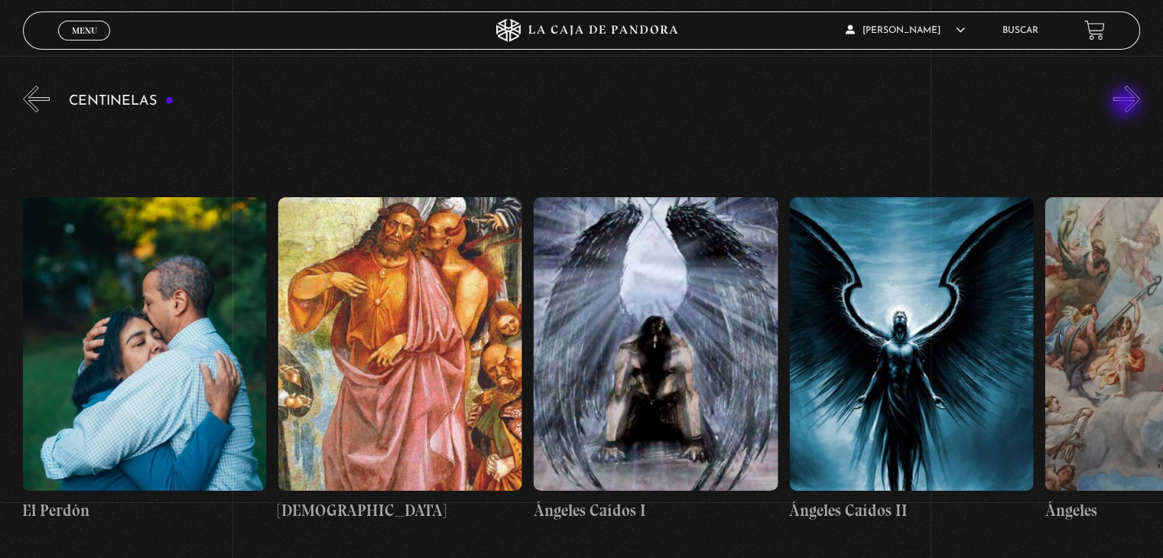
click at [1127, 104] on button "»" at bounding box center [1127, 99] width 27 height 27
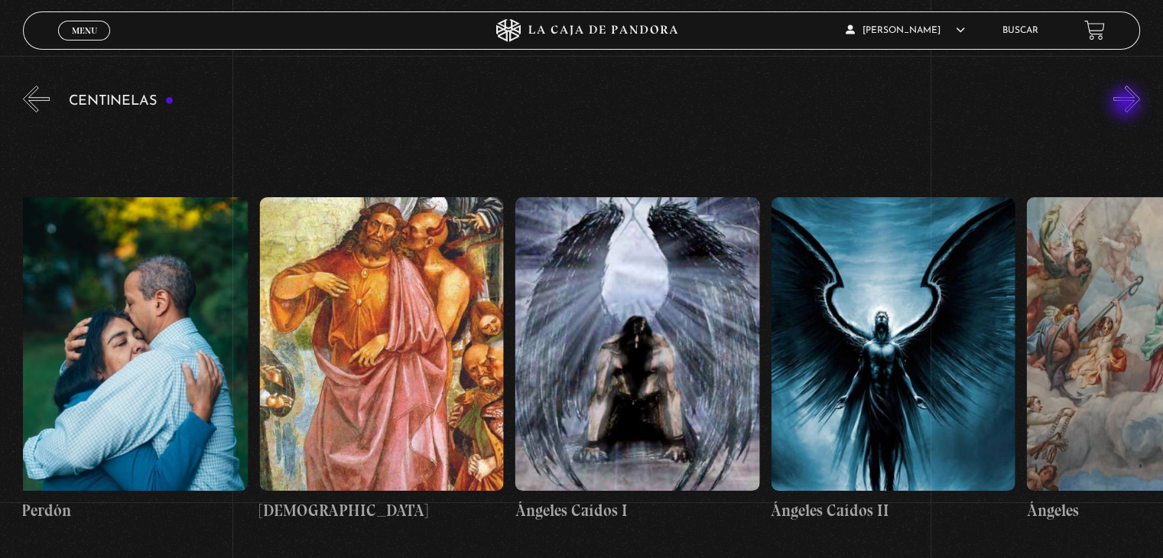
click at [1127, 104] on button "»" at bounding box center [1127, 99] width 27 height 27
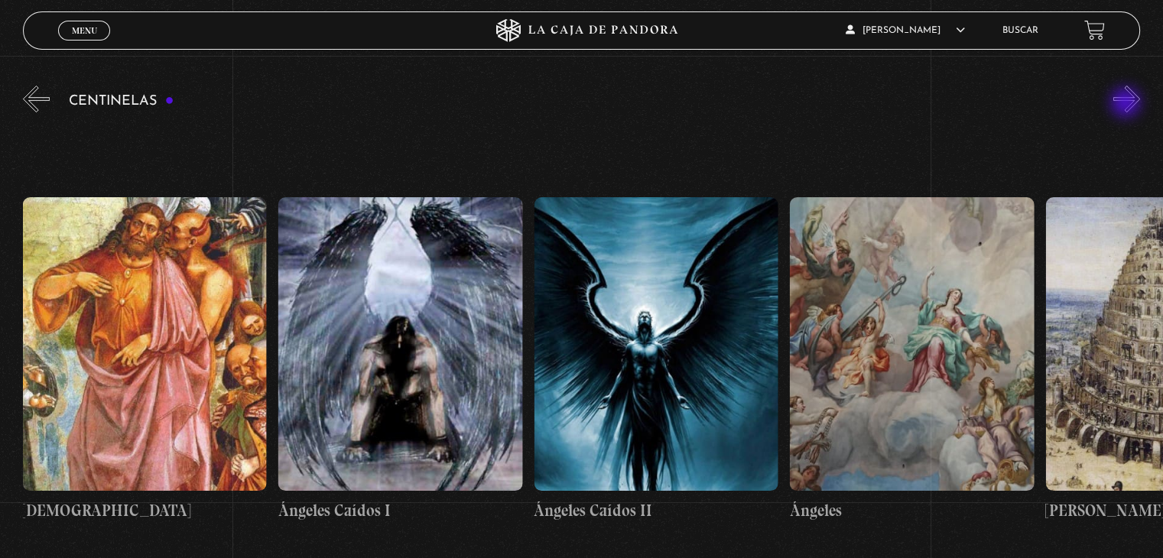
click at [1127, 104] on button "»" at bounding box center [1127, 99] width 27 height 27
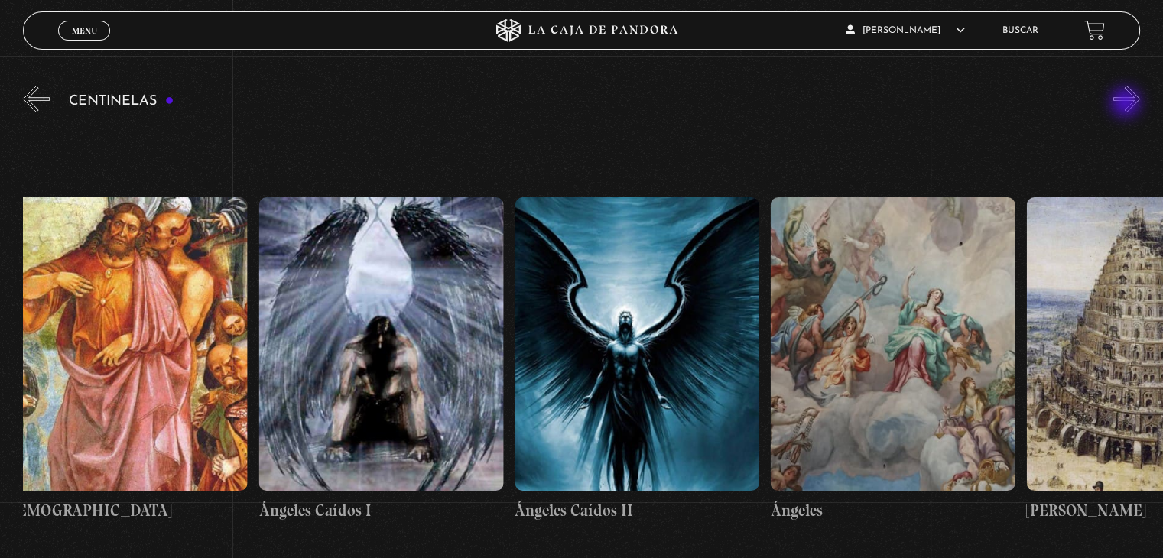
click at [1127, 104] on button "»" at bounding box center [1127, 99] width 27 height 27
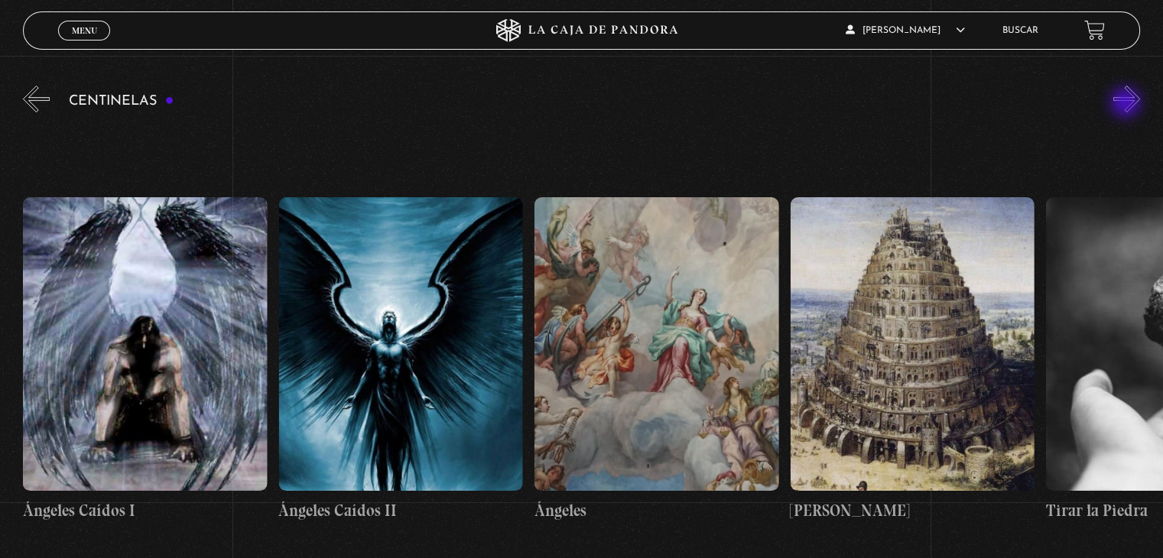
click at [1127, 104] on button "»" at bounding box center [1127, 99] width 27 height 27
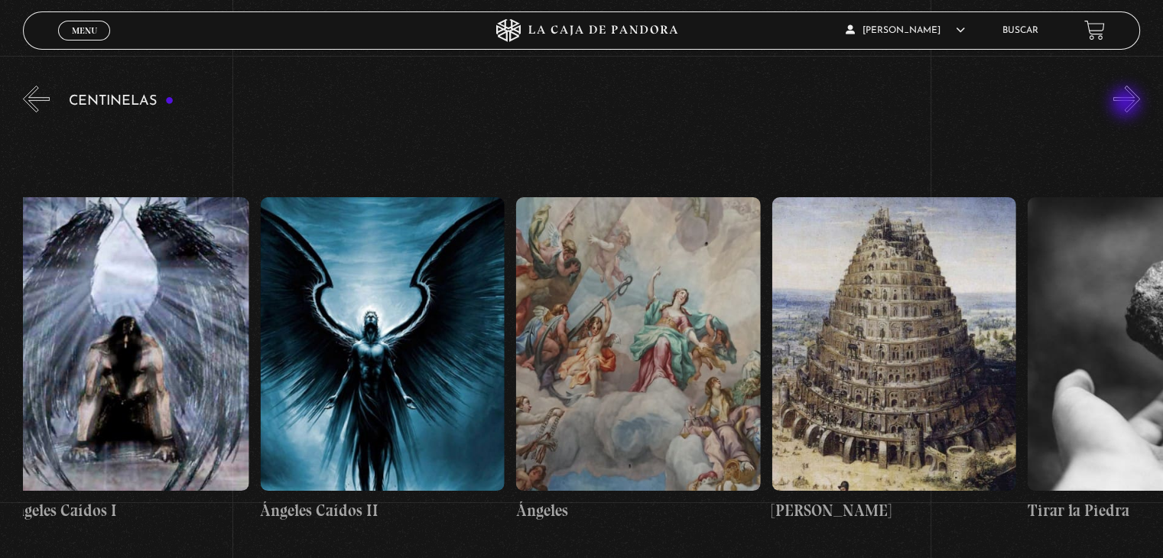
click at [1127, 104] on button "»" at bounding box center [1127, 99] width 27 height 27
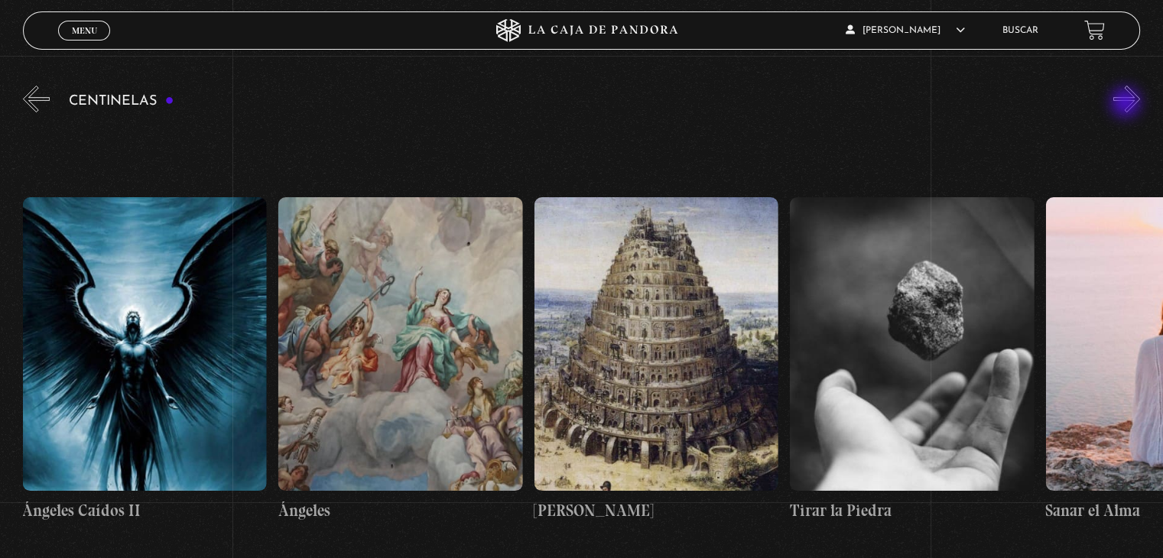
click at [1127, 104] on button "»" at bounding box center [1127, 99] width 27 height 27
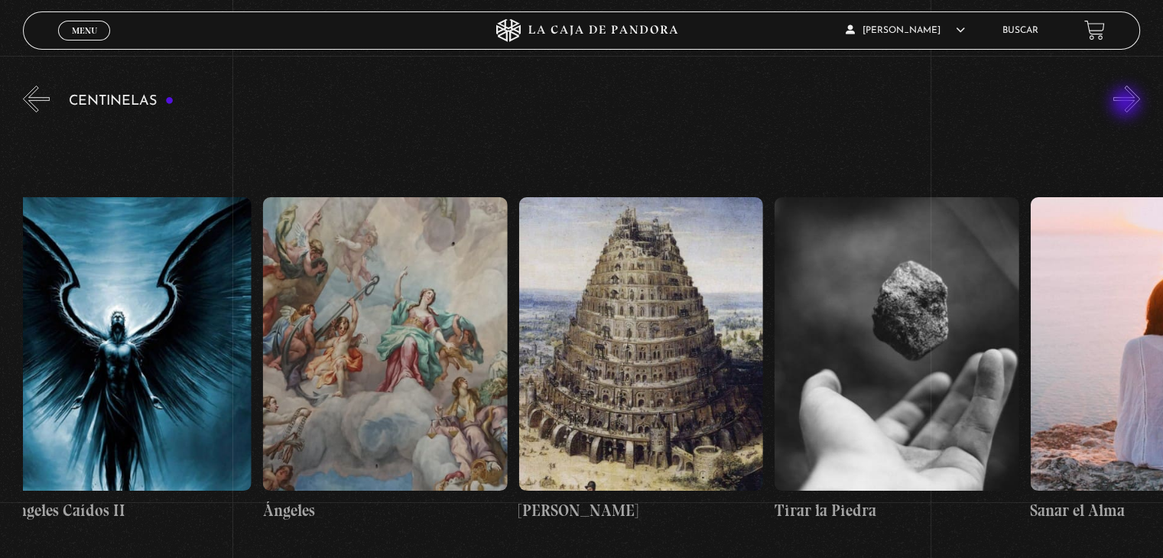
click at [1127, 104] on button "»" at bounding box center [1127, 99] width 27 height 27
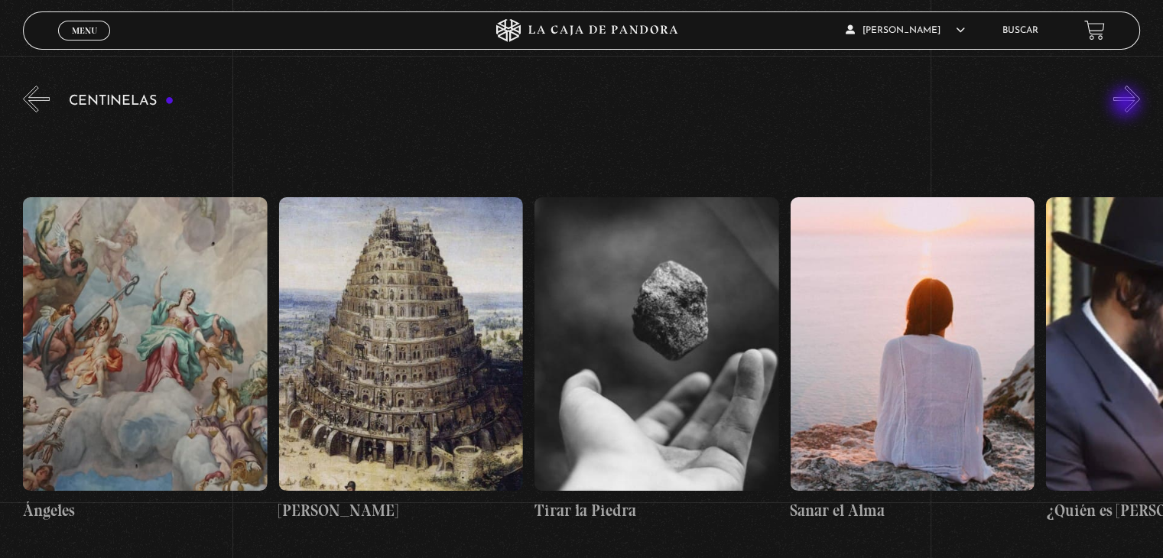
click at [1127, 104] on button "»" at bounding box center [1127, 99] width 27 height 27
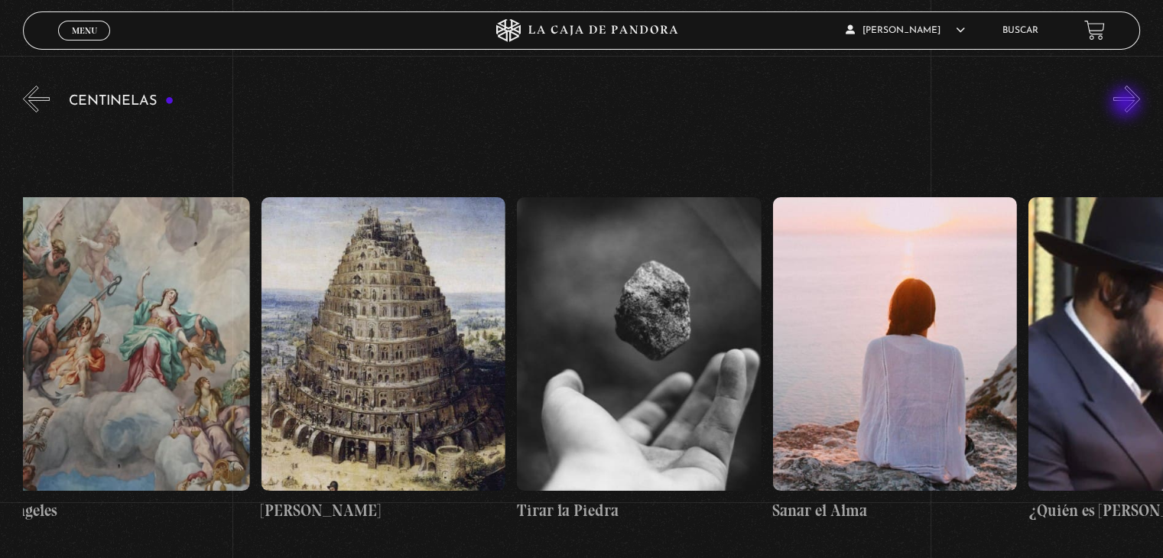
click at [1127, 104] on button "»" at bounding box center [1127, 99] width 27 height 27
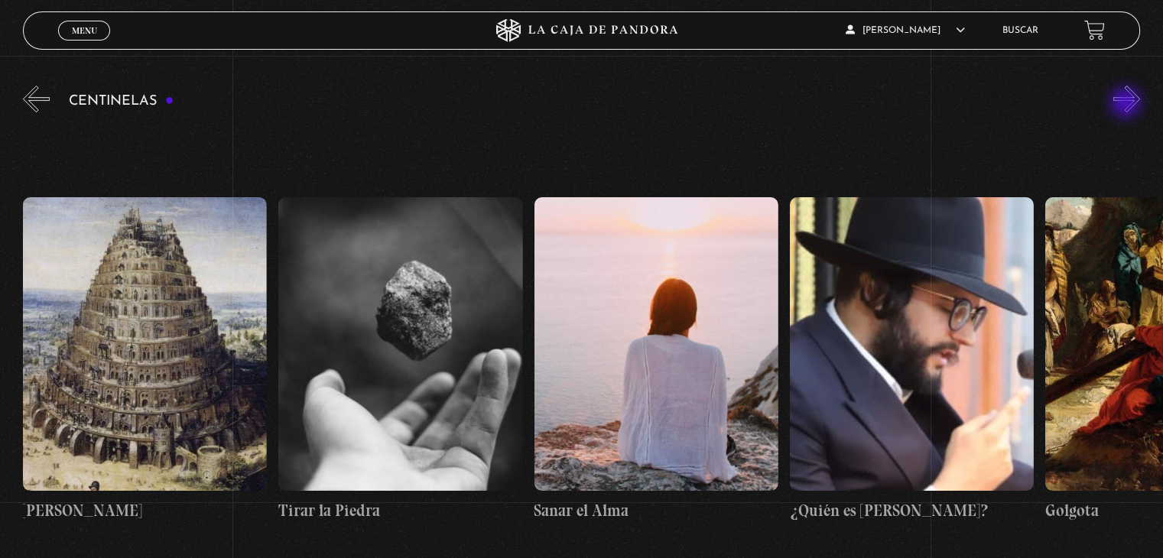
click at [1127, 104] on button "»" at bounding box center [1127, 99] width 27 height 27
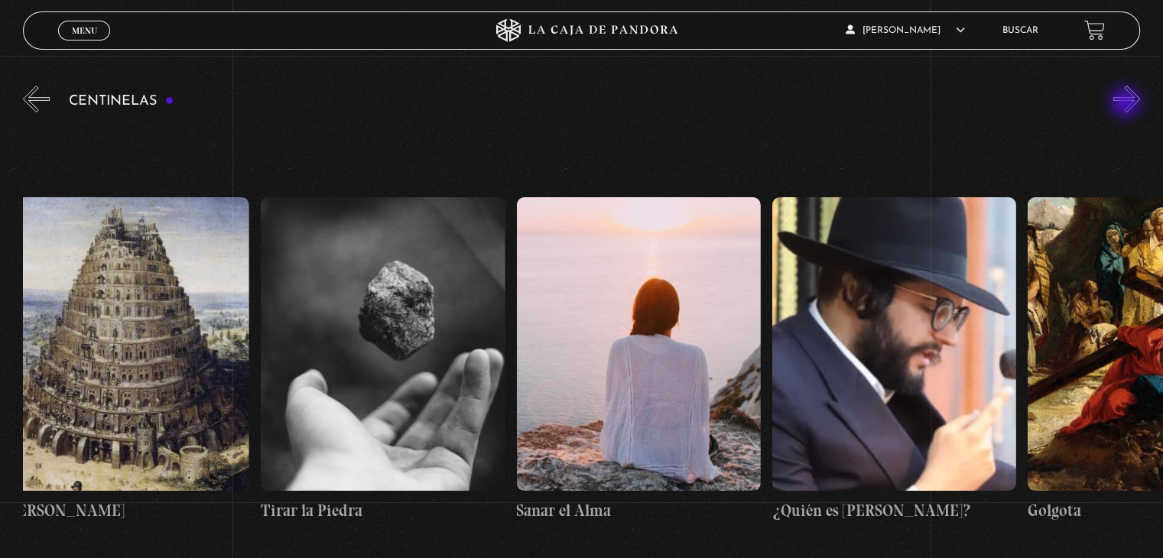
click at [1127, 104] on button "»" at bounding box center [1127, 99] width 27 height 27
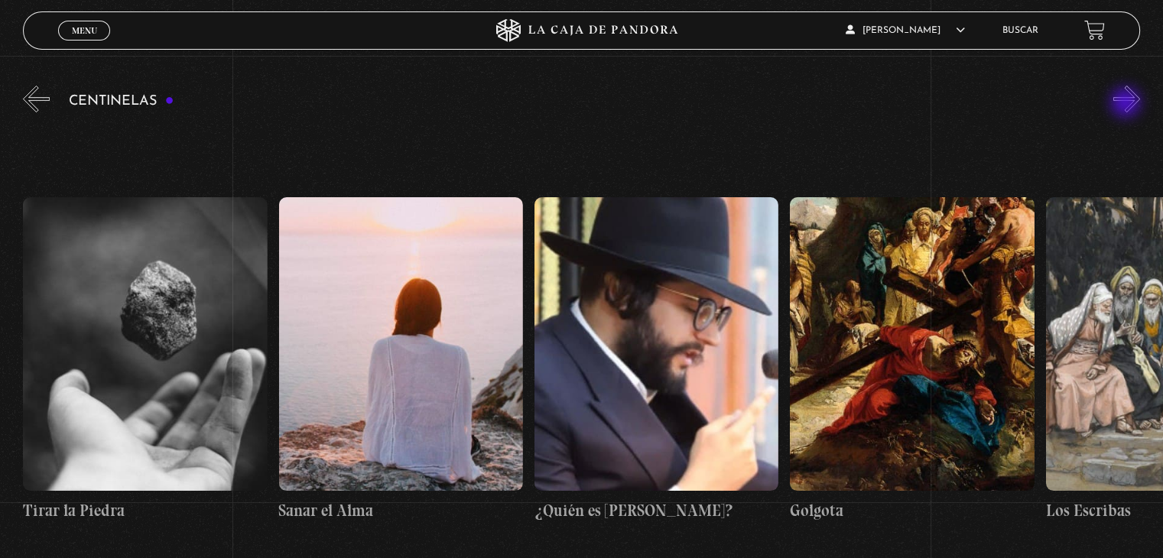
click at [1127, 104] on button "»" at bounding box center [1127, 99] width 27 height 27
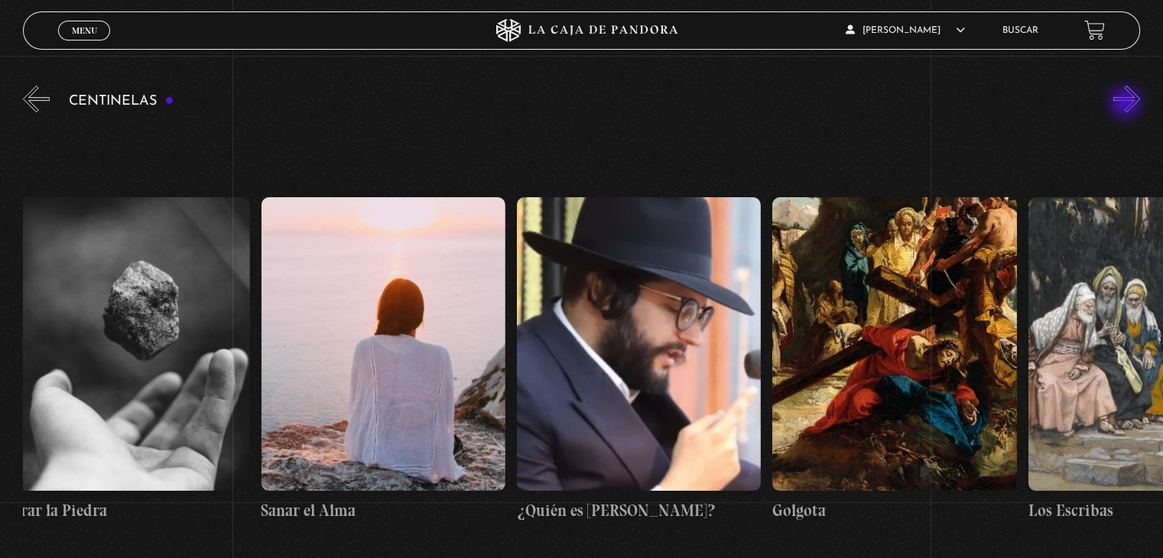
click at [1127, 104] on button "»" at bounding box center [1127, 99] width 27 height 27
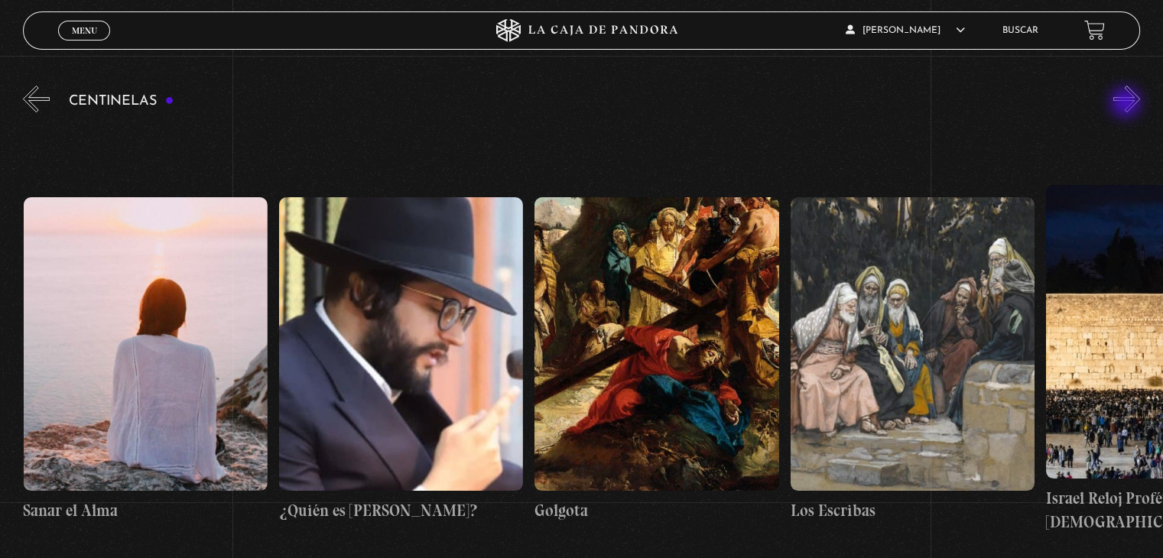
click at [1127, 104] on button "»" at bounding box center [1127, 99] width 27 height 27
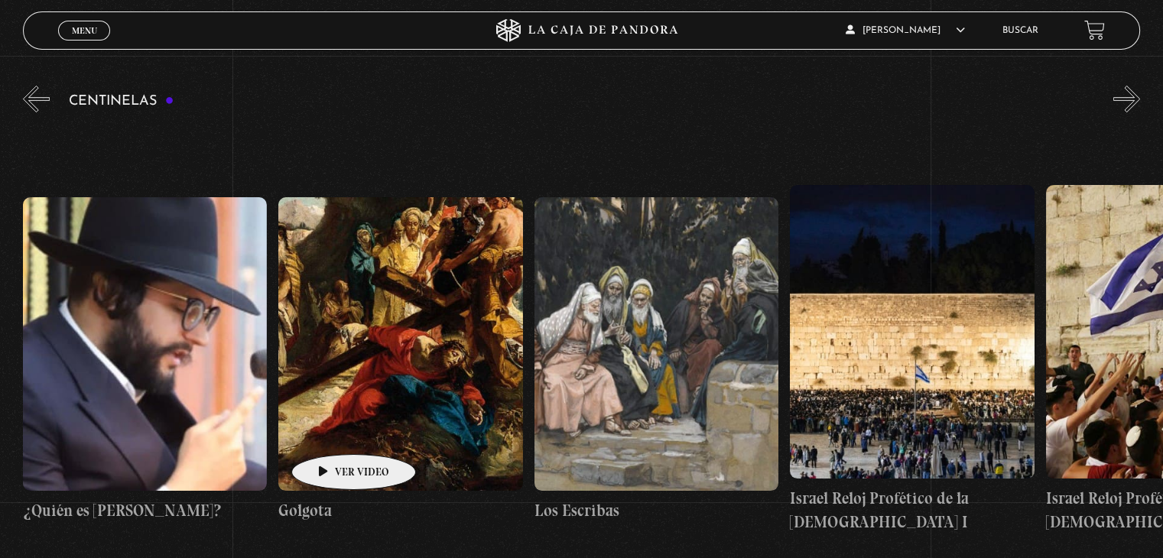
scroll to position [0, 28383]
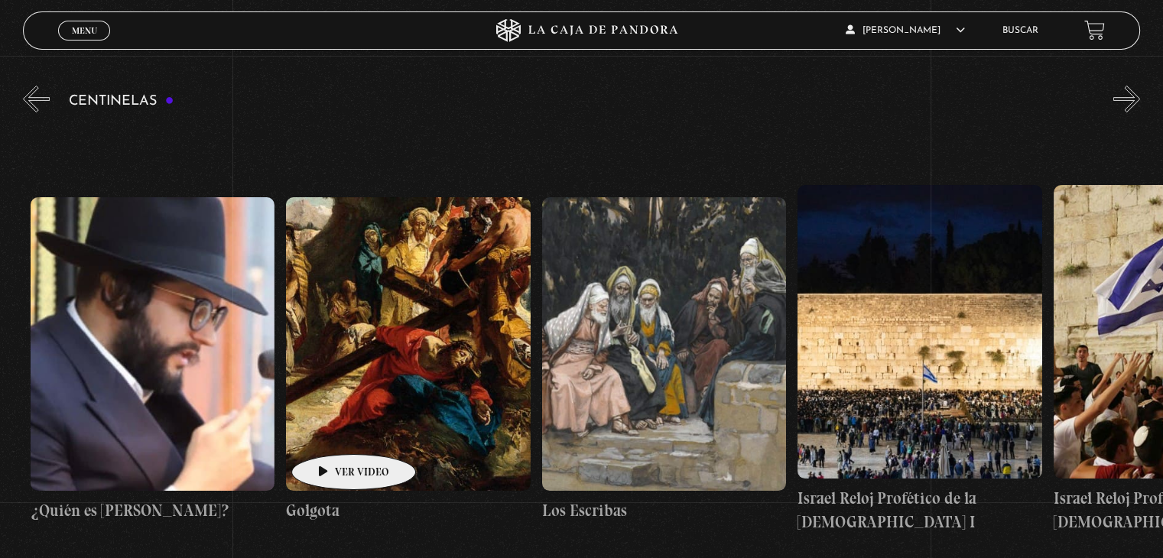
click at [333, 432] on figure at bounding box center [408, 343] width 244 height 293
click at [332, 426] on figure at bounding box center [408, 343] width 244 height 293
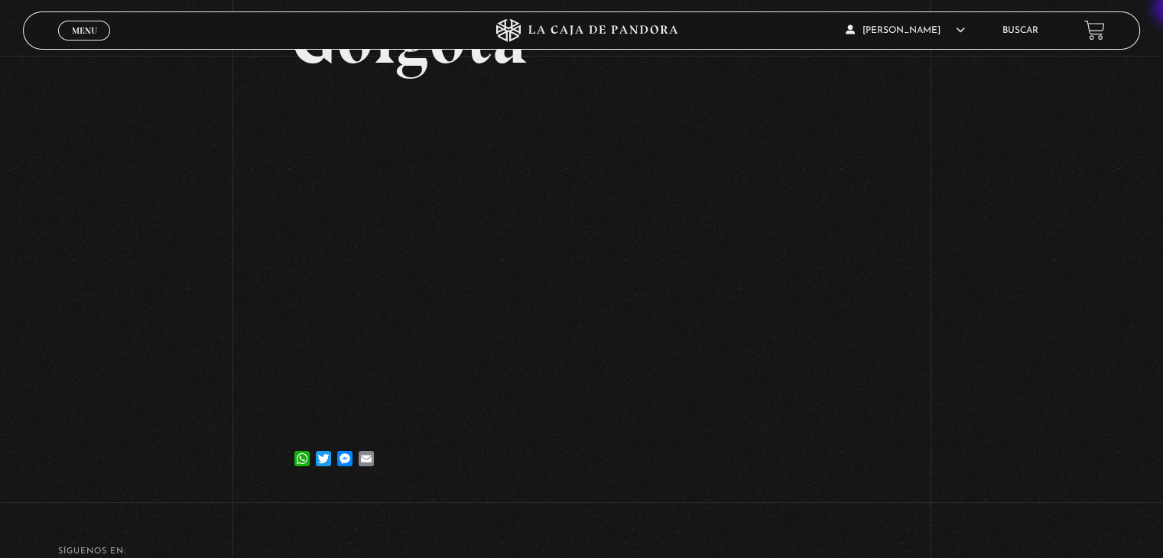
scroll to position [67, 0]
